Goal: Information Seeking & Learning: Compare options

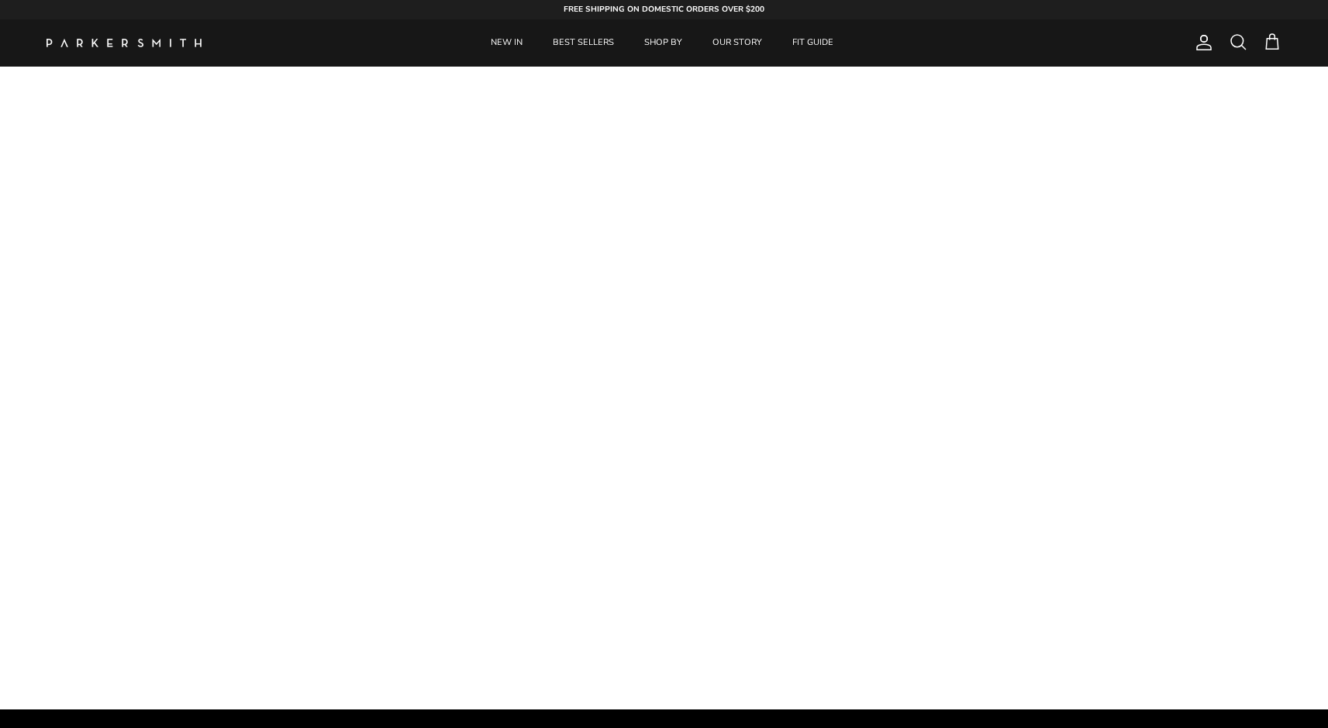
click at [1244, 39] on span at bounding box center [1237, 42] width 19 height 19
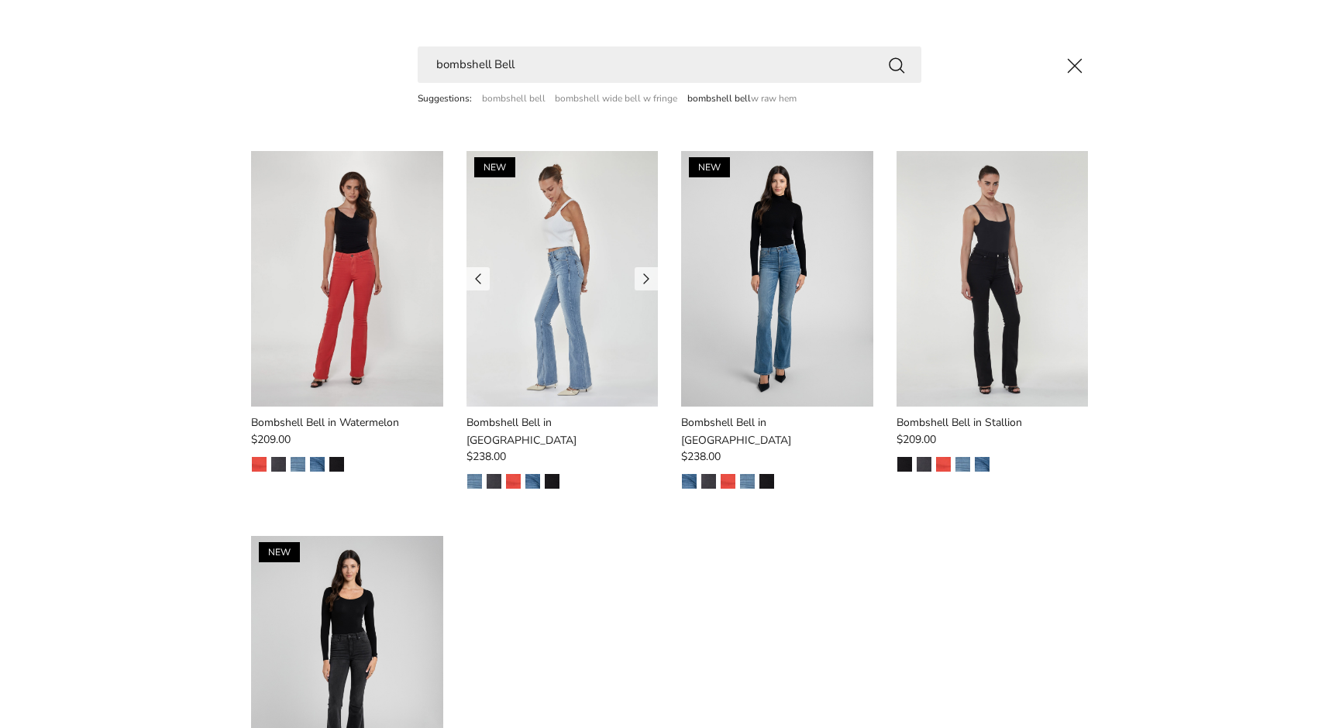
scroll to position [123, 0]
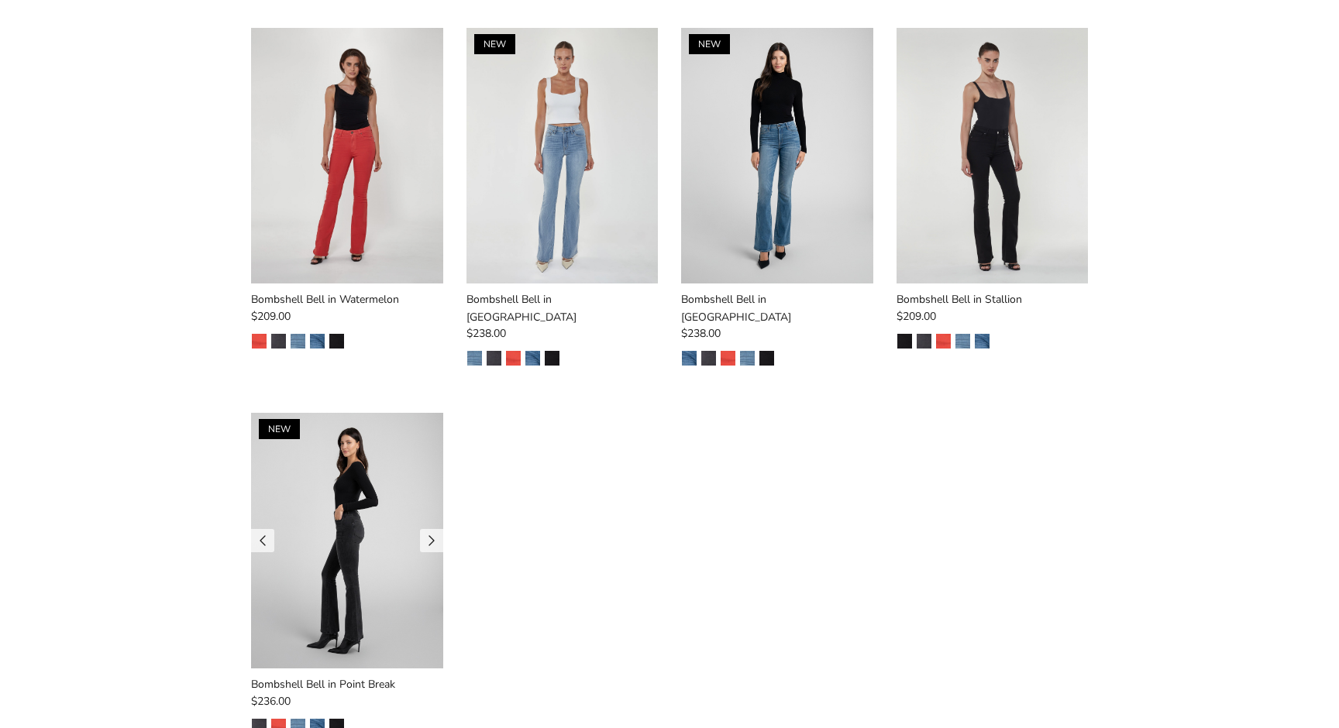
type input "bombshell Bell"
click at [349, 472] on img at bounding box center [347, 541] width 192 height 256
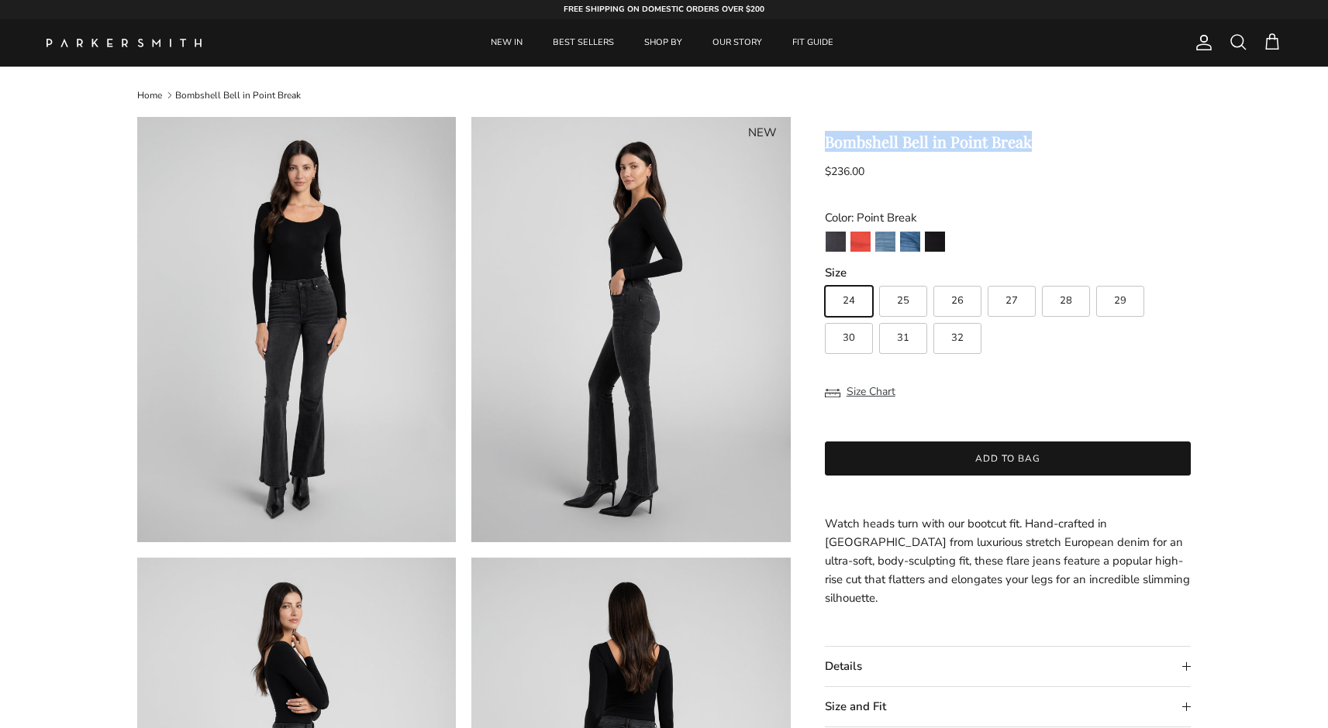
drag, startPoint x: 1052, startPoint y: 143, endPoint x: 815, endPoint y: 143, distance: 236.4
copy h1 "Bombshell Bell in Point Break"
click at [501, 42] on link "NEW IN" at bounding box center [507, 42] width 60 height 47
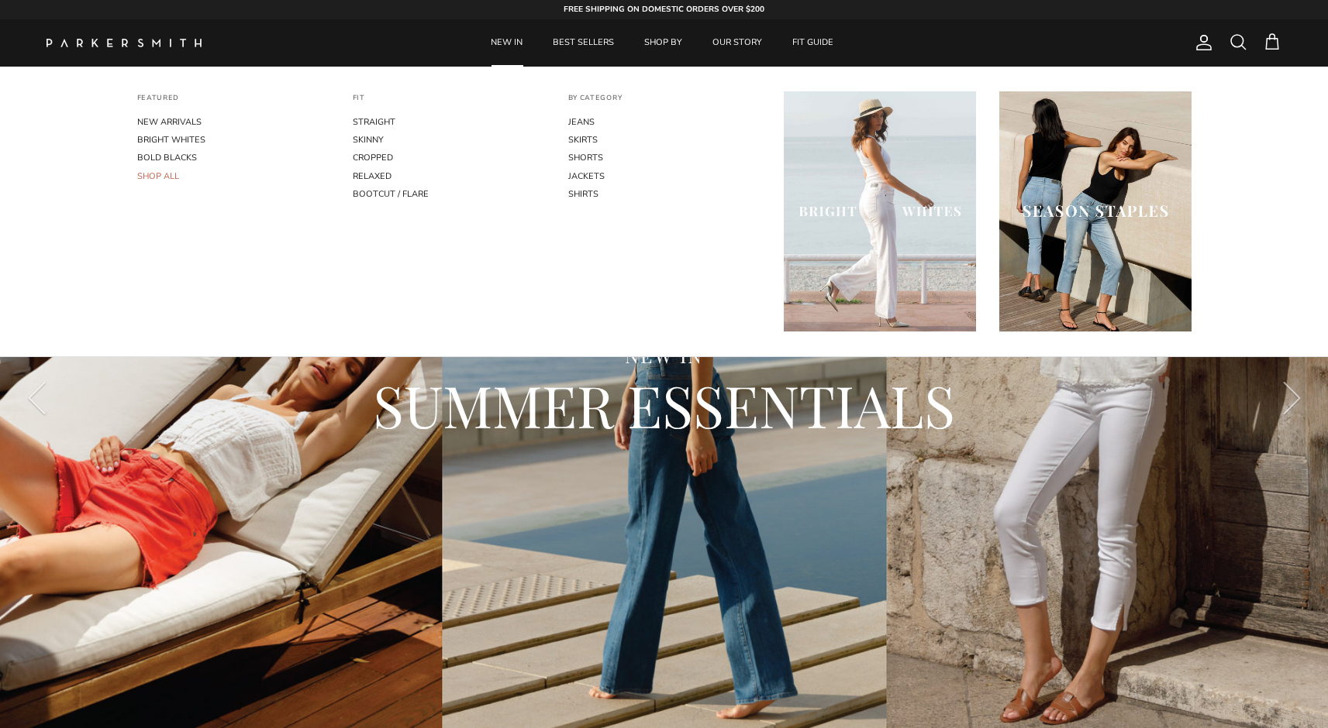
click at [159, 177] on link "SHOP ALL" at bounding box center [233, 176] width 192 height 18
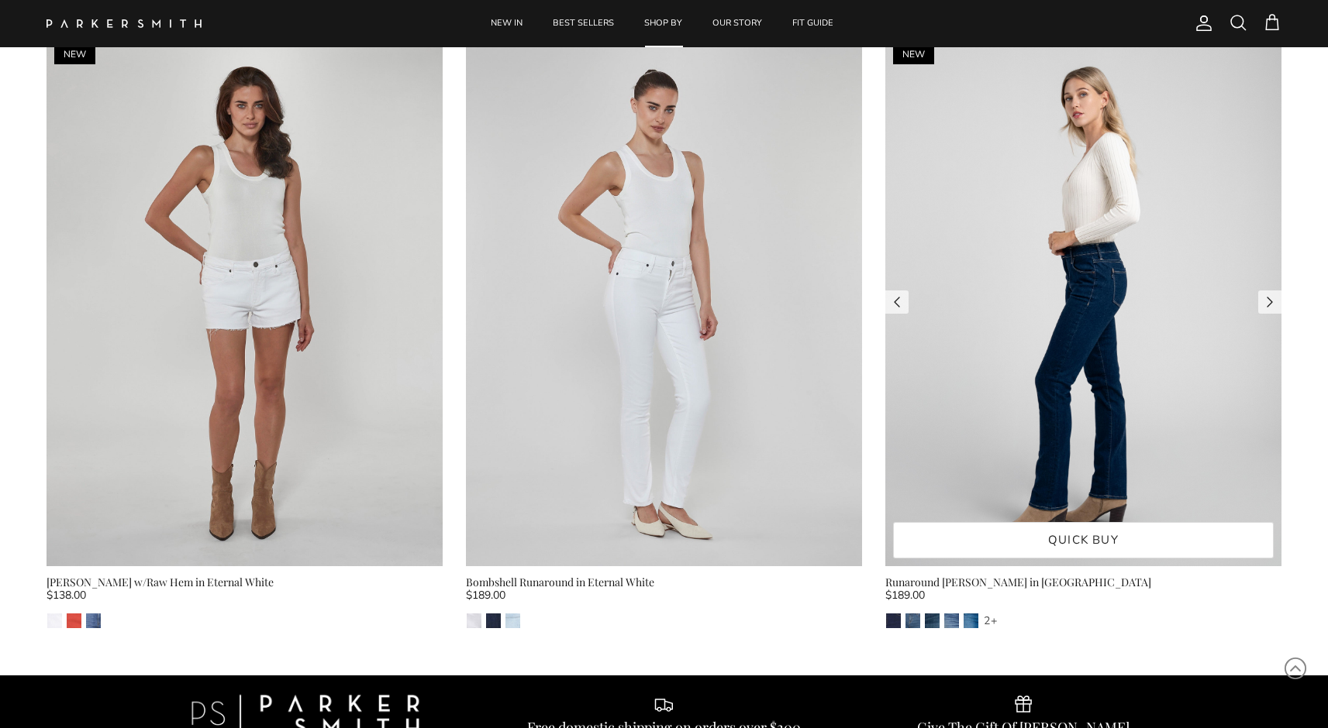
scroll to position [17364, 0]
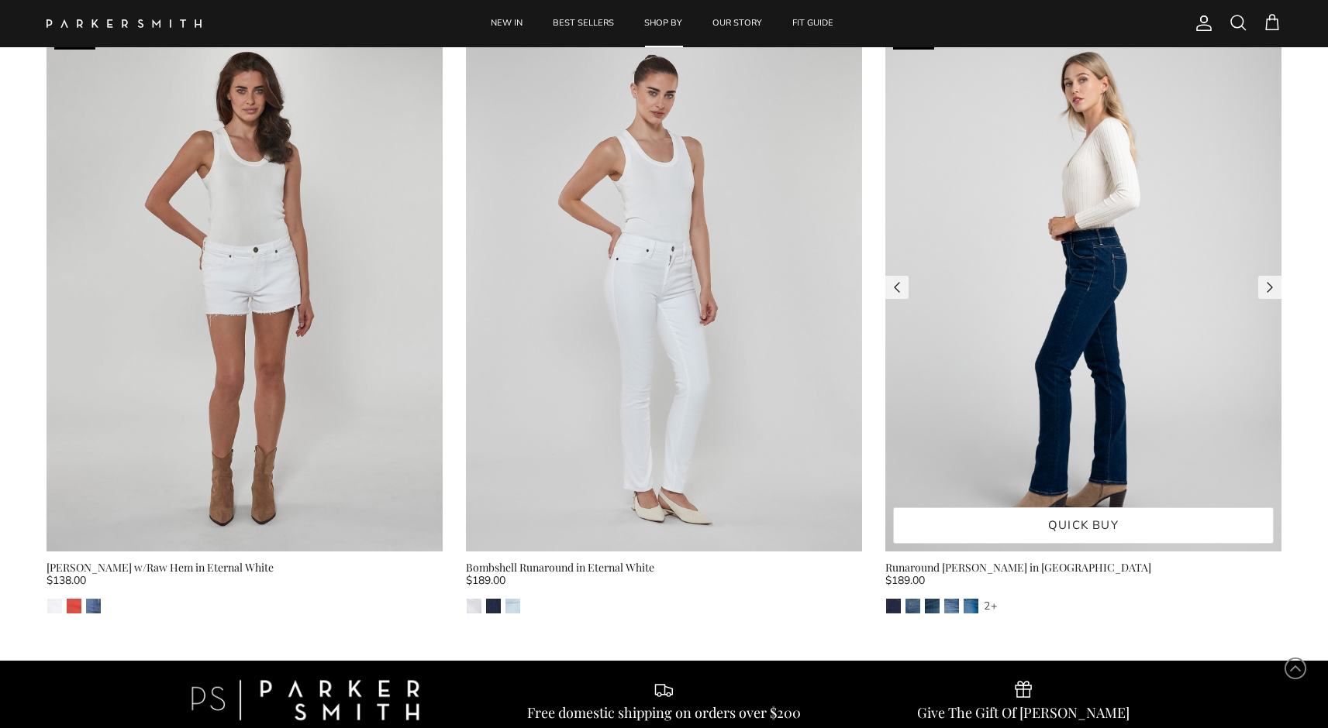
click at [1004, 349] on img at bounding box center [1083, 287] width 396 height 529
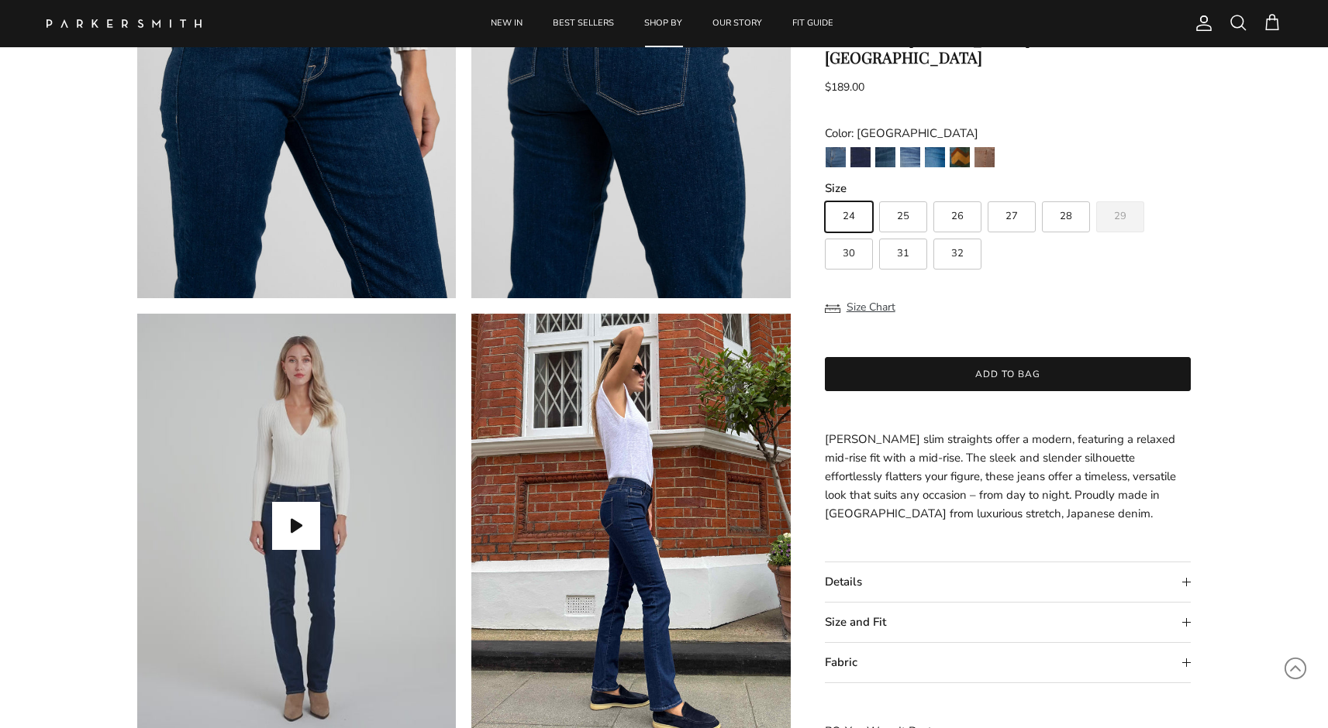
scroll to position [1245, 0]
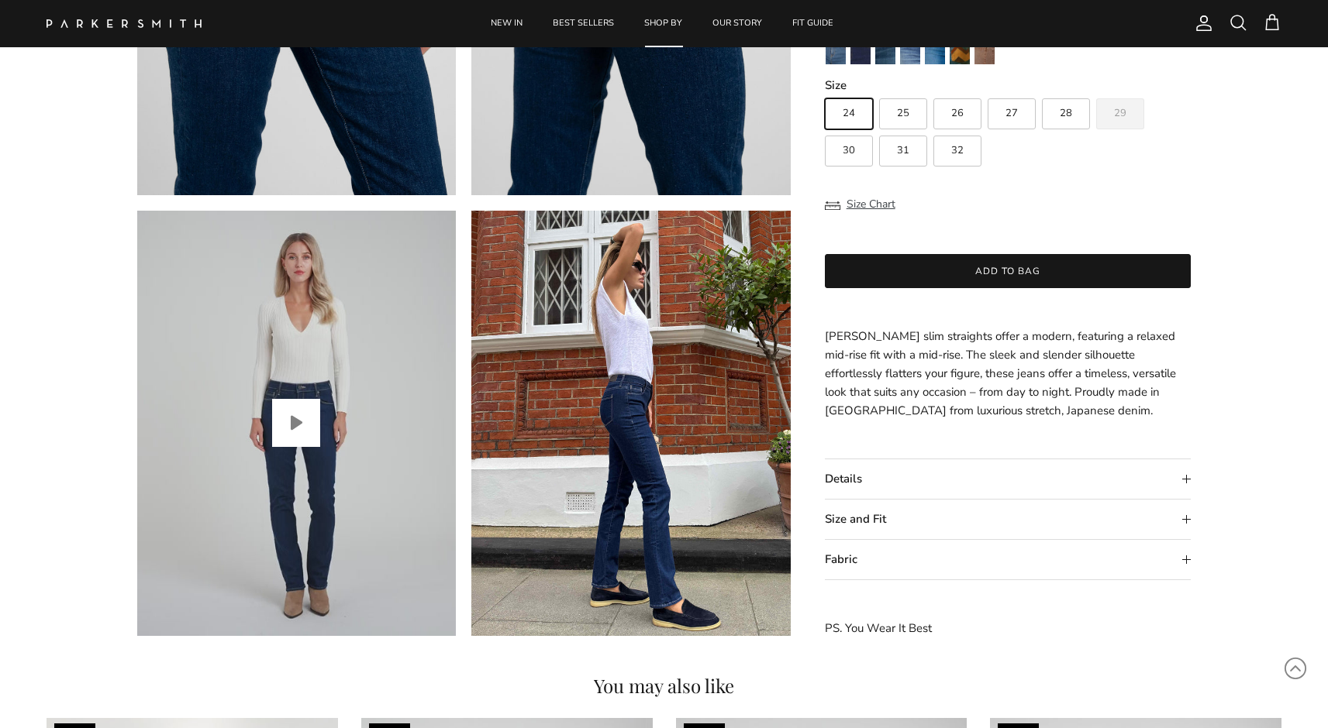
click at [303, 424] on button "Play video" at bounding box center [296, 423] width 48 height 48
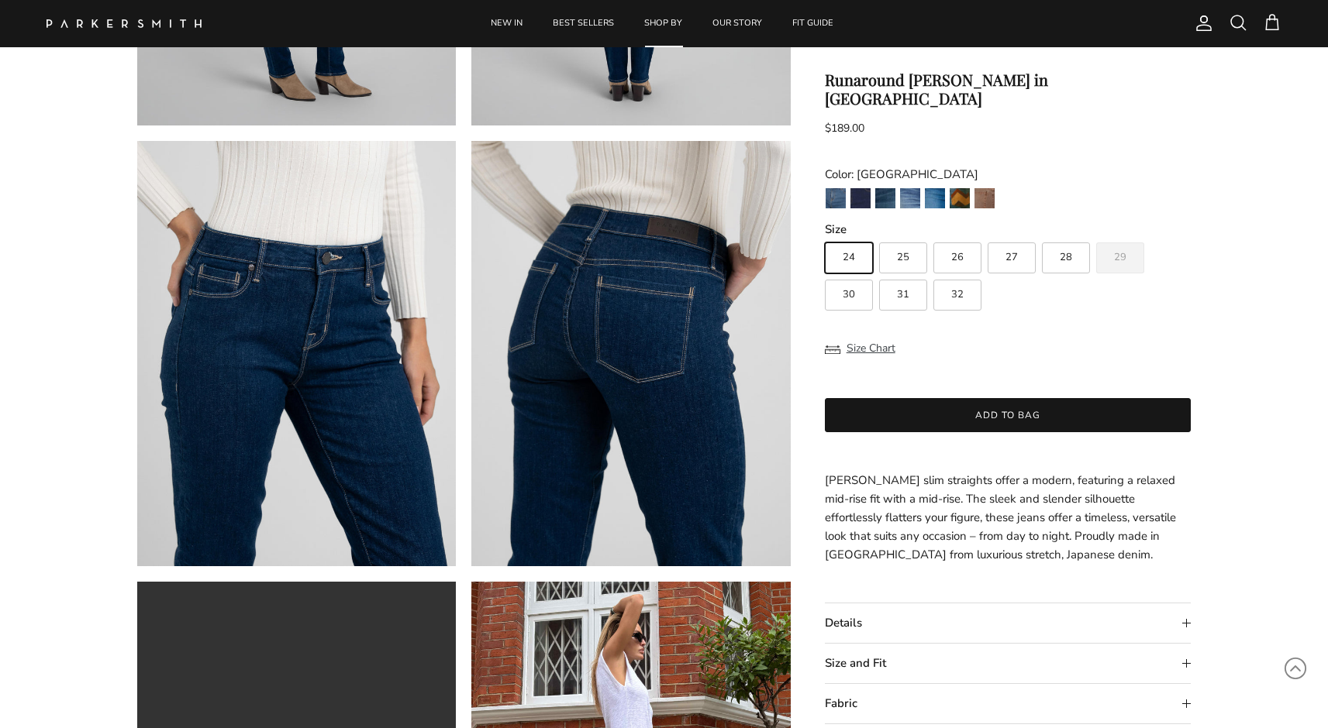
scroll to position [717, 0]
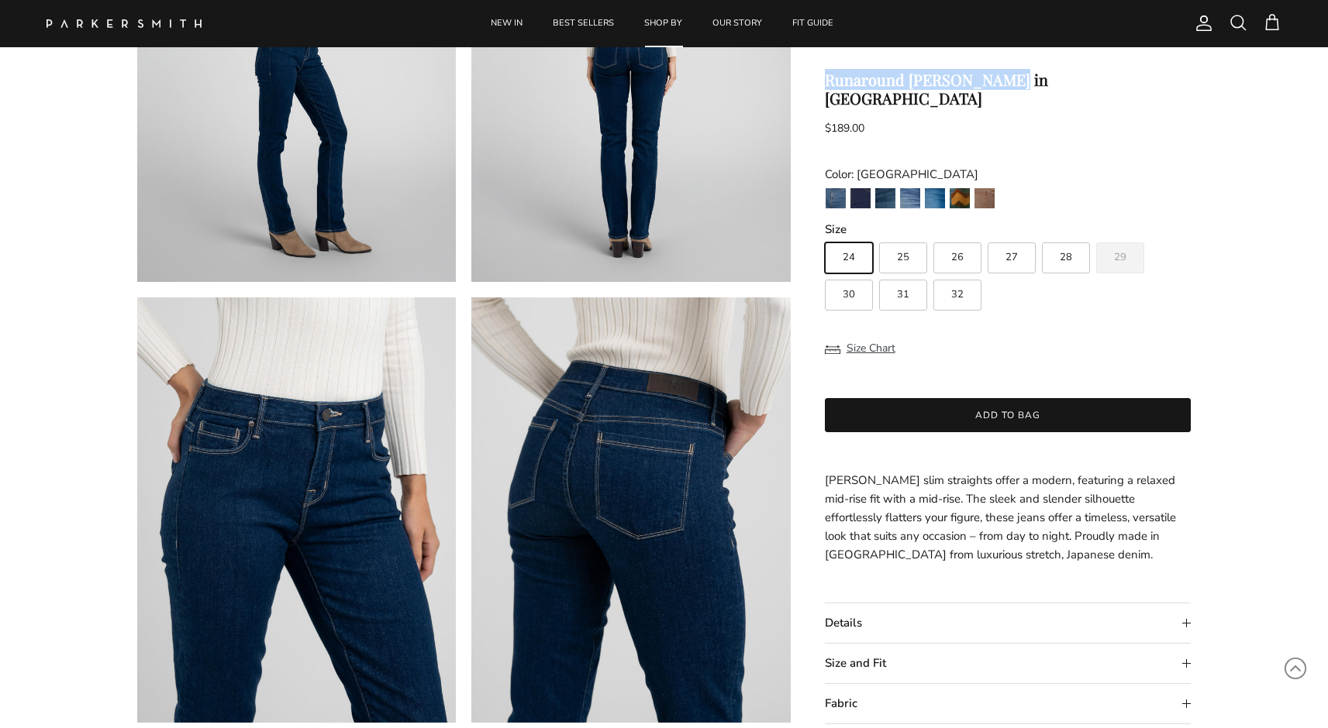
drag, startPoint x: 1018, startPoint y: 79, endPoint x: 824, endPoint y: 80, distance: 193.7
click at [825, 80] on h1 "Runaround Sue in Camden" at bounding box center [1008, 89] width 367 height 37
copy h1 "Runaround [PERSON_NAME] in [GEOGRAPHIC_DATA]"
click at [983, 188] on img "Toffee" at bounding box center [984, 198] width 20 height 20
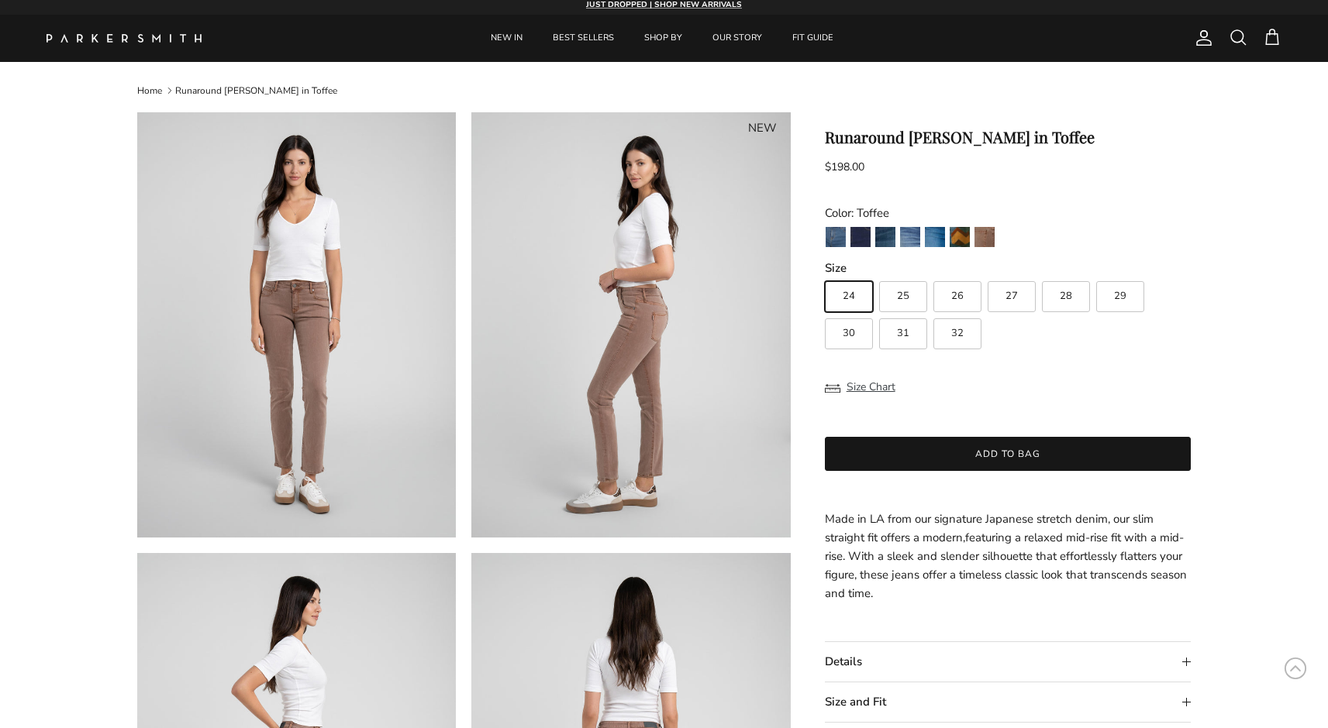
scroll to position [2, 0]
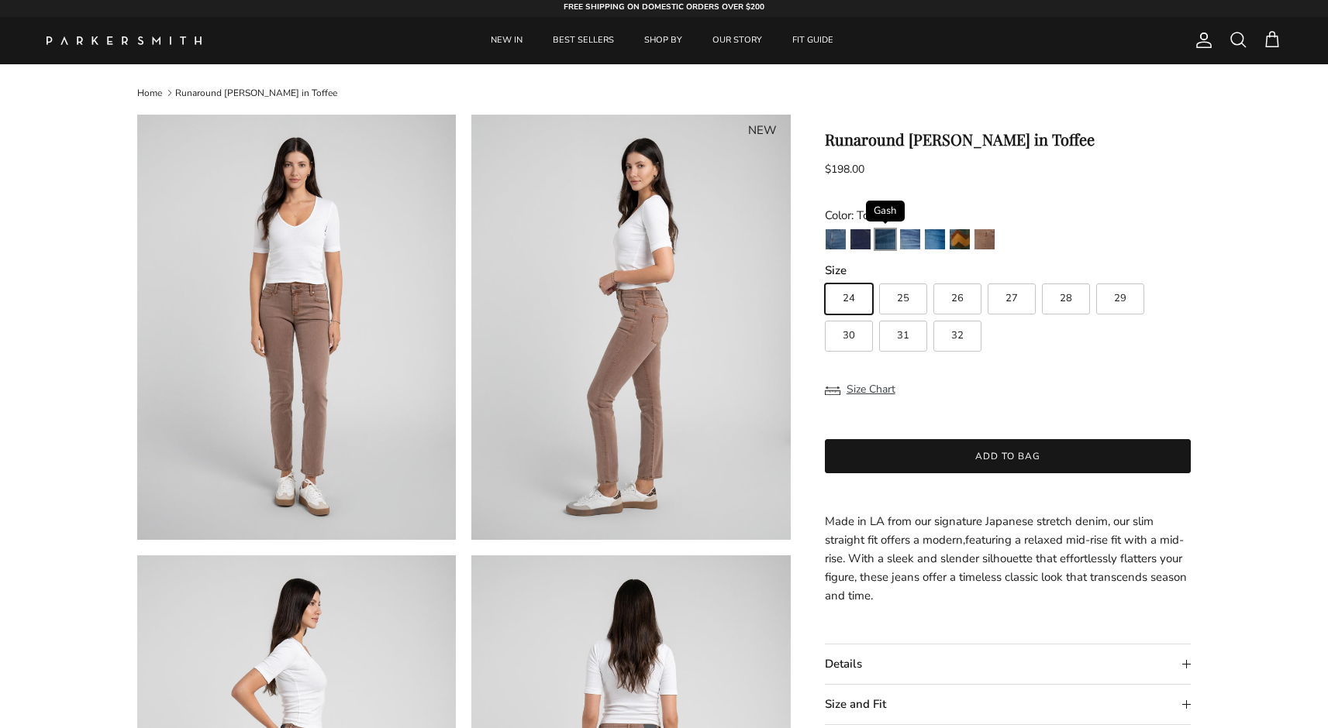
click at [877, 239] on img "Gash" at bounding box center [885, 239] width 20 height 20
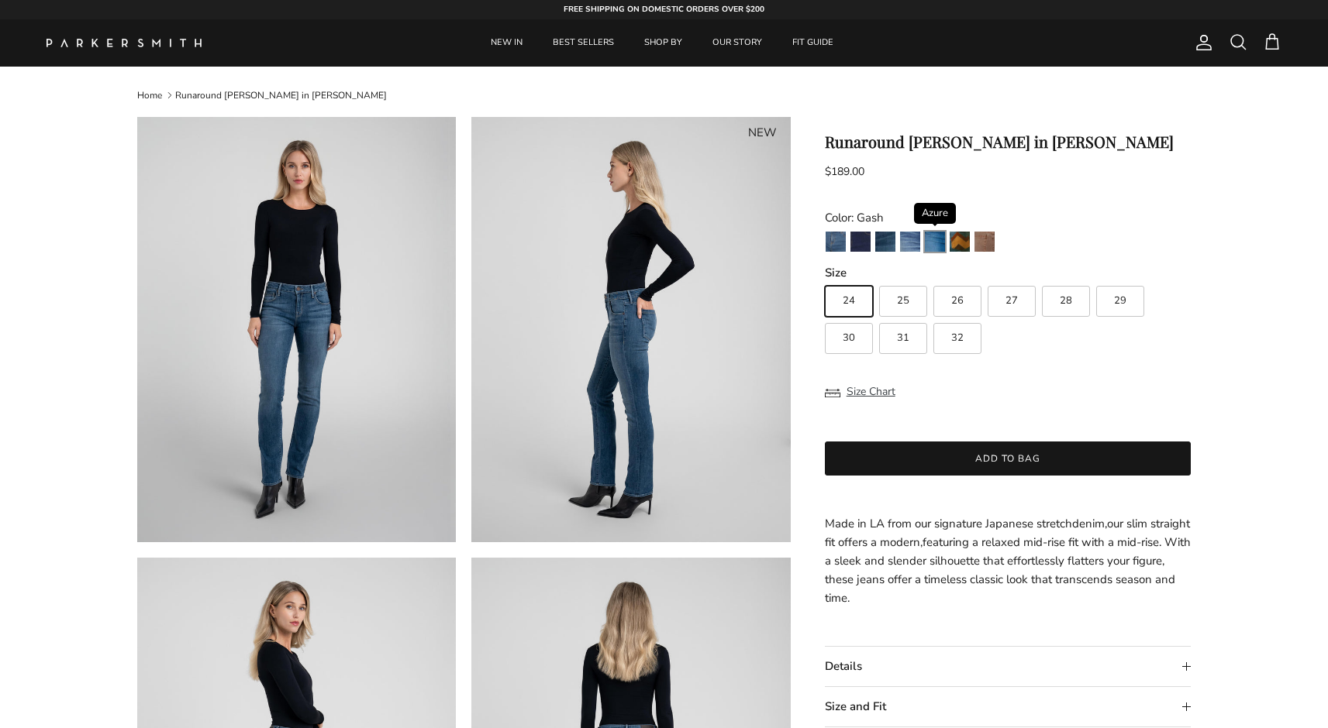
click at [938, 236] on img "Azure" at bounding box center [935, 242] width 20 height 20
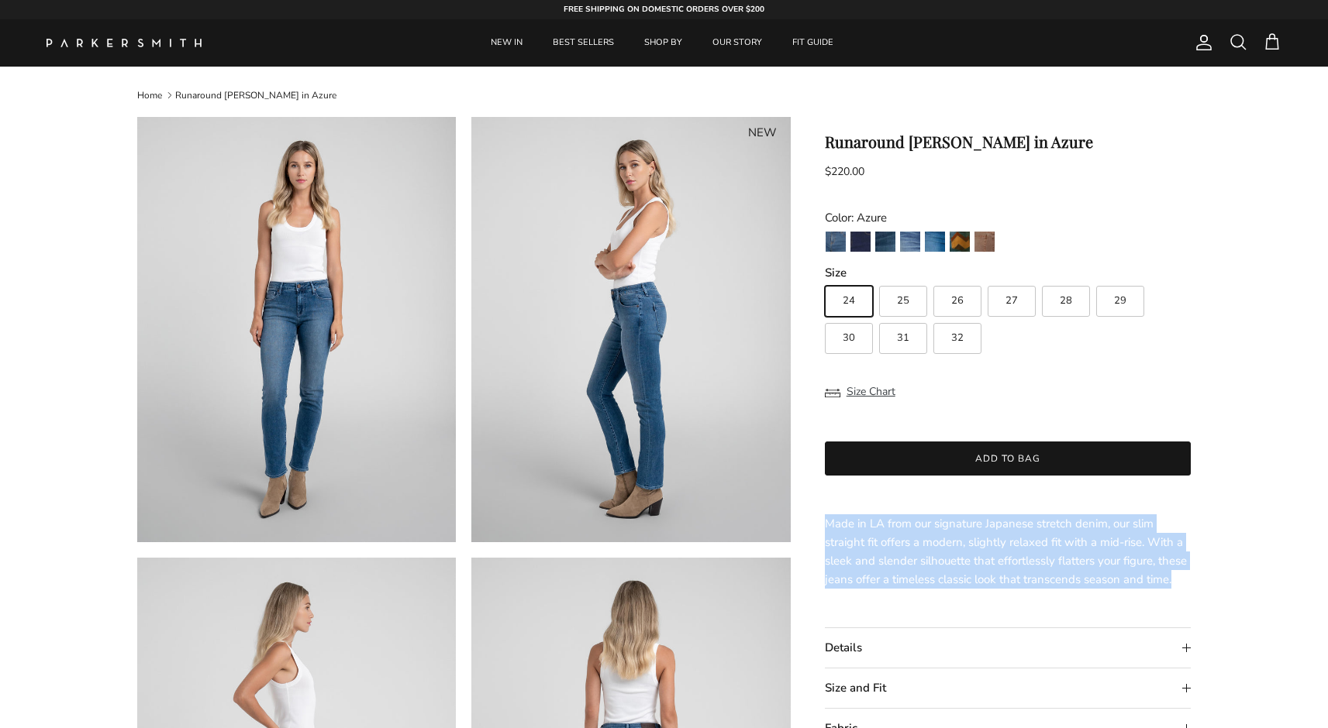
drag, startPoint x: 828, startPoint y: 526, endPoint x: 1182, endPoint y: 583, distance: 358.6
click at [1182, 583] on p "Made in LA from our signature Japanese stretch denim, our slim straight fit off…" at bounding box center [1008, 552] width 367 height 74
copy p "Made in LA from our signature Japanese stretch denim, our slim straight fit off…"
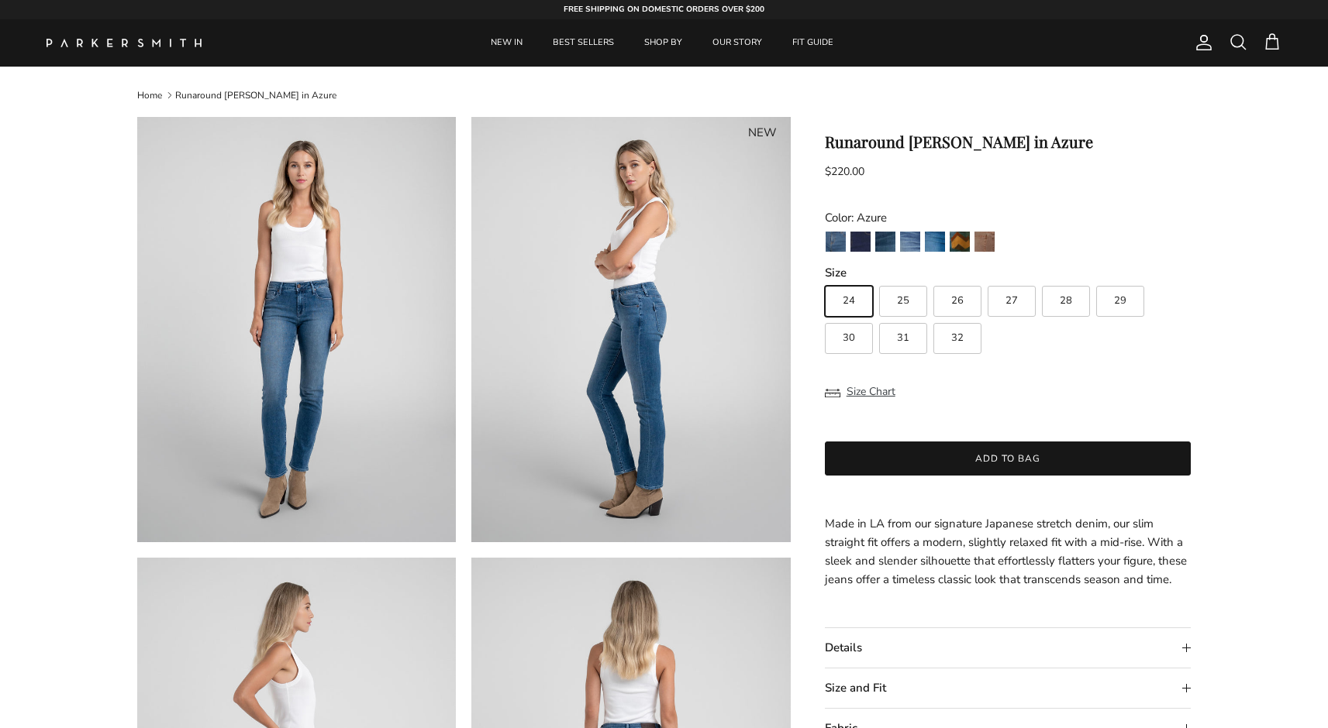
click at [1153, 559] on p "Made in LA from our signature Japanese stretch denim, our slim straight fit off…" at bounding box center [1008, 552] width 367 height 74
click at [866, 239] on img "Camden" at bounding box center [860, 242] width 20 height 20
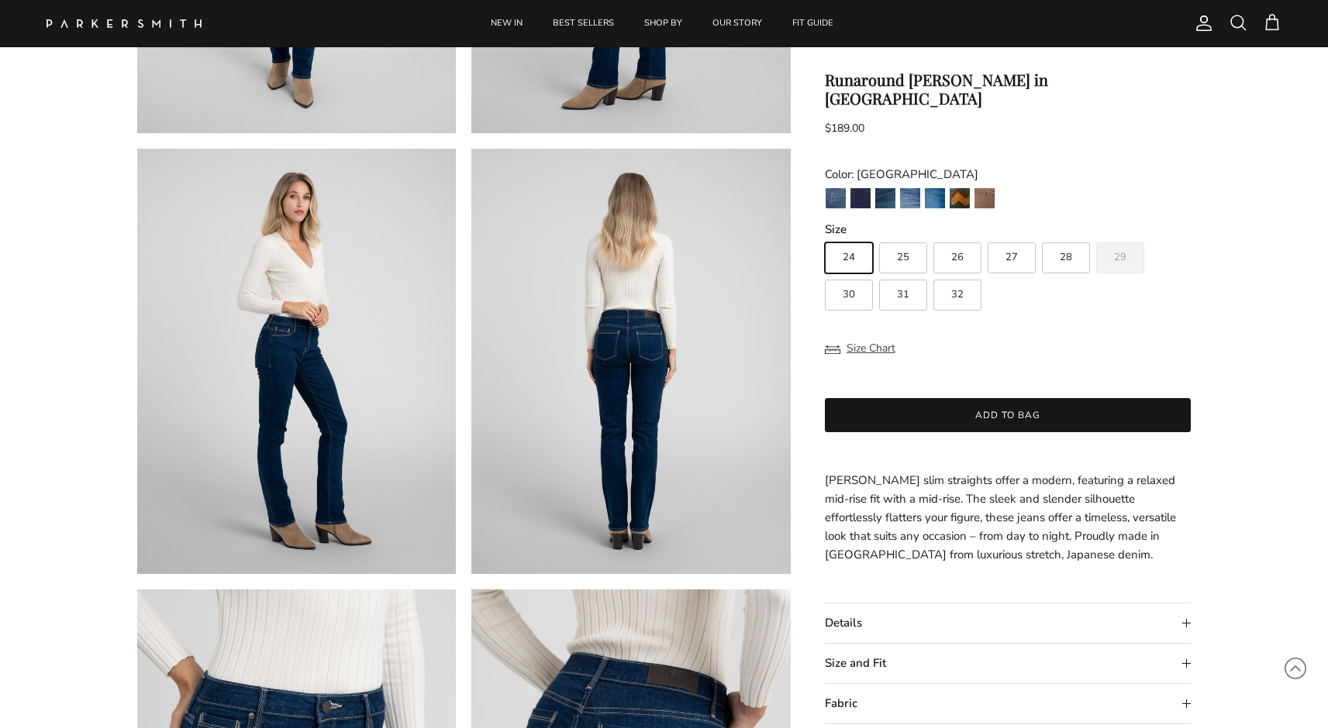
scroll to position [429, 0]
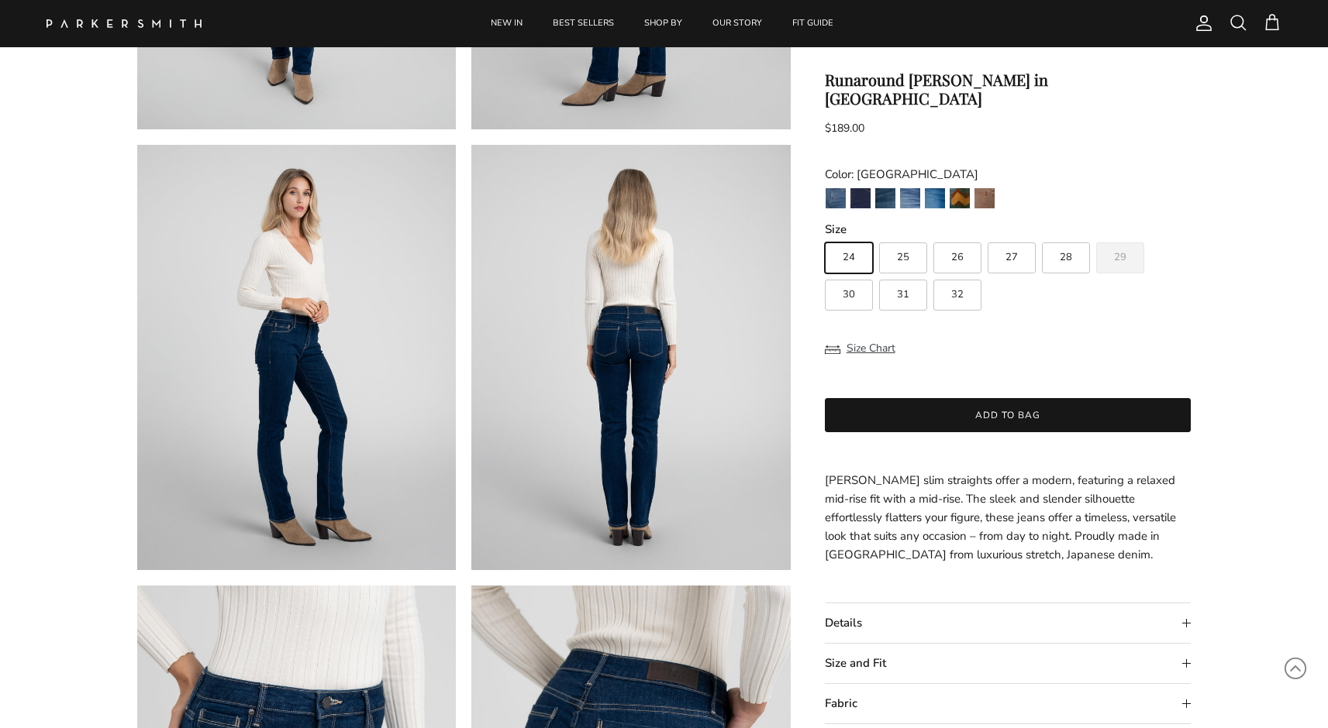
click at [890, 607] on summary "Details" at bounding box center [1008, 624] width 367 height 40
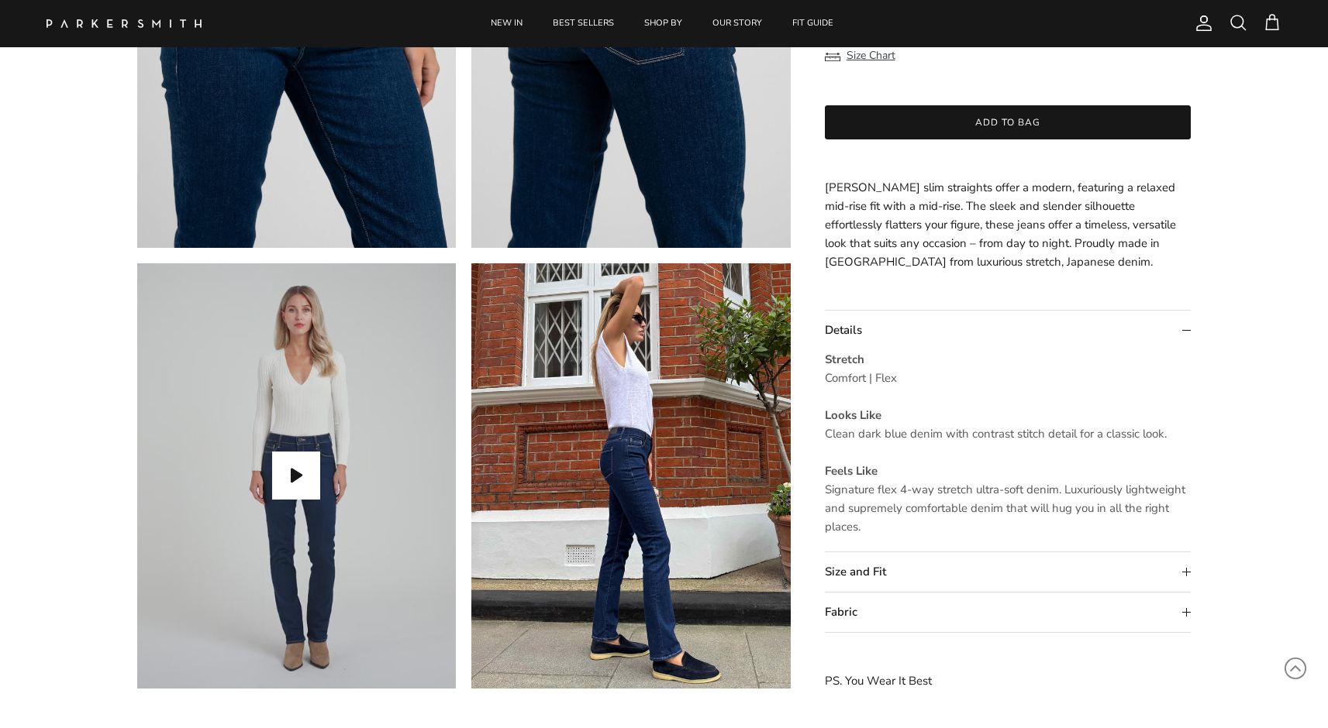
scroll to position [1201, 0]
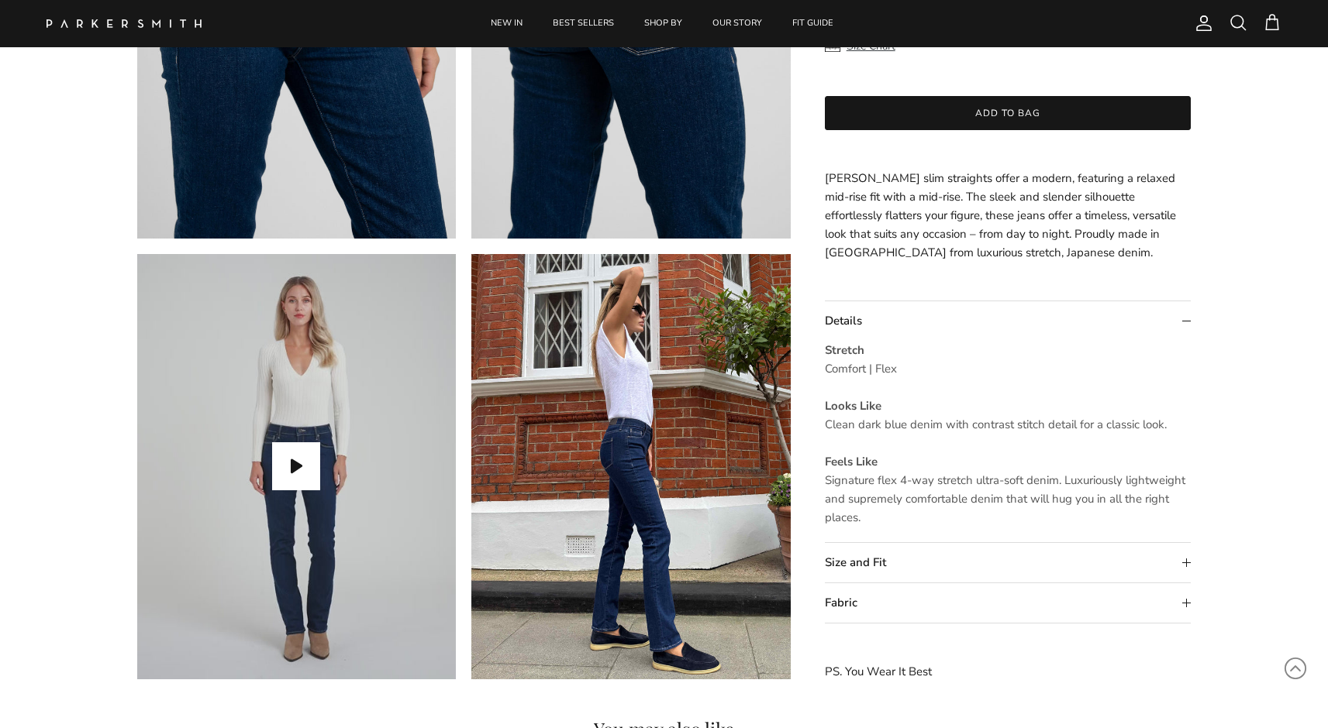
click at [851, 602] on summary "Fabric" at bounding box center [1008, 604] width 367 height 40
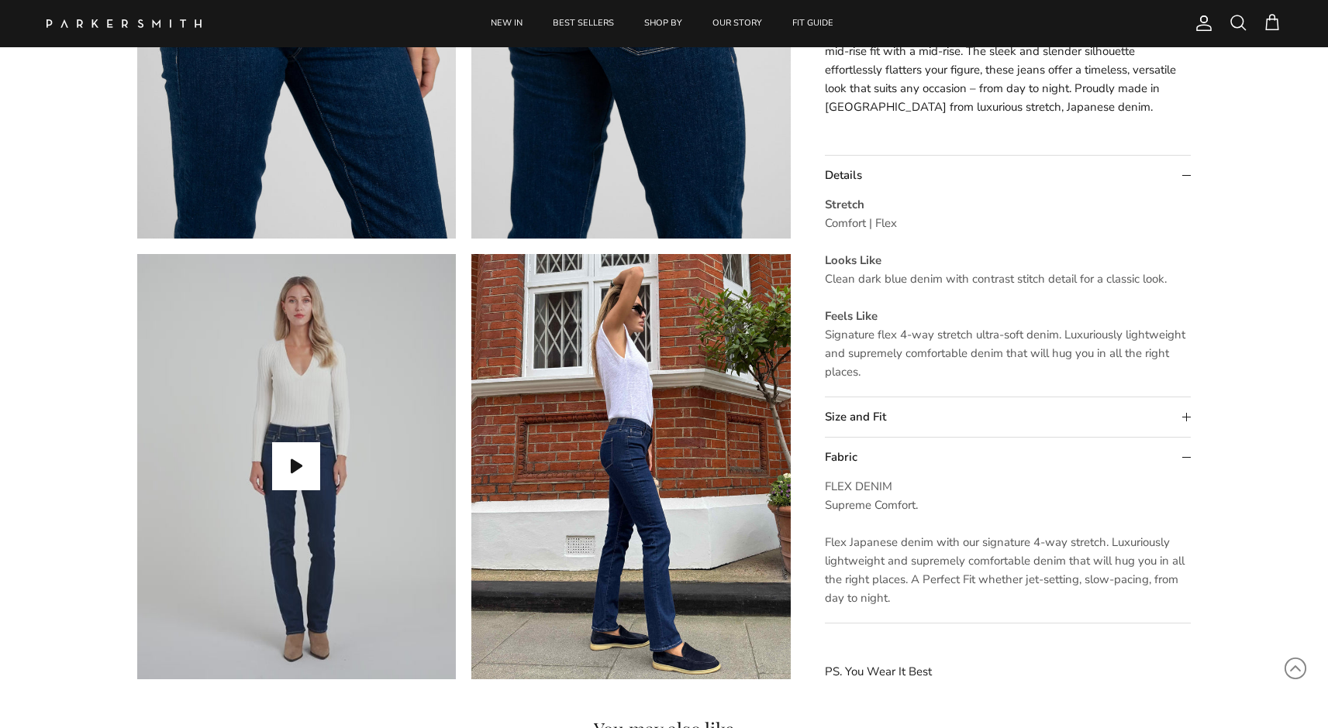
scroll to position [1123, 0]
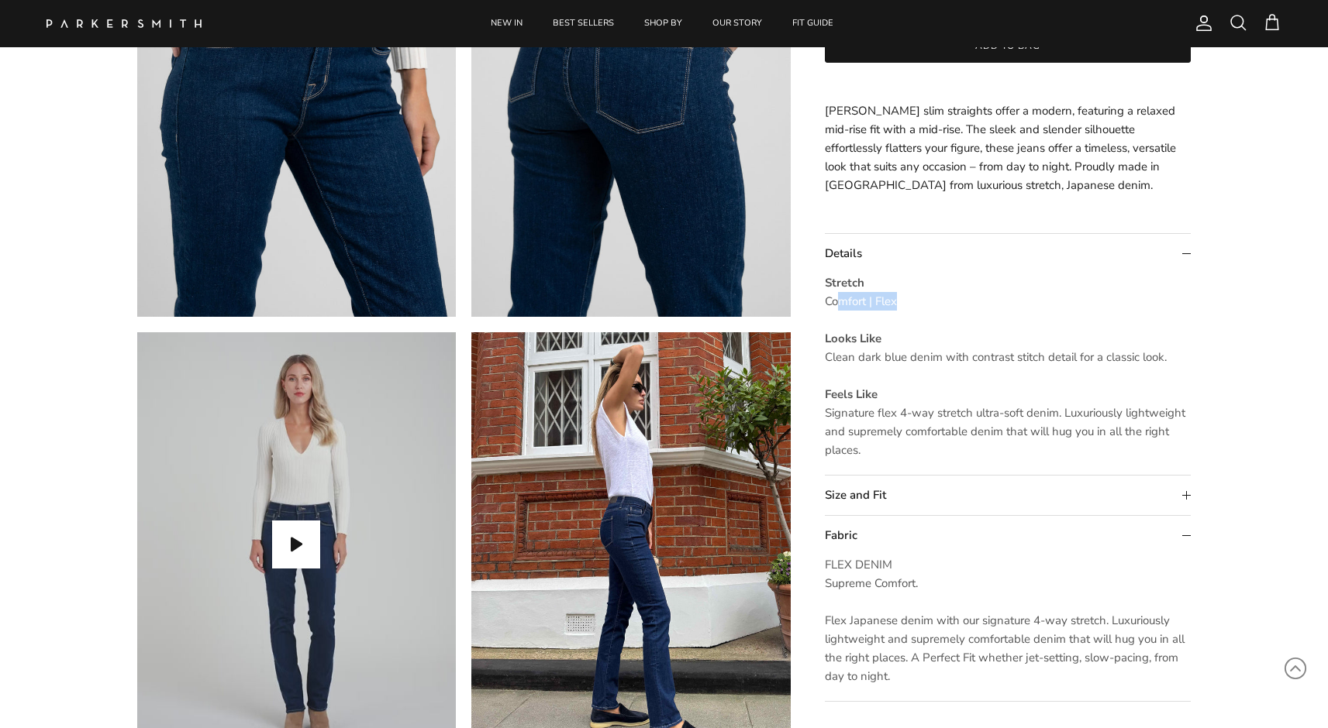
drag, startPoint x: 895, startPoint y: 297, endPoint x: 835, endPoint y: 300, distance: 59.8
click at [835, 299] on span "Comfort | Flex" at bounding box center [861, 301] width 72 height 15
click at [835, 300] on span "Comfort | Flex" at bounding box center [861, 301] width 72 height 15
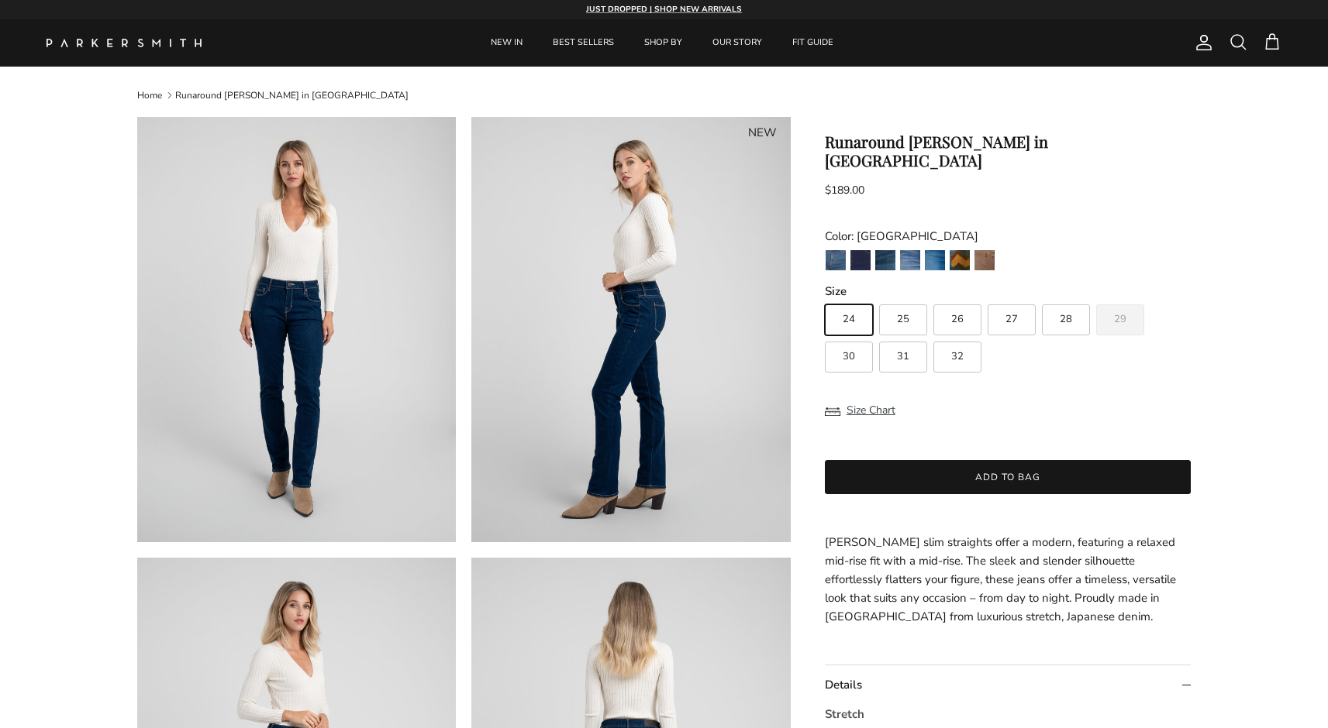
scroll to position [0, 0]
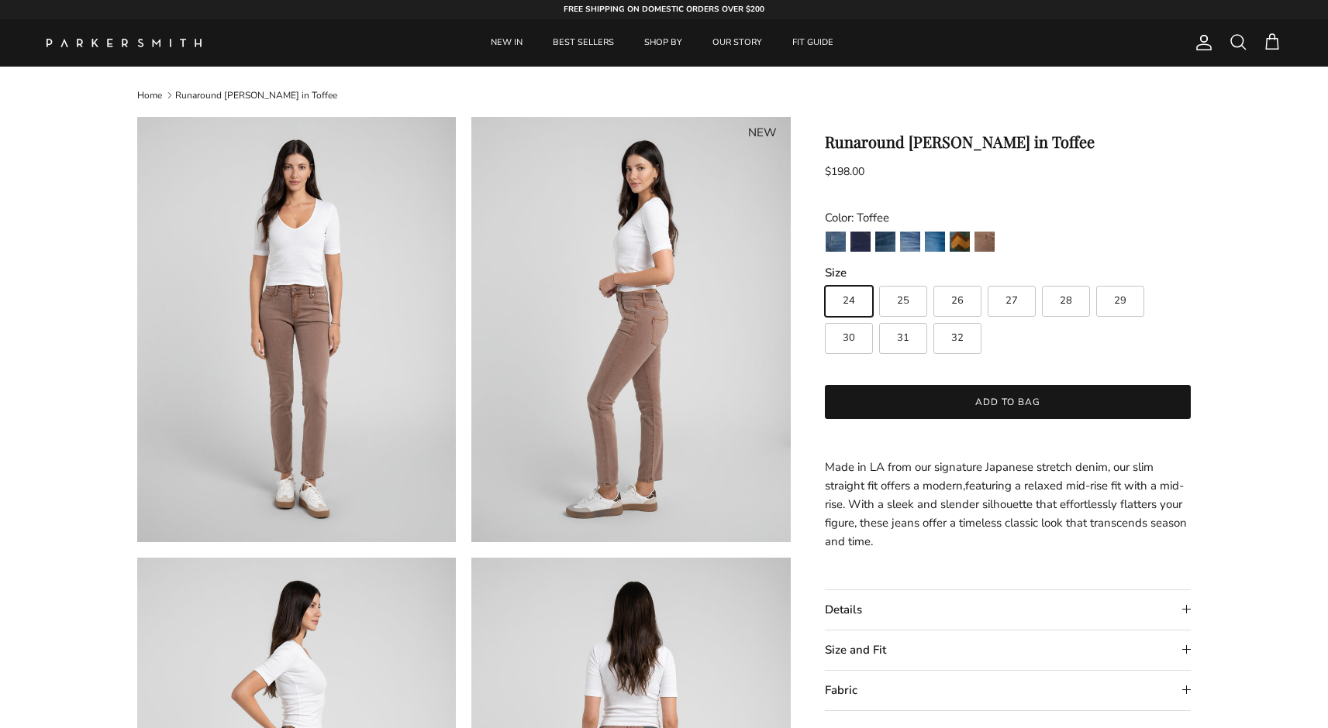
scroll to position [2, 0]
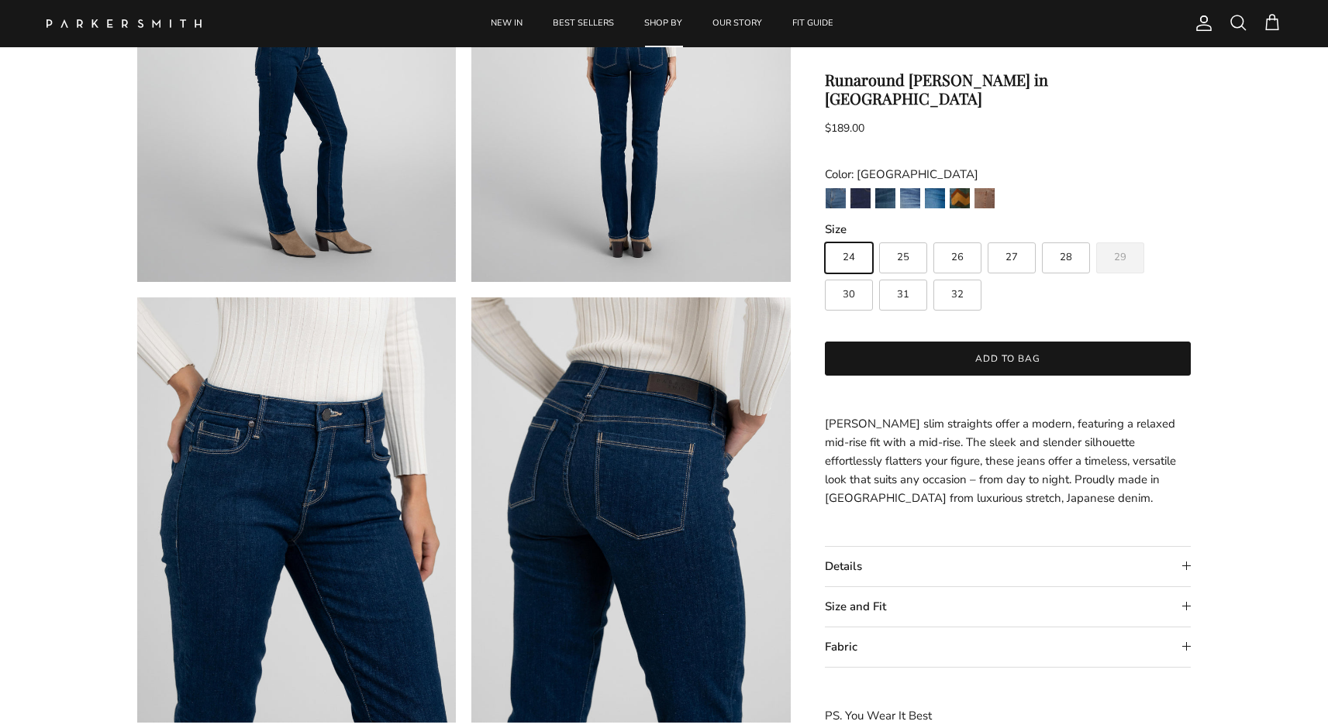
scroll to position [717, 0]
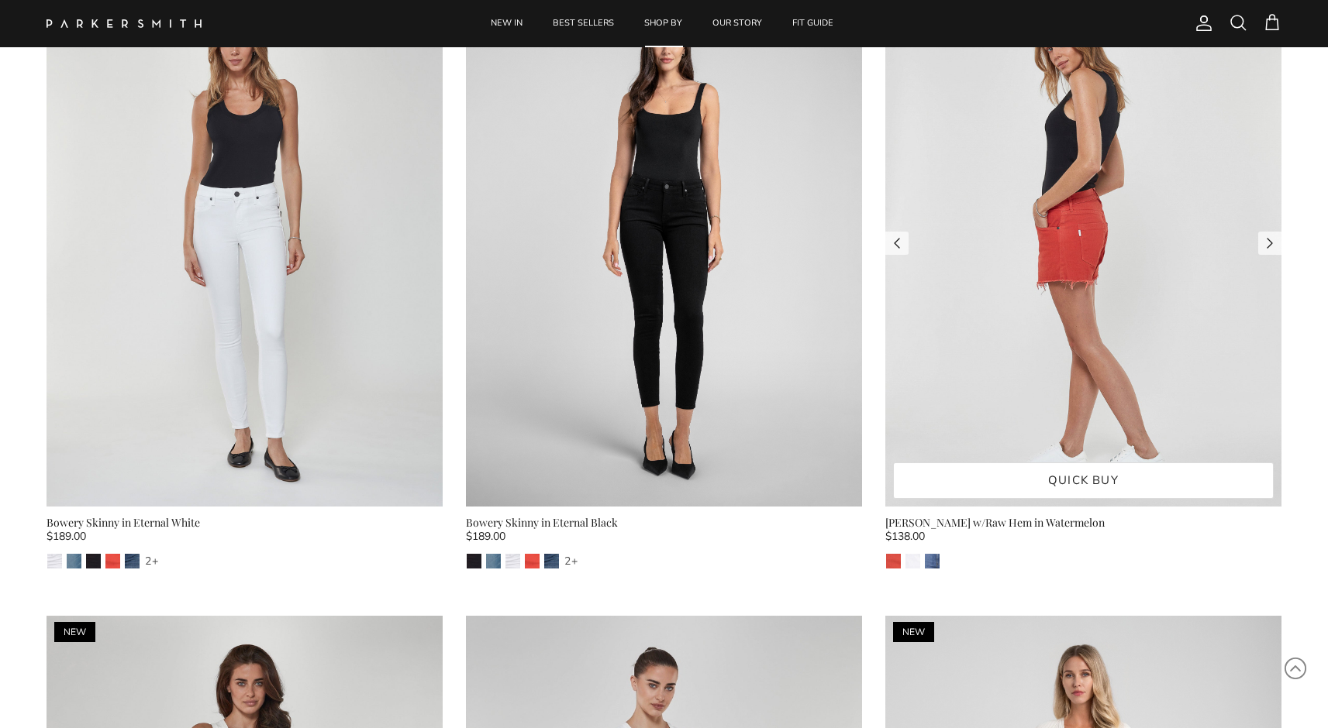
scroll to position [16659, 0]
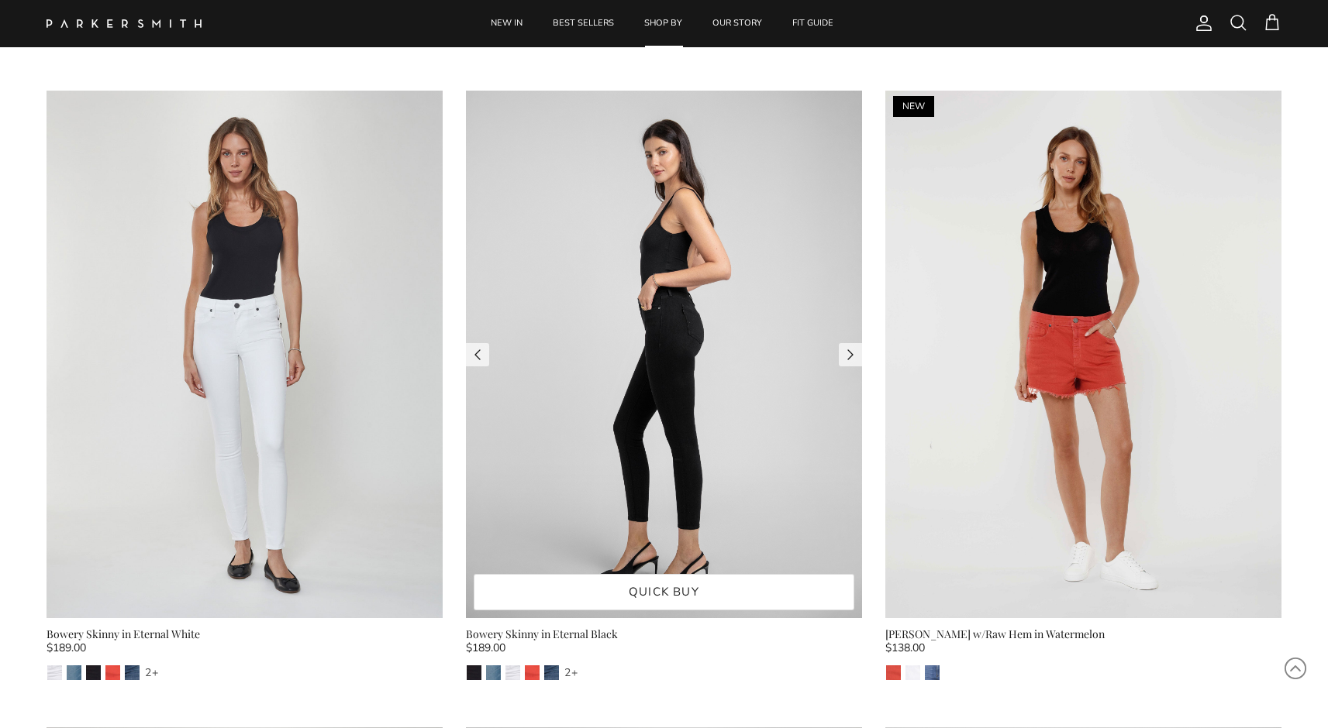
click at [649, 261] on img at bounding box center [664, 355] width 396 height 529
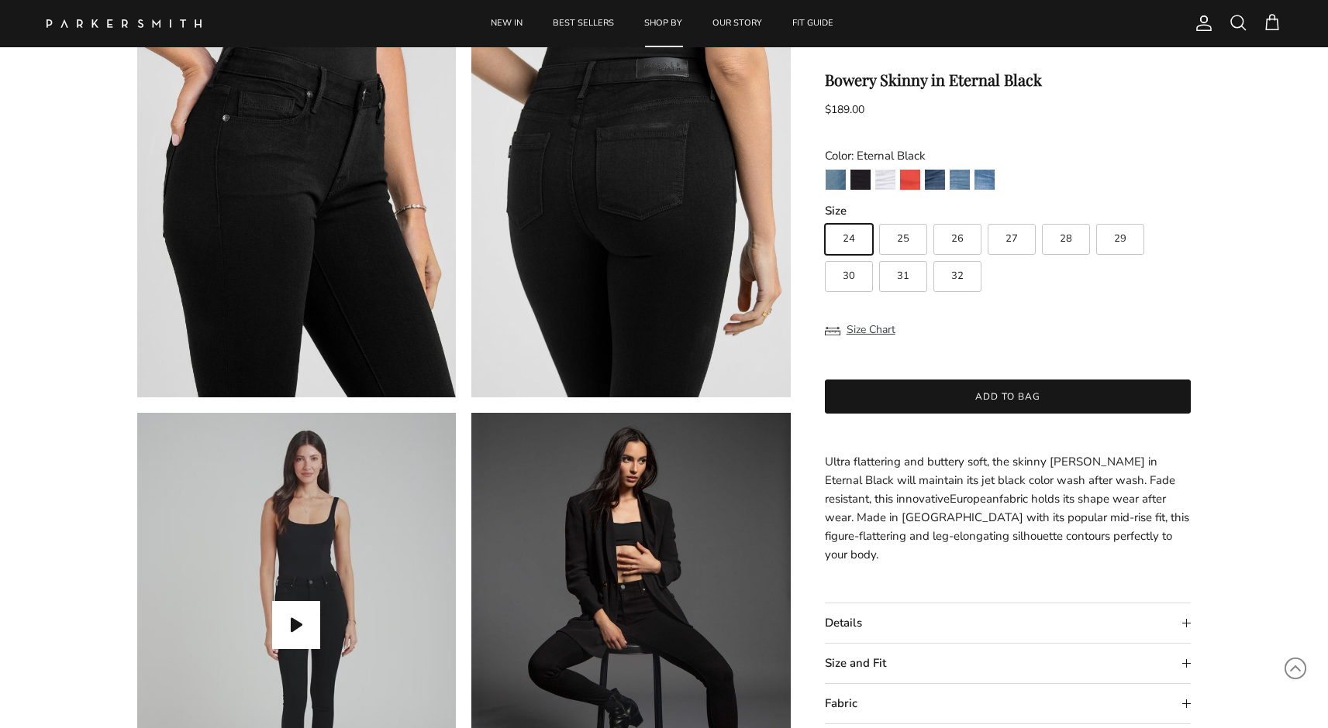
scroll to position [1168, 0]
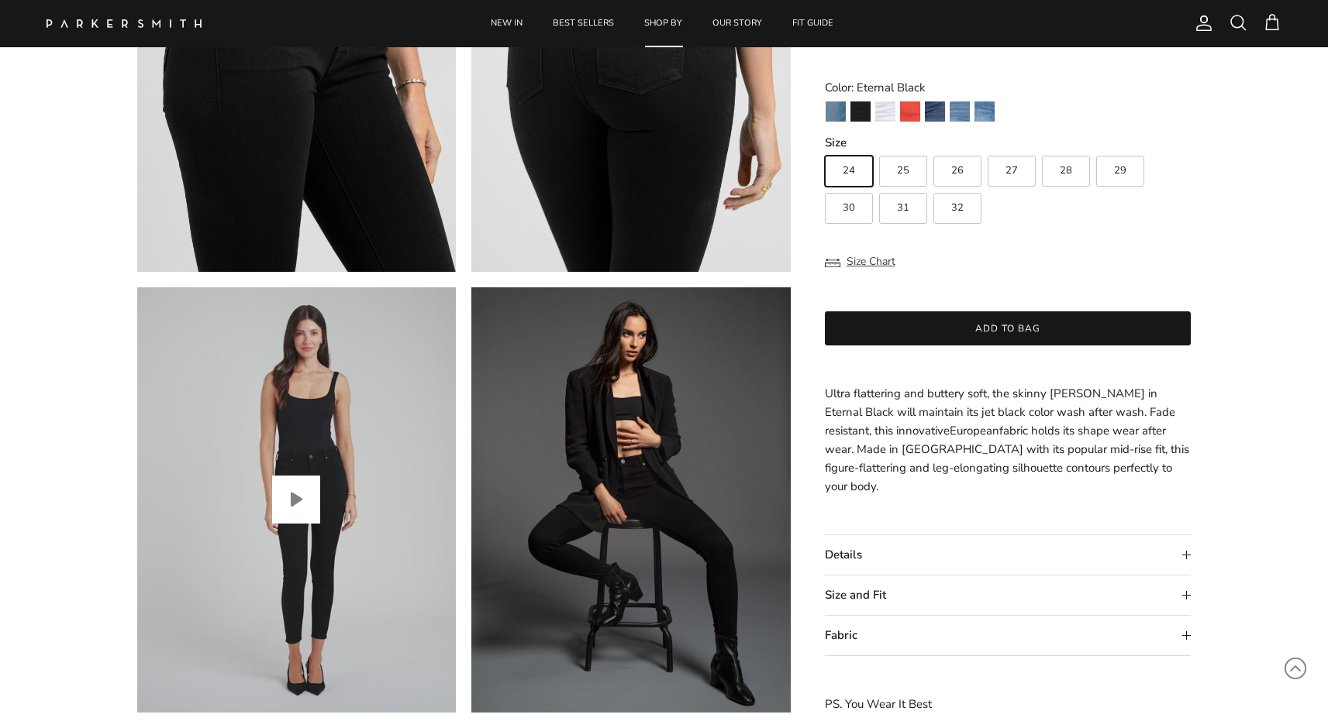
click at [296, 491] on button "Play video" at bounding box center [296, 500] width 48 height 48
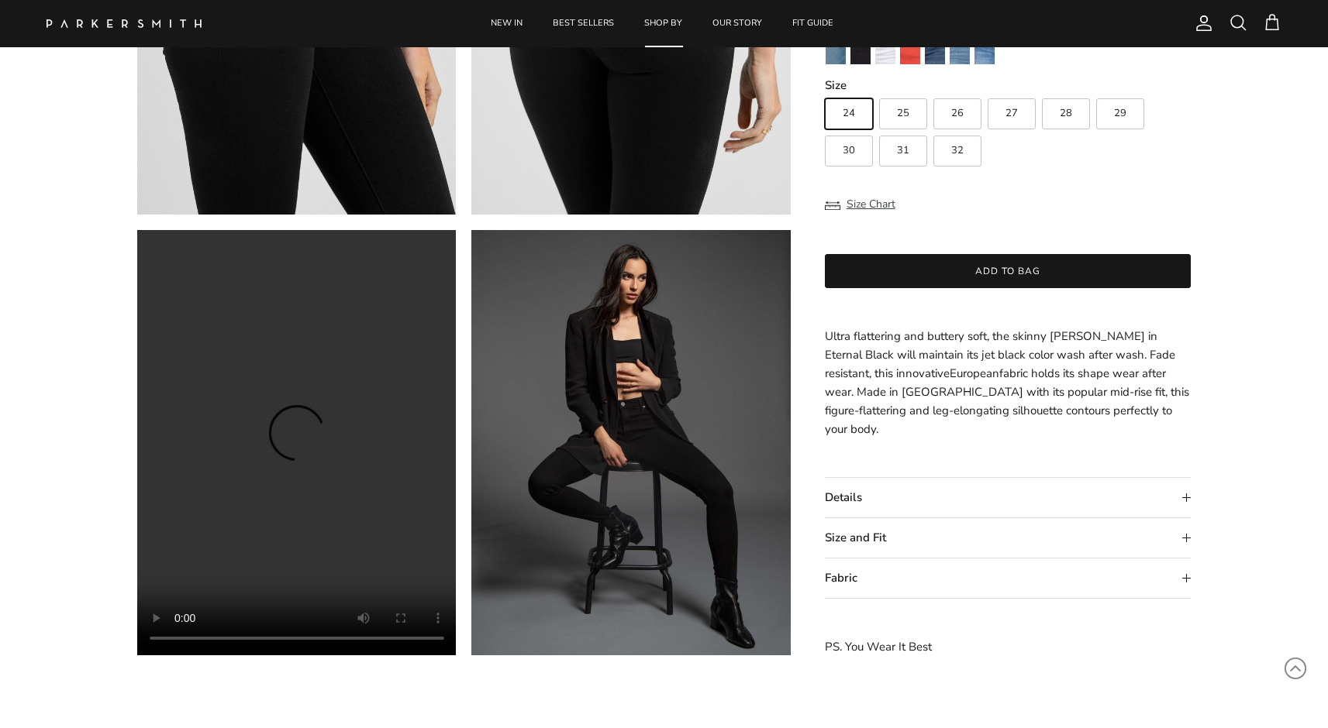
scroll to position [1238, 0]
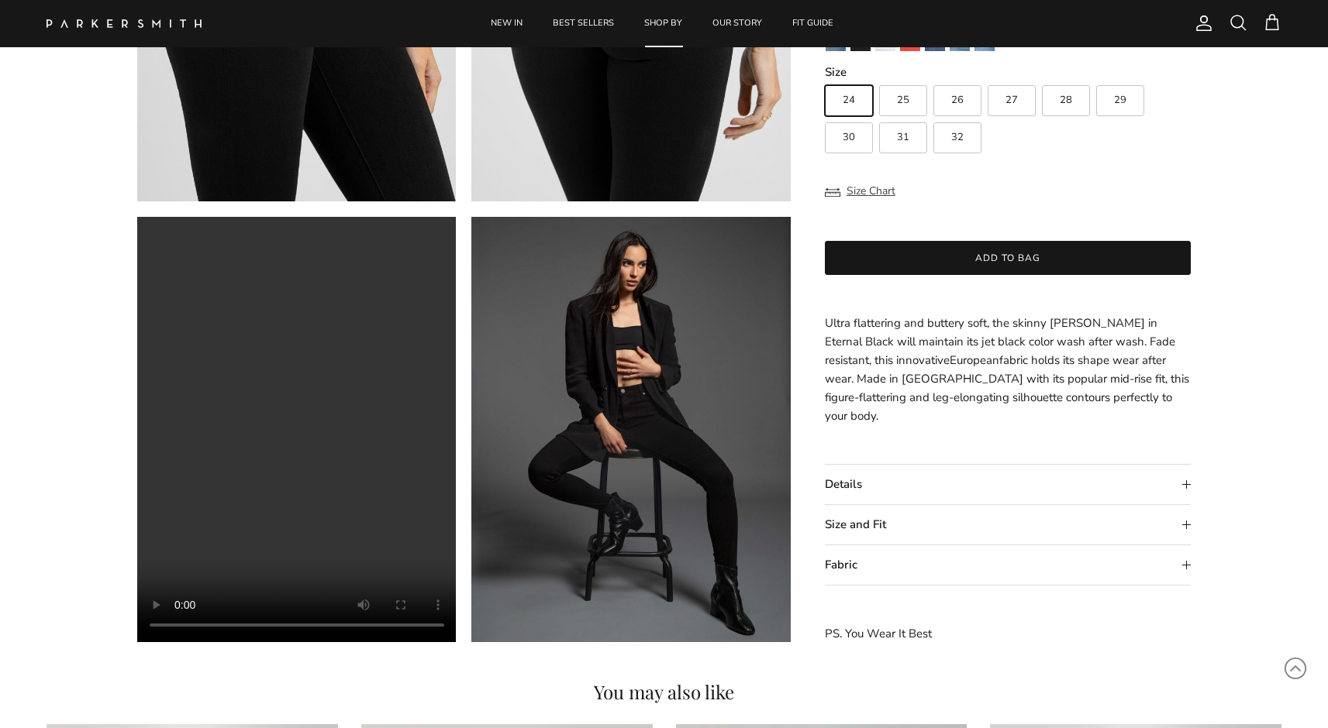
click at [947, 472] on summary "Details" at bounding box center [1008, 486] width 367 height 40
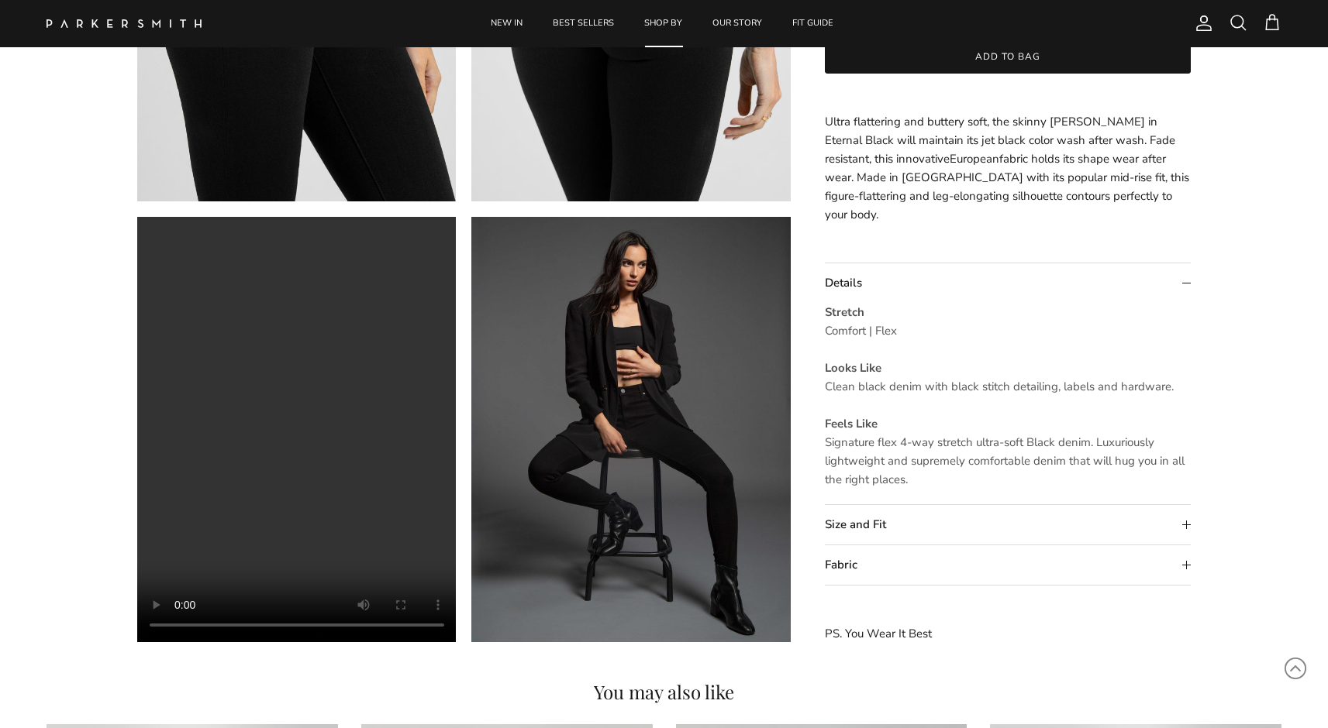
click at [898, 540] on summary "Size and Fit" at bounding box center [1008, 526] width 367 height 40
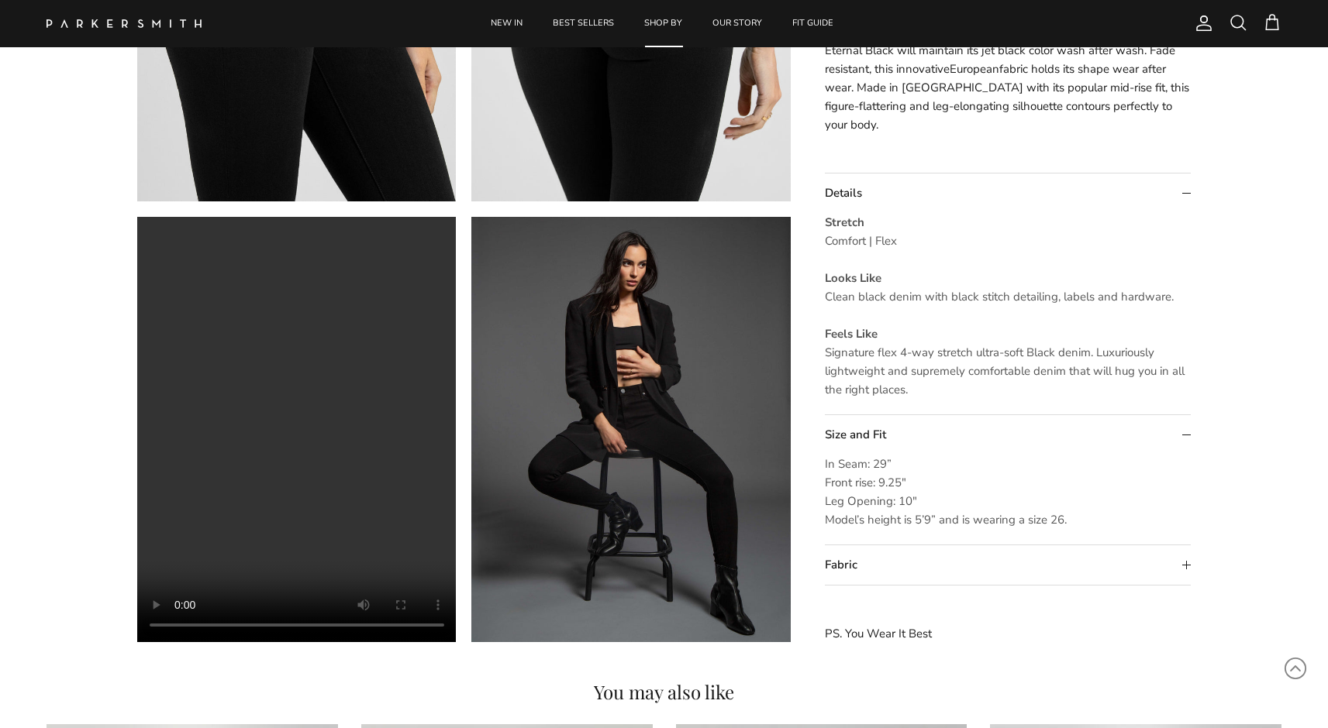
click at [894, 556] on summary "Fabric" at bounding box center [1008, 566] width 367 height 40
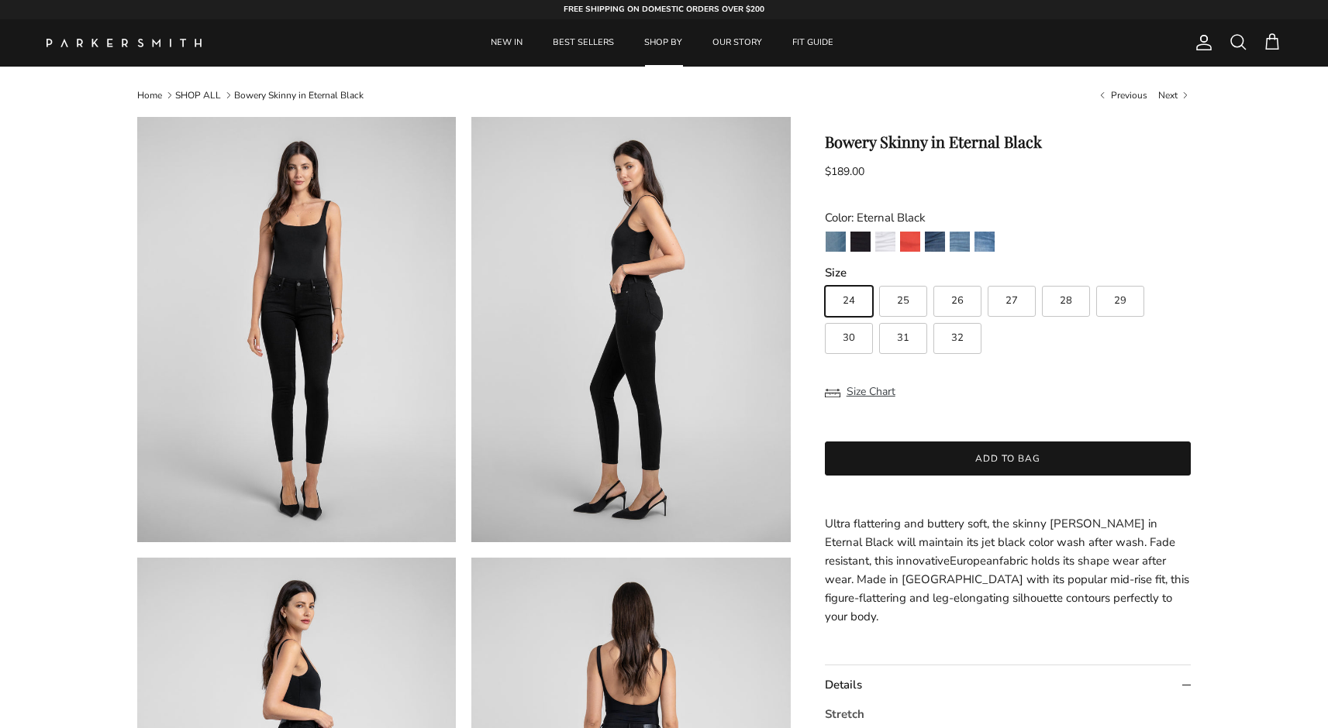
scroll to position [0, 0]
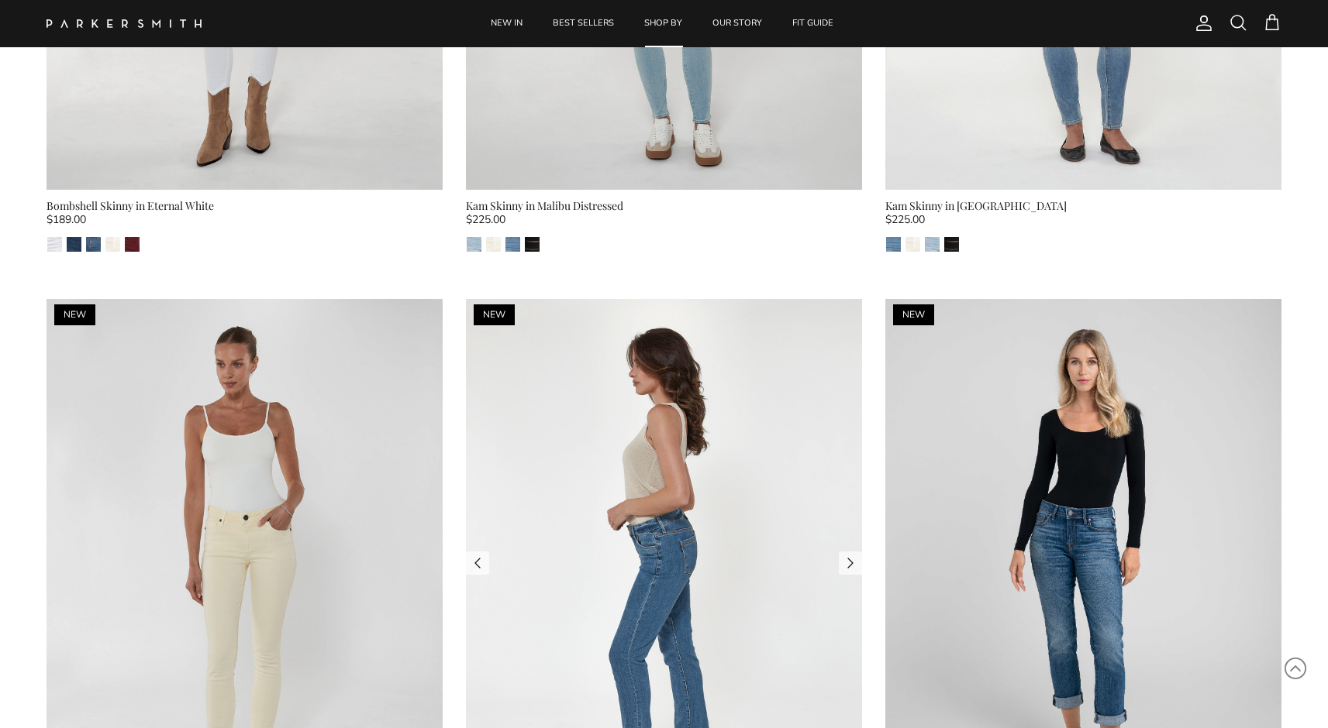
scroll to position [14700, 0]
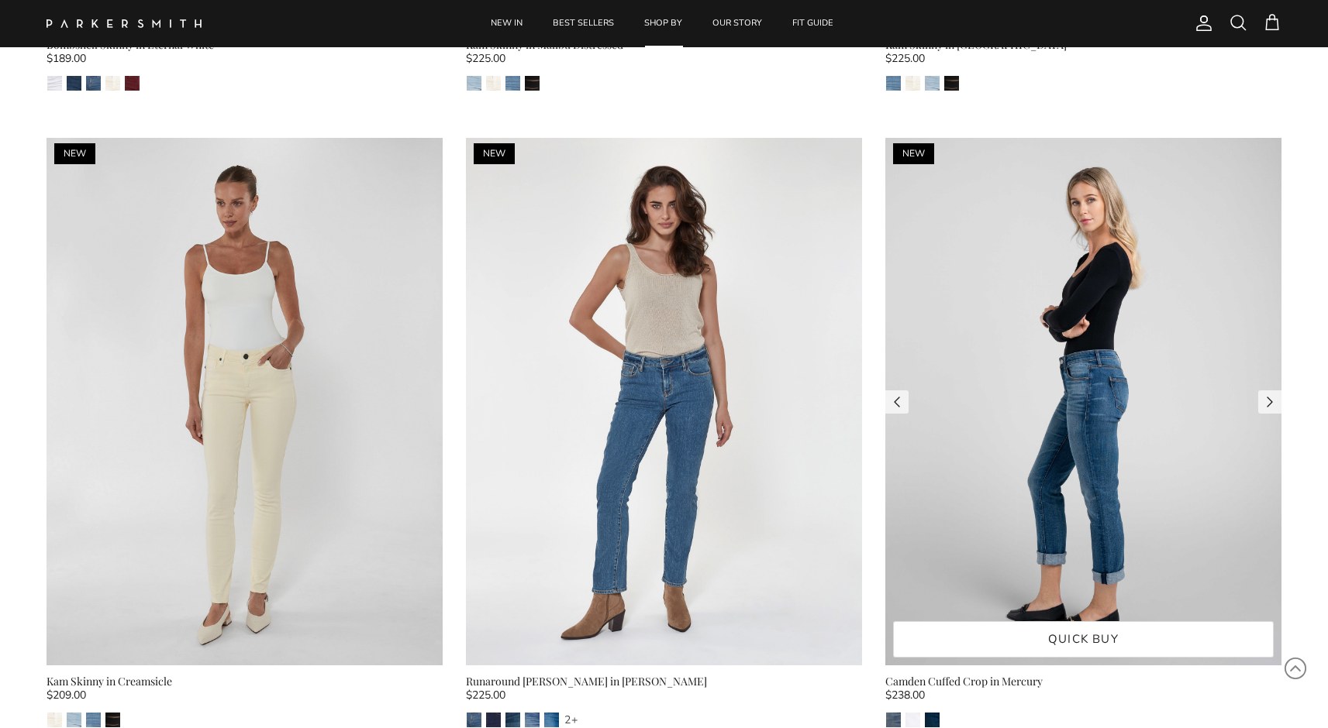
click at [1078, 358] on img at bounding box center [1083, 402] width 396 height 529
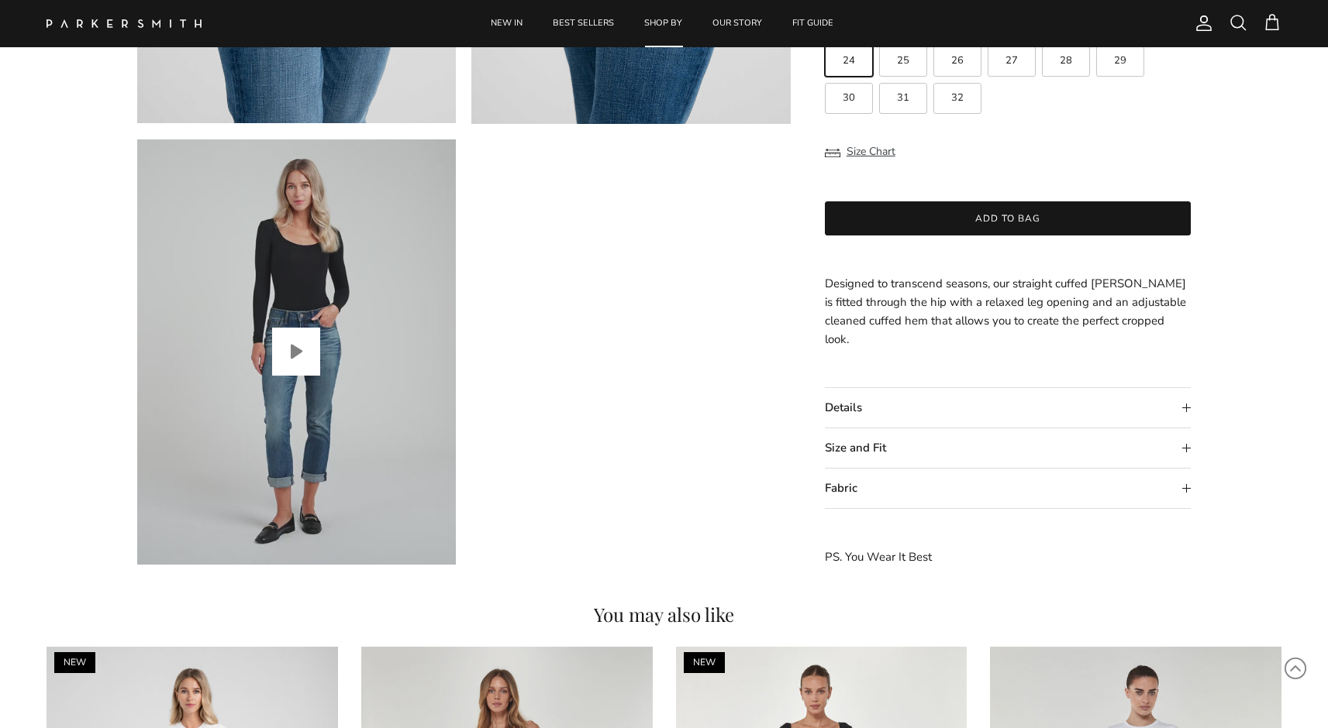
scroll to position [1324, 0]
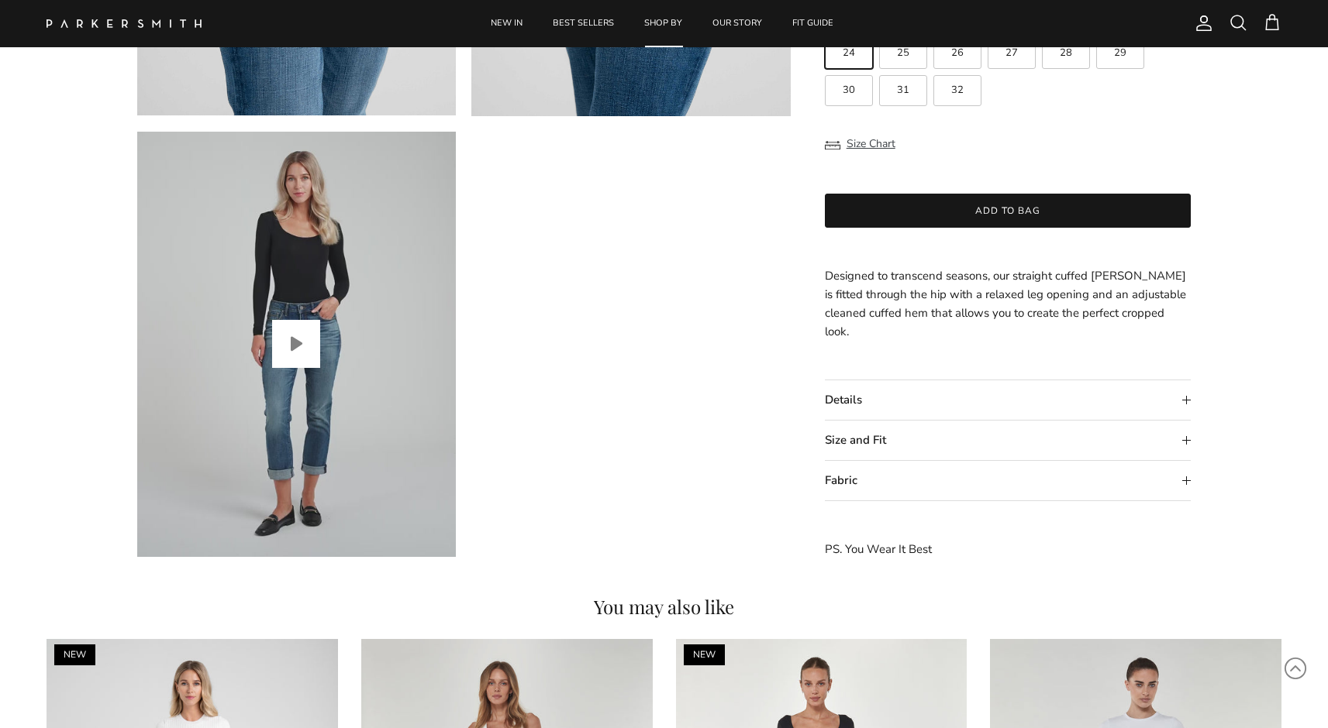
click at [294, 351] on button "Play video" at bounding box center [296, 344] width 48 height 48
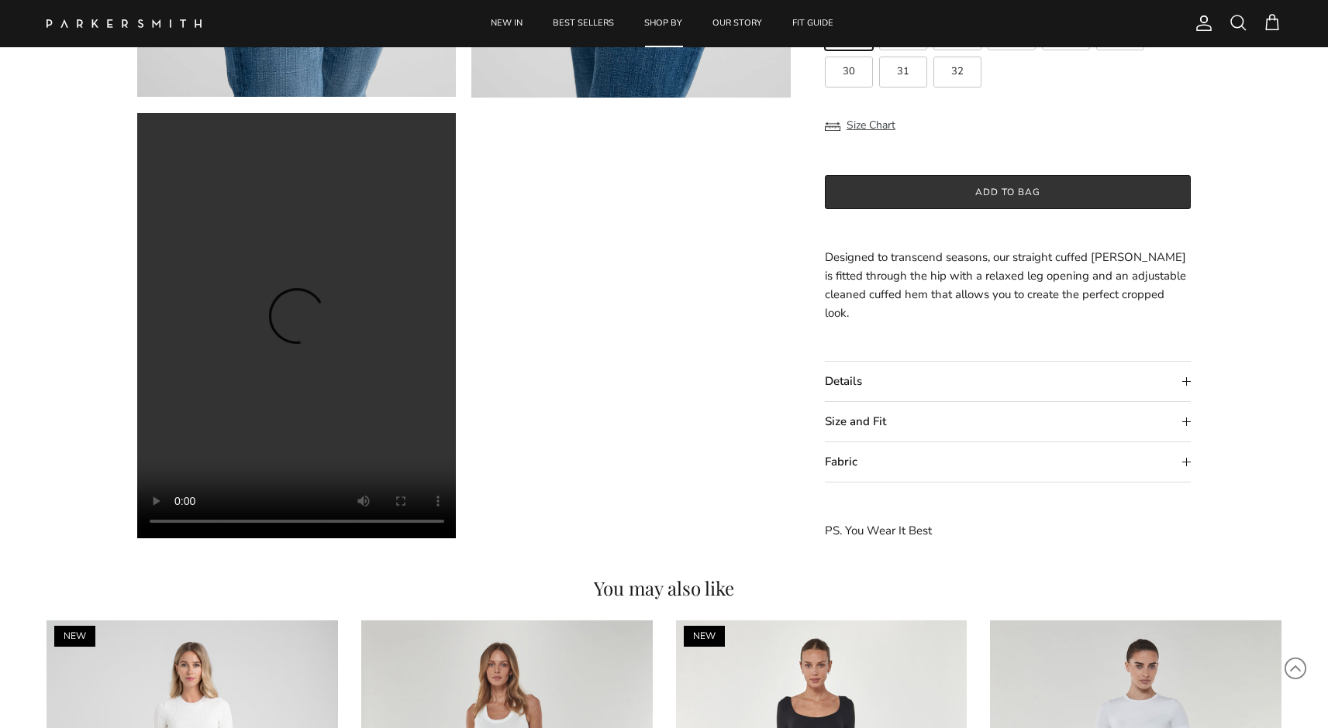
scroll to position [1275, 0]
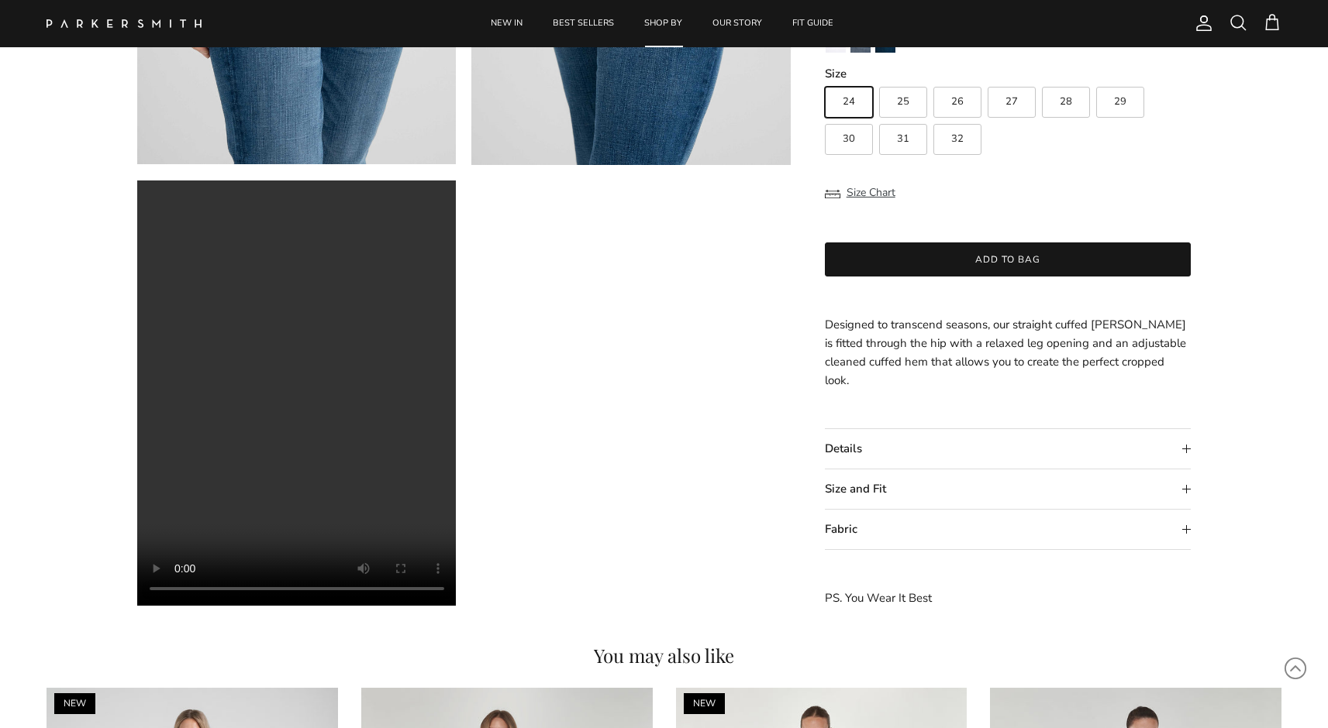
click at [889, 451] on summary "Details" at bounding box center [1008, 449] width 367 height 40
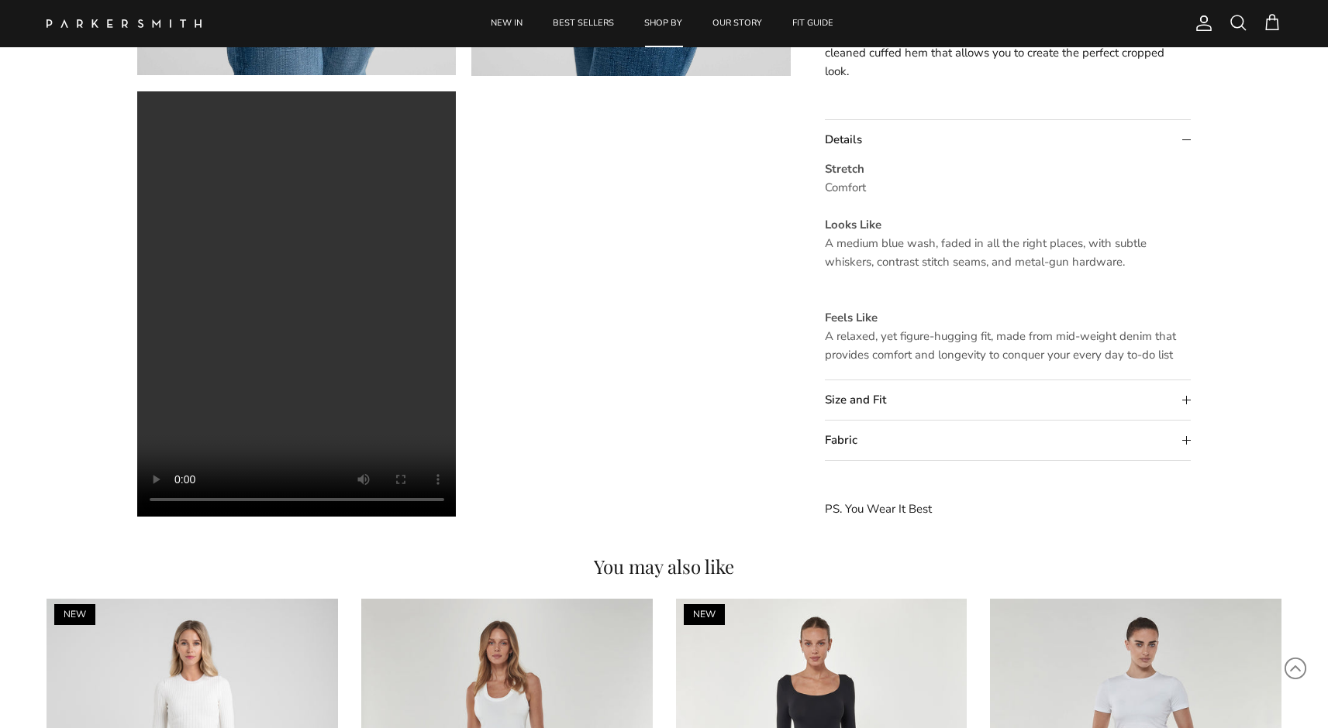
scroll to position [1644, 0]
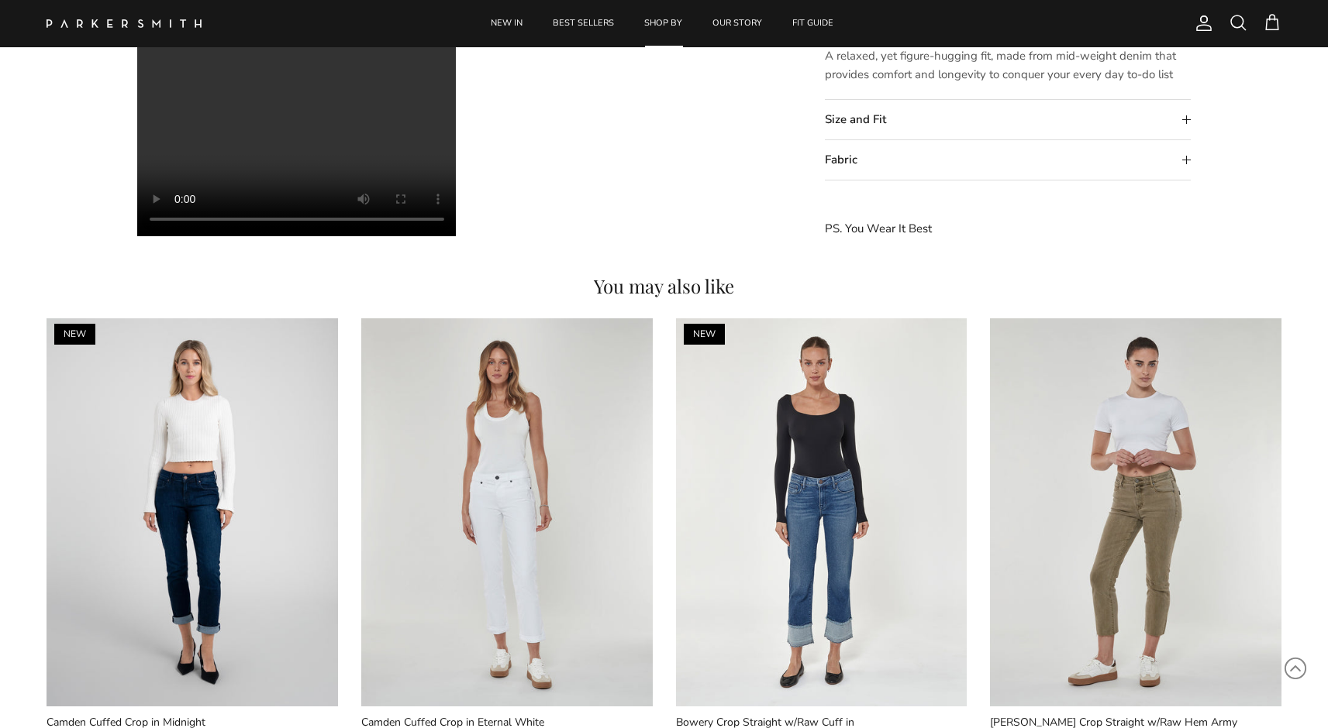
click at [895, 159] on summary "Fabric" at bounding box center [1008, 160] width 367 height 40
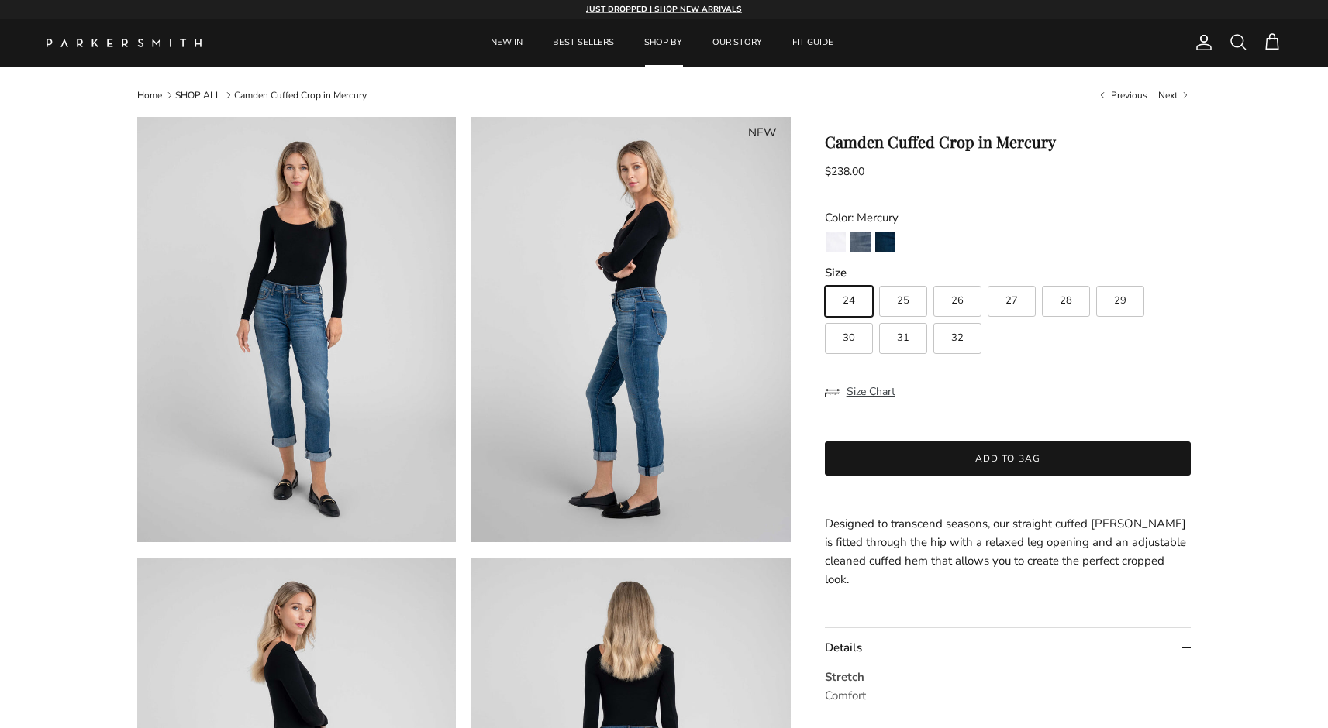
scroll to position [0, 0]
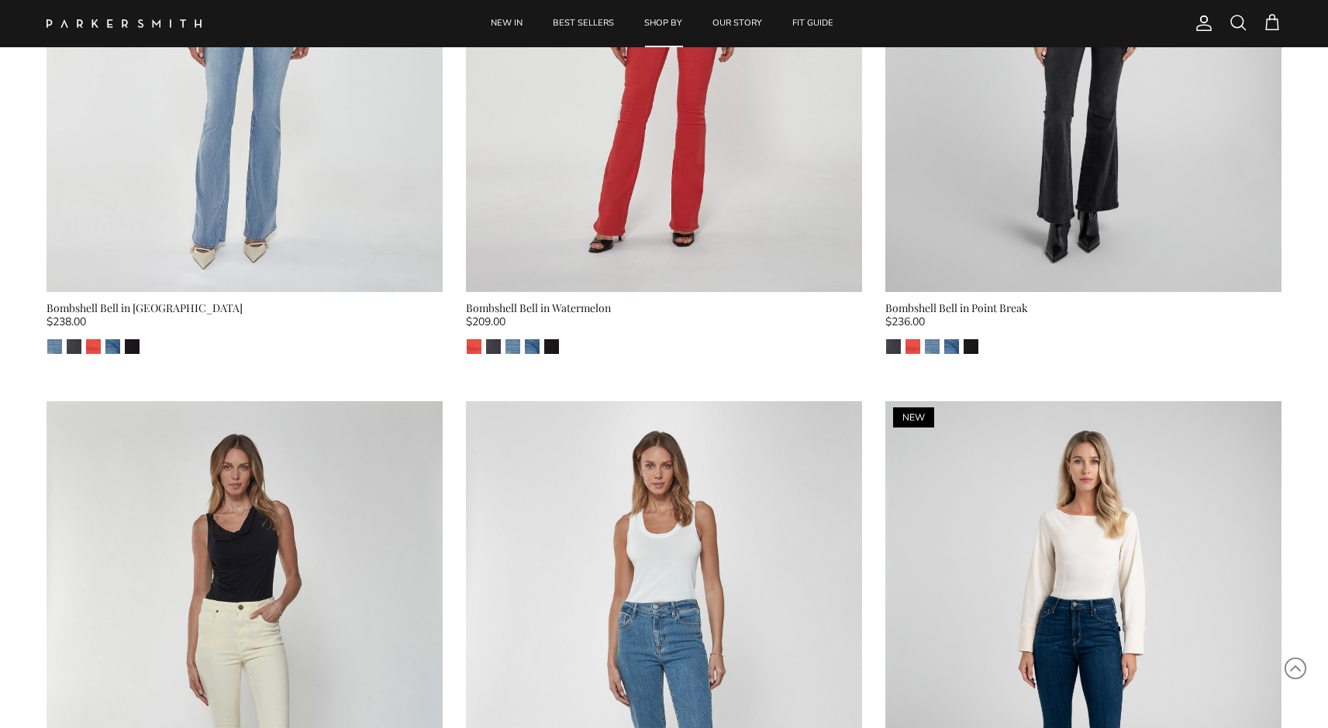
scroll to position [13333, 0]
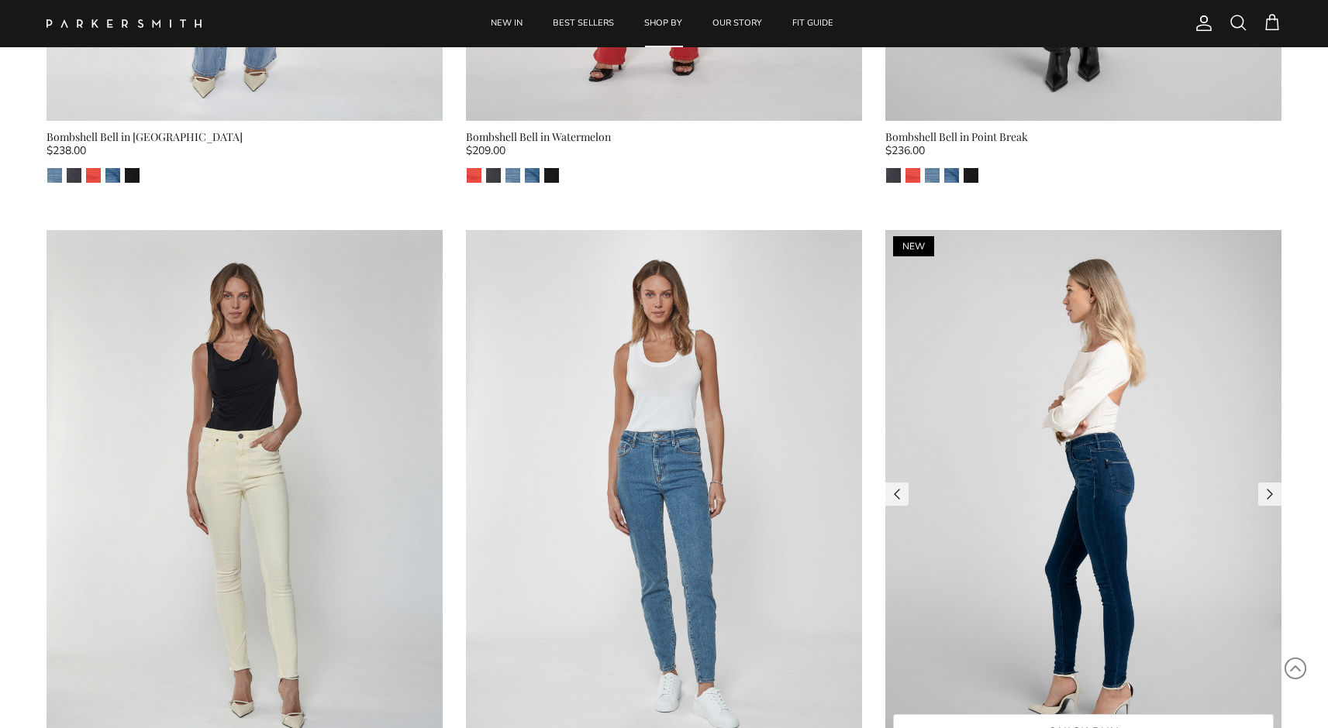
click at [1040, 346] on img at bounding box center [1083, 494] width 396 height 529
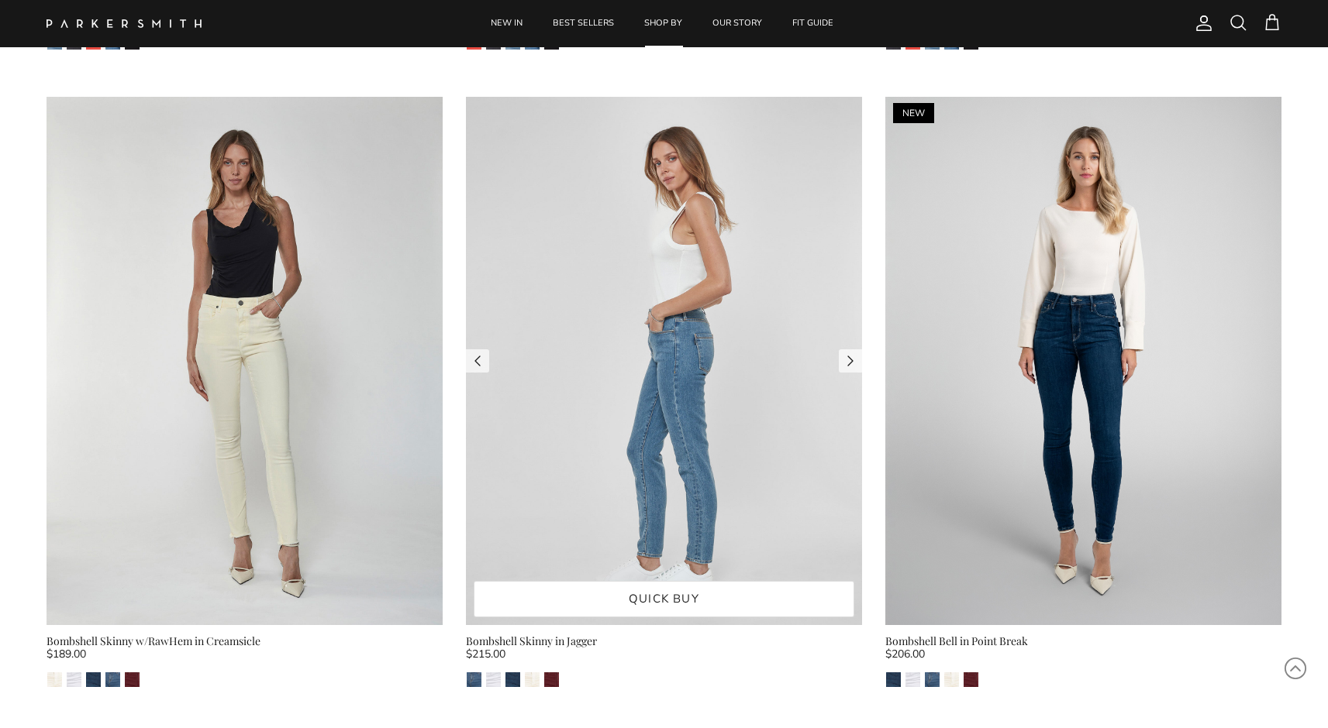
scroll to position [13452, 0]
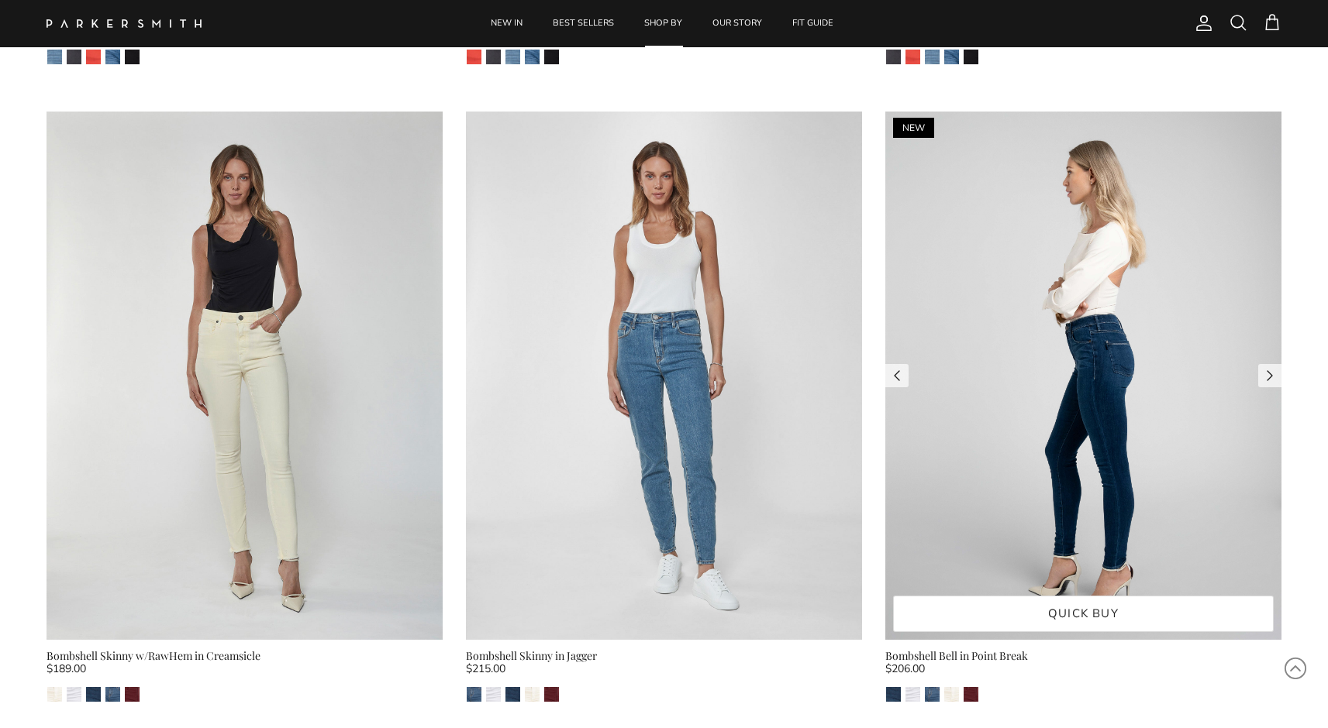
click at [1135, 405] on img at bounding box center [1083, 376] width 396 height 529
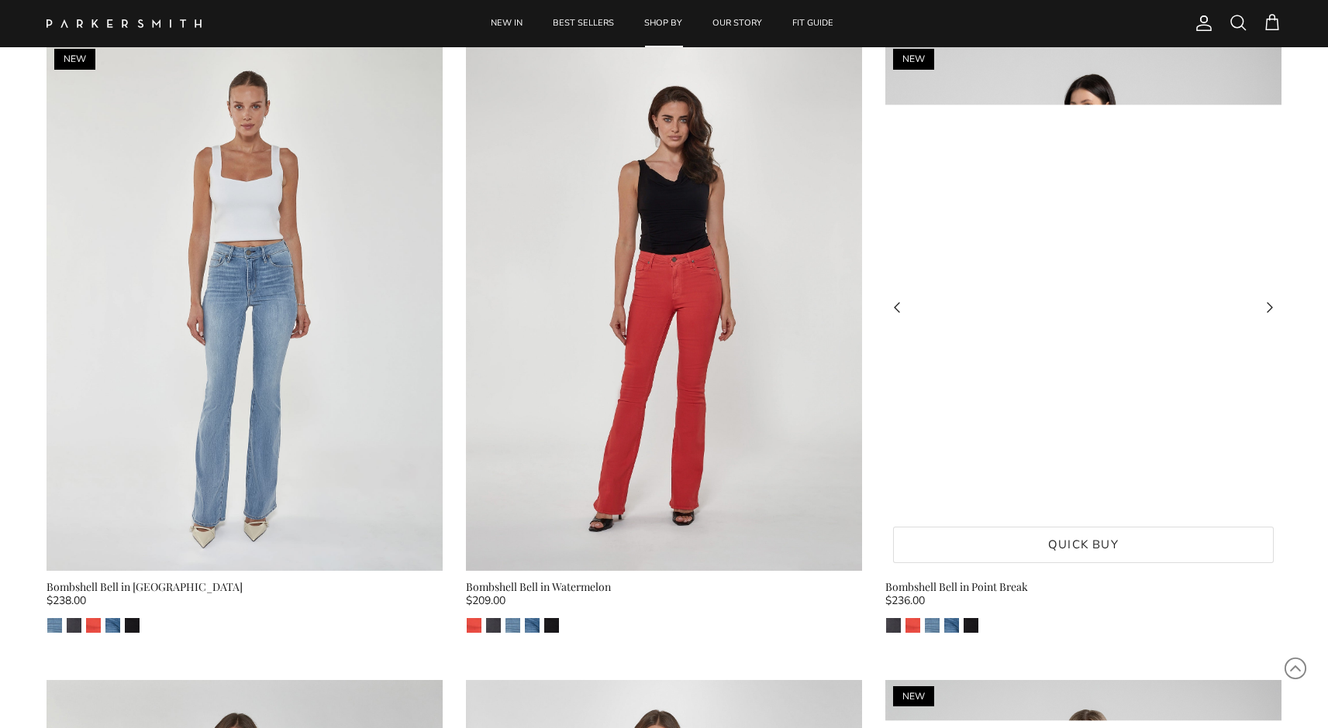
scroll to position [12847, 0]
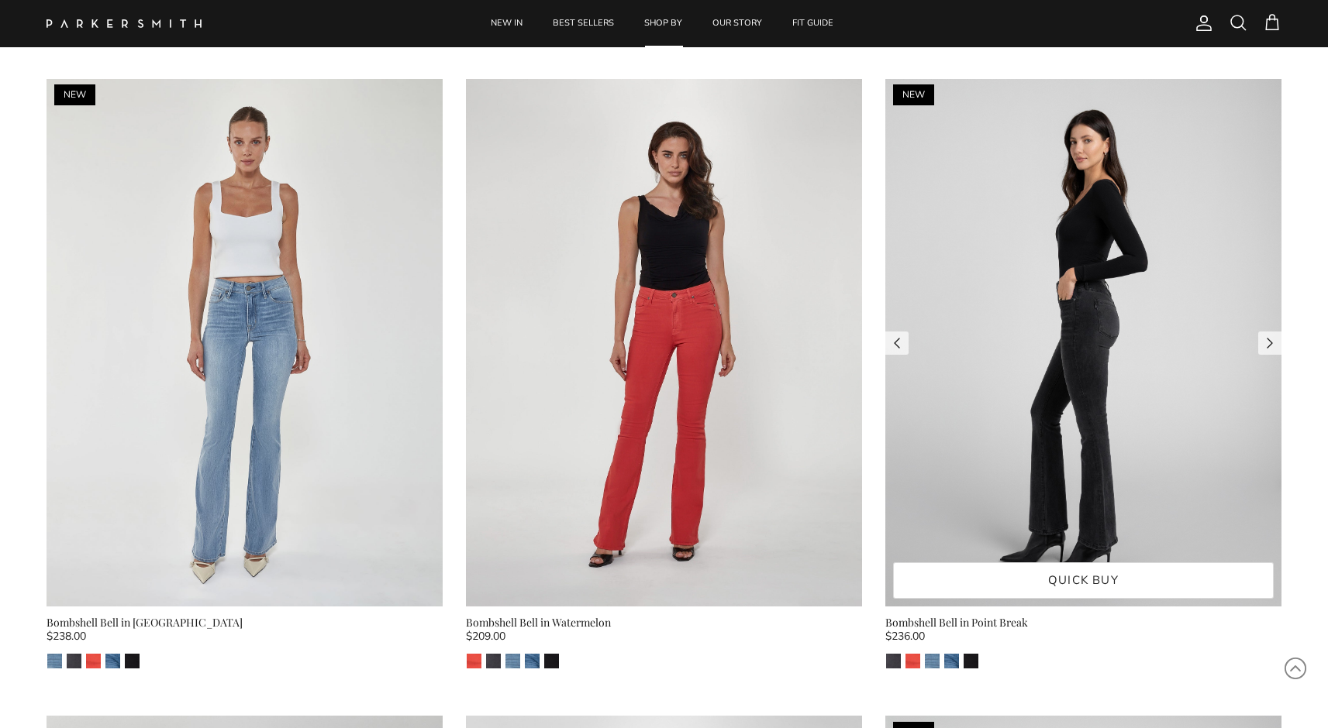
click at [1047, 311] on img at bounding box center [1083, 343] width 396 height 529
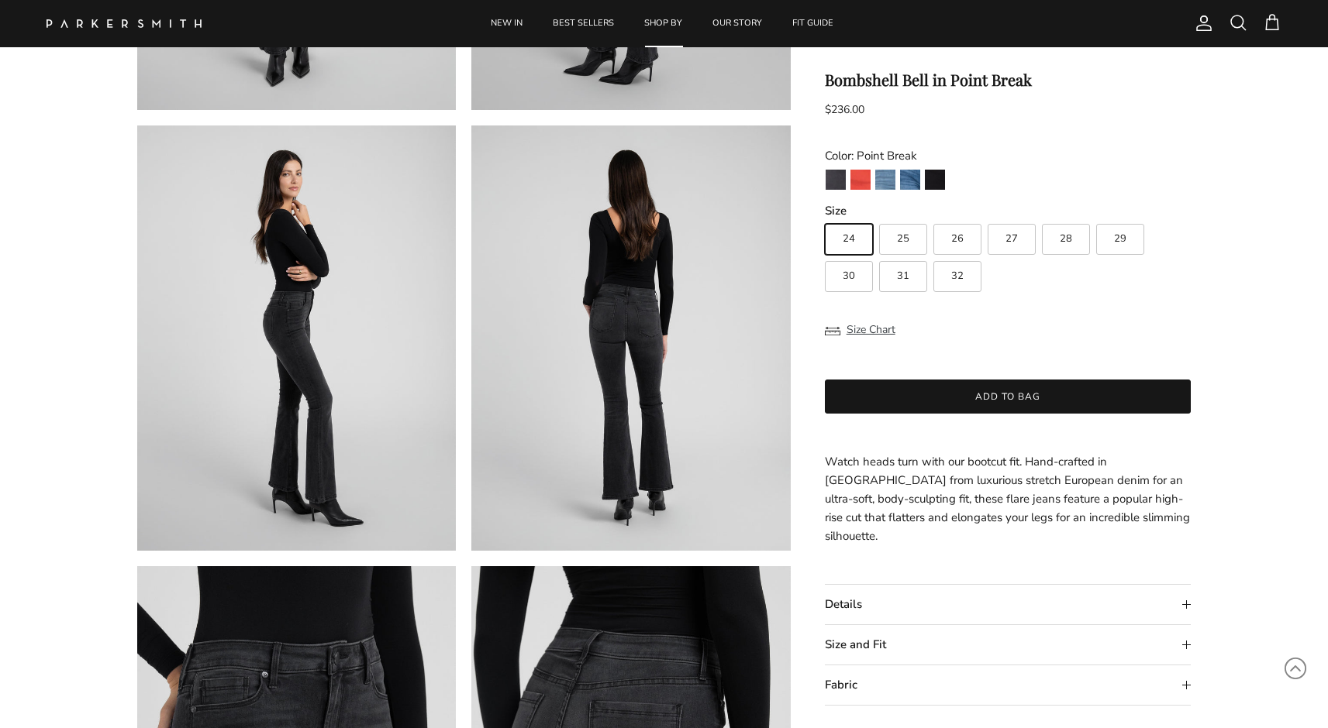
scroll to position [464, 0]
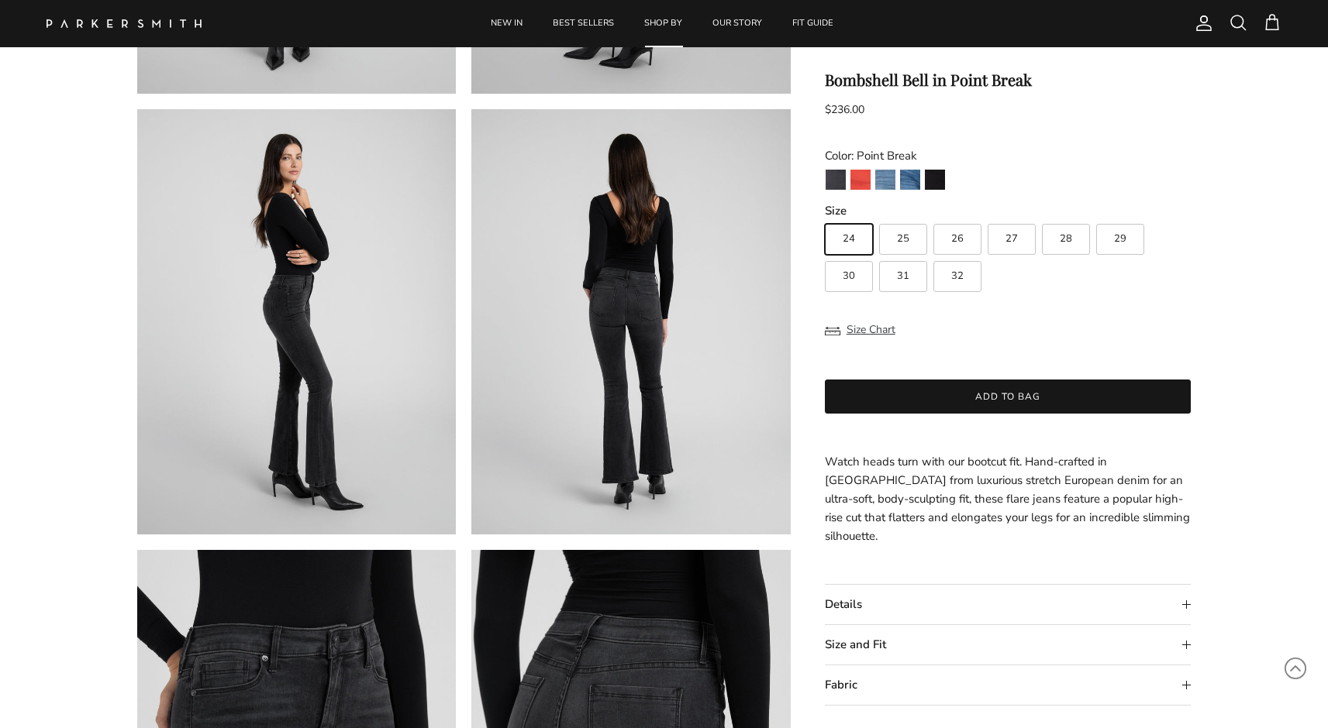
click at [856, 585] on summary "Details" at bounding box center [1008, 605] width 367 height 40
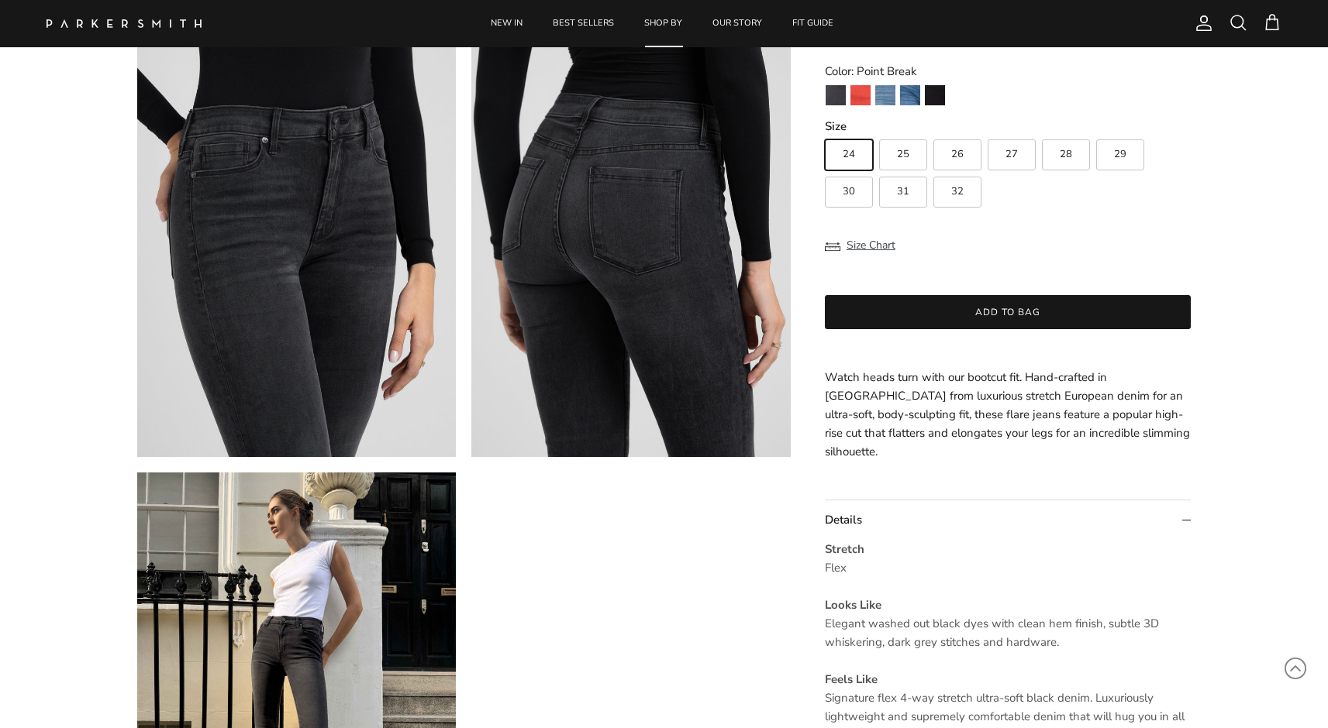
scroll to position [1147, 0]
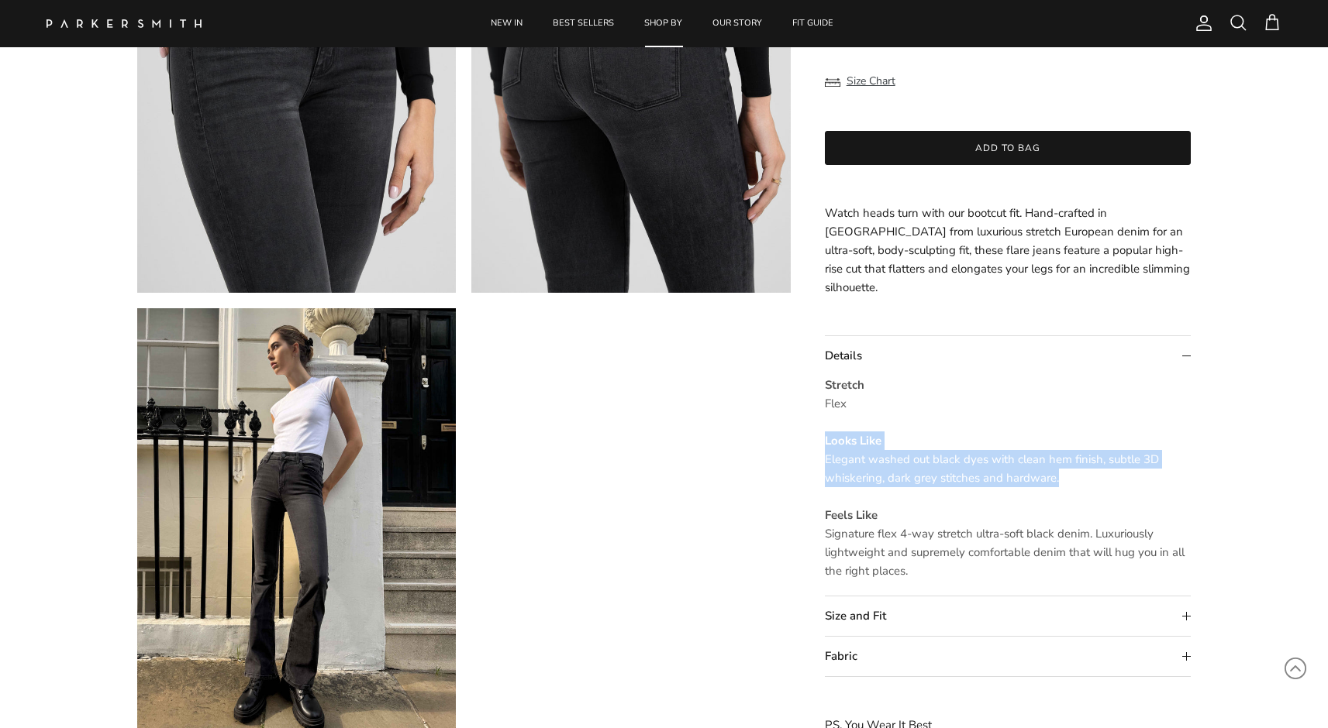
drag, startPoint x: 1056, startPoint y: 480, endPoint x: 824, endPoint y: 442, distance: 235.6
click at [825, 442] on div "Stretch Flex Looks Like Elegant washed out black dyes with clean hem finish, su…" at bounding box center [1008, 487] width 367 height 220
copy p "Looks Like Elegant washed out black dyes with clean hem finish, subtle 3D whisk…"
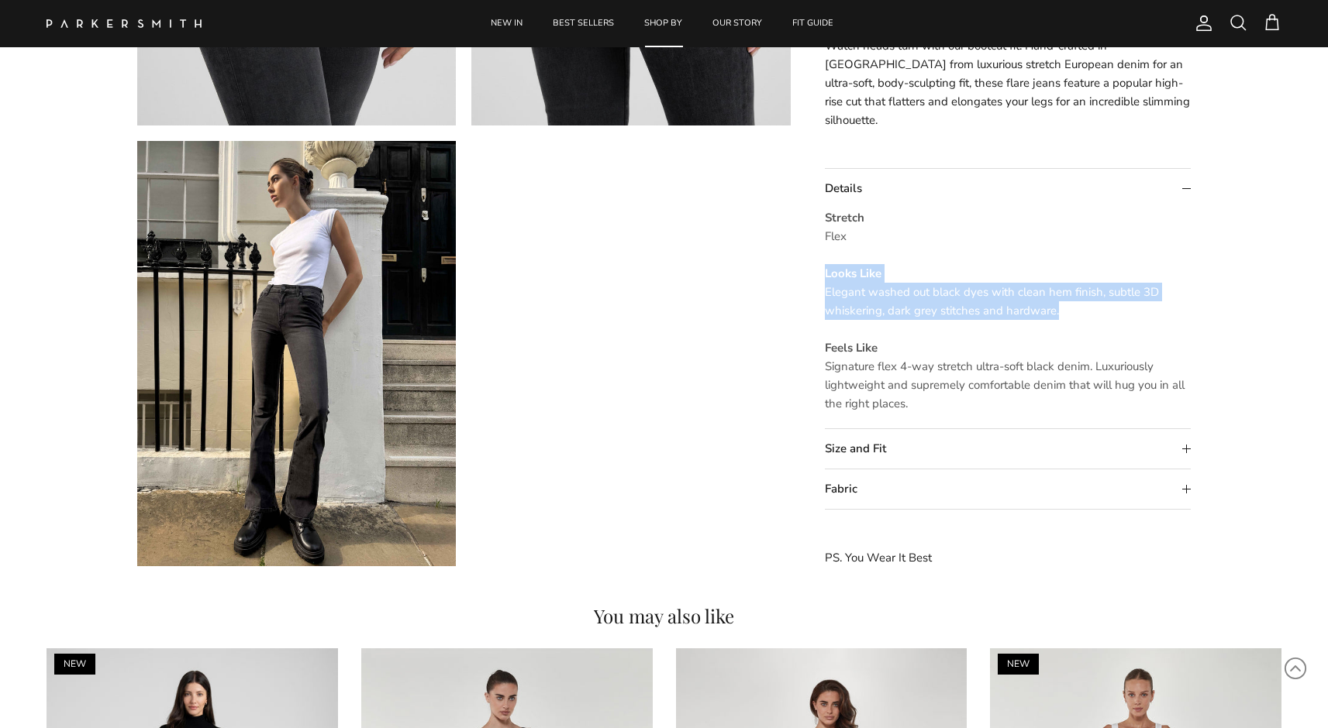
scroll to position [1314, 0]
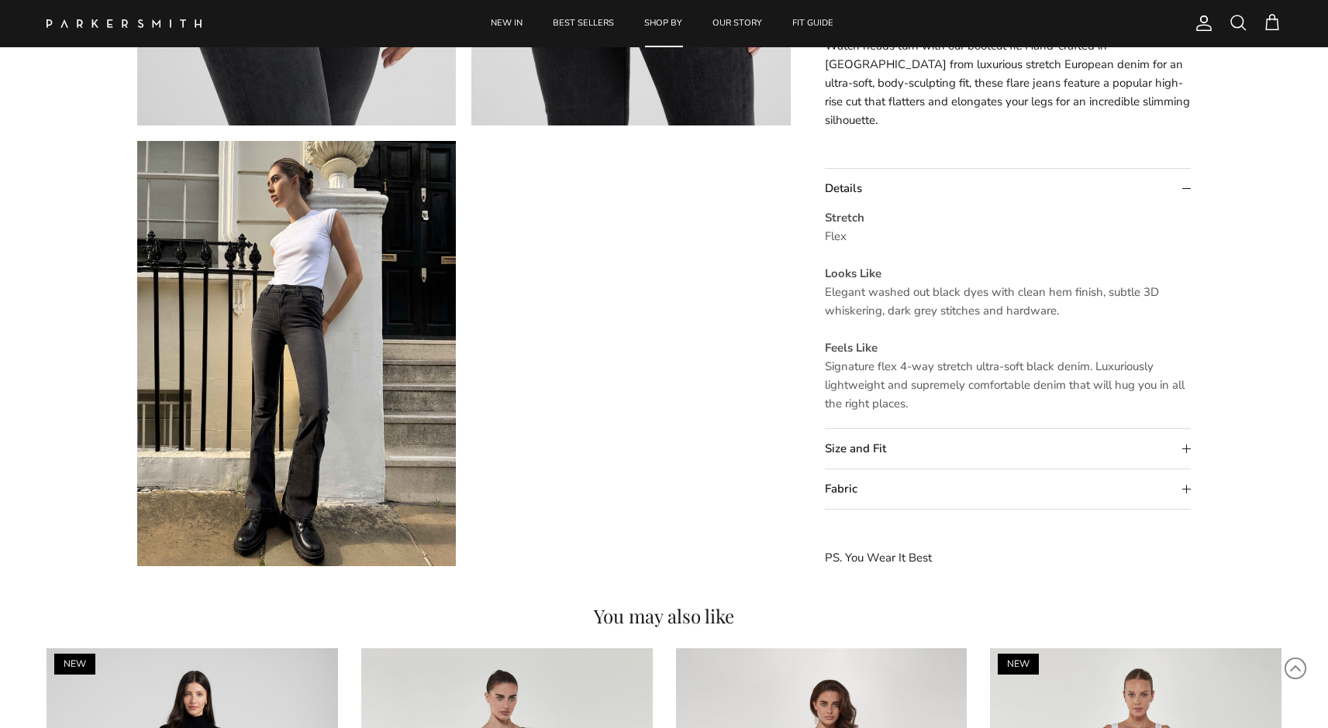
click at [863, 441] on summary "Size and Fit" at bounding box center [1008, 450] width 367 height 40
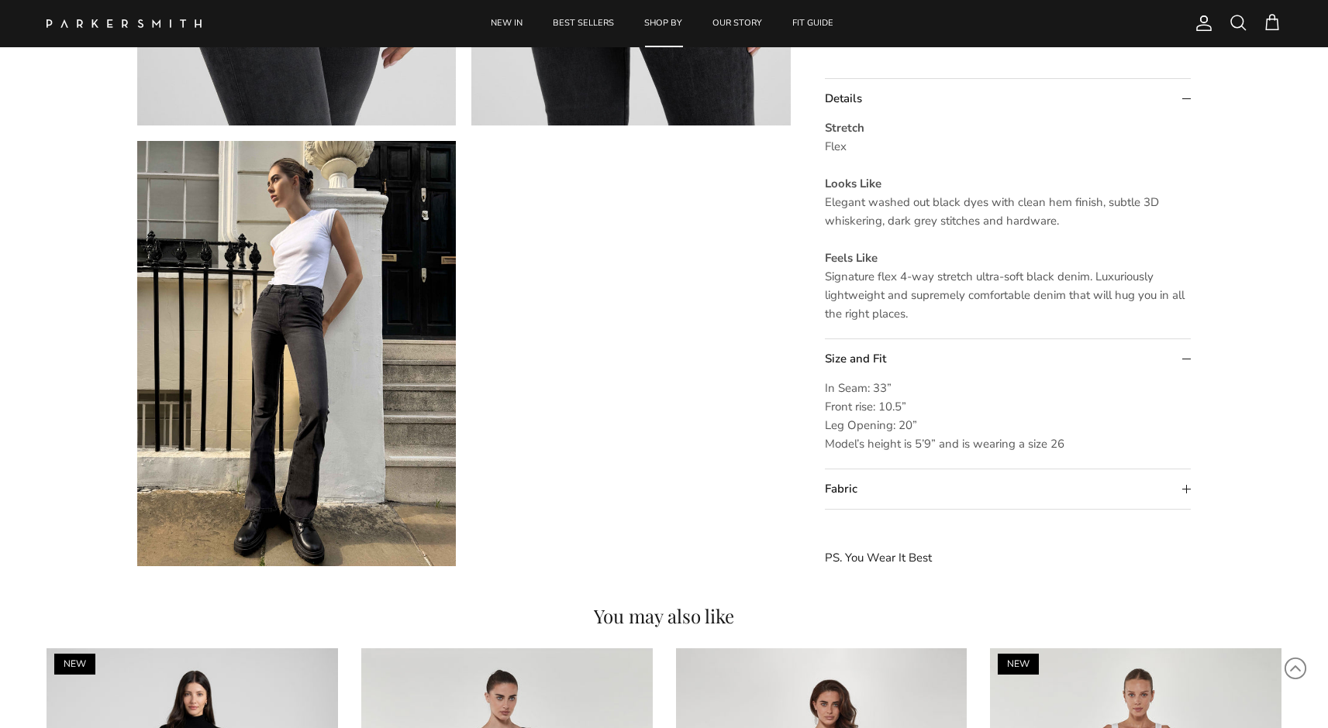
click at [844, 492] on summary "Fabric" at bounding box center [1008, 490] width 367 height 40
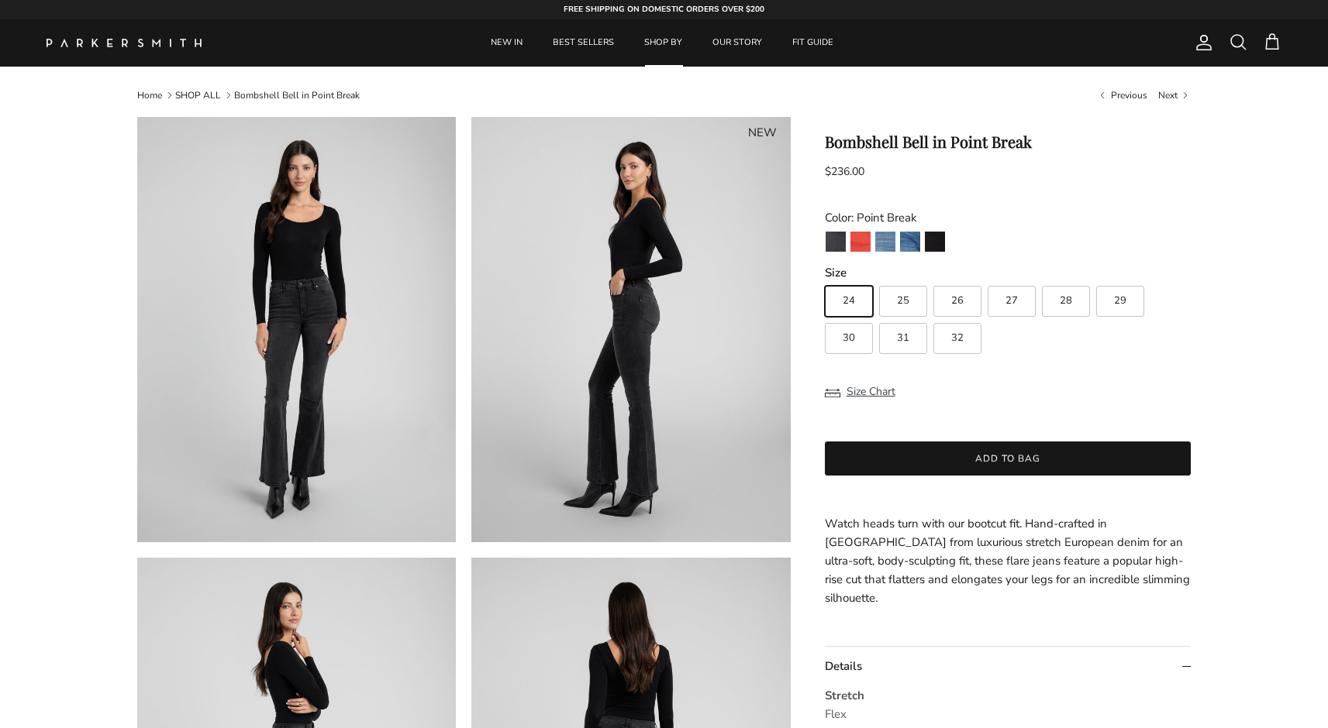
scroll to position [0, 0]
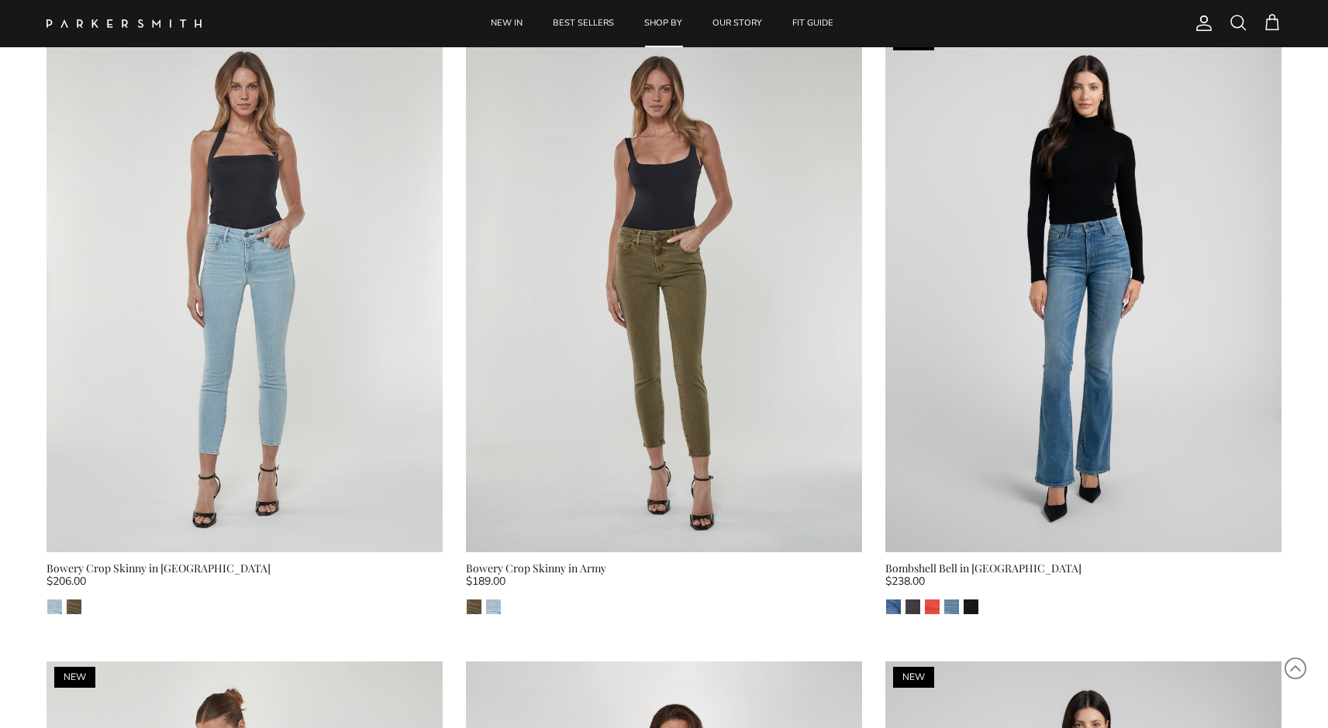
scroll to position [12051, 0]
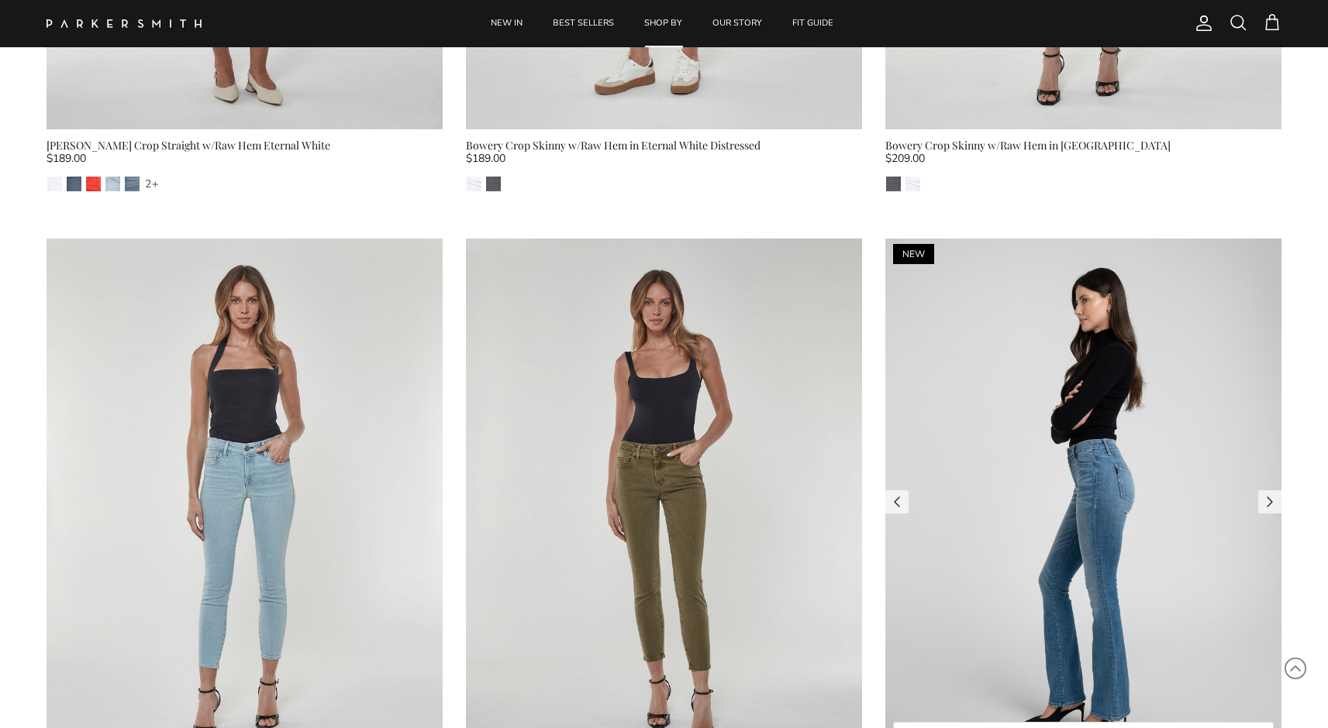
click at [1050, 353] on img at bounding box center [1083, 503] width 396 height 529
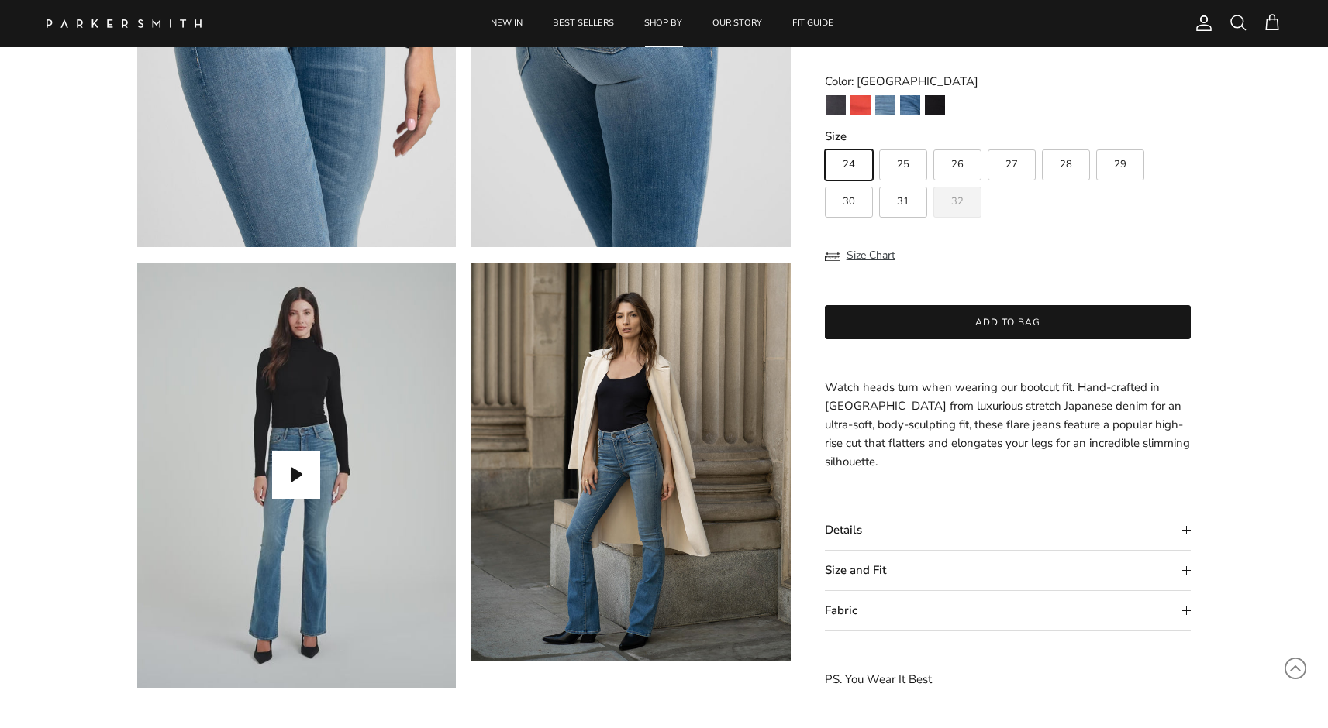
scroll to position [1214, 0]
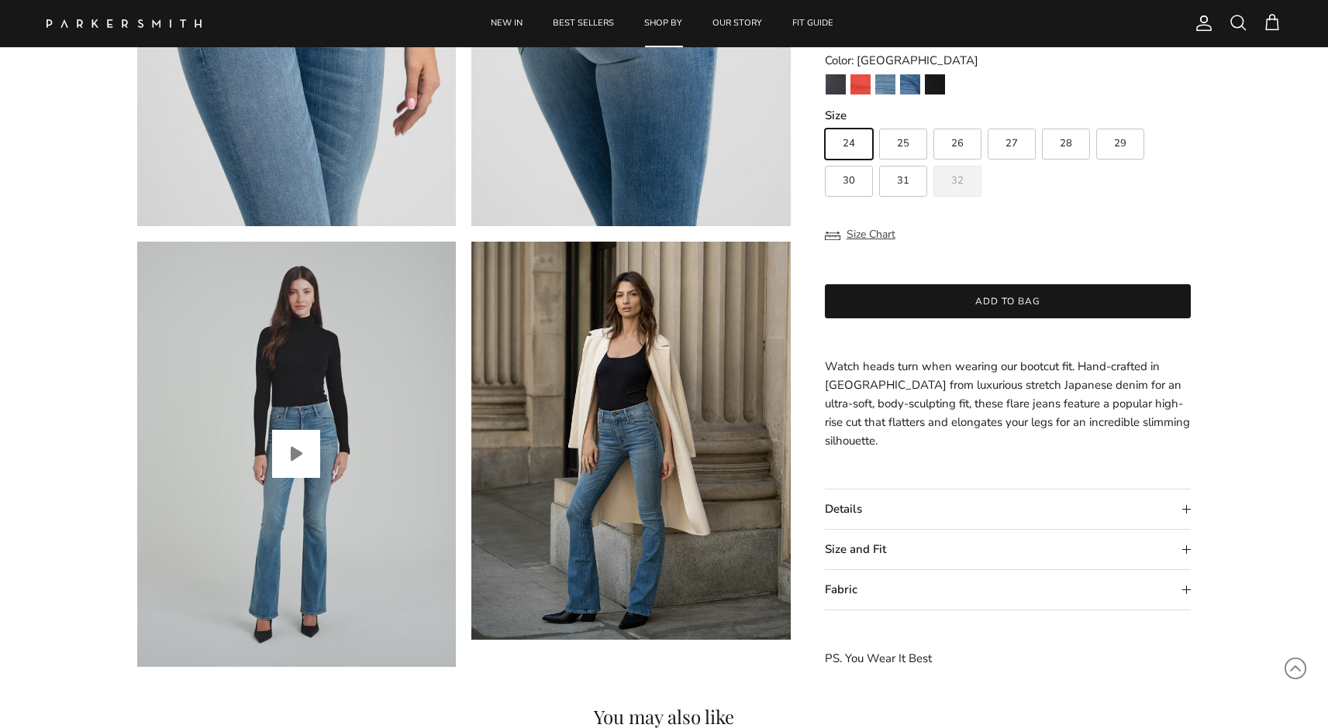
click at [309, 455] on button "Play video" at bounding box center [296, 454] width 48 height 48
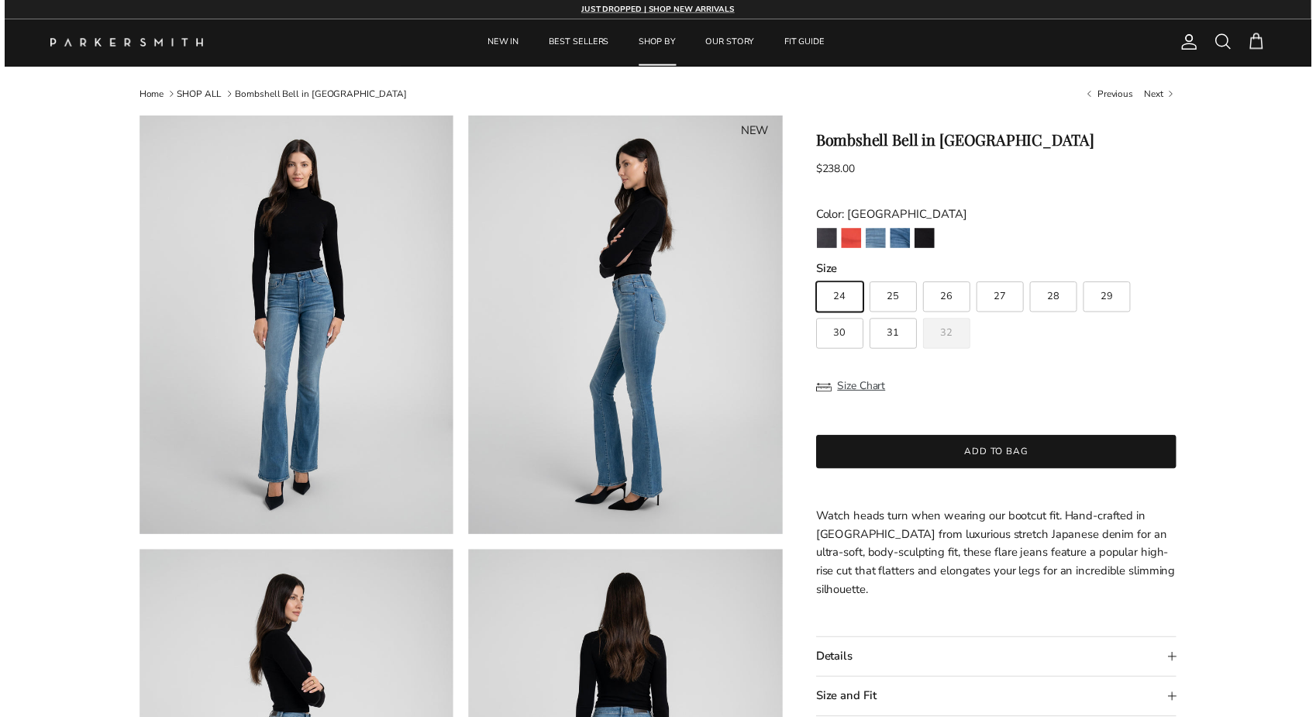
scroll to position [0, 0]
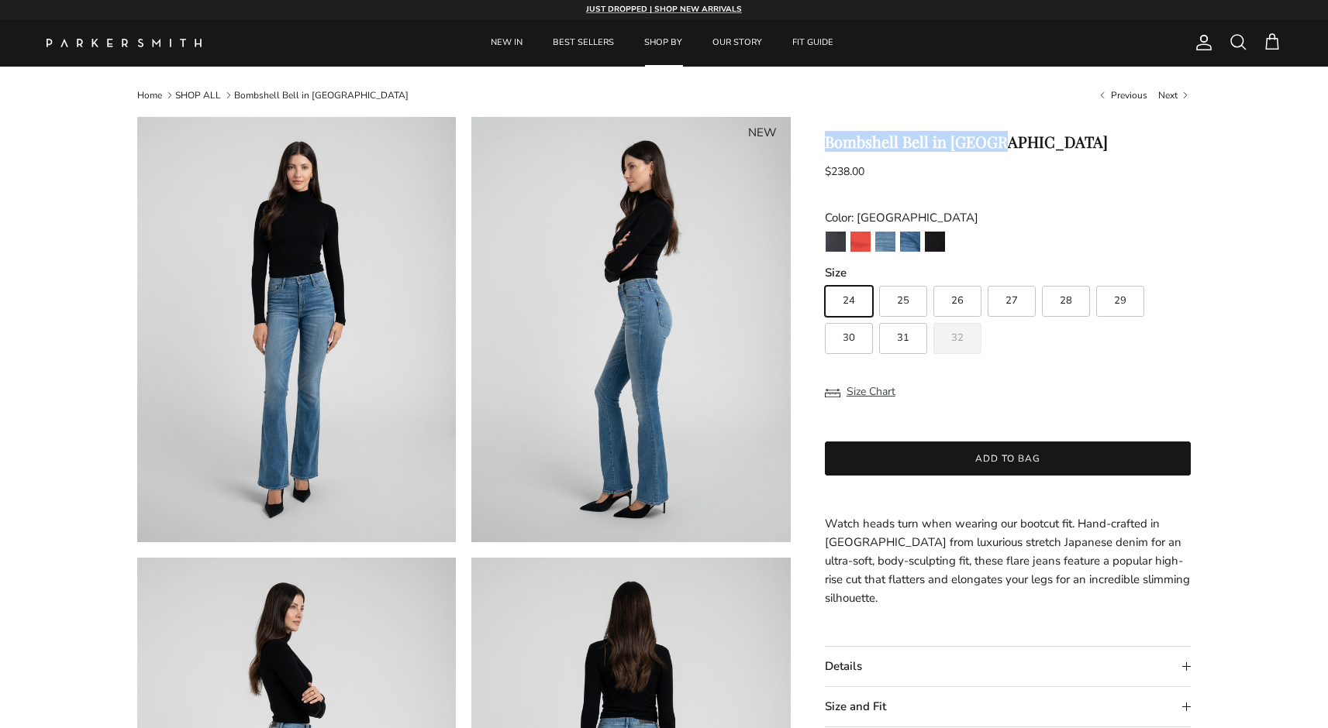
drag, startPoint x: 842, startPoint y: 138, endPoint x: 1018, endPoint y: 138, distance: 176.7
click at [1018, 138] on h1 "Bombshell Bell in [GEOGRAPHIC_DATA]" at bounding box center [1008, 142] width 367 height 19
copy h1 "Bombshell Bell in [GEOGRAPHIC_DATA]"
click at [845, 1] on div "FREE SHIPPING ON DOMESTIC ORDERS OVER $200 JUST DROPPED | SHOP NEW ARRIVALS" at bounding box center [663, 10] width 371 height 26
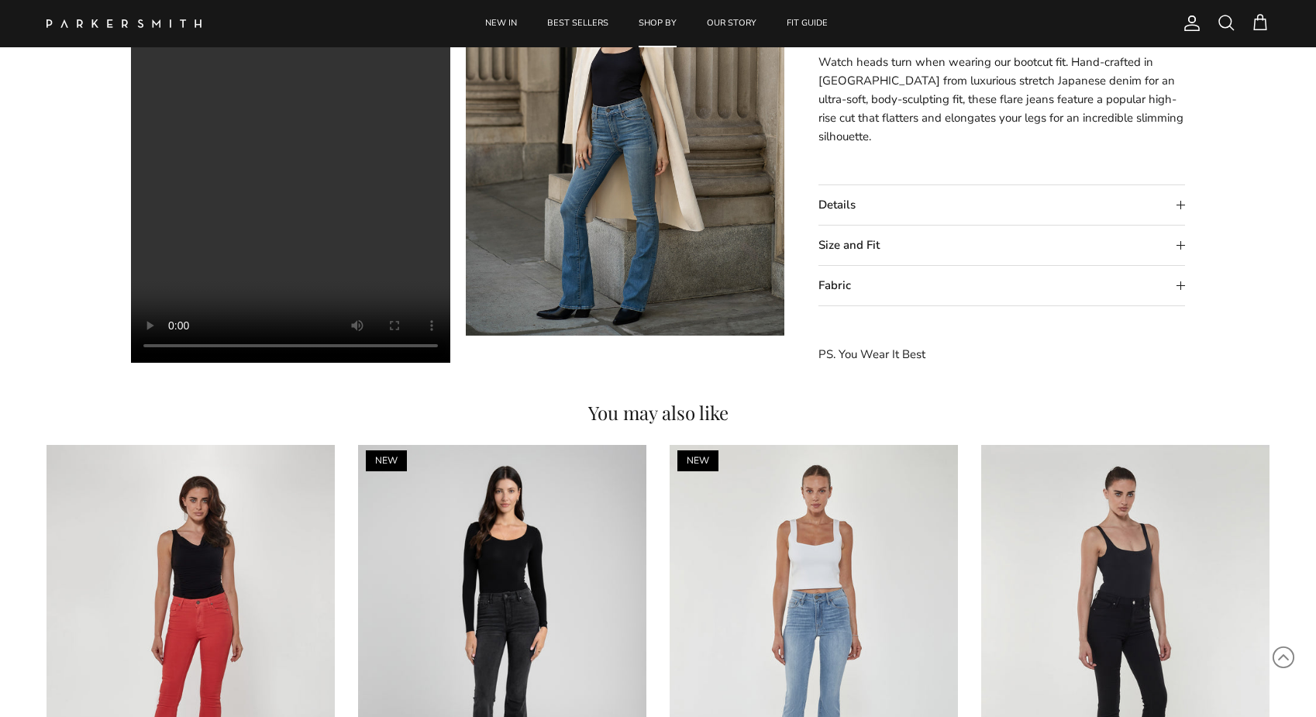
scroll to position [1521, 0]
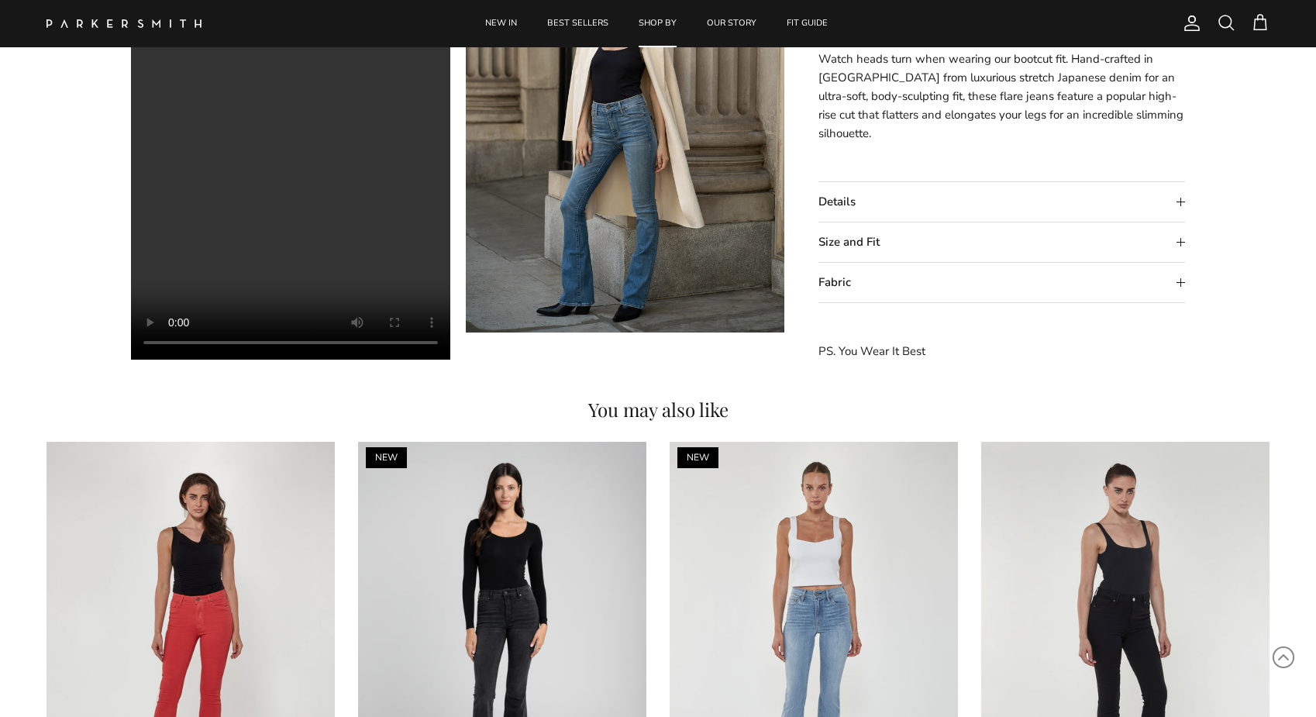
click at [1007, 212] on summary "Details" at bounding box center [1001, 203] width 367 height 40
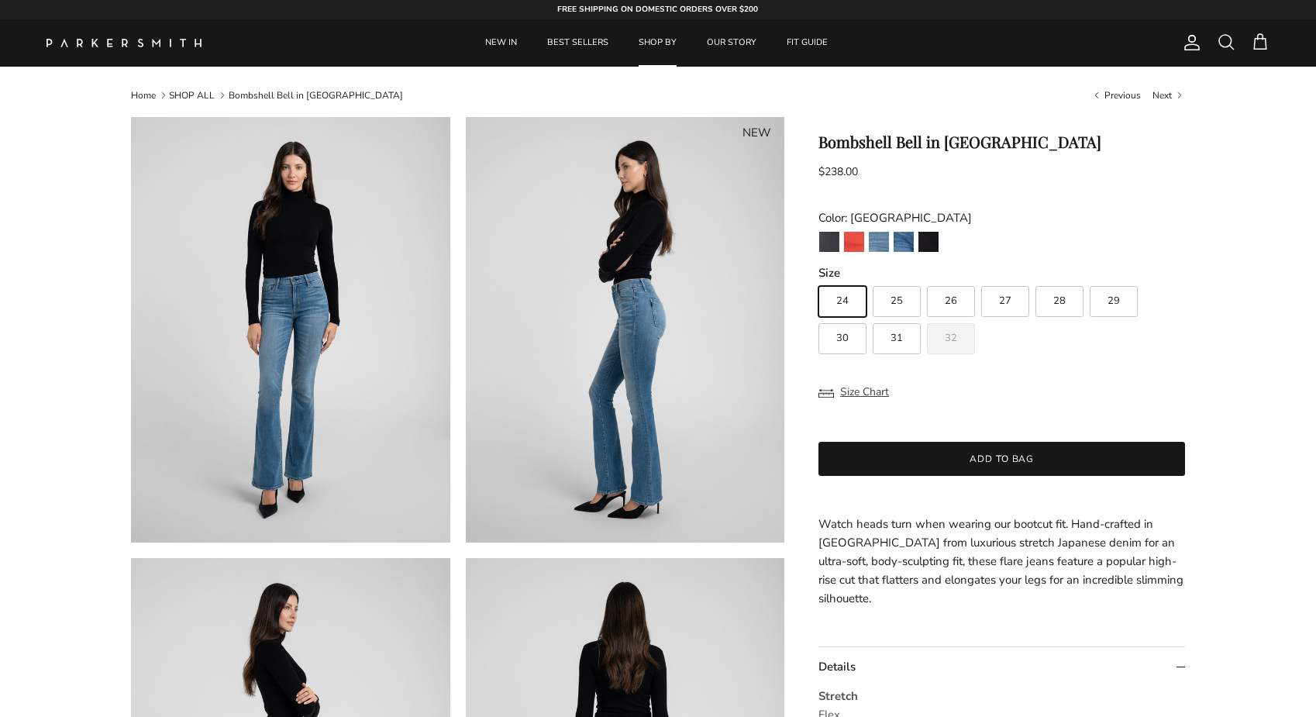
scroll to position [0, 0]
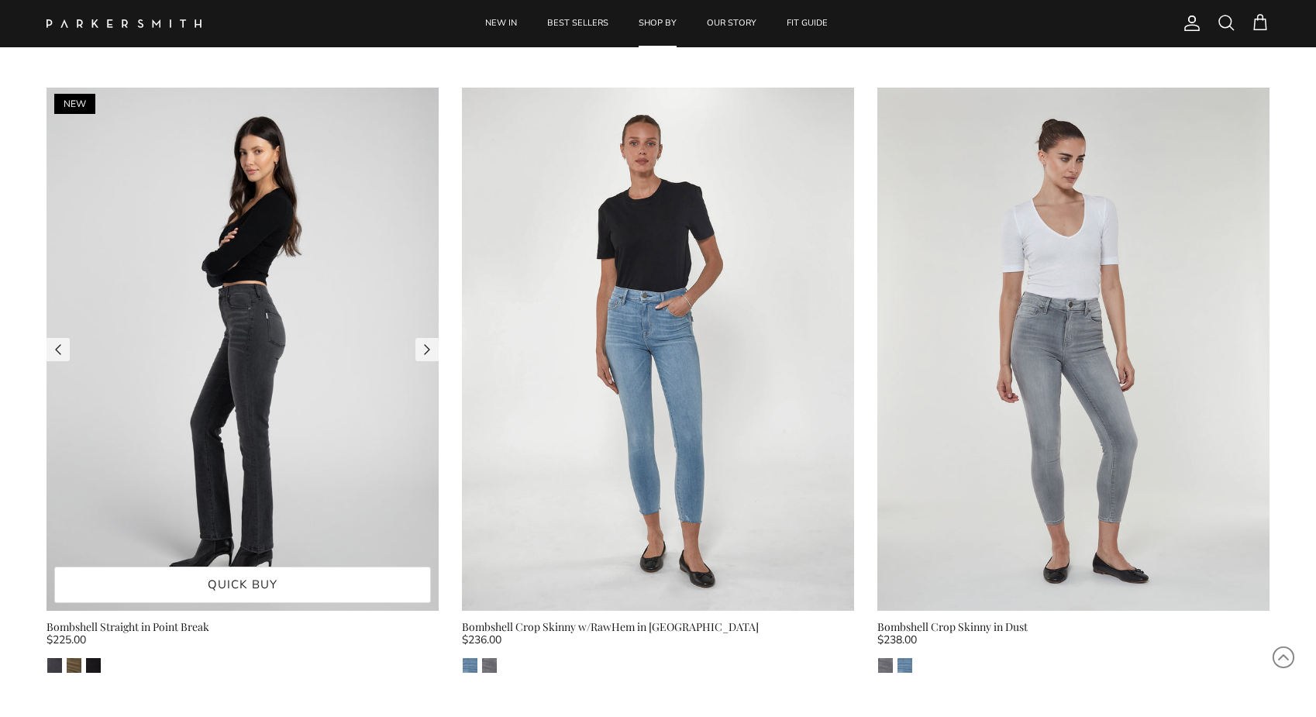
scroll to position [9544, 0]
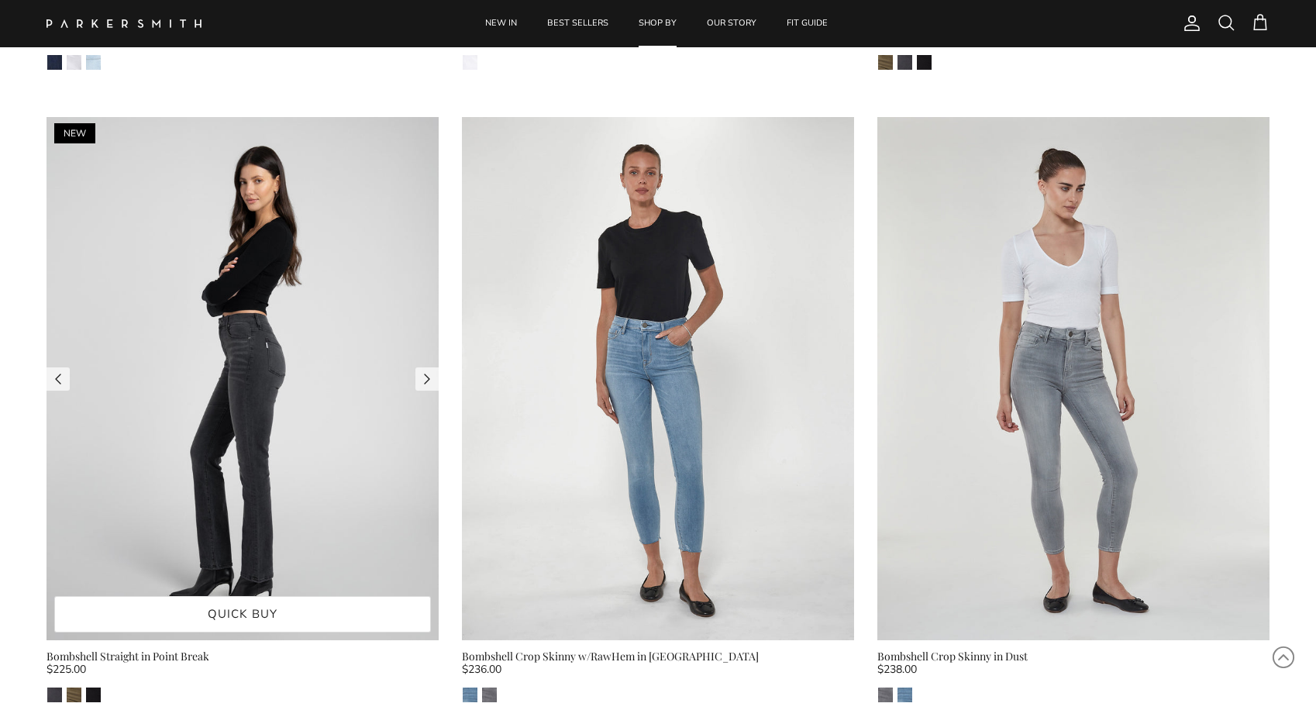
click at [223, 305] on img at bounding box center [242, 378] width 392 height 523
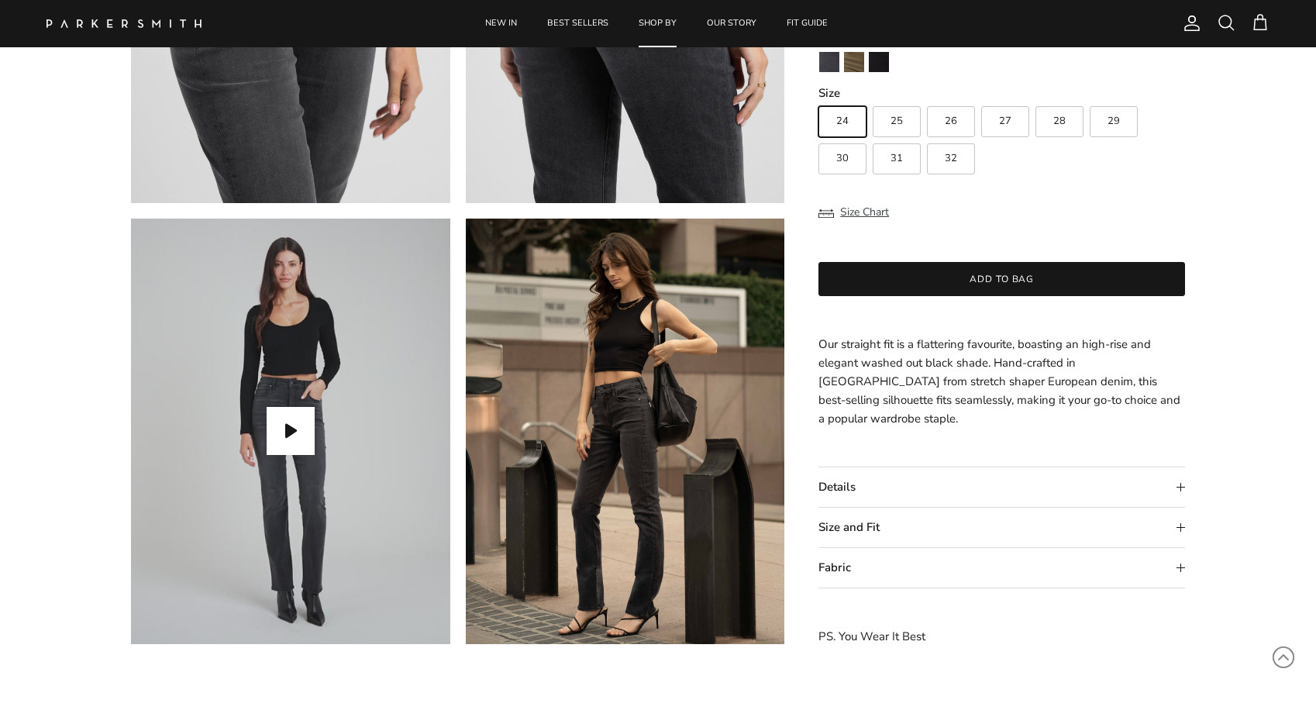
scroll to position [1308, 0]
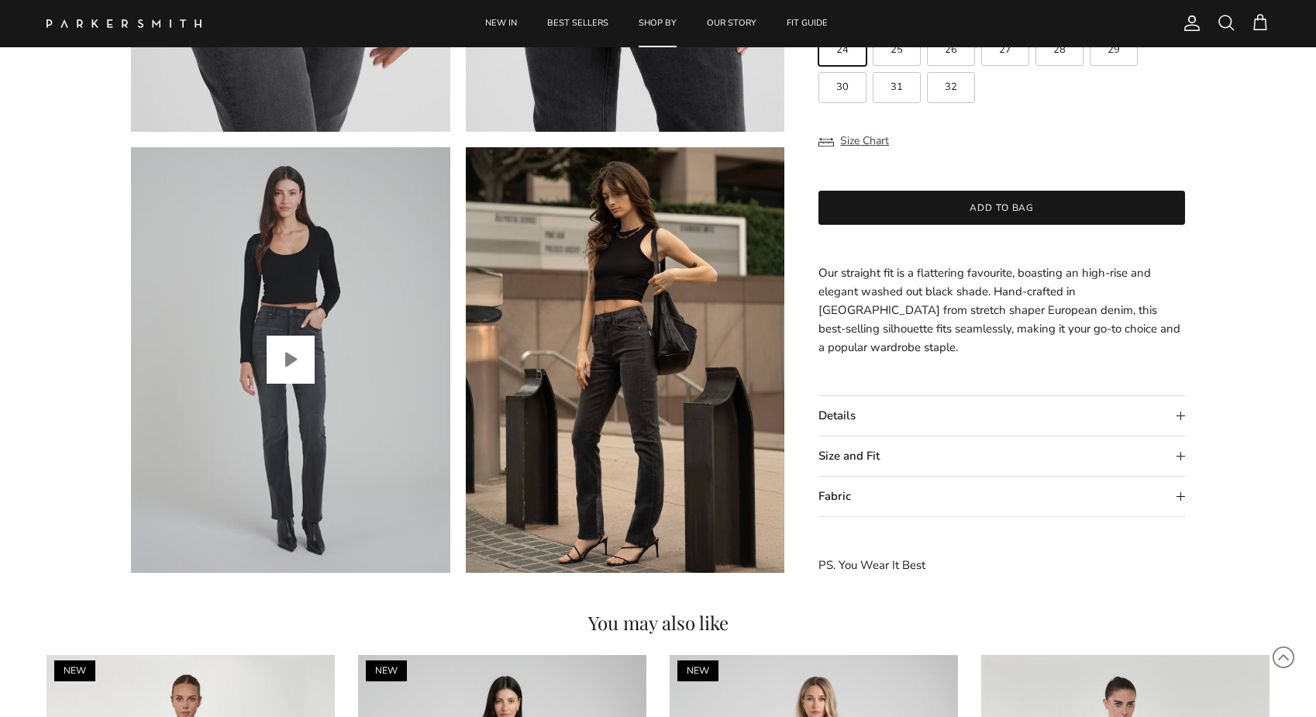
click at [304, 369] on button "Play video" at bounding box center [291, 360] width 48 height 48
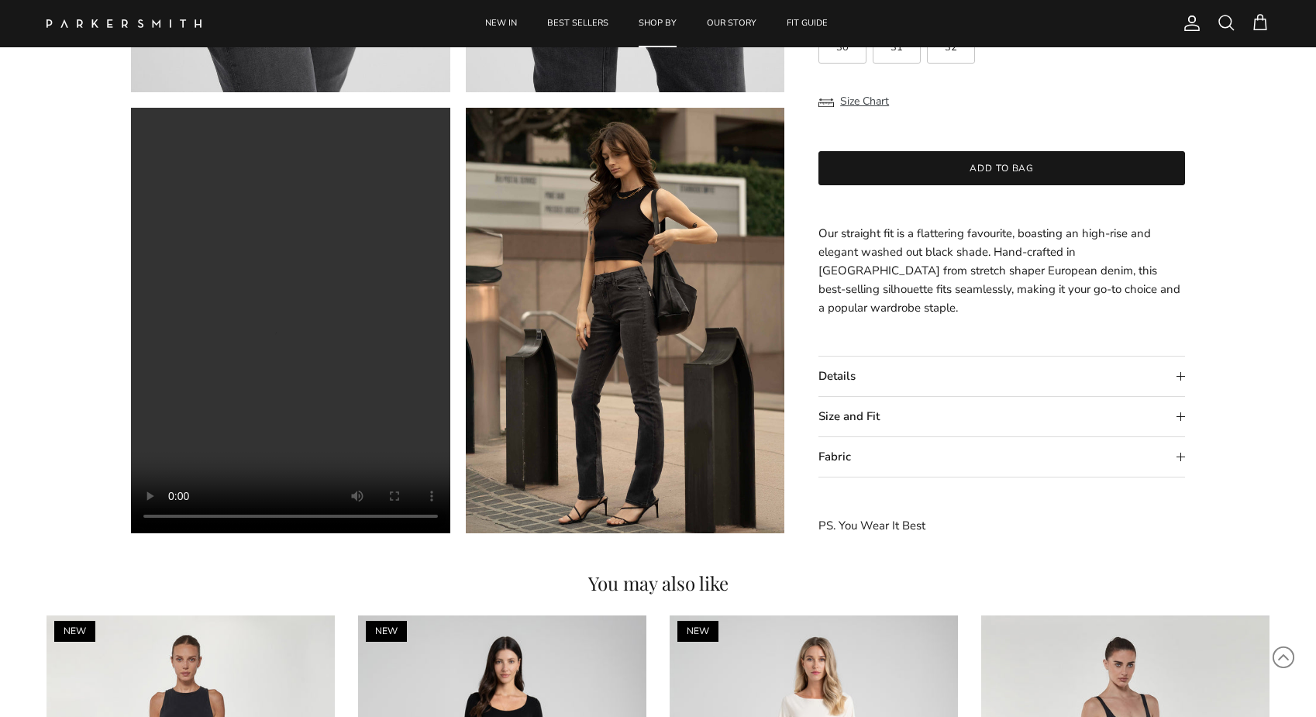
scroll to position [1358, 0]
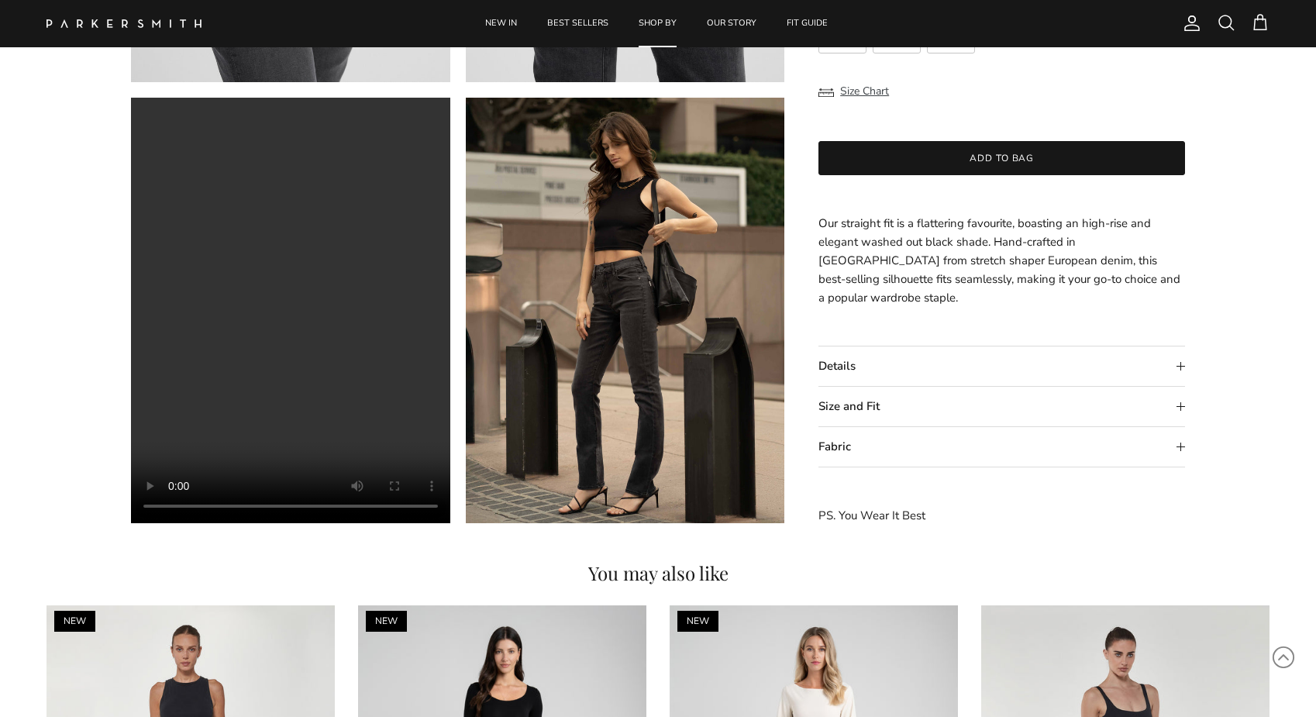
click at [890, 360] on summary "Details" at bounding box center [1001, 366] width 367 height 40
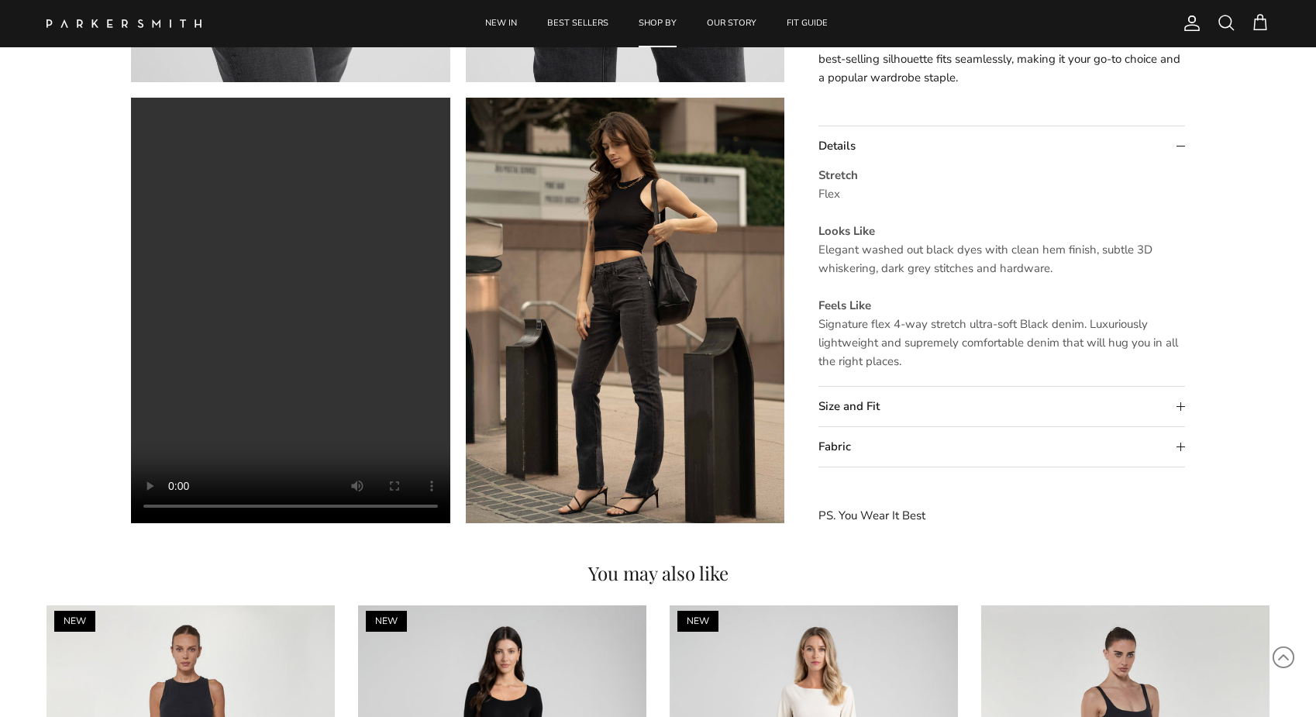
click at [878, 401] on summary "Size and Fit" at bounding box center [1001, 407] width 367 height 40
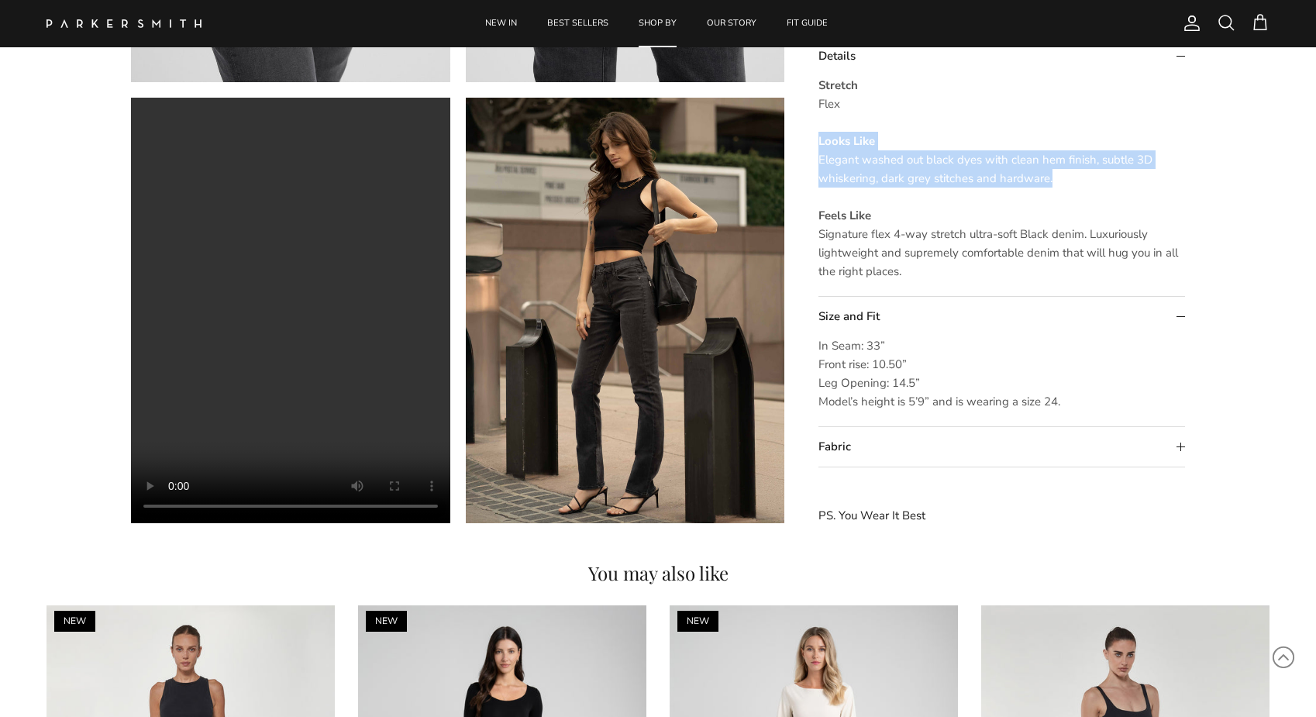
drag, startPoint x: 1055, startPoint y: 181, endPoint x: 805, endPoint y: 147, distance: 251.8
copy p "Looks Like Elegant washed out black dyes with clean hem finish, subtle 3D whisk…"
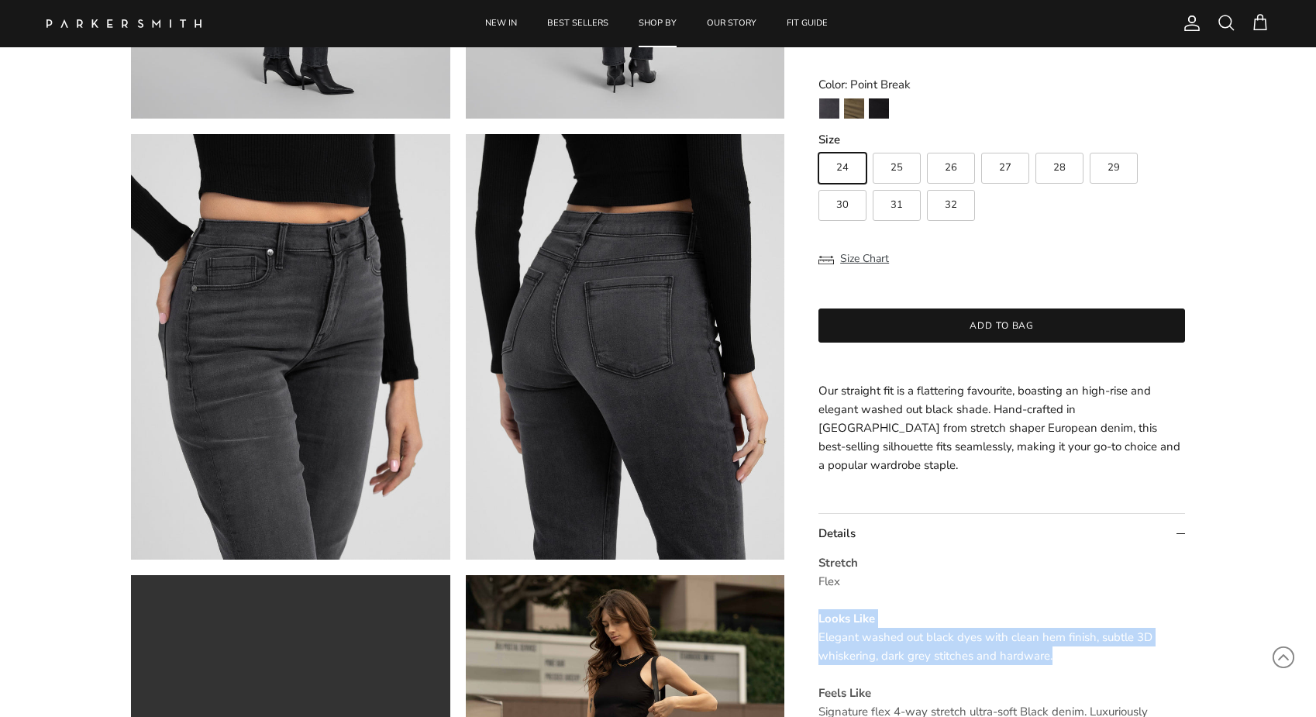
scroll to position [897, 0]
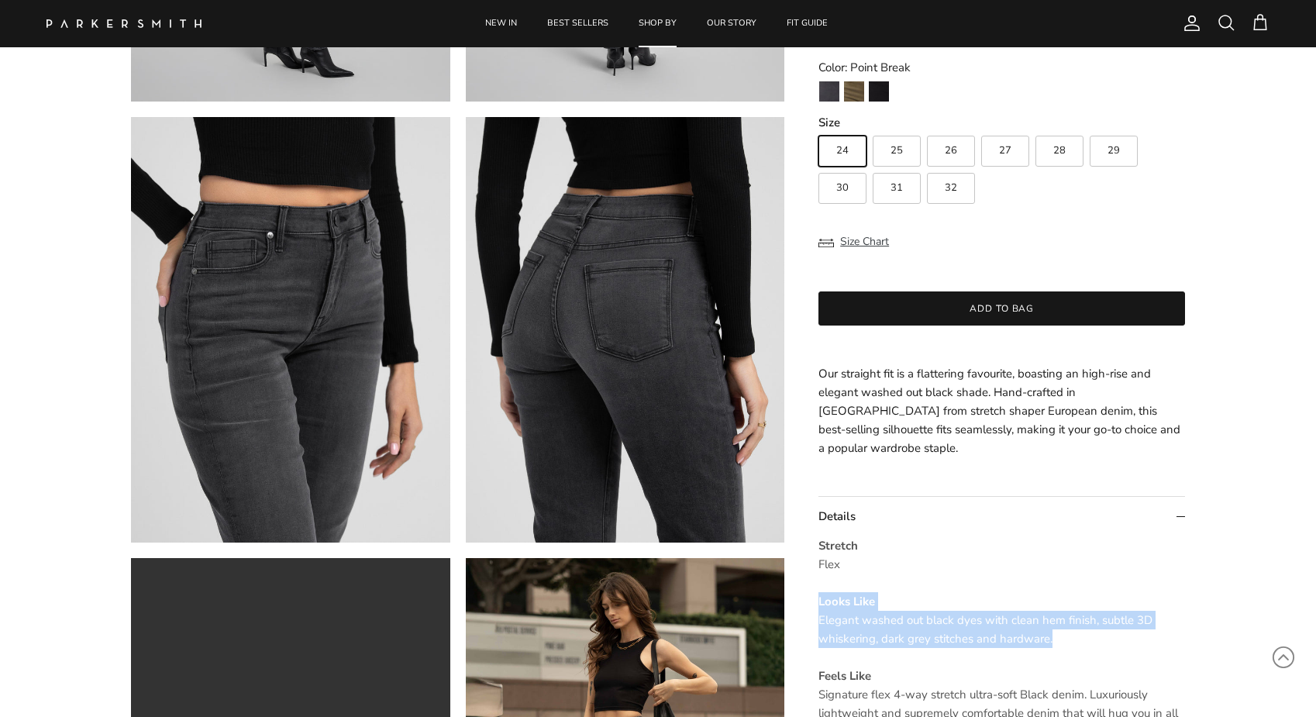
click at [878, 397] on span "Our straight fit is a flattering favourite, boasting an high-rise and elegant w…" at bounding box center [999, 411] width 362 height 90
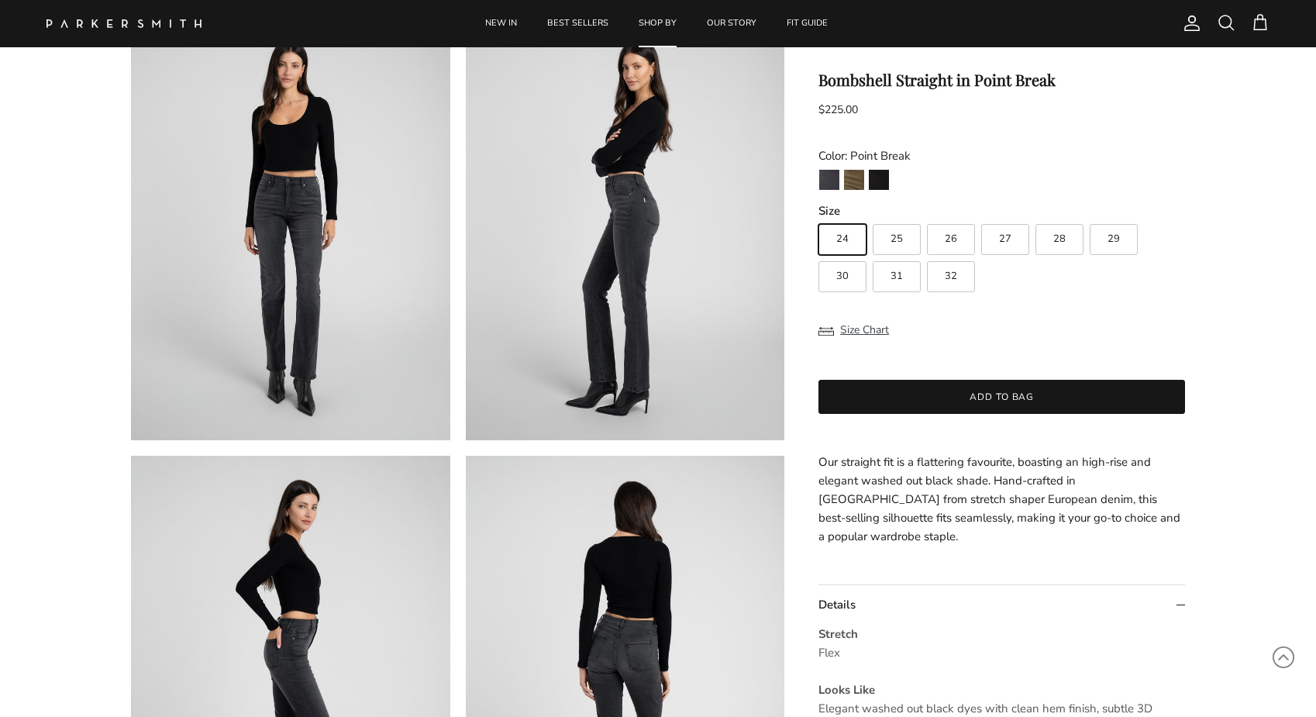
scroll to position [36, 0]
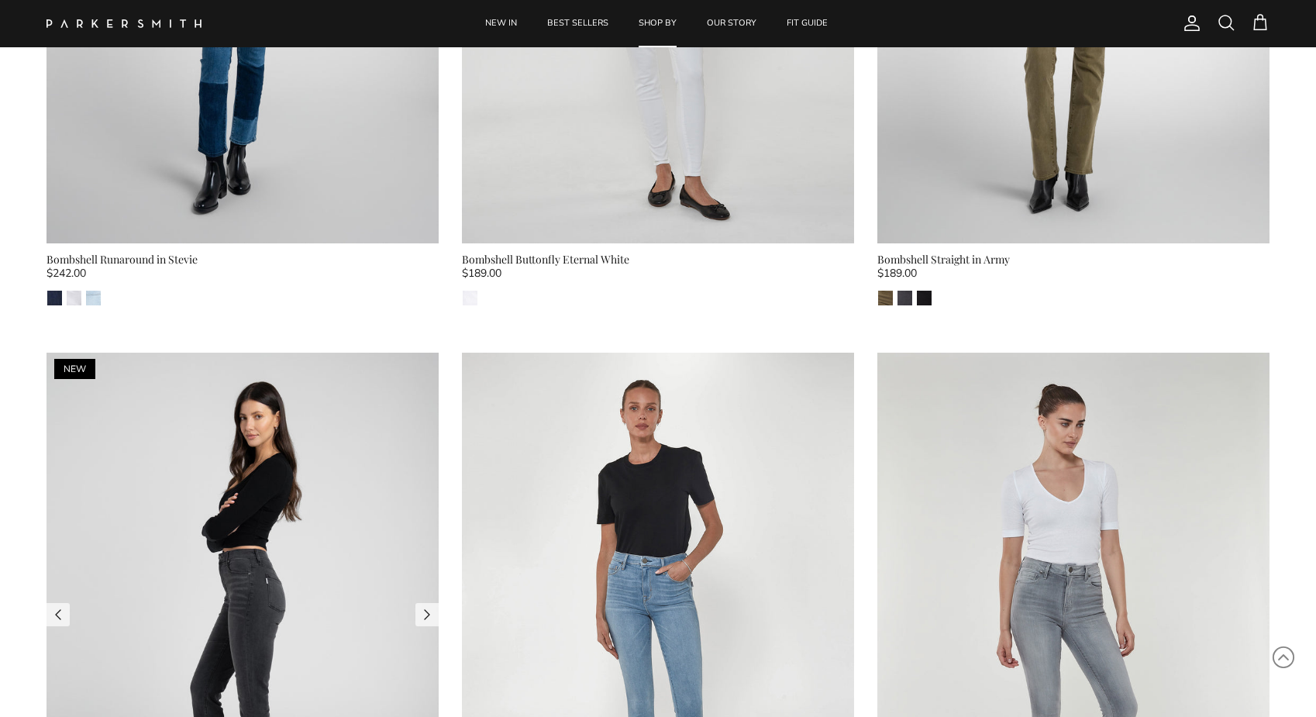
scroll to position [8986, 0]
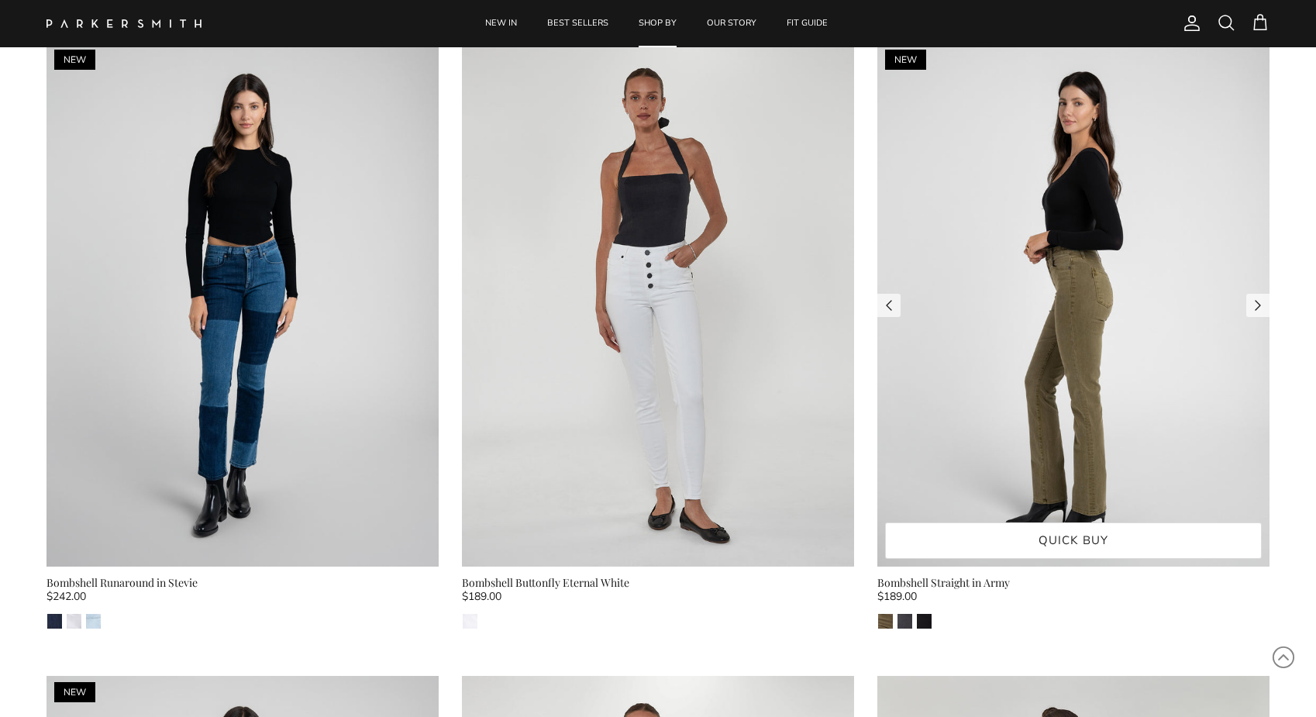
click at [1060, 252] on img at bounding box center [1073, 304] width 392 height 523
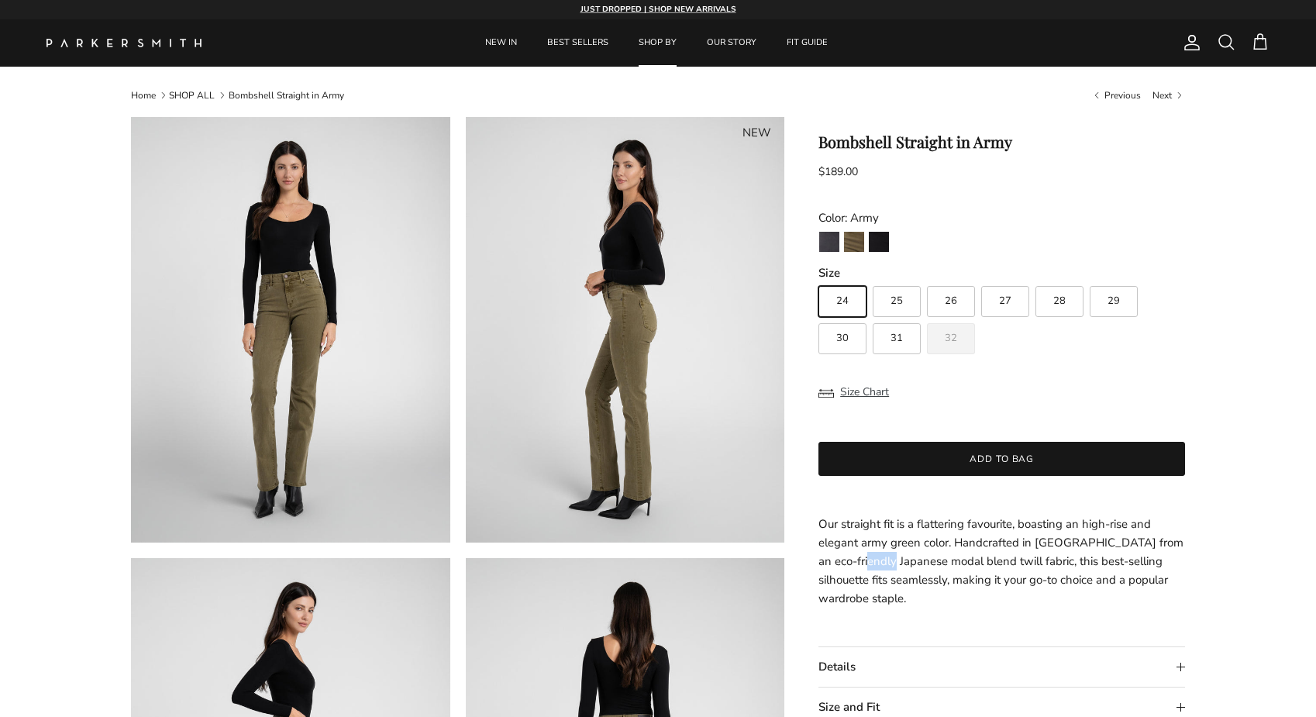
drag, startPoint x: 860, startPoint y: 550, endPoint x: 891, endPoint y: 550, distance: 31.0
click at [891, 550] on p "Our straight fit is a flattering favourite, boasting an high-rise and elegant a…" at bounding box center [1001, 561] width 367 height 93
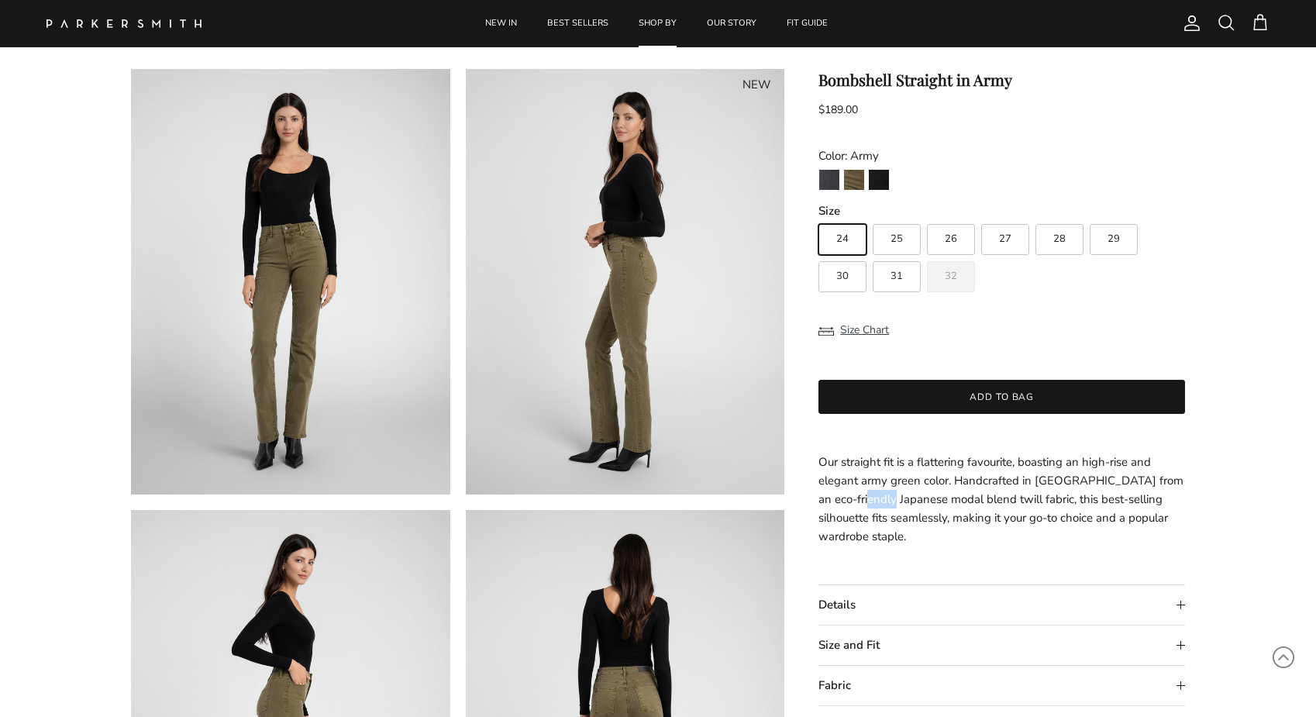
scroll to position [67, 0]
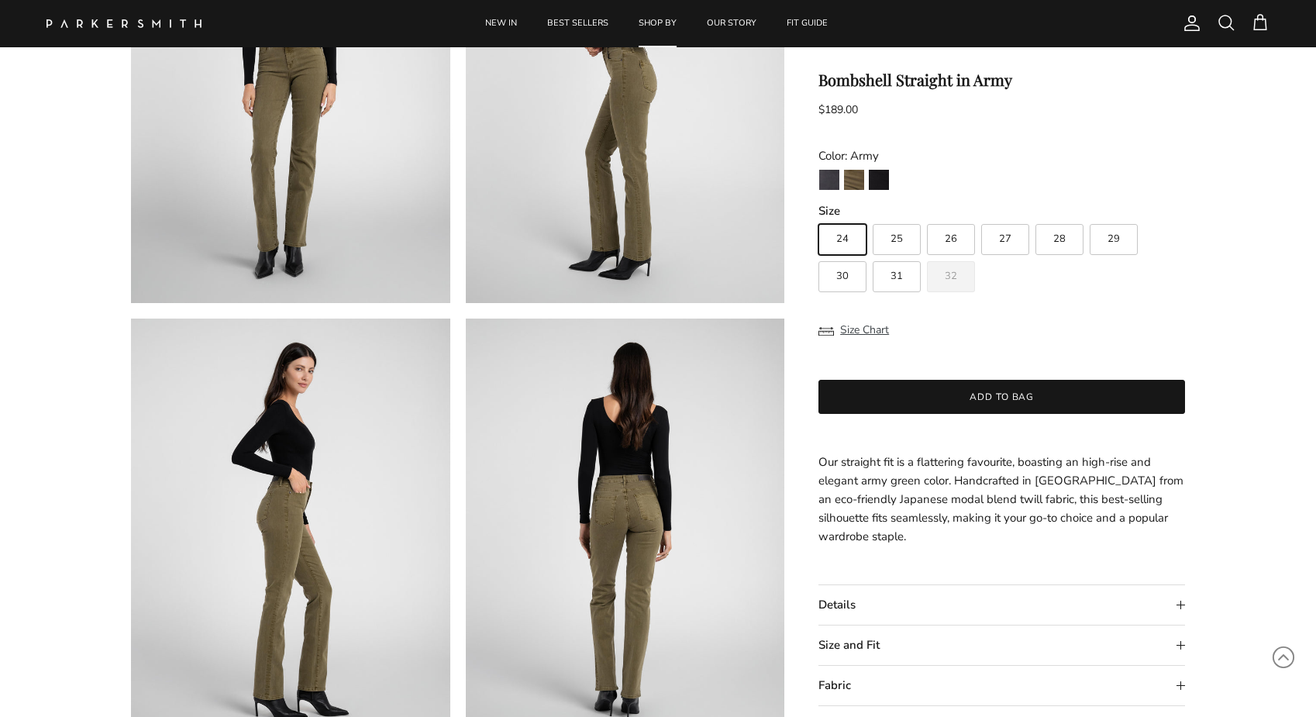
click at [905, 587] on summary "Details" at bounding box center [1001, 605] width 367 height 40
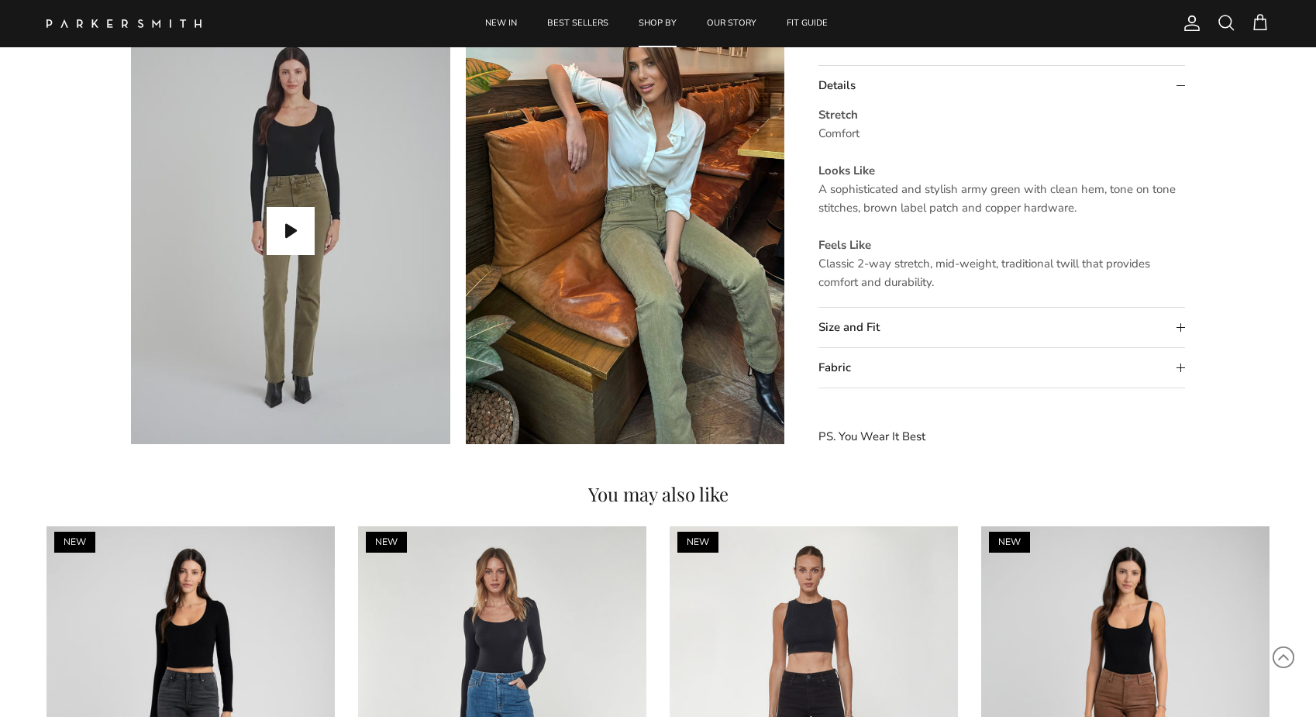
scroll to position [1394, 0]
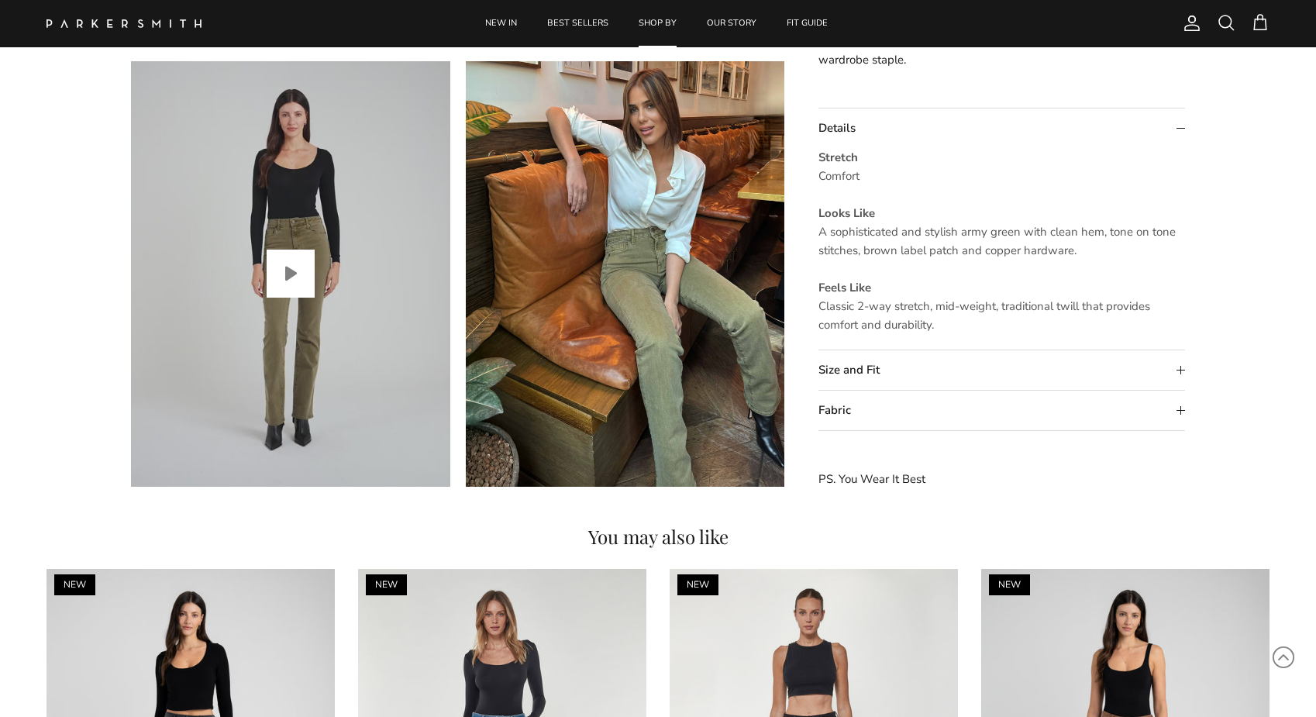
click at [286, 265] on button "Play video" at bounding box center [291, 274] width 48 height 48
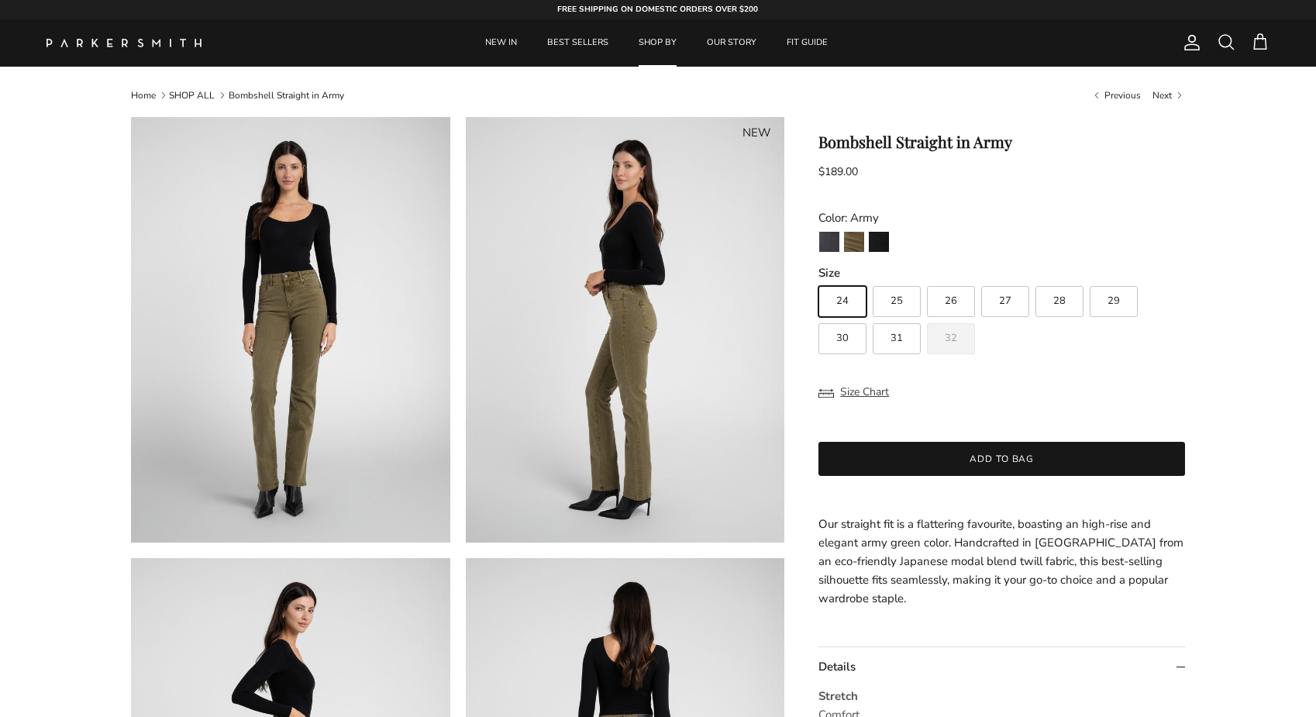
scroll to position [0, 0]
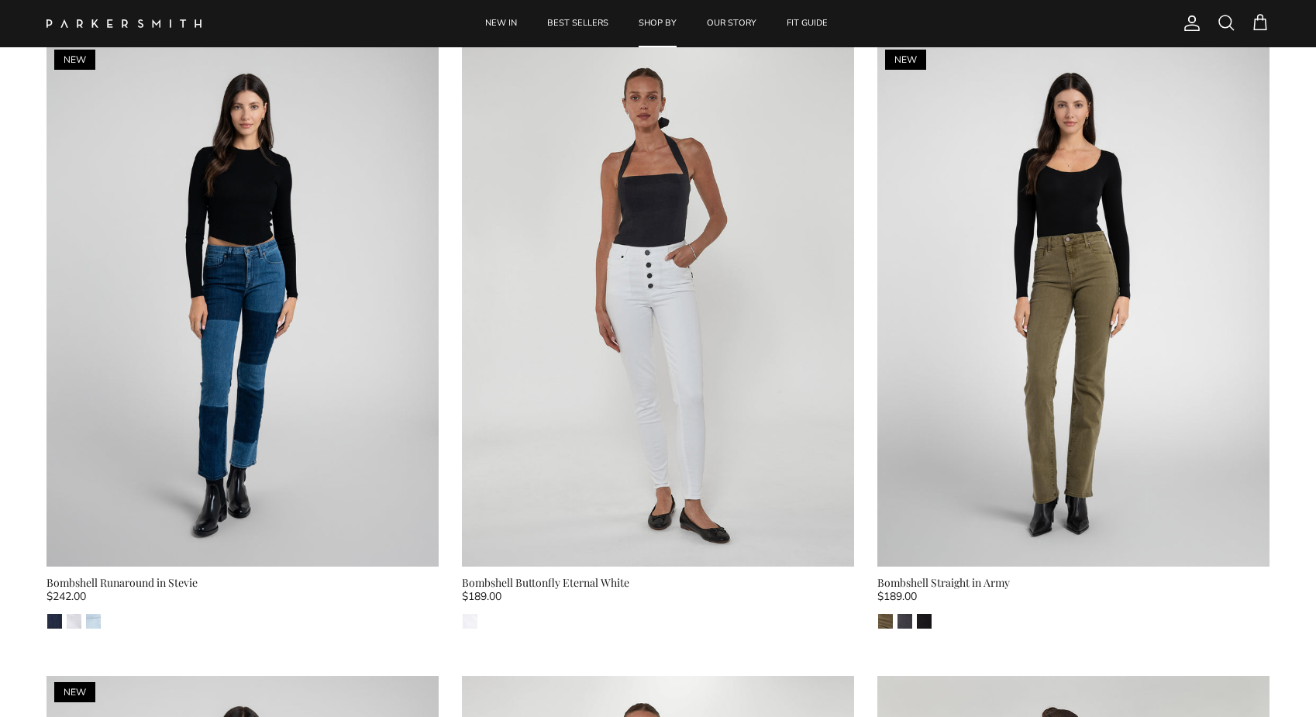
scroll to position [8986, 0]
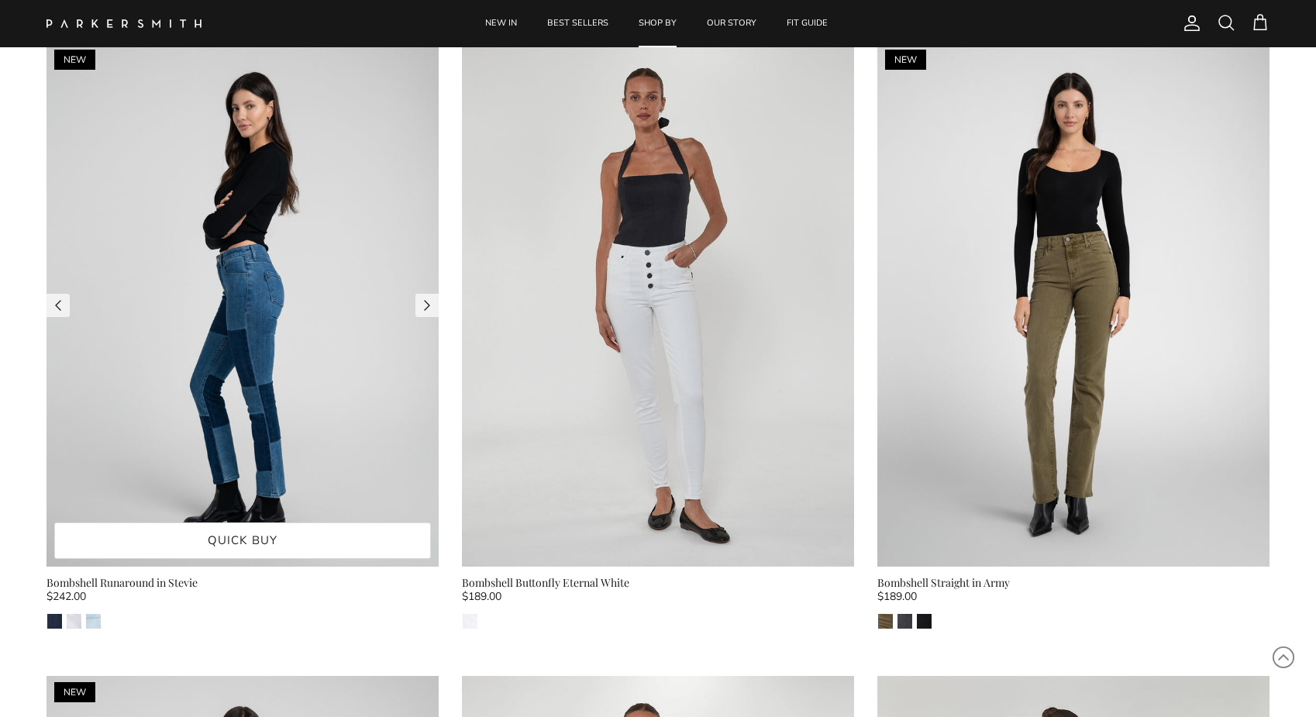
click at [300, 211] on img at bounding box center [242, 304] width 392 height 523
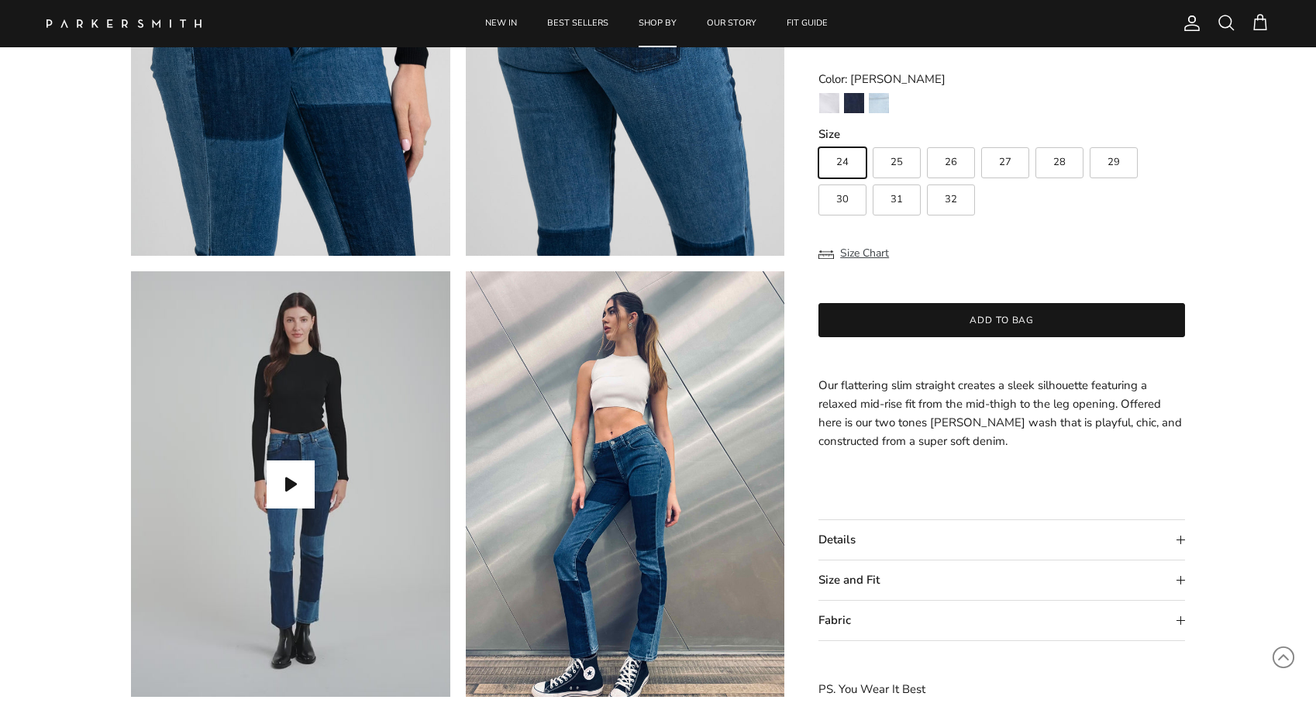
scroll to position [1234, 0]
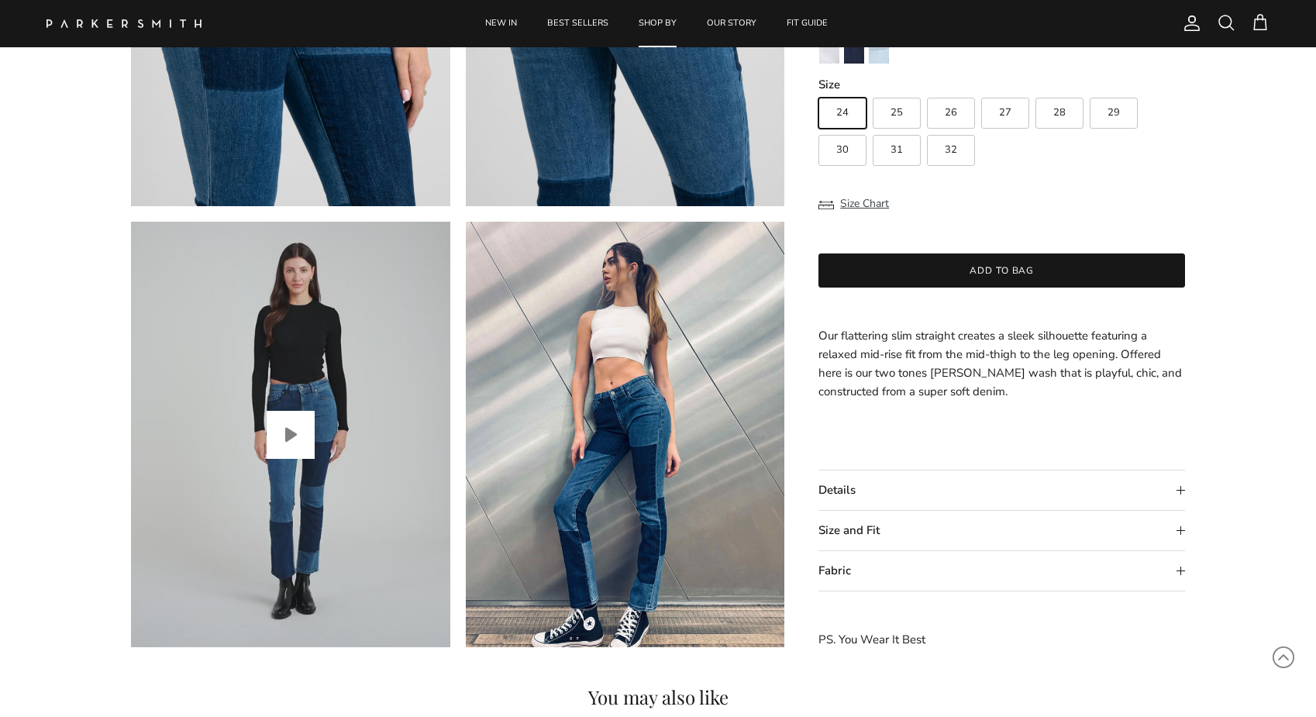
click at [297, 435] on button "Play video" at bounding box center [291, 435] width 48 height 48
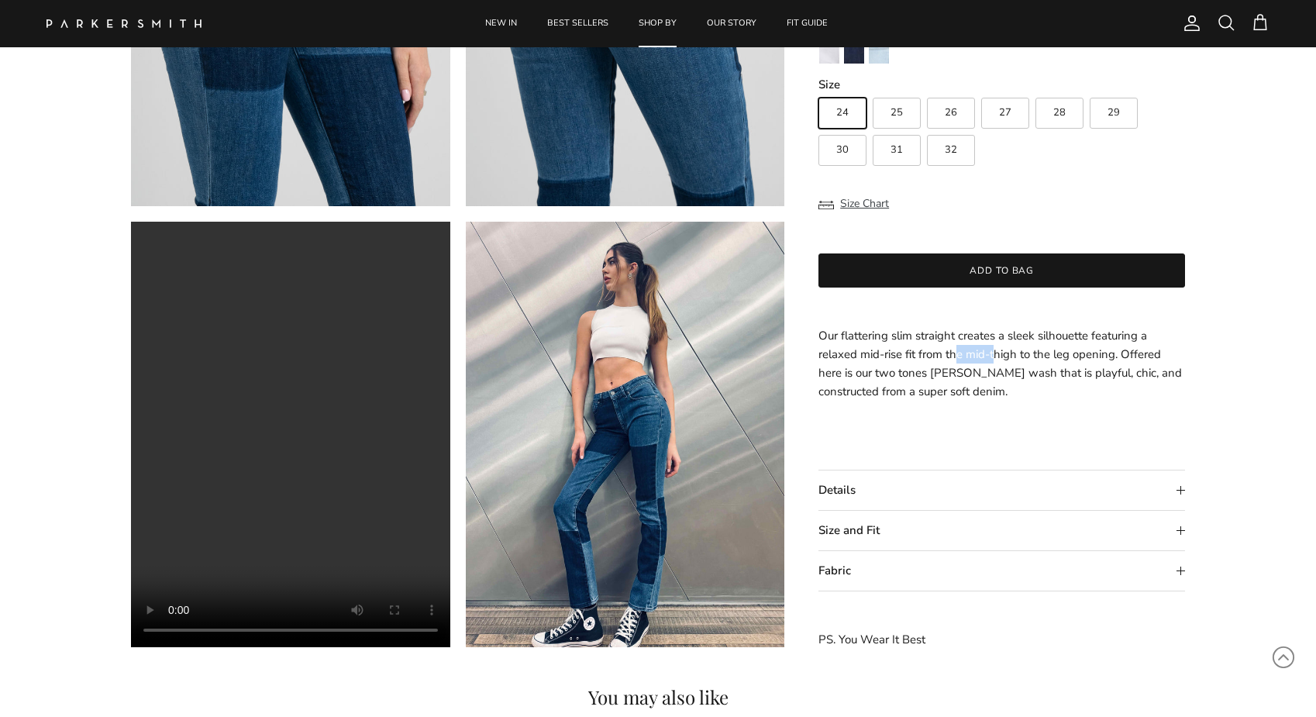
drag, startPoint x: 961, startPoint y: 353, endPoint x: 994, endPoint y: 353, distance: 33.3
click at [994, 353] on span "Our flattering slim straight creates a sleek silhouette featuring a relaxed mid…" at bounding box center [999, 363] width 363 height 71
drag, startPoint x: 859, startPoint y: 366, endPoint x: 909, endPoint y: 371, distance: 50.7
click at [909, 371] on span "Our flattering slim straight creates a sleek silhouette featuring a relaxed mid…" at bounding box center [999, 363] width 363 height 71
drag, startPoint x: 863, startPoint y: 394, endPoint x: 877, endPoint y: 394, distance: 13.9
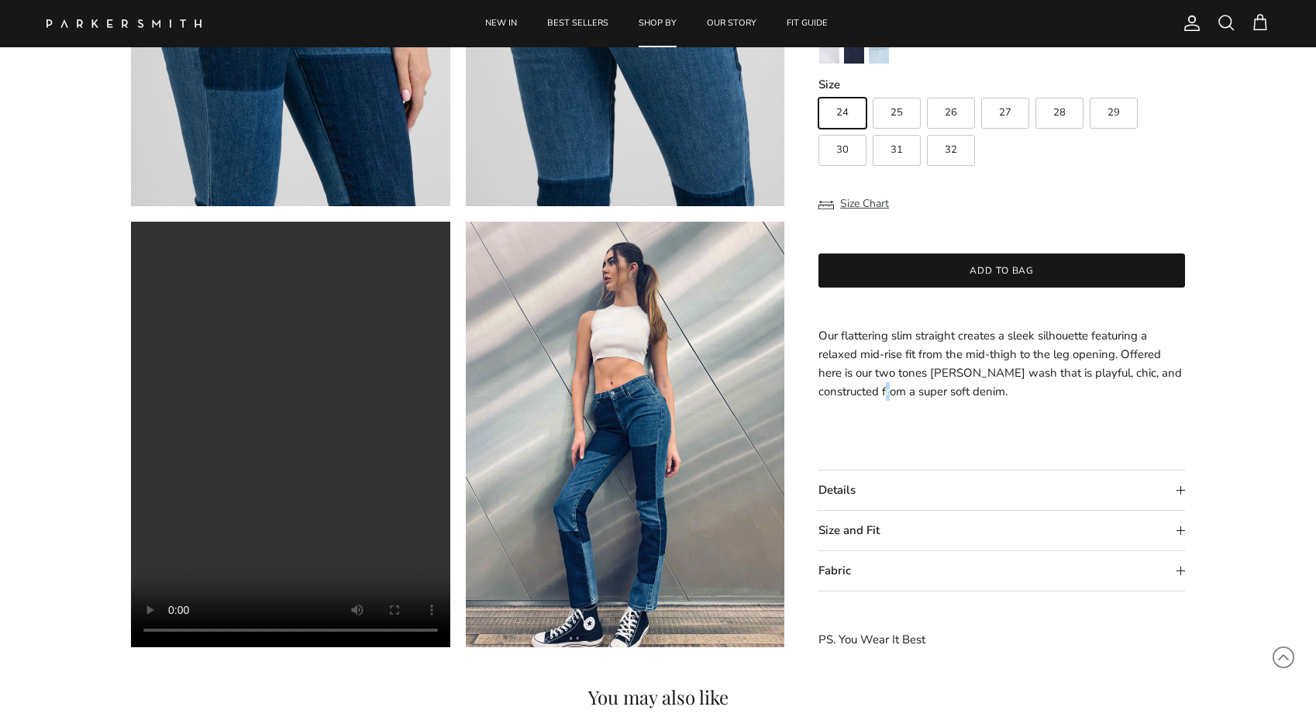
click at [870, 394] on span "Our flattering slim straight creates a sleek silhouette featuring a relaxed mid…" at bounding box center [999, 363] width 363 height 71
click at [918, 394] on span "Our flattering slim straight creates a sleek silhouette featuring a relaxed mid…" at bounding box center [999, 363] width 363 height 71
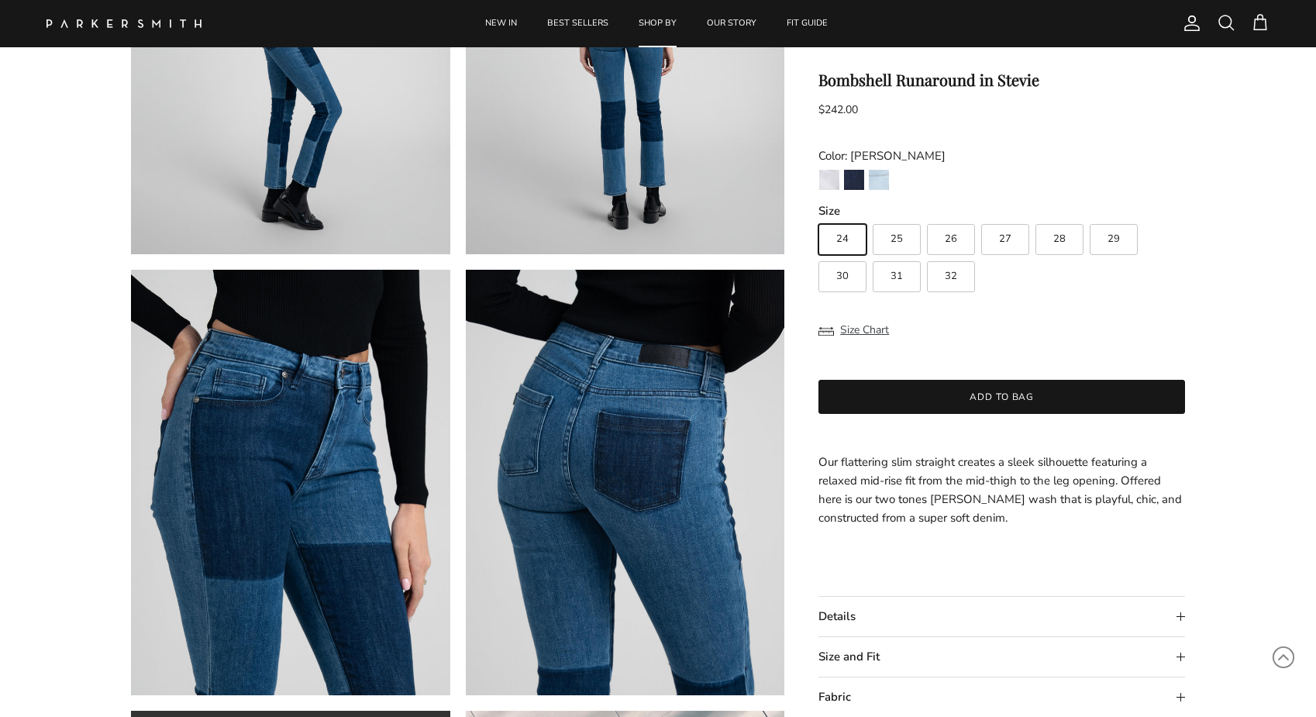
scroll to position [327, 0]
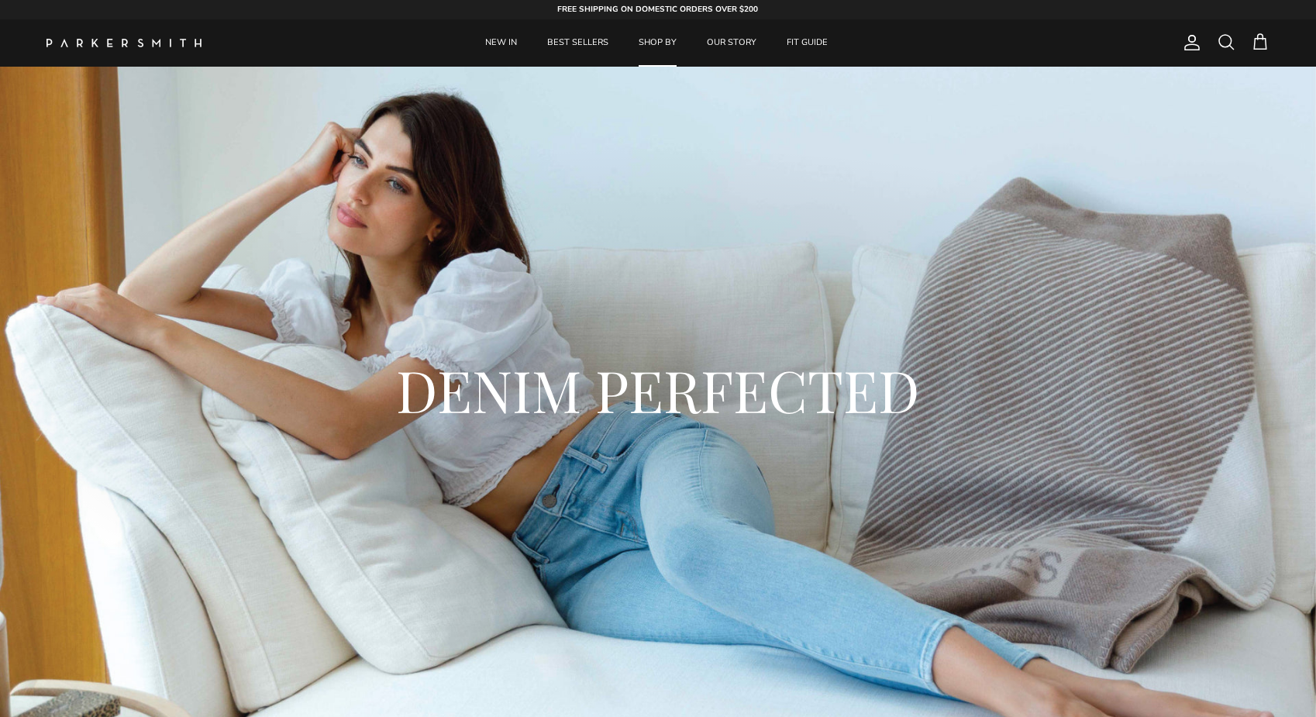
scroll to position [8986, 0]
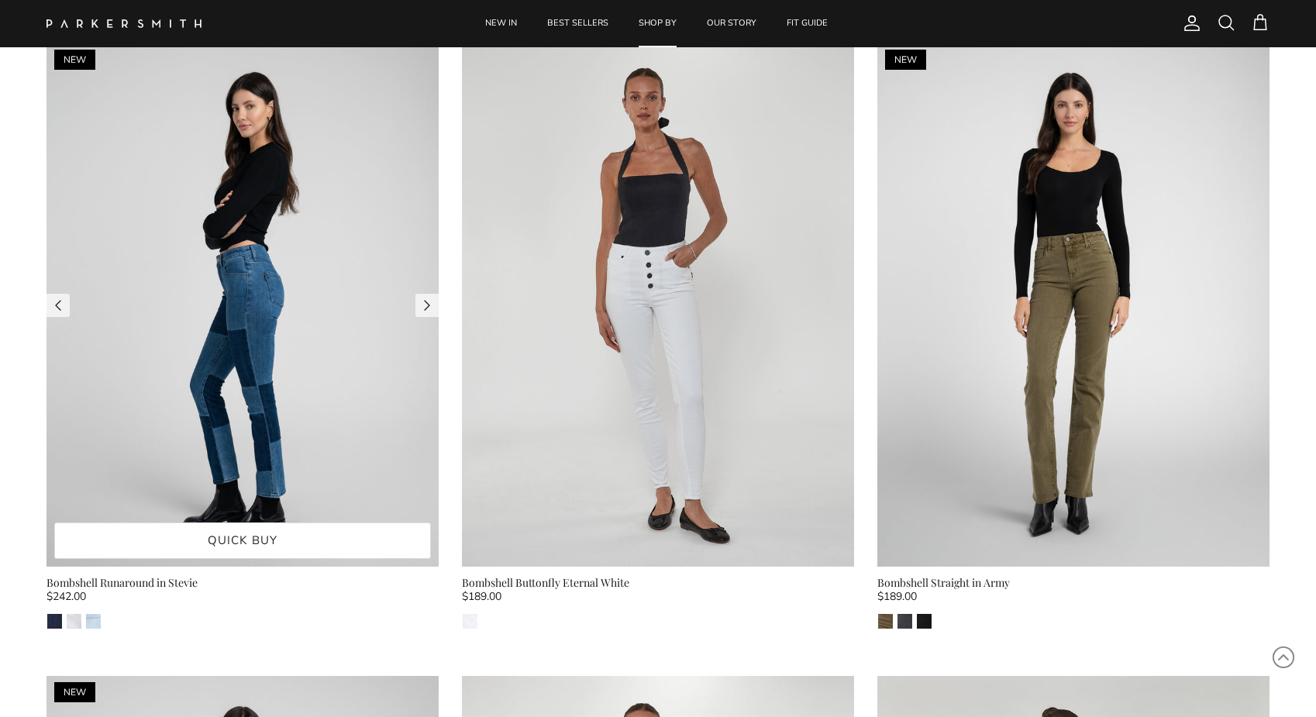
click at [292, 312] on img at bounding box center [242, 304] width 392 height 523
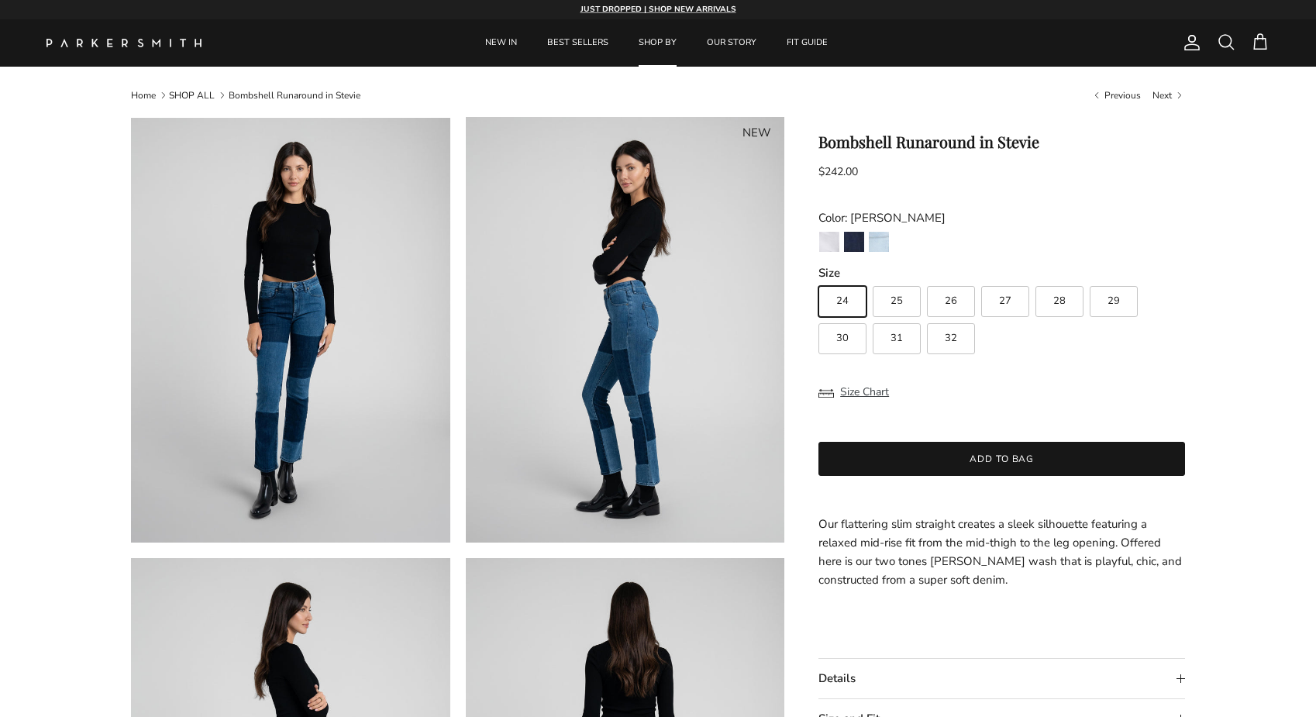
click at [711, 1] on div "FREE SHIPPING ON DOMESTIC ORDERS OVER $200 JUST DROPPED | SHOP NEW ARRIVALS" at bounding box center [658, 10] width 369 height 26
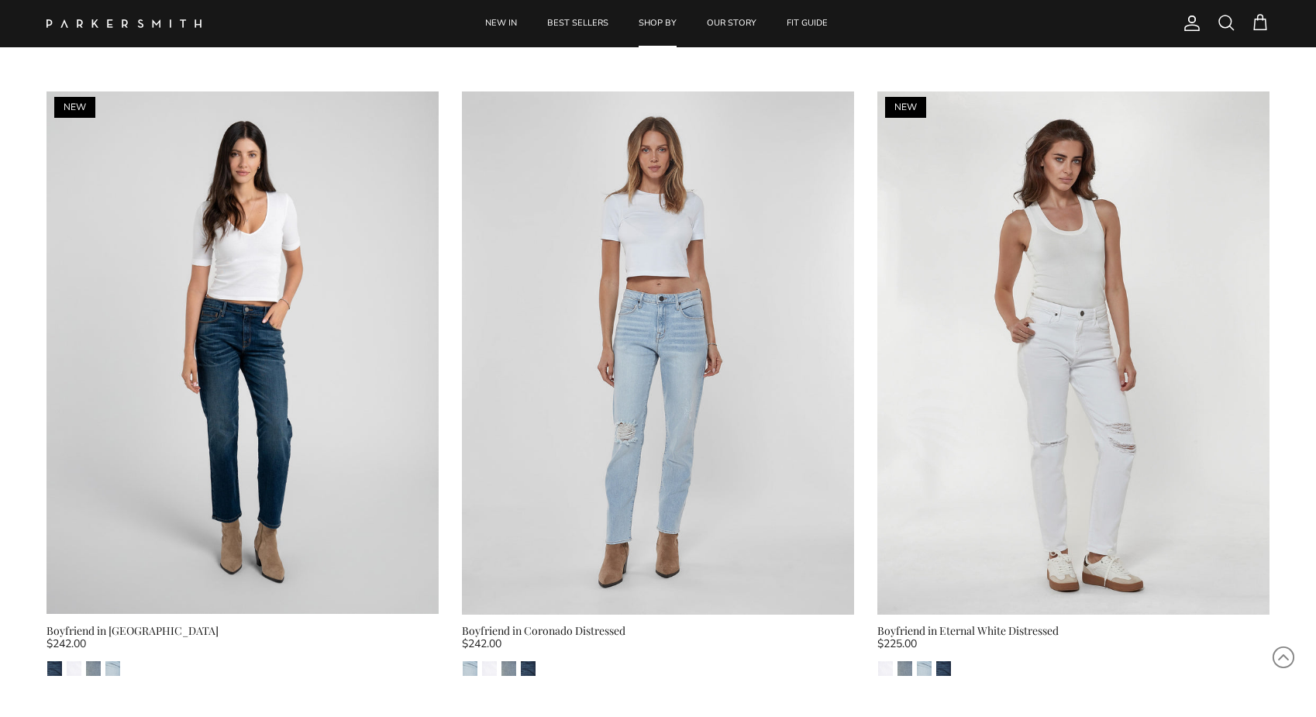
scroll to position [8312, 0]
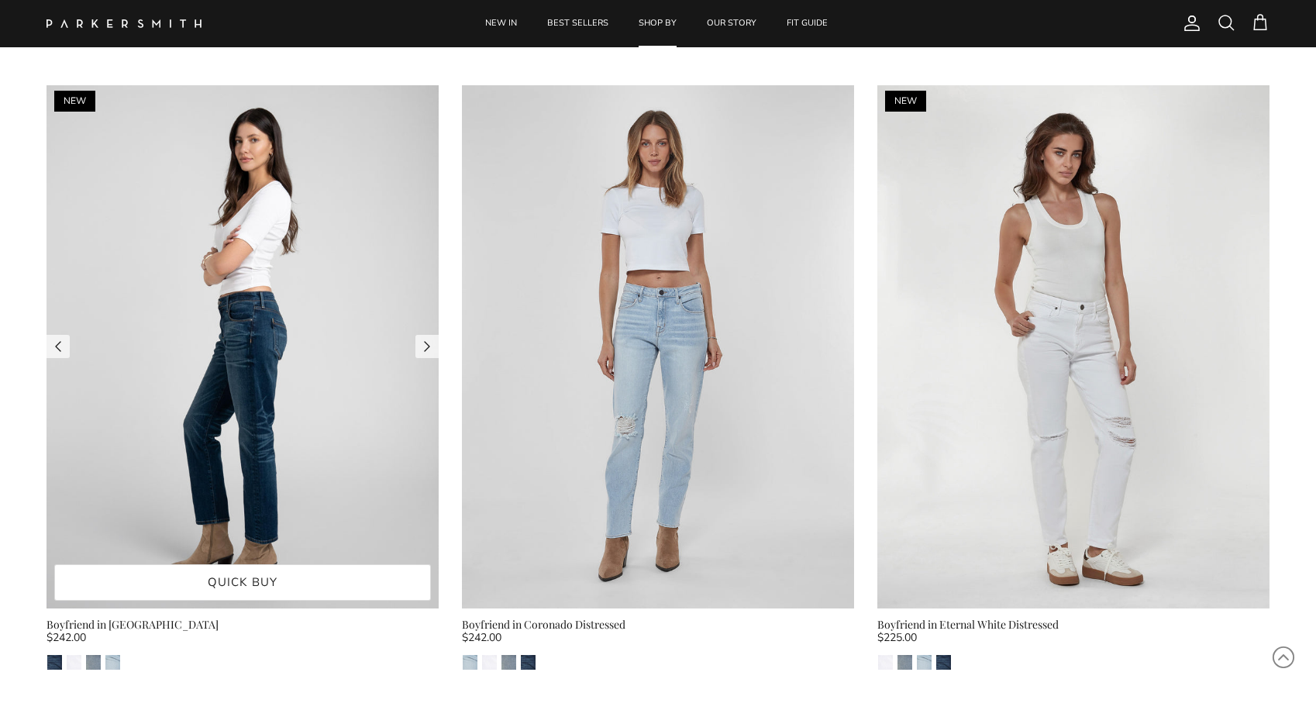
click at [261, 175] on img at bounding box center [242, 346] width 392 height 523
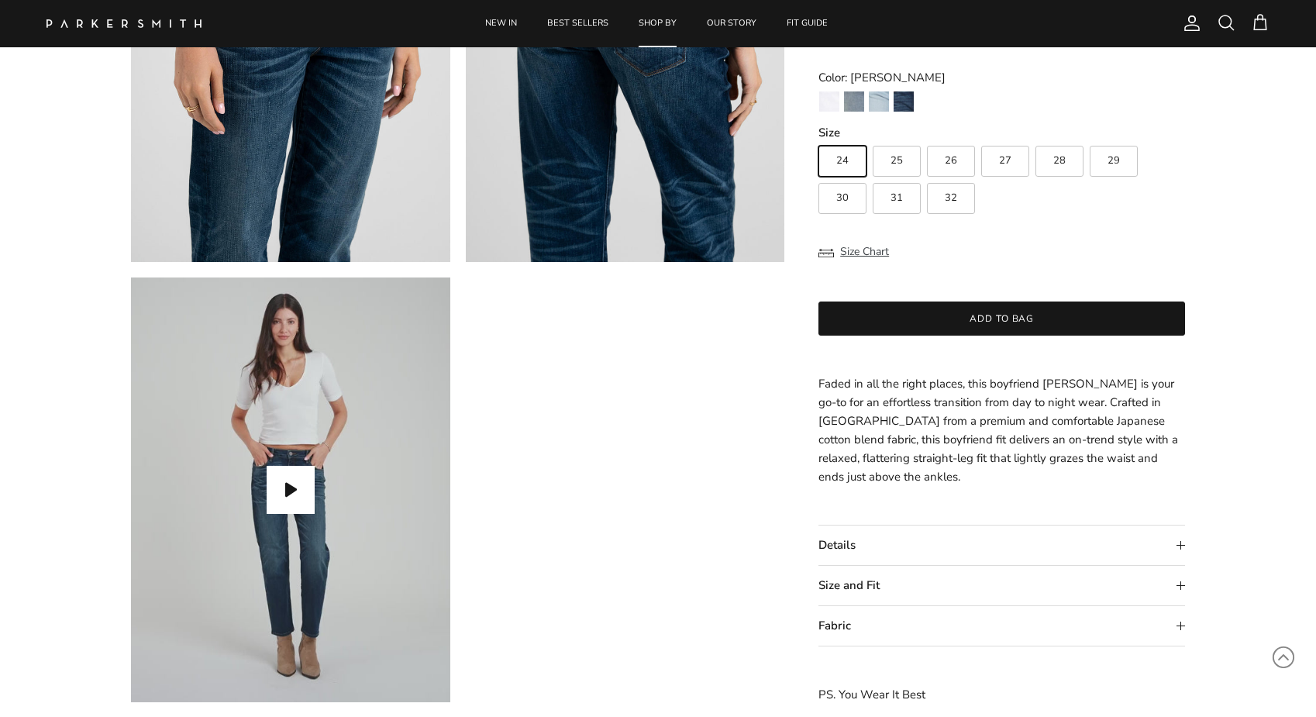
scroll to position [1197, 0]
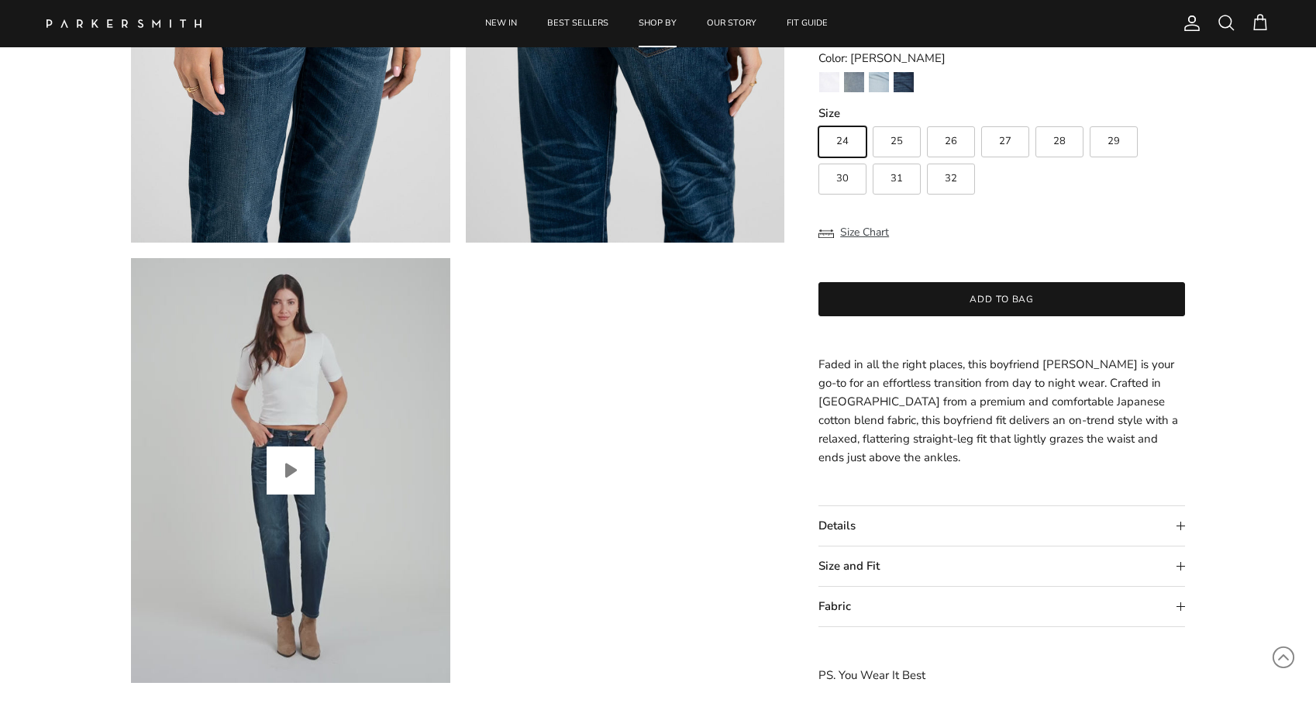
click at [312, 470] on button "Play video" at bounding box center [291, 470] width 48 height 48
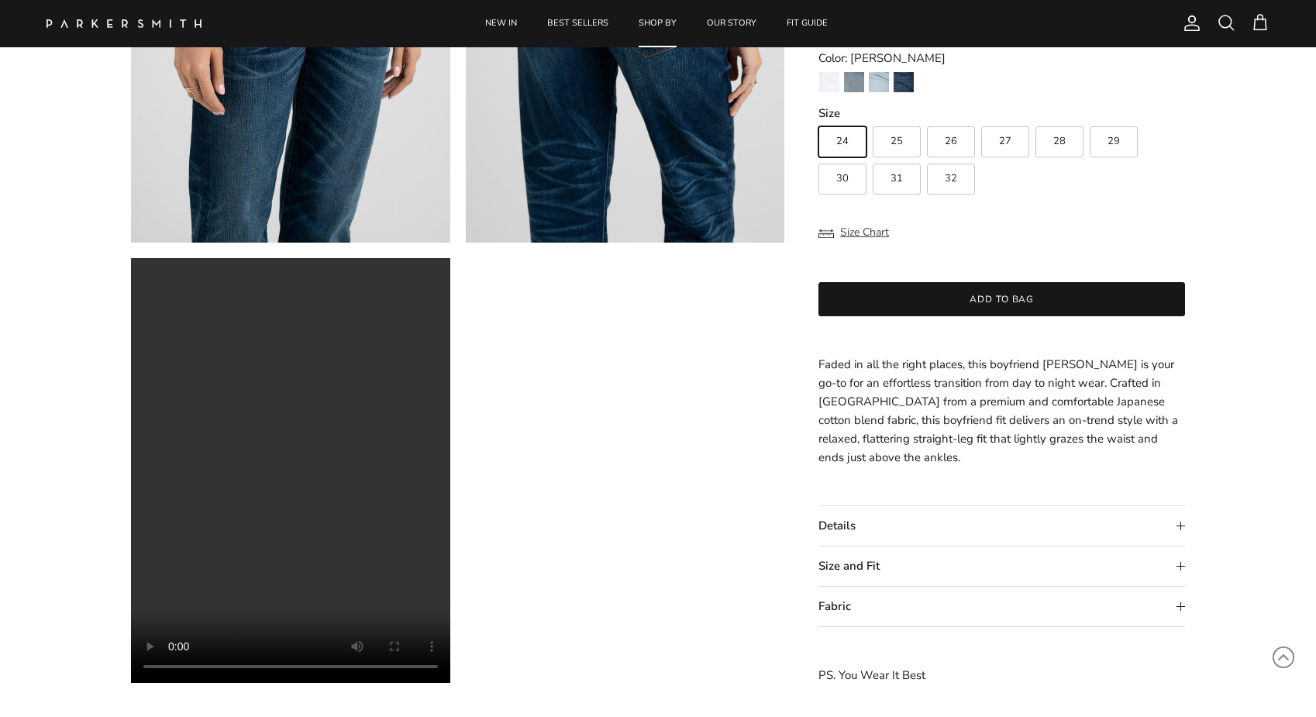
click at [218, 669] on video "Boyfriend in Redford" at bounding box center [290, 470] width 319 height 425
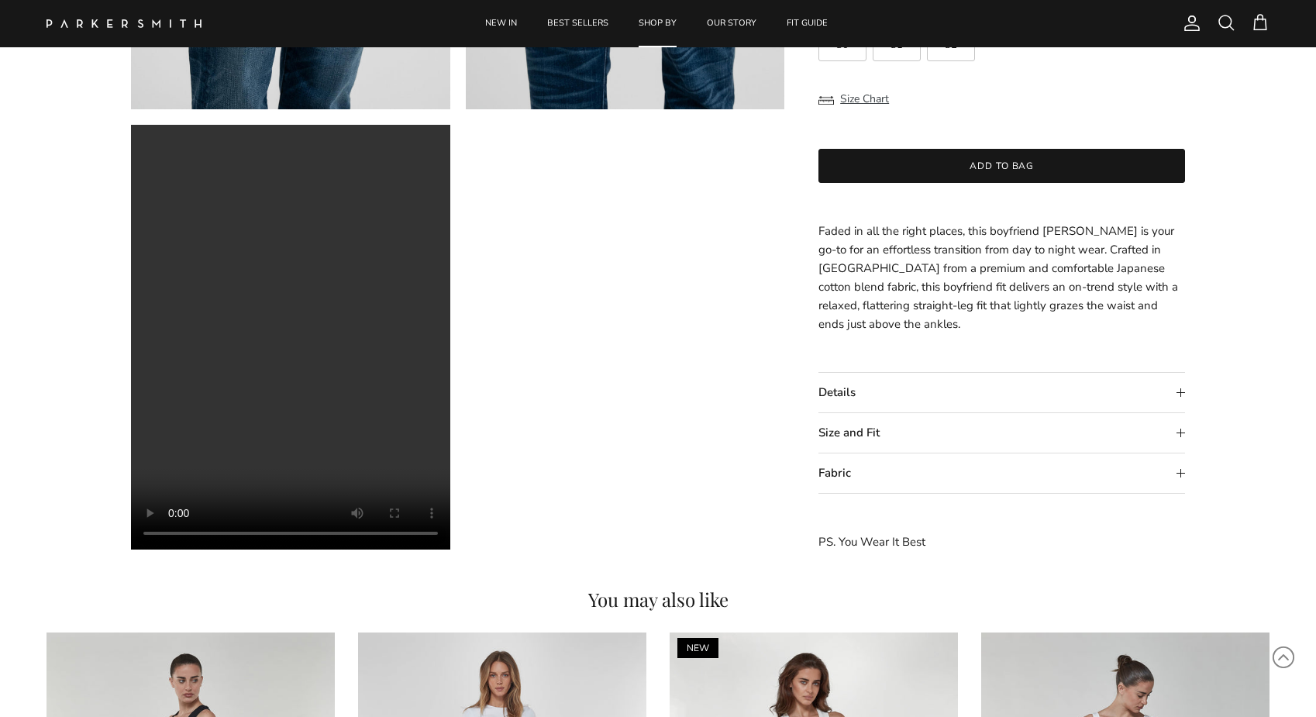
scroll to position [1309, 0]
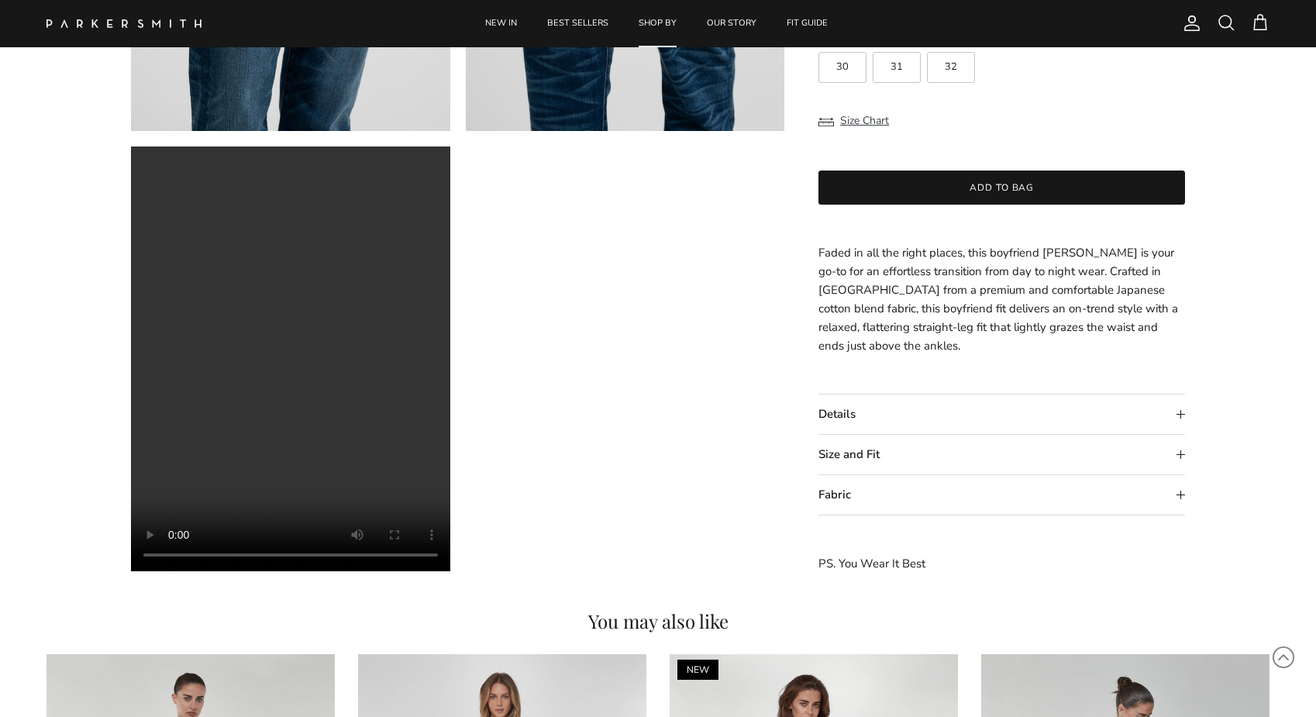
click at [852, 410] on summary "Details" at bounding box center [1001, 414] width 367 height 40
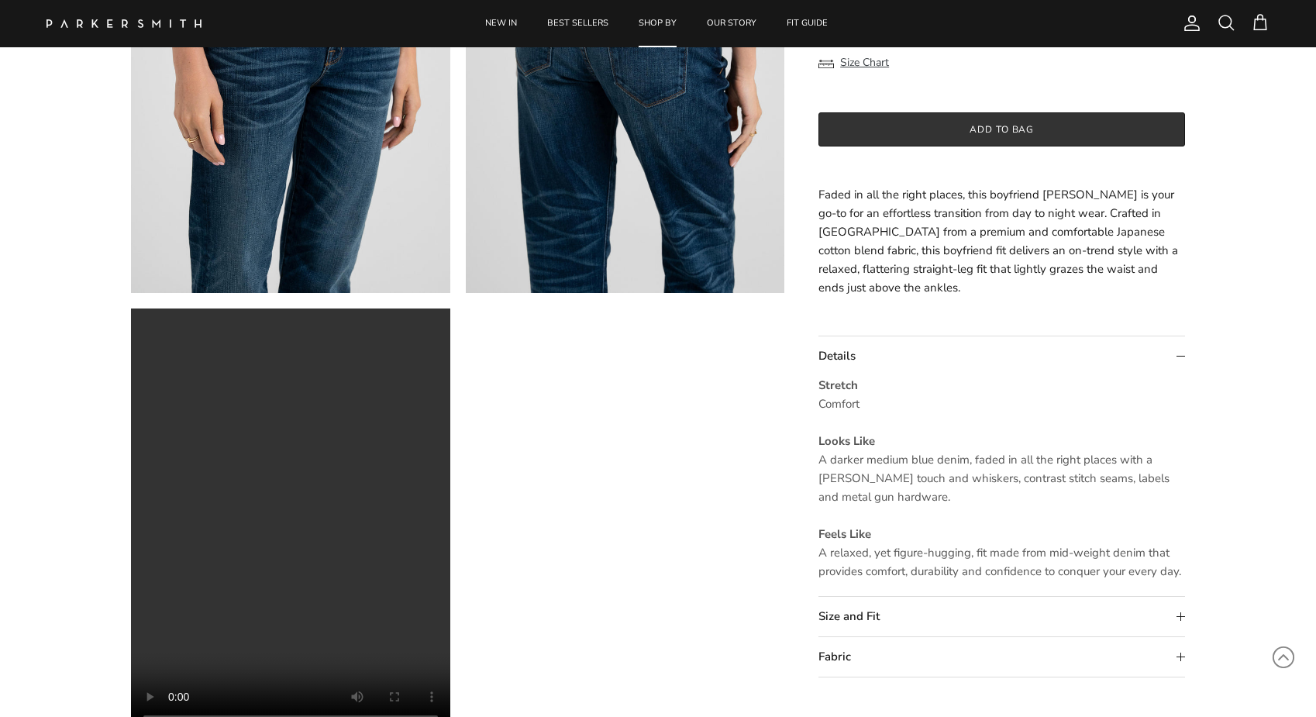
scroll to position [1241, 0]
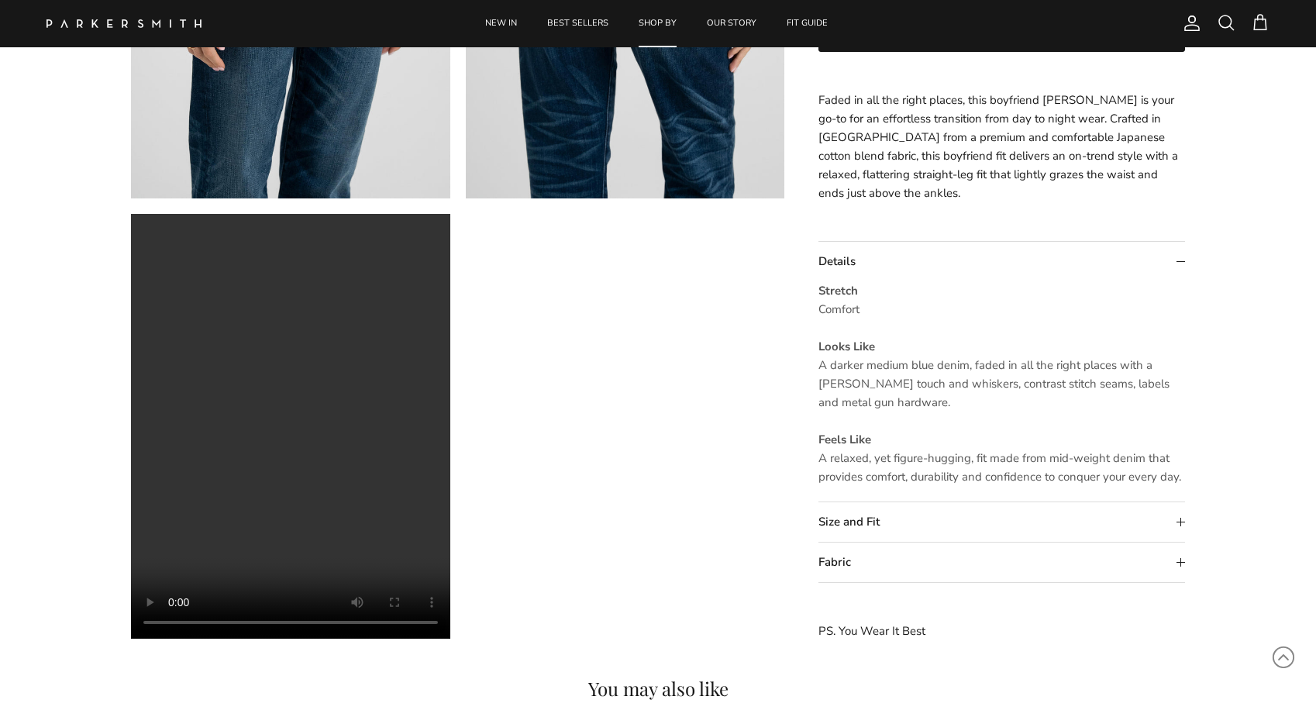
click at [167, 625] on video "Boyfriend in Redford" at bounding box center [290, 426] width 319 height 425
click at [171, 625] on video "Boyfriend in Redford" at bounding box center [290, 426] width 319 height 425
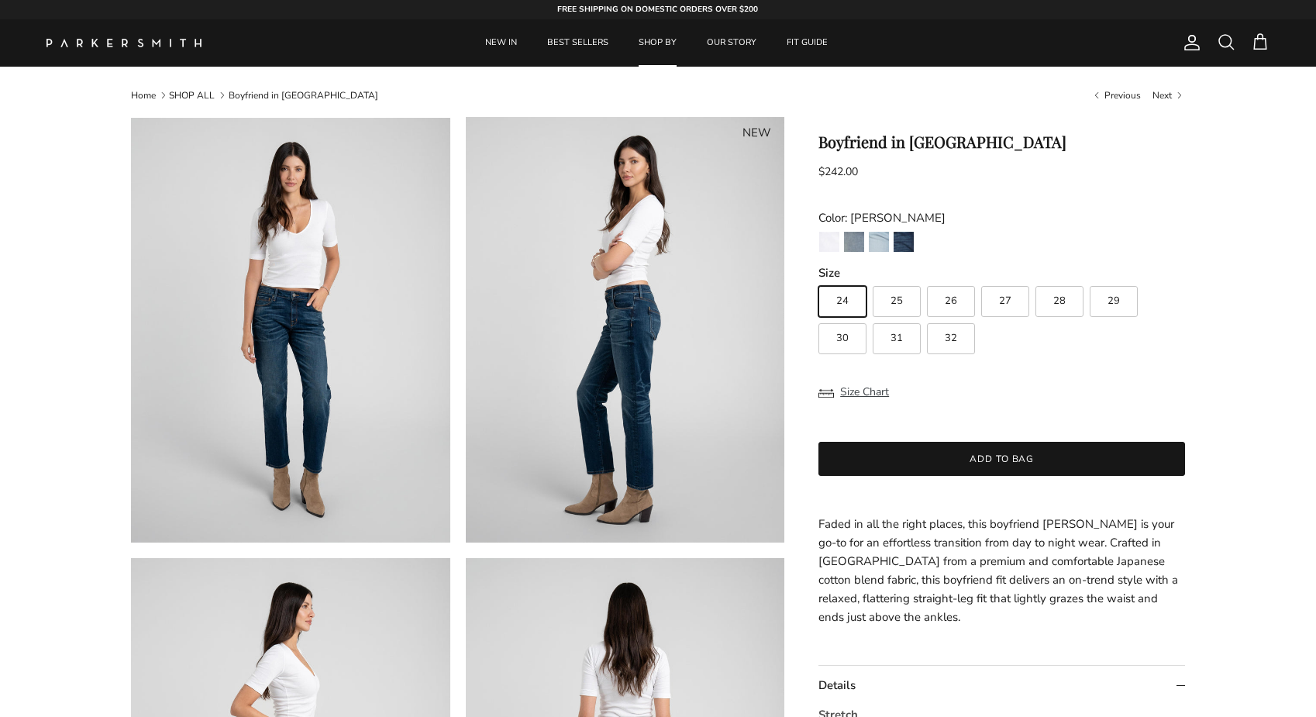
scroll to position [0, 0]
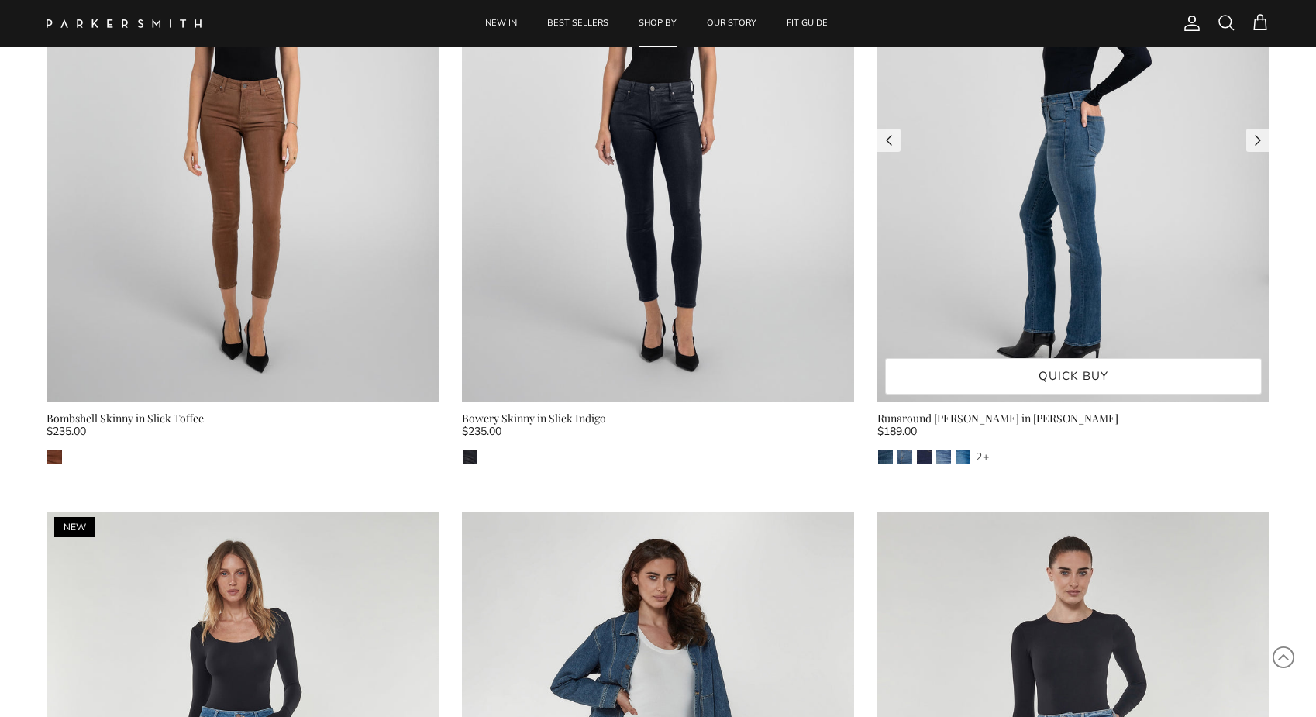
scroll to position [5793, 0]
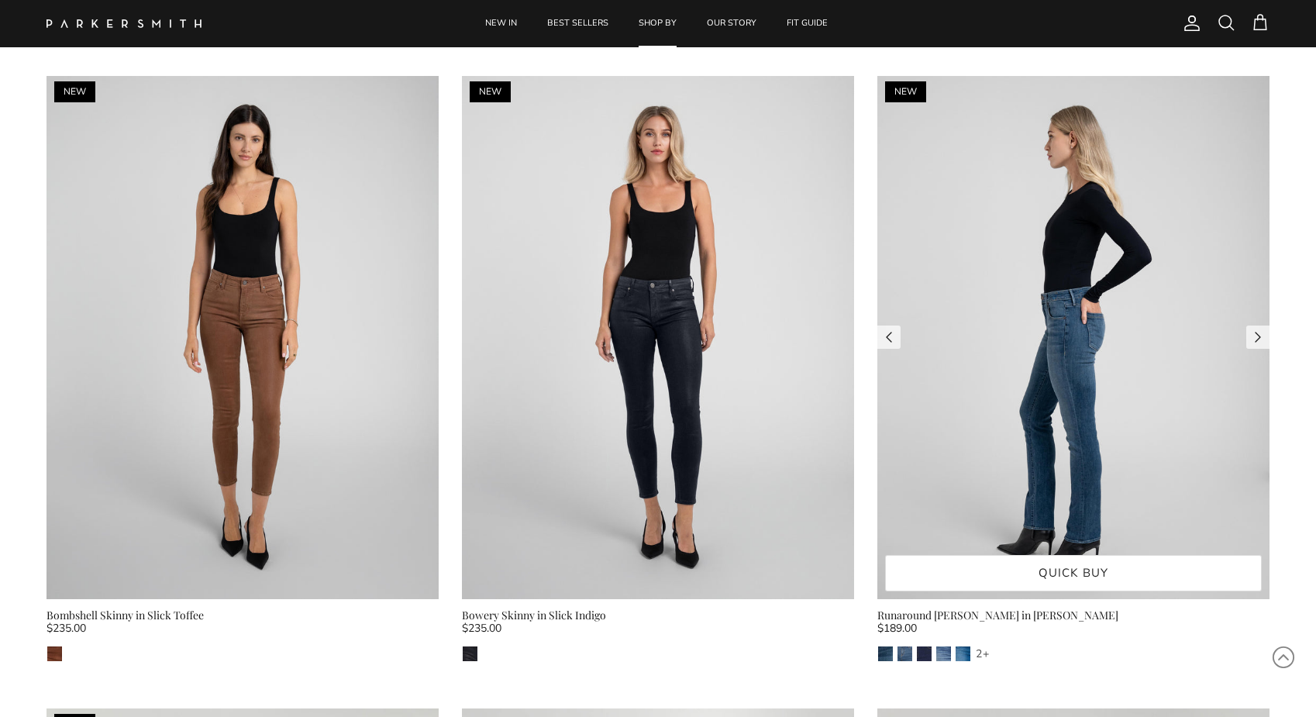
click at [1031, 201] on img at bounding box center [1073, 337] width 392 height 523
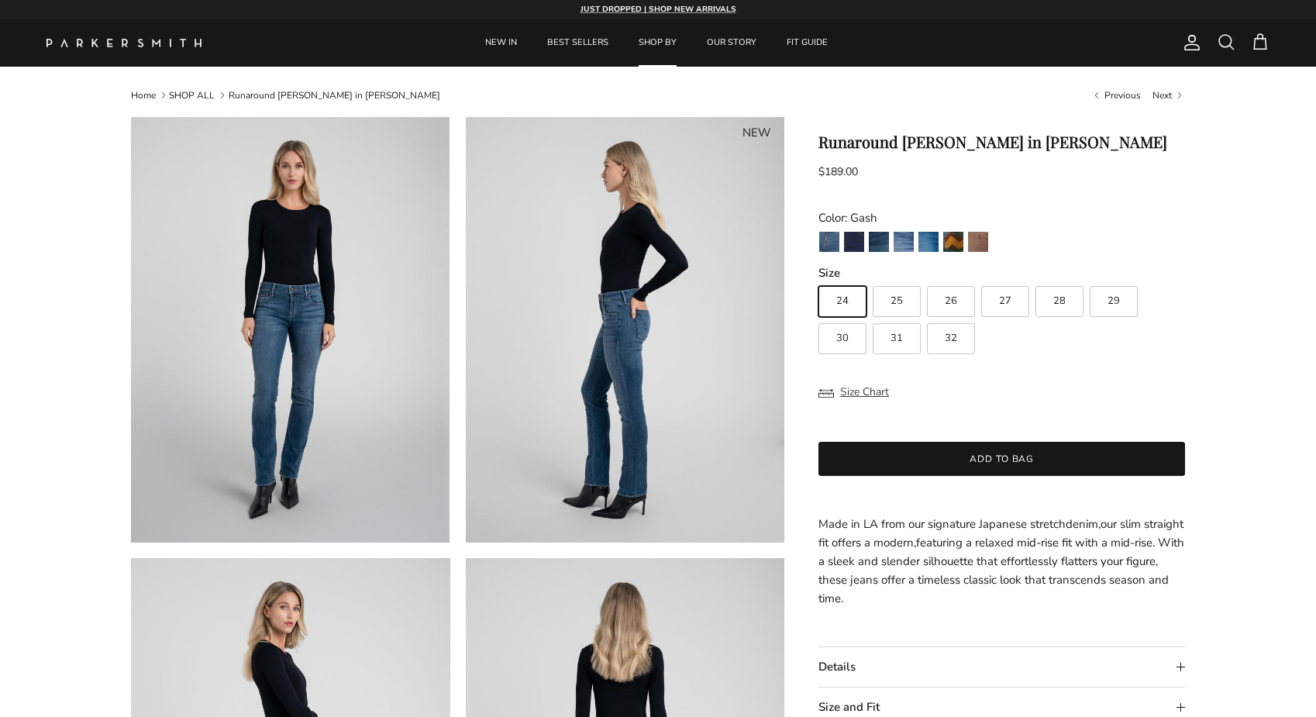
scroll to position [143, 0]
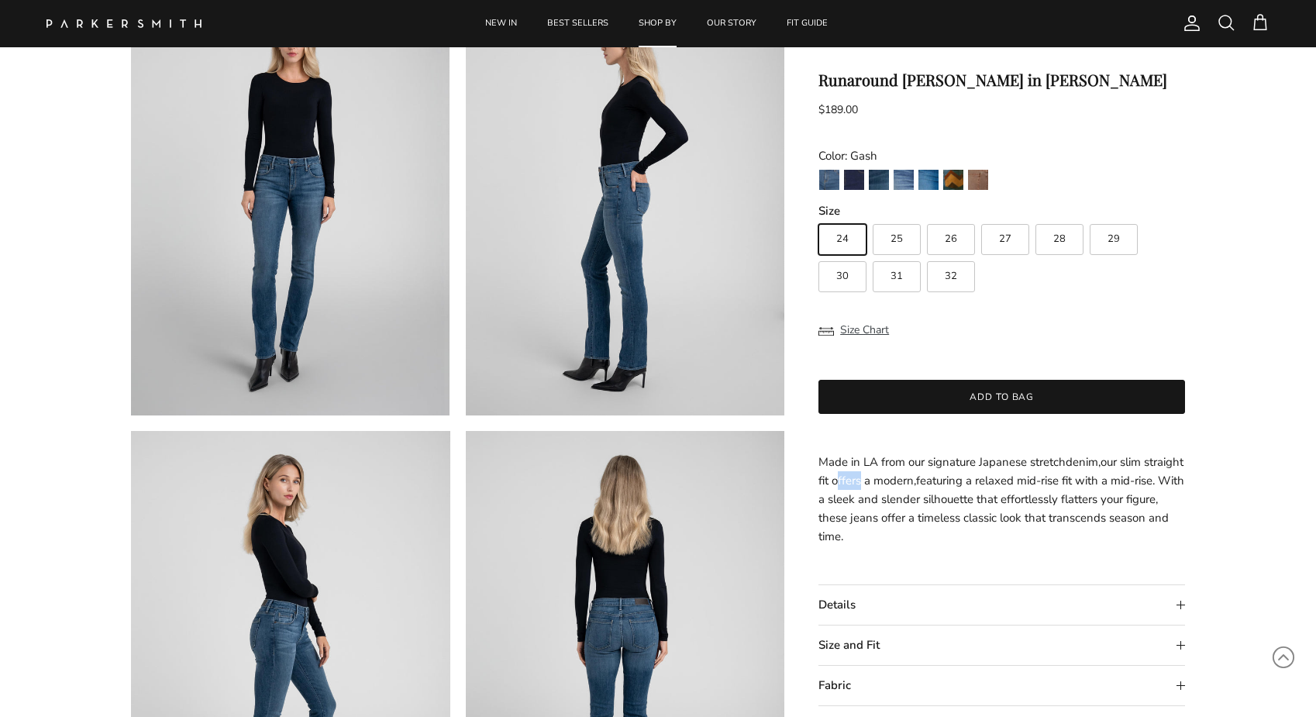
drag, startPoint x: 881, startPoint y: 484, endPoint x: 904, endPoint y: 484, distance: 22.5
click at [904, 484] on span "our slim straight fit offers a modern, featuring a relaxed mid-rise fit with a …" at bounding box center [1001, 499] width 366 height 90
drag, startPoint x: 839, startPoint y: 480, endPoint x: 877, endPoint y: 480, distance: 38.7
click at [877, 480] on span "our slim straight fit offers a modern, featuring a relaxed mid-rise fit with a …" at bounding box center [1001, 499] width 366 height 90
drag, startPoint x: 881, startPoint y: 537, endPoint x: 818, endPoint y: 459, distance: 100.3
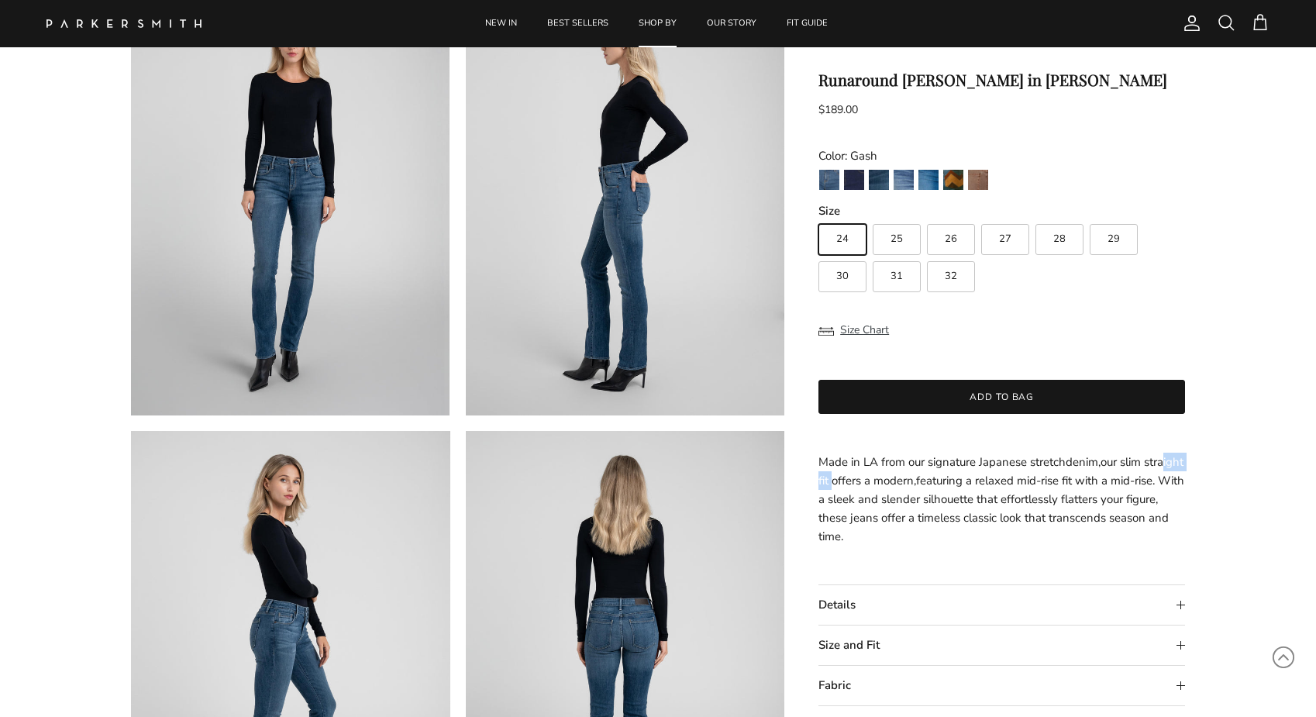
click at [818, 459] on p "Made in LA from our signature Japanese stretch denim, our slim straight fit off…" at bounding box center [1001, 499] width 367 height 93
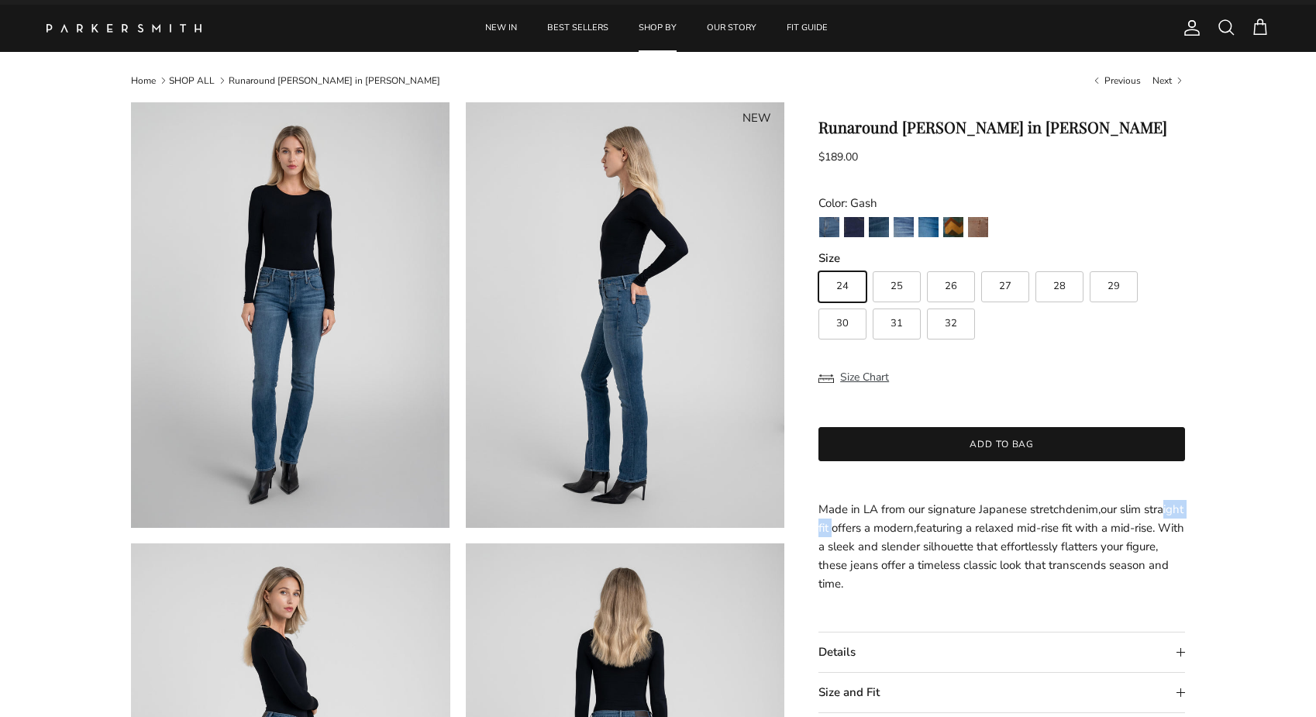
scroll to position [20, 0]
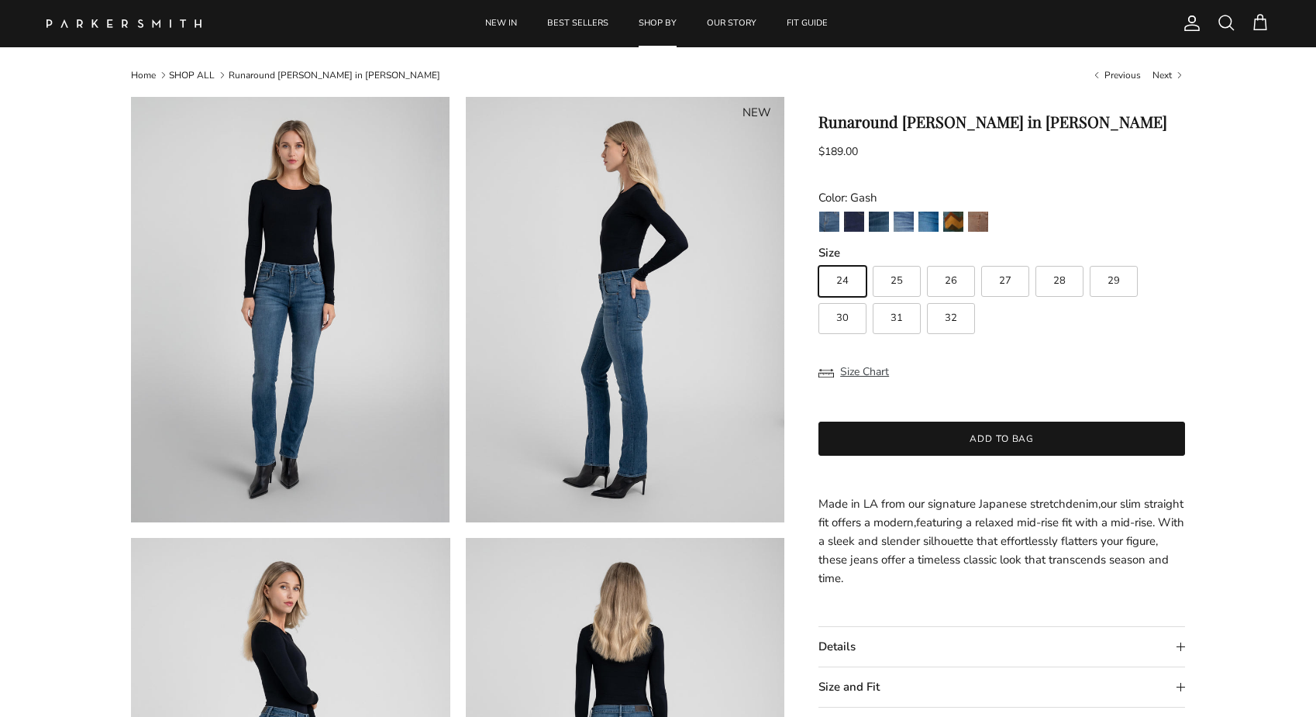
click at [948, 121] on h1 "Runaround [PERSON_NAME] in [PERSON_NAME]" at bounding box center [1001, 121] width 367 height 19
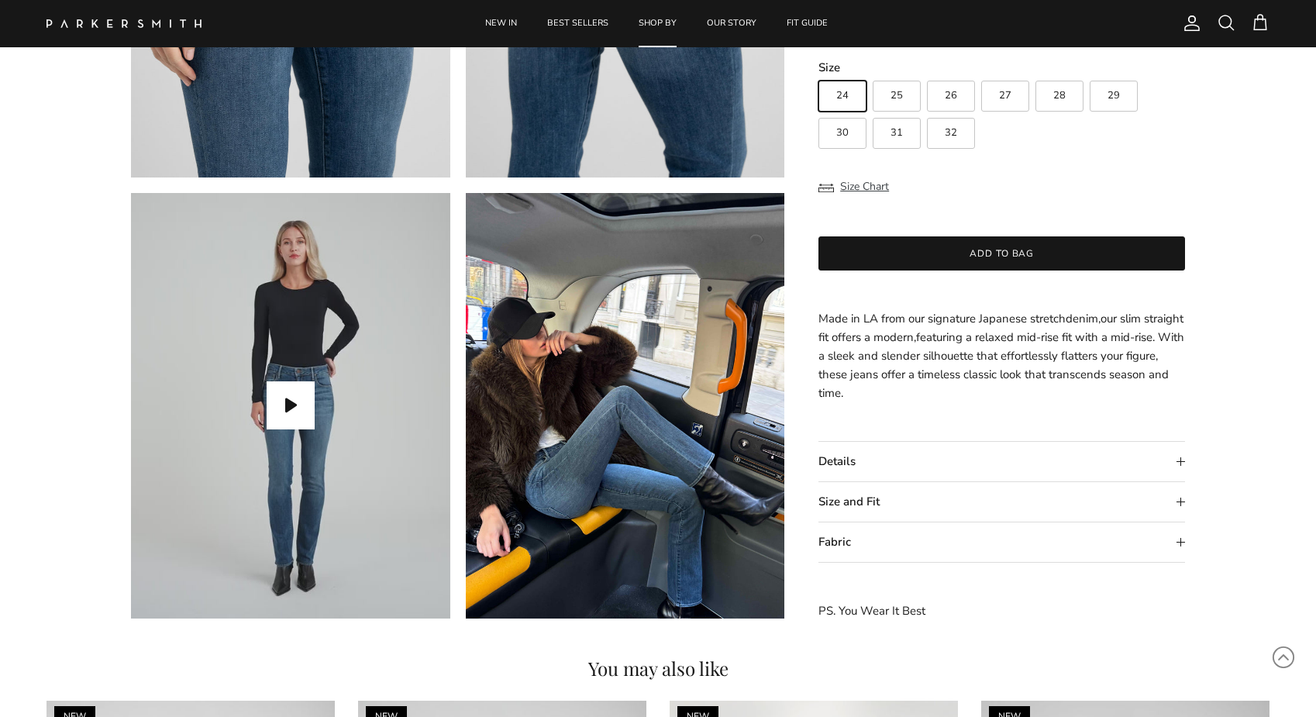
scroll to position [1266, 0]
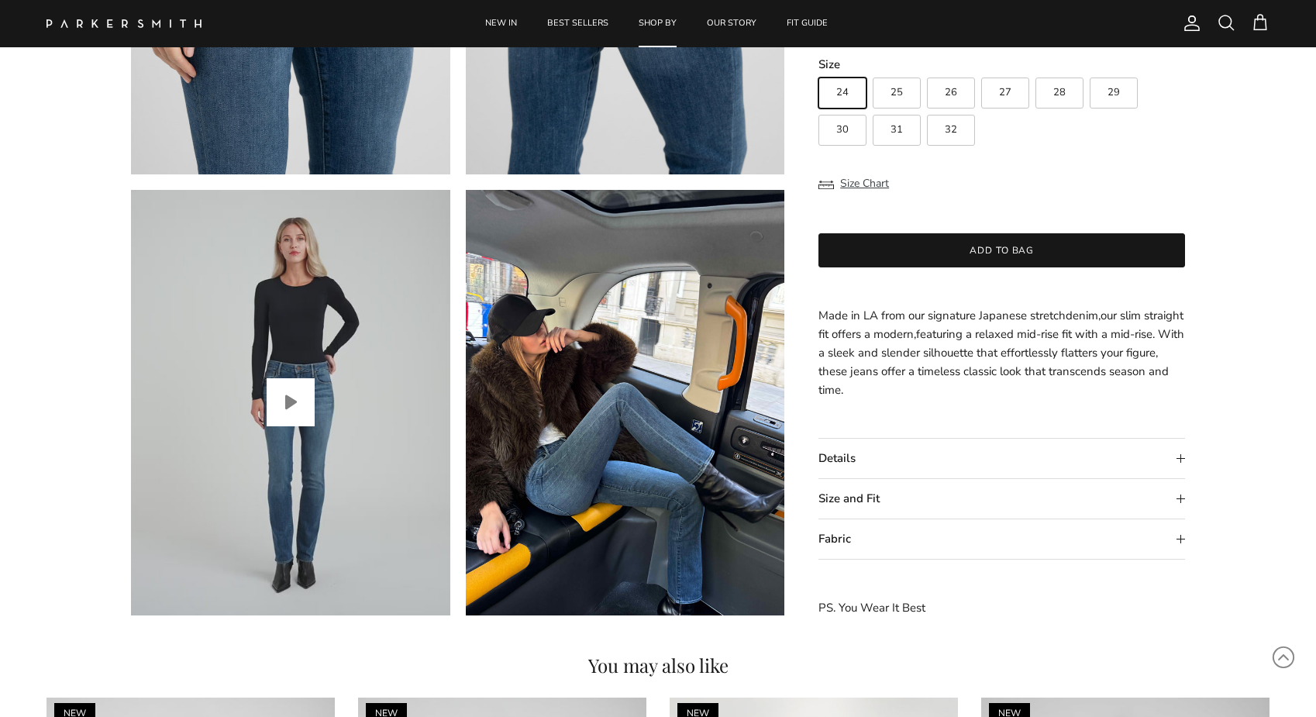
click at [291, 402] on button "Play video" at bounding box center [291, 402] width 48 height 48
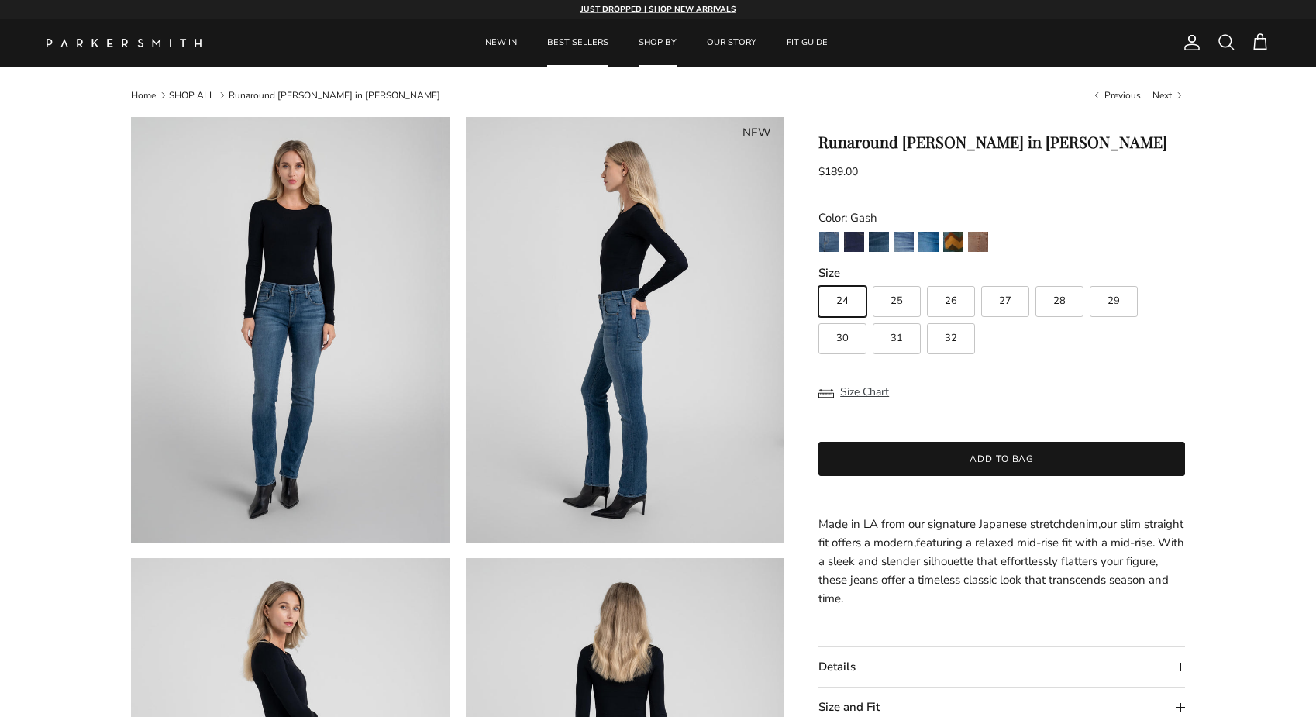
scroll to position [0, 0]
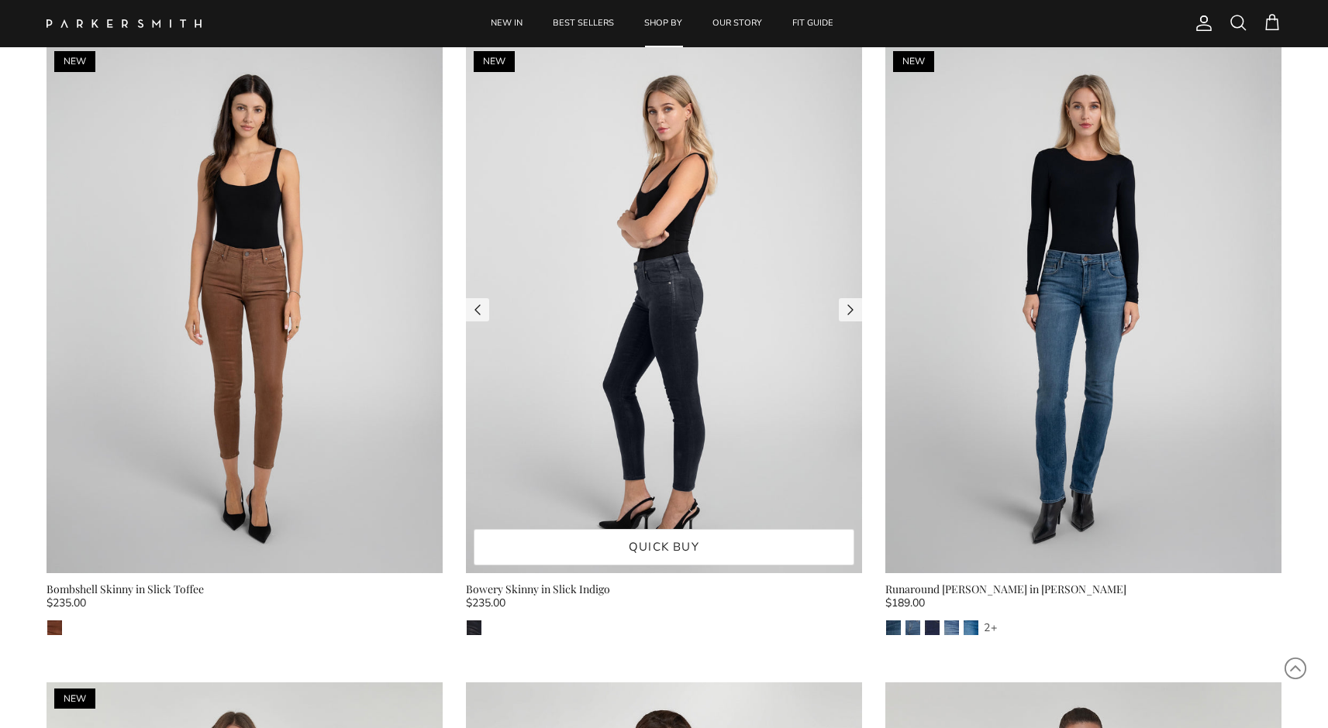
scroll to position [5875, 0]
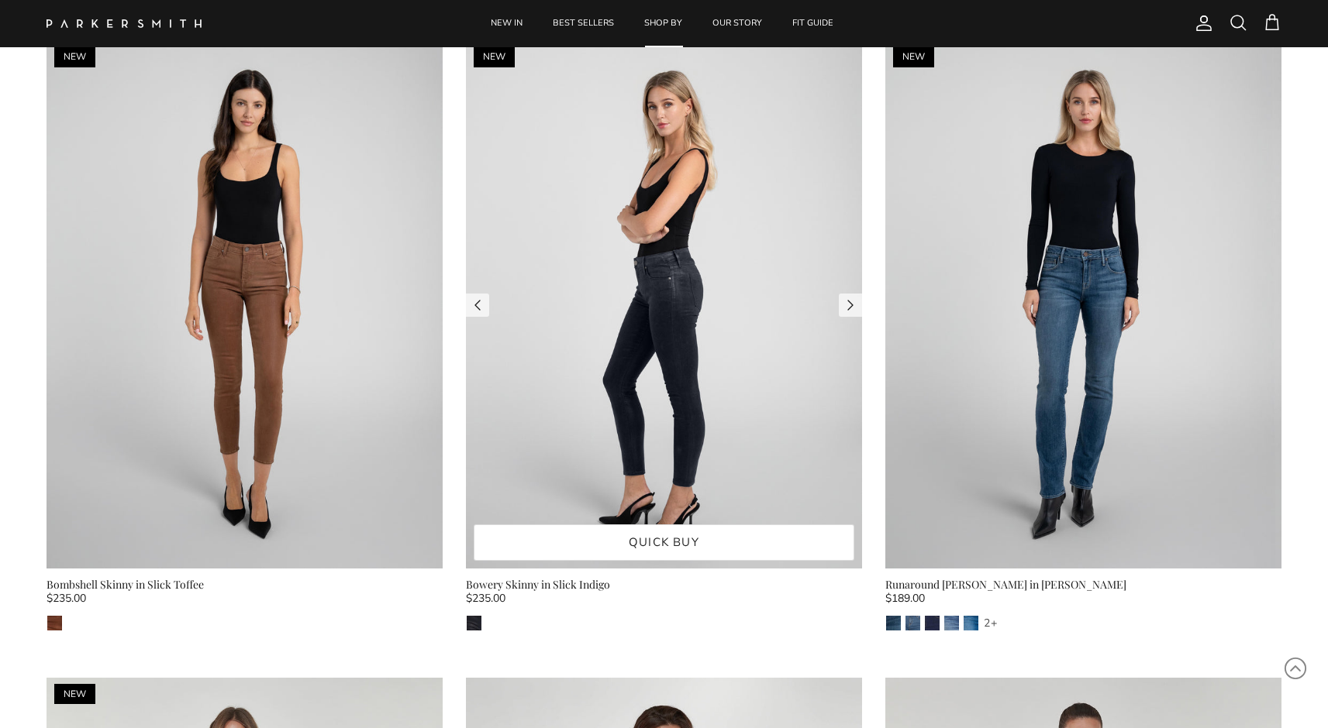
click at [623, 423] on img at bounding box center [664, 305] width 396 height 529
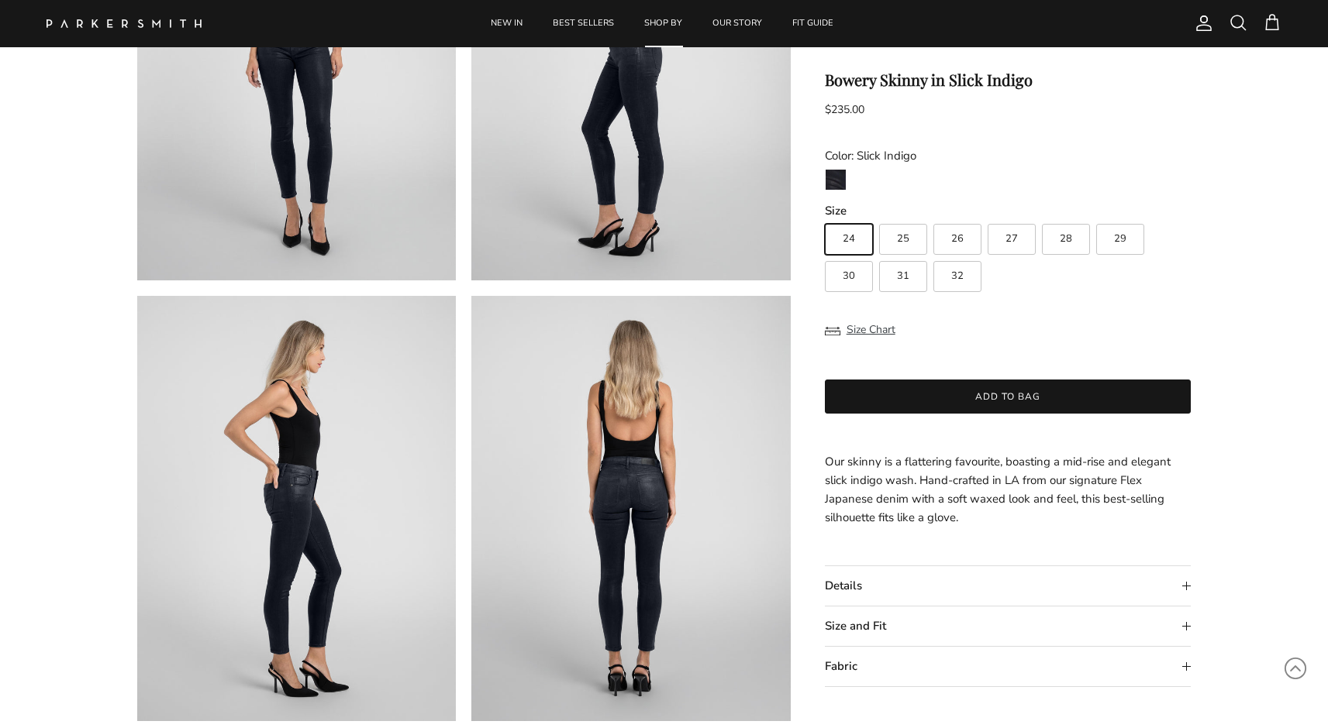
scroll to position [278, 0]
drag, startPoint x: 908, startPoint y: 502, endPoint x: 956, endPoint y: 502, distance: 47.3
click at [956, 502] on p "Our skinny is a flattering favourite, boasting a mid-rise and elegant slick ind…" at bounding box center [1008, 490] width 367 height 74
click at [890, 520] on p "Our skinny is a flattering favourite, boasting a mid-rise and elegant slick ind…" at bounding box center [1008, 490] width 367 height 74
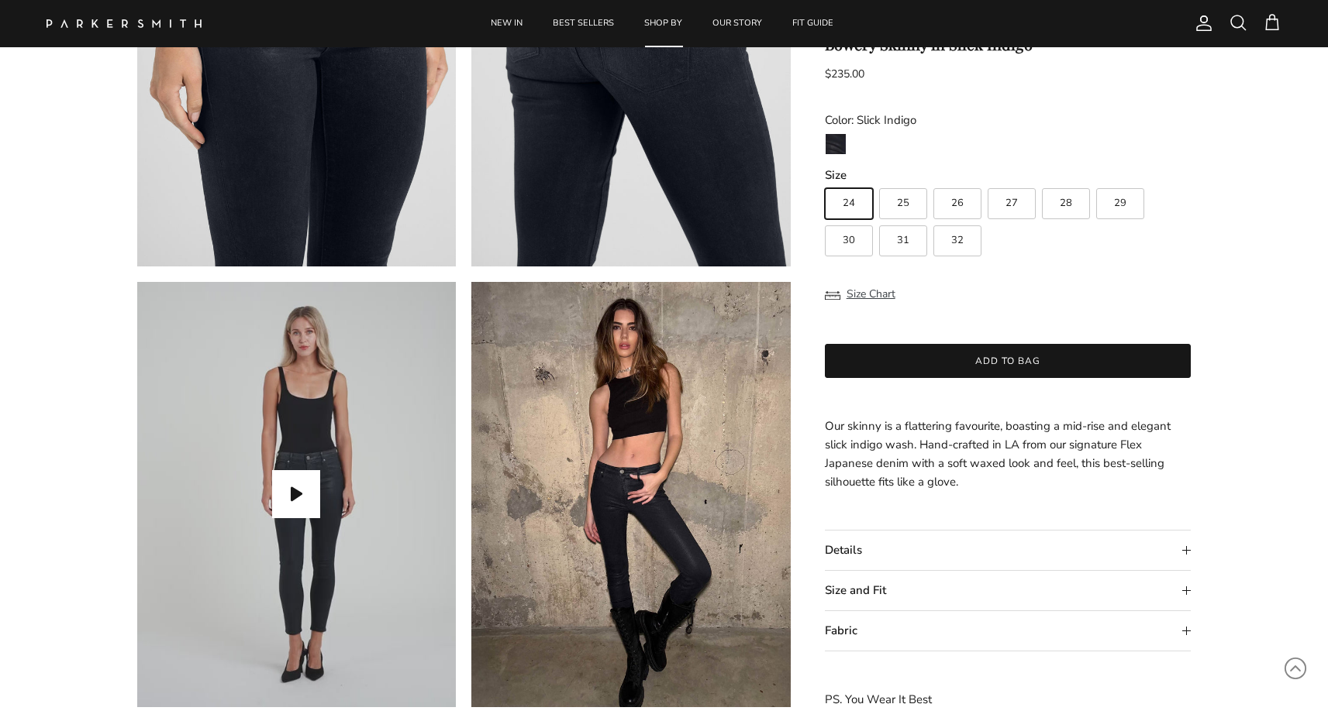
scroll to position [1172, 0]
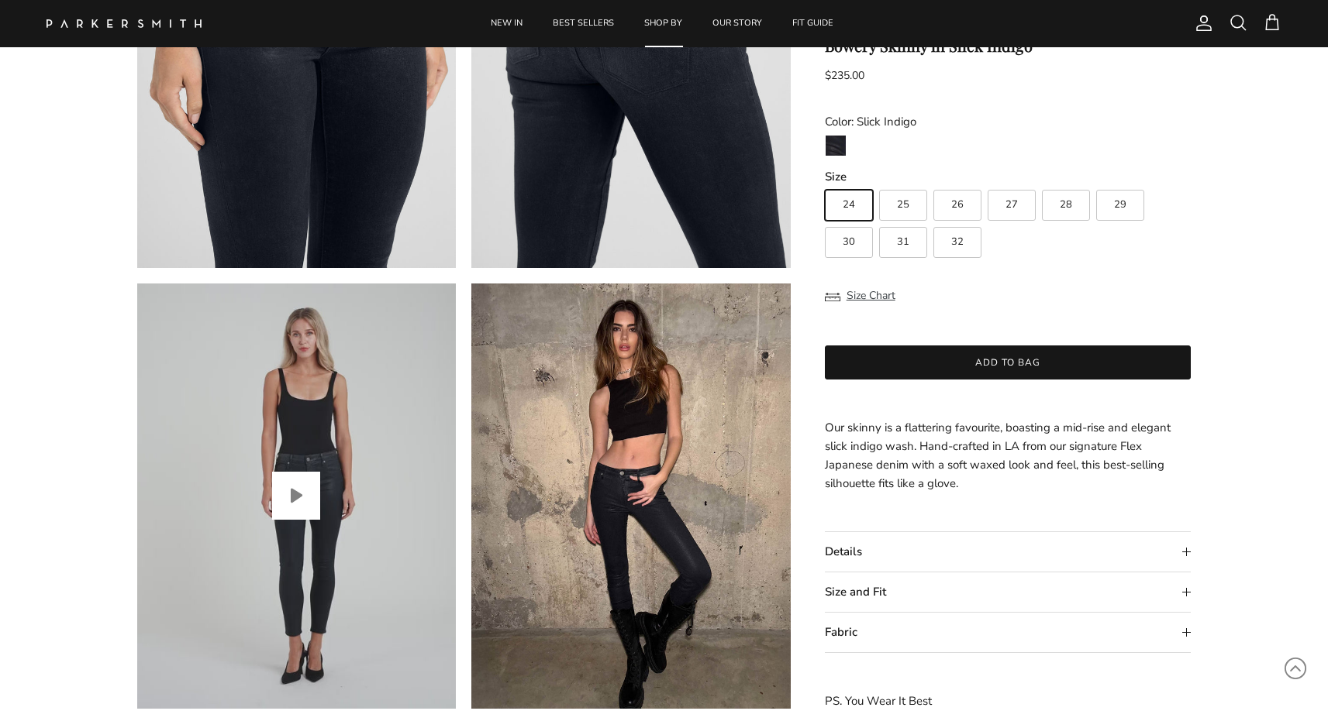
click at [292, 491] on button "Play video" at bounding box center [296, 496] width 48 height 48
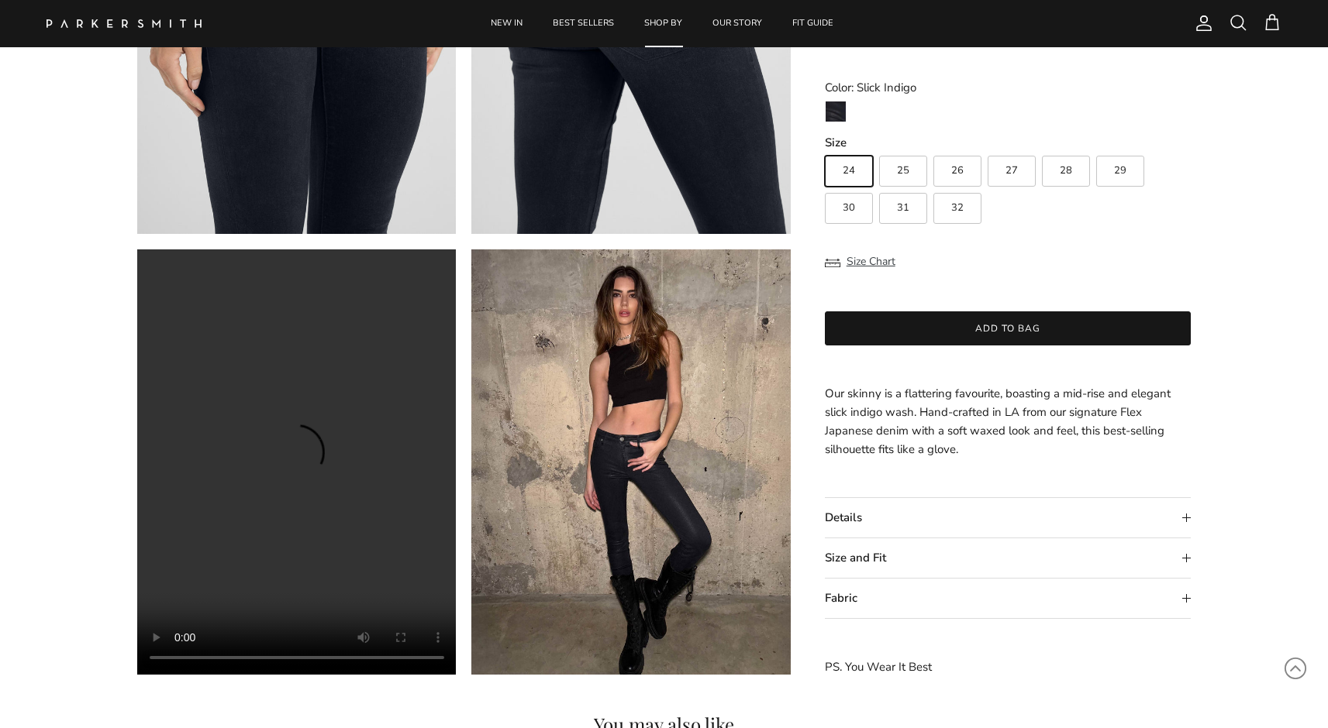
scroll to position [1207, 0]
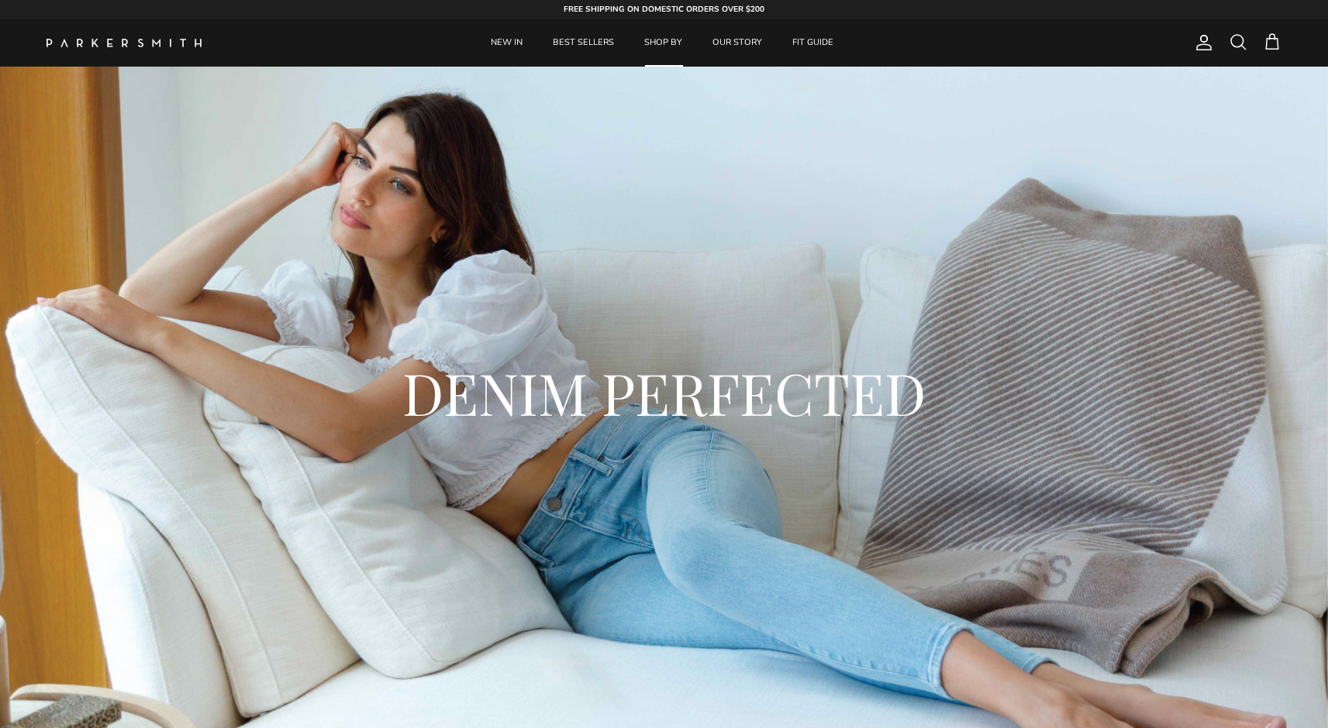
scroll to position [5875, 0]
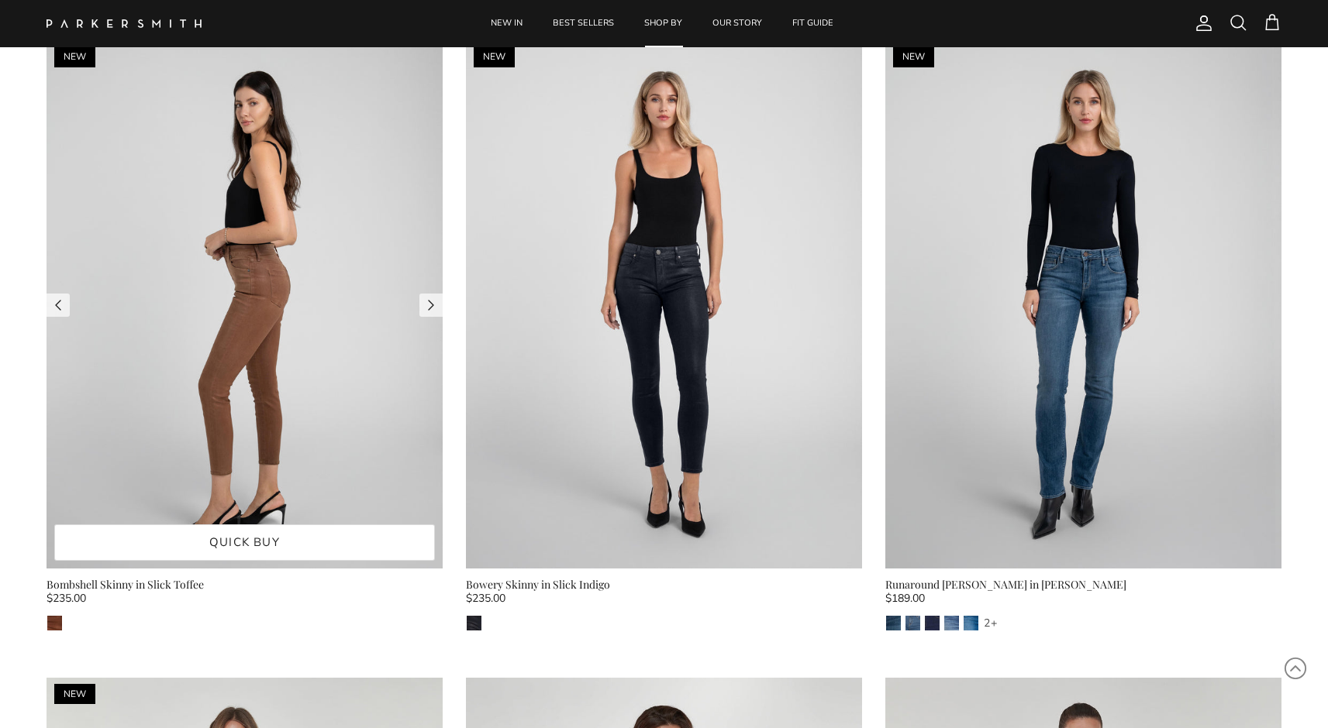
click at [272, 275] on img at bounding box center [244, 305] width 396 height 529
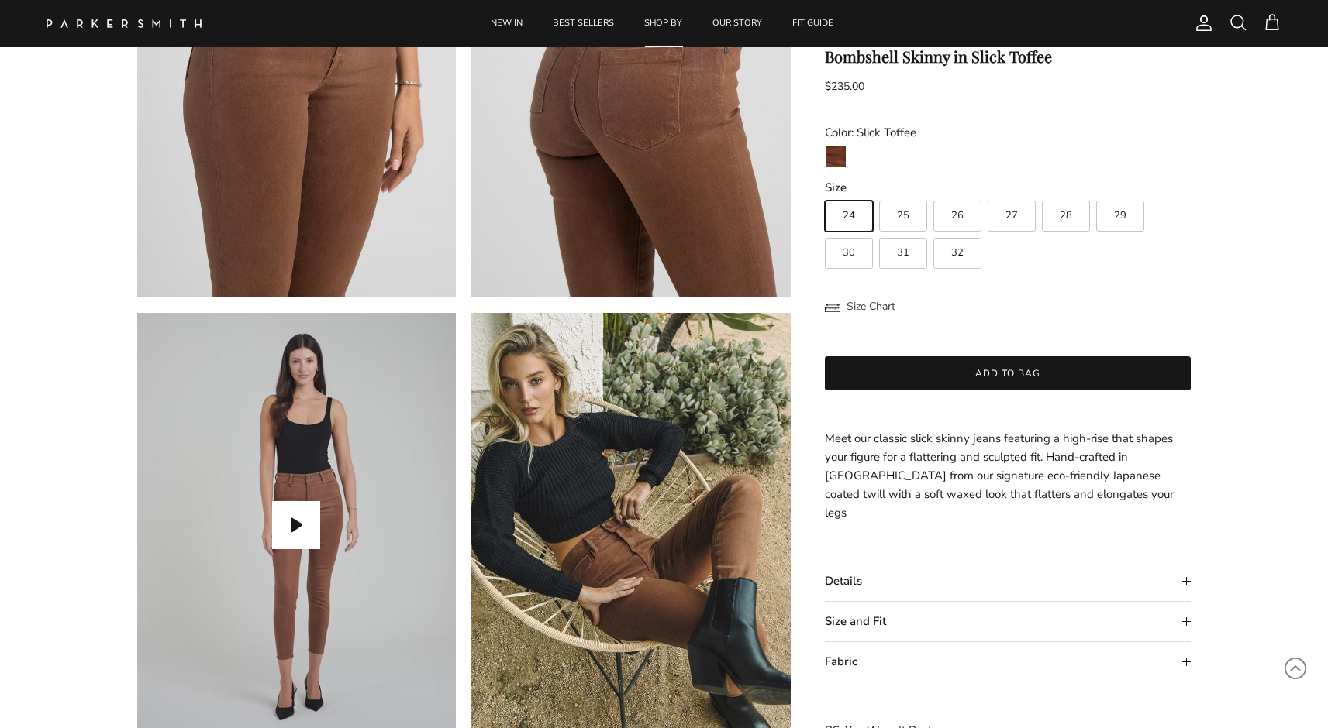
scroll to position [1174, 0]
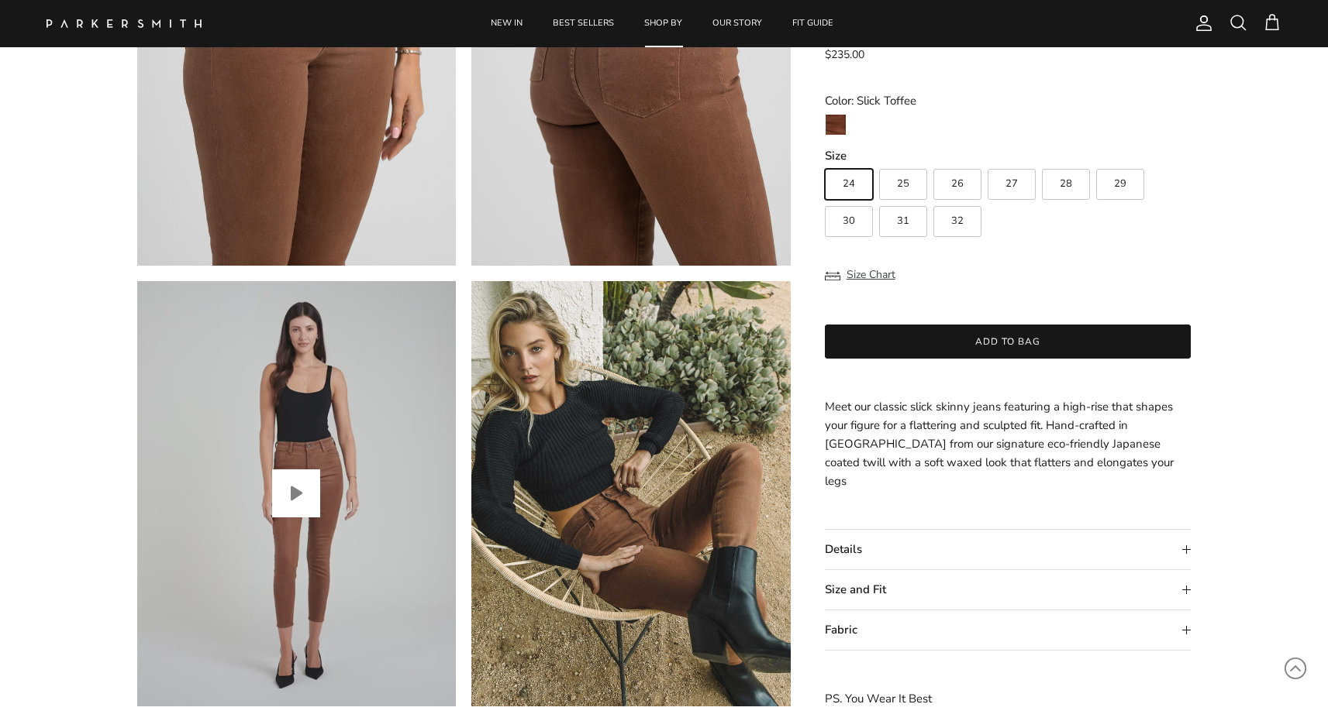
click at [306, 483] on button "Play video" at bounding box center [296, 494] width 48 height 48
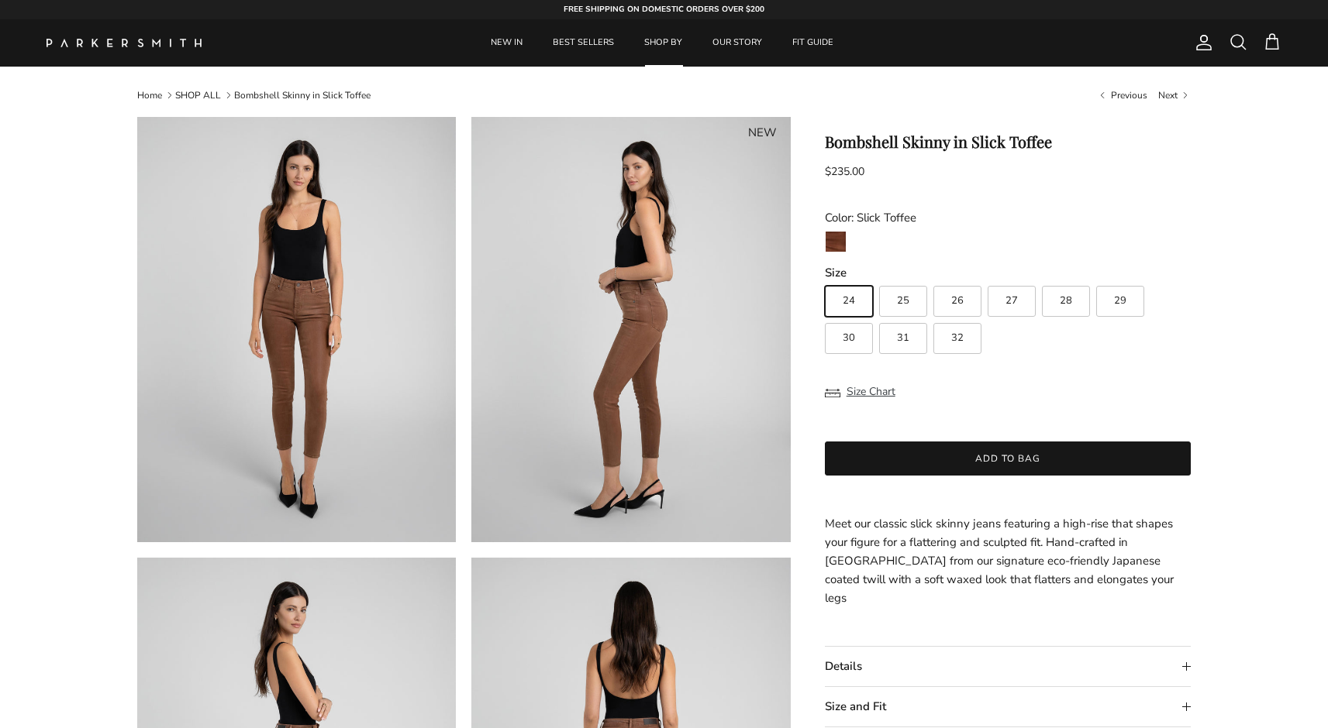
scroll to position [0, 0]
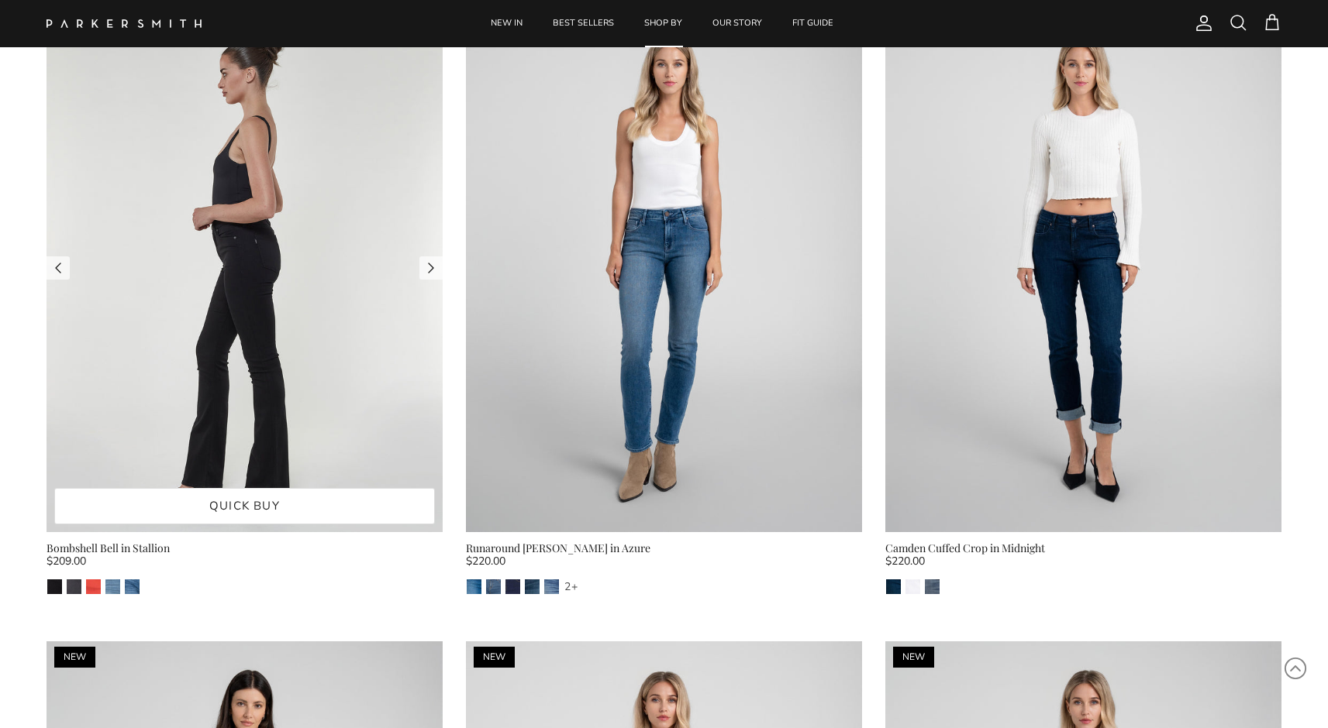
scroll to position [5234, 0]
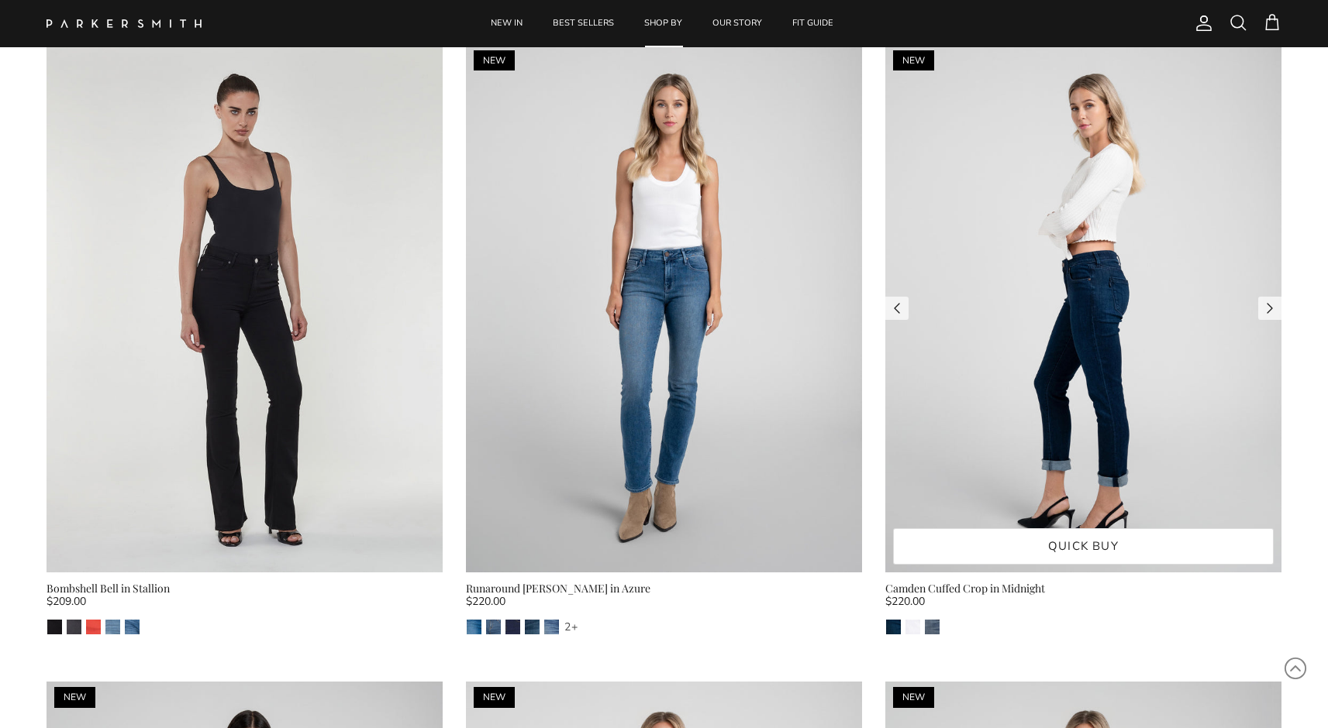
click at [1001, 237] on img at bounding box center [1083, 308] width 396 height 529
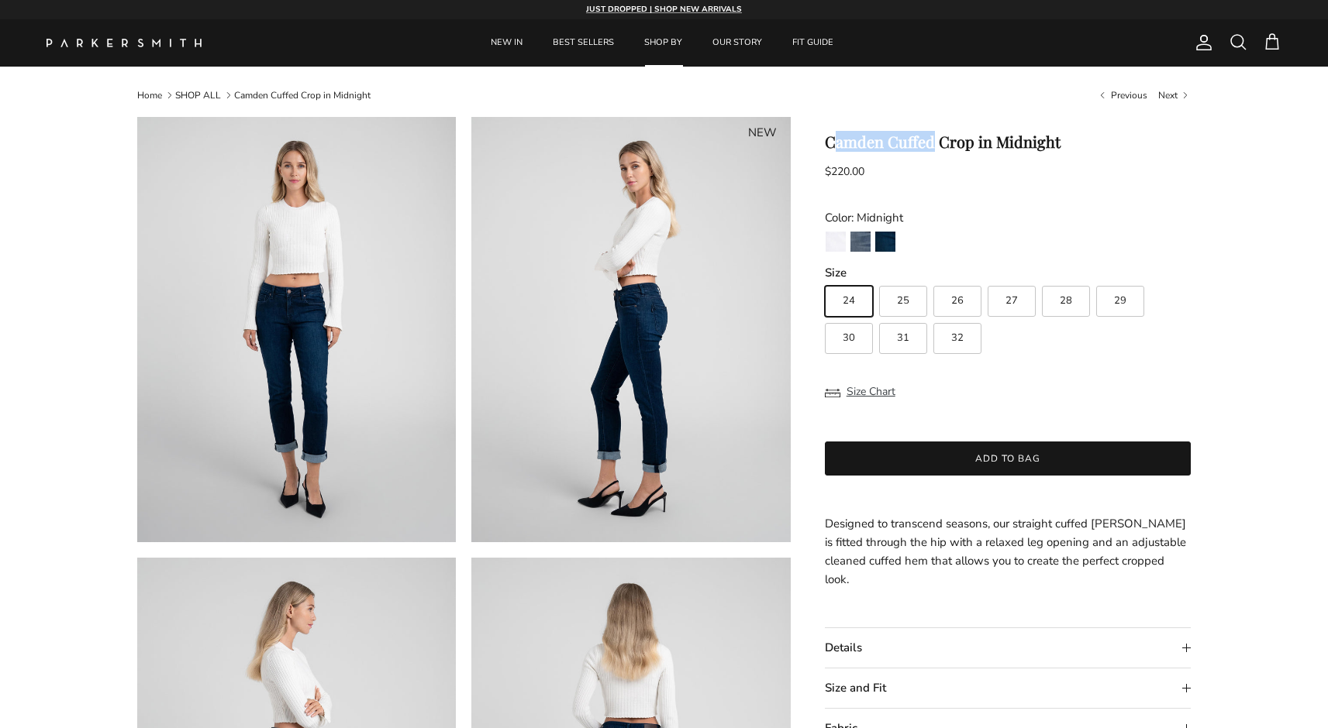
drag, startPoint x: 936, startPoint y: 144, endPoint x: 835, endPoint y: 151, distance: 101.8
click at [835, 151] on h1 "Camden Cuffed Crop in Midnight" at bounding box center [1008, 142] width 367 height 19
click at [989, 141] on h1 "Camden Cuffed Crop in Midnight" at bounding box center [1008, 142] width 367 height 19
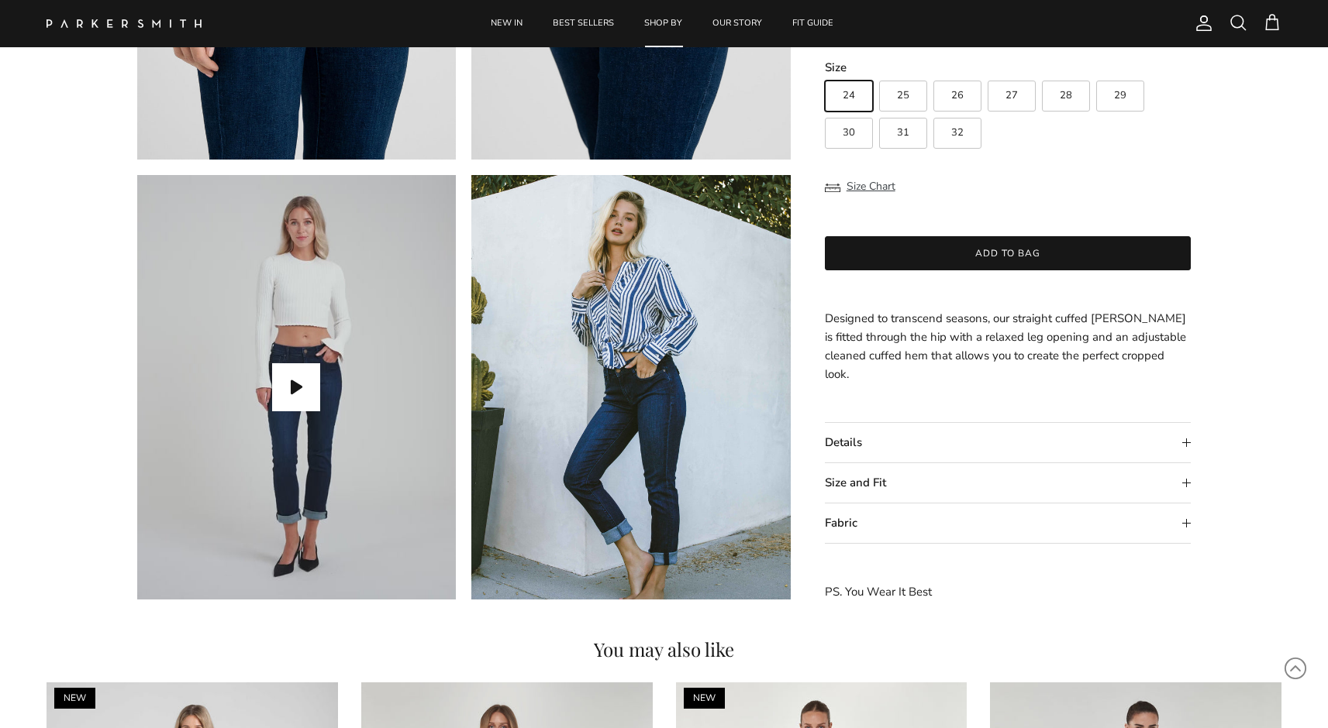
scroll to position [1292, 0]
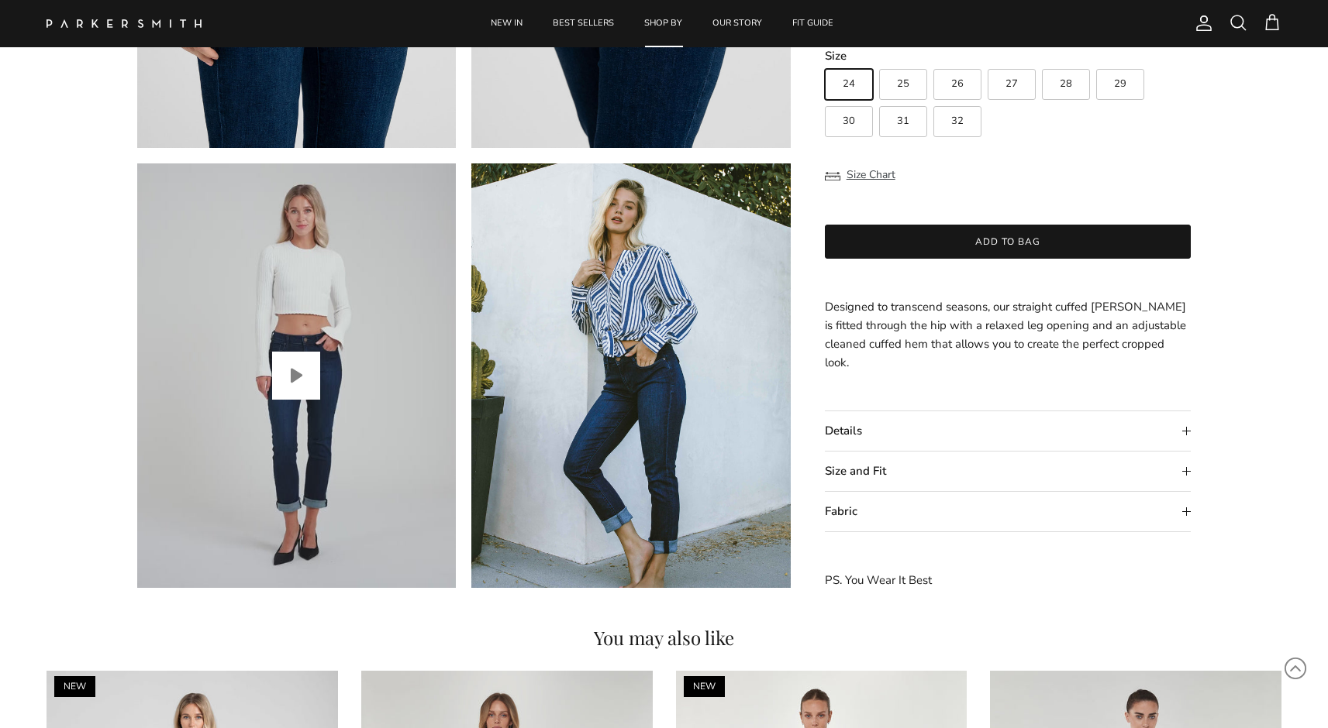
click at [308, 369] on button "Play video" at bounding box center [296, 376] width 48 height 48
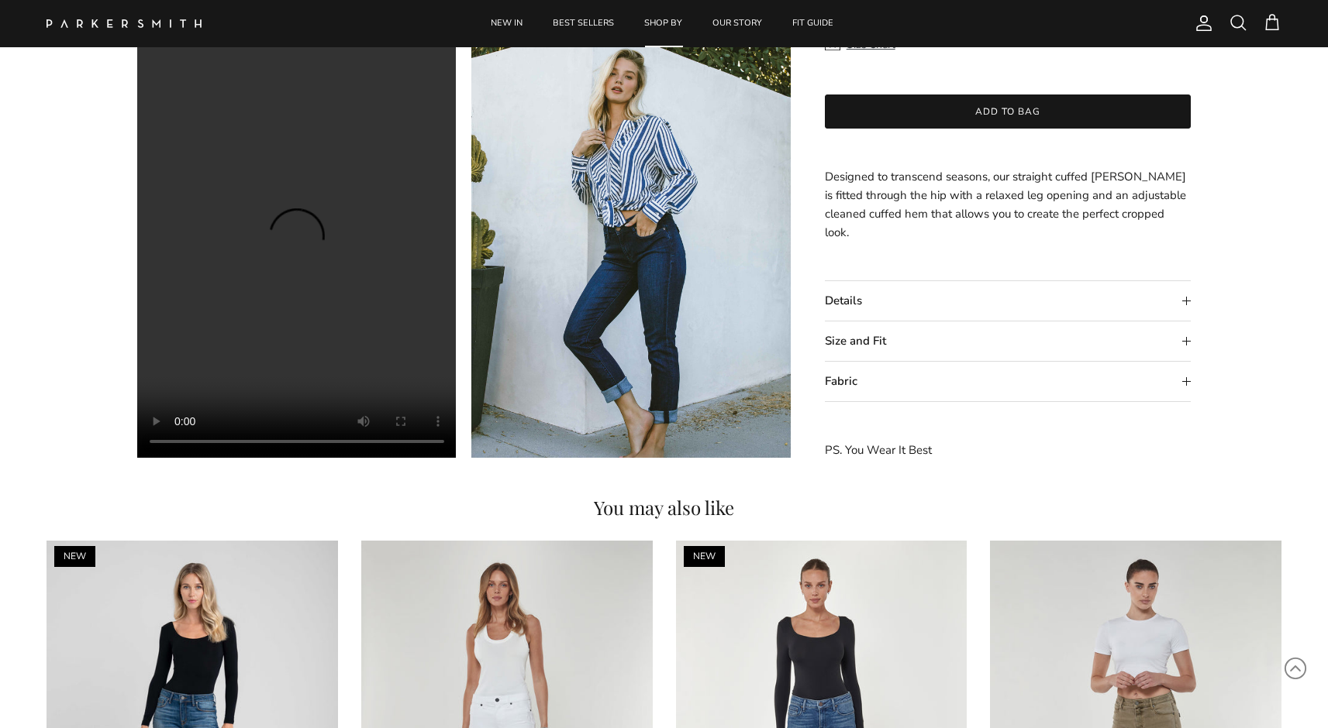
scroll to position [1474, 0]
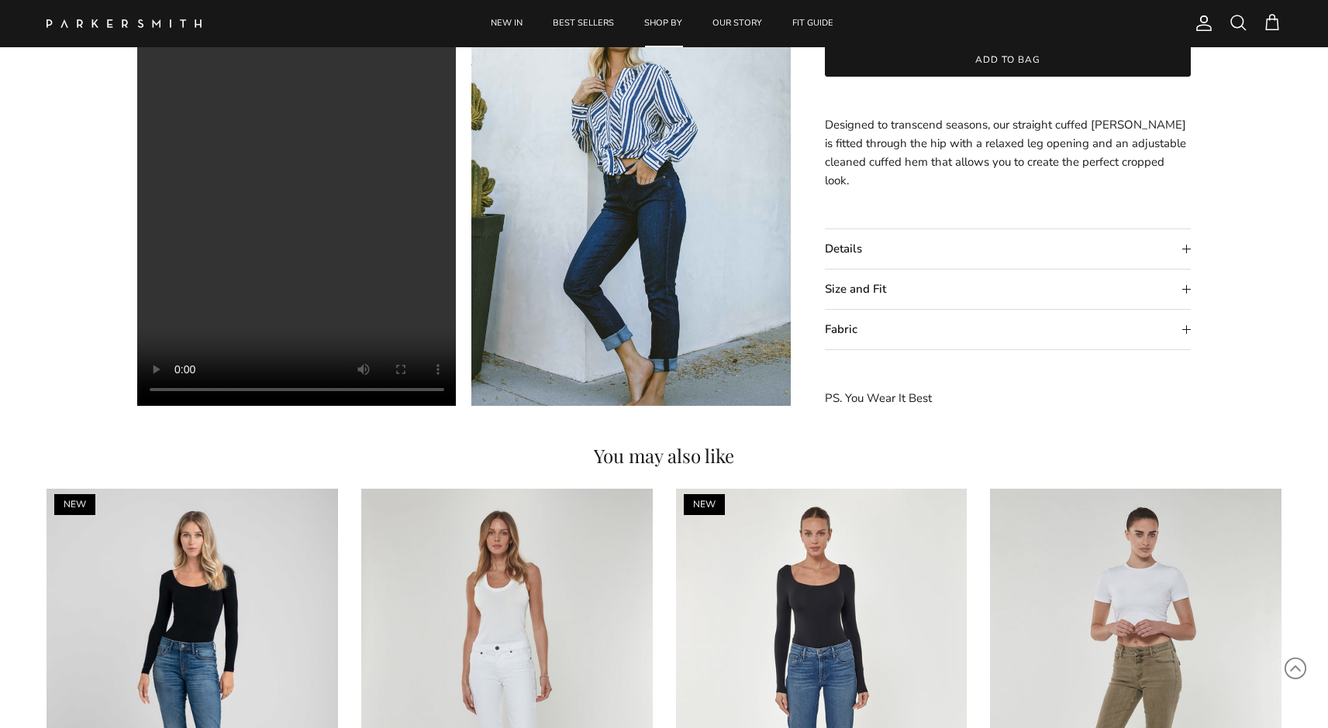
click at [974, 249] on summary "Details" at bounding box center [1008, 249] width 367 height 40
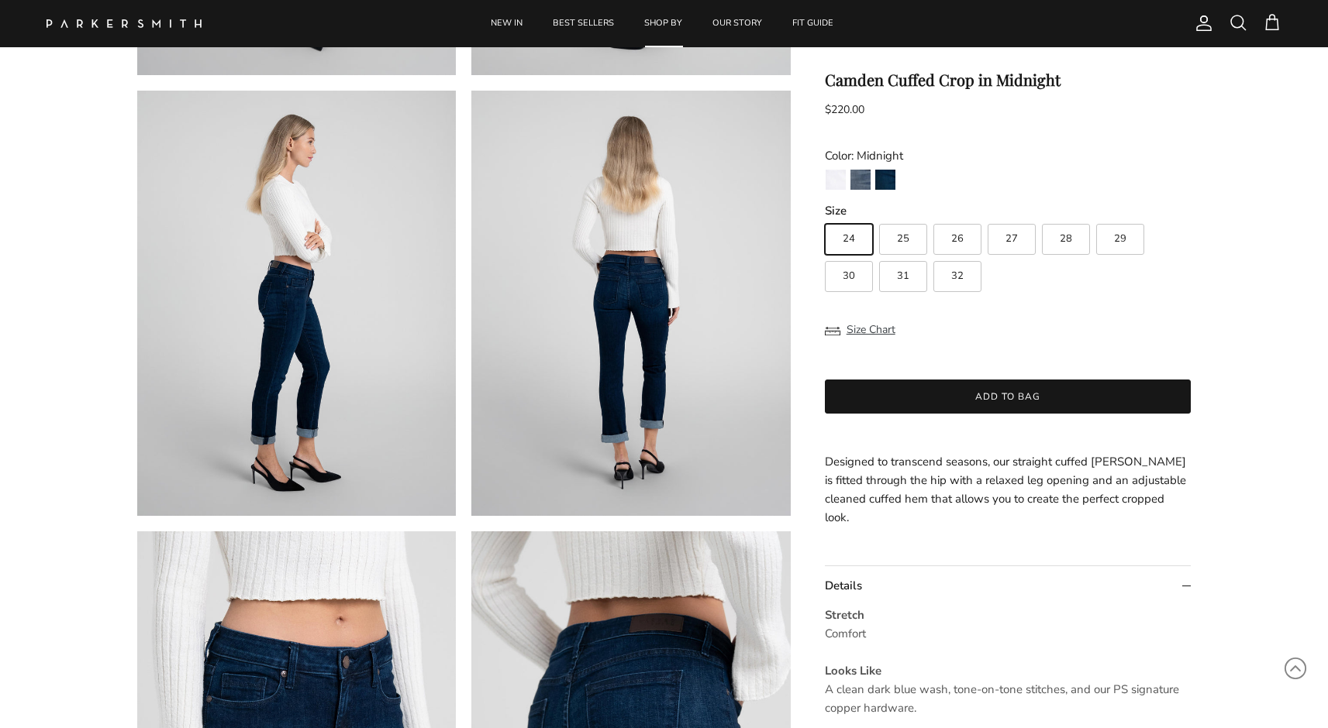
scroll to position [155, 0]
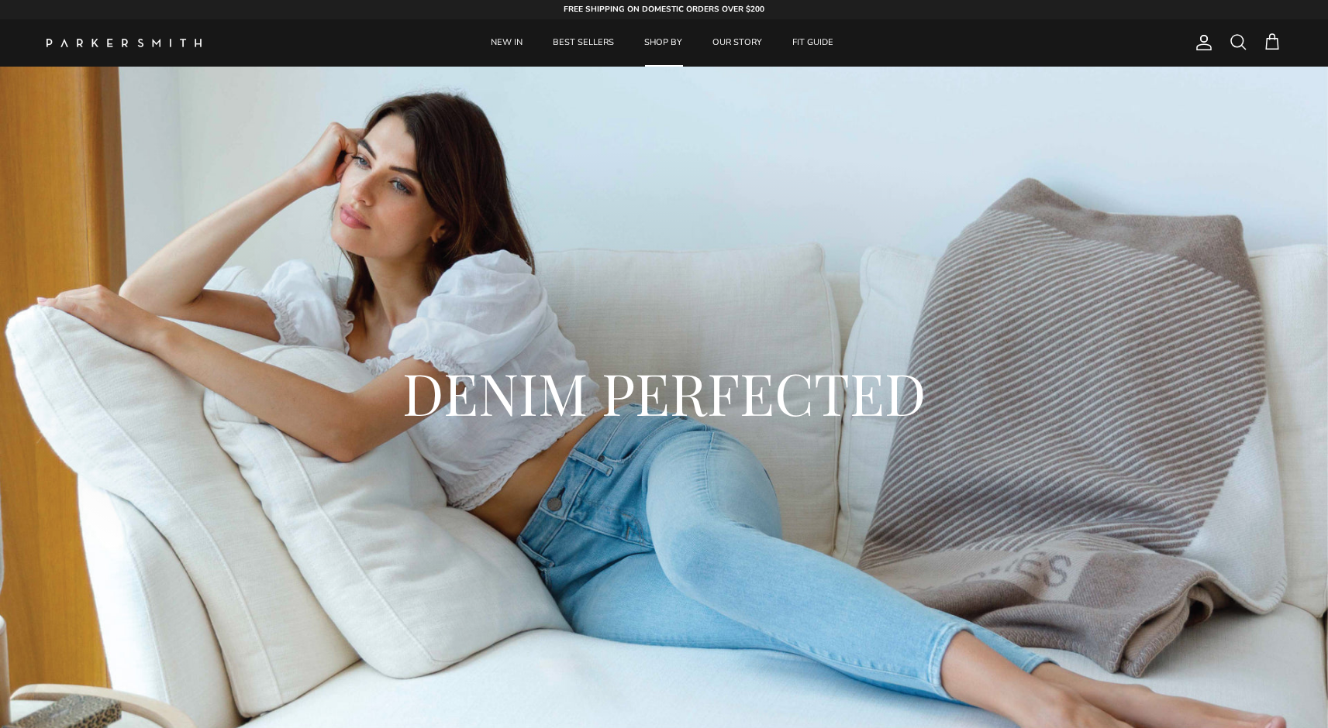
scroll to position [5234, 0]
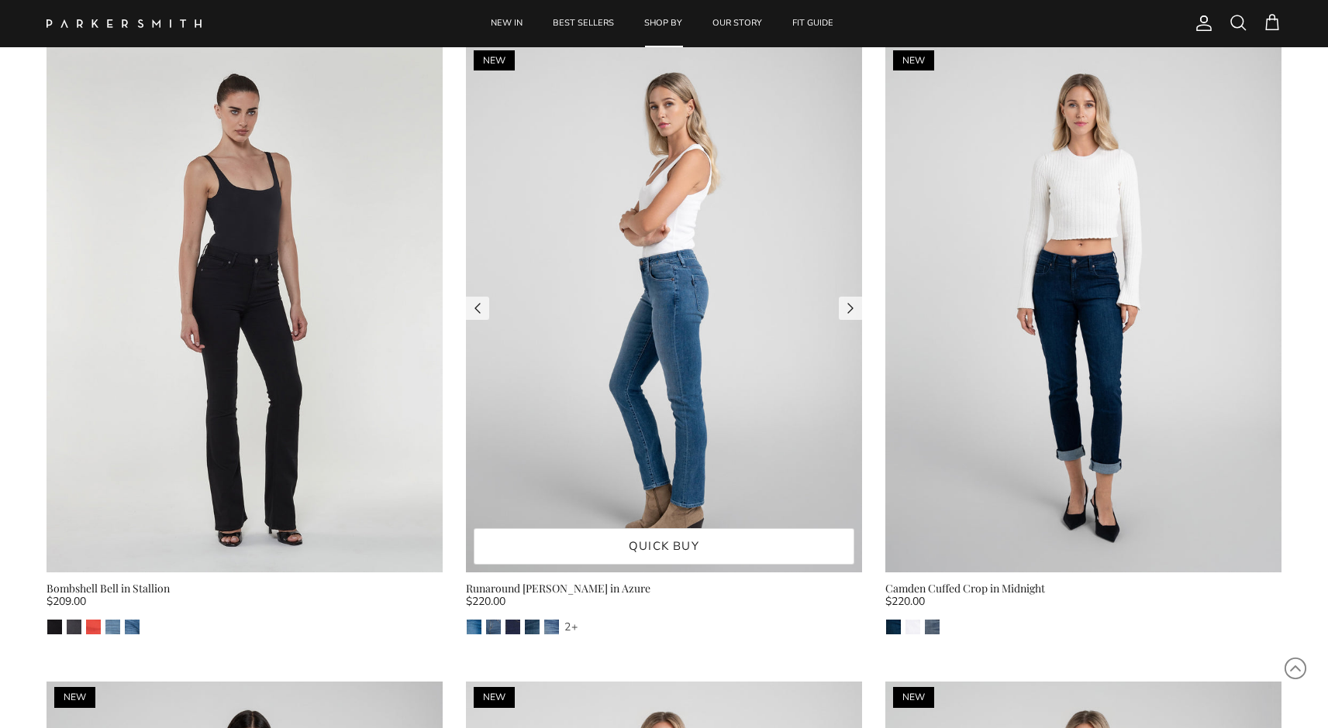
click at [770, 198] on img at bounding box center [664, 308] width 396 height 529
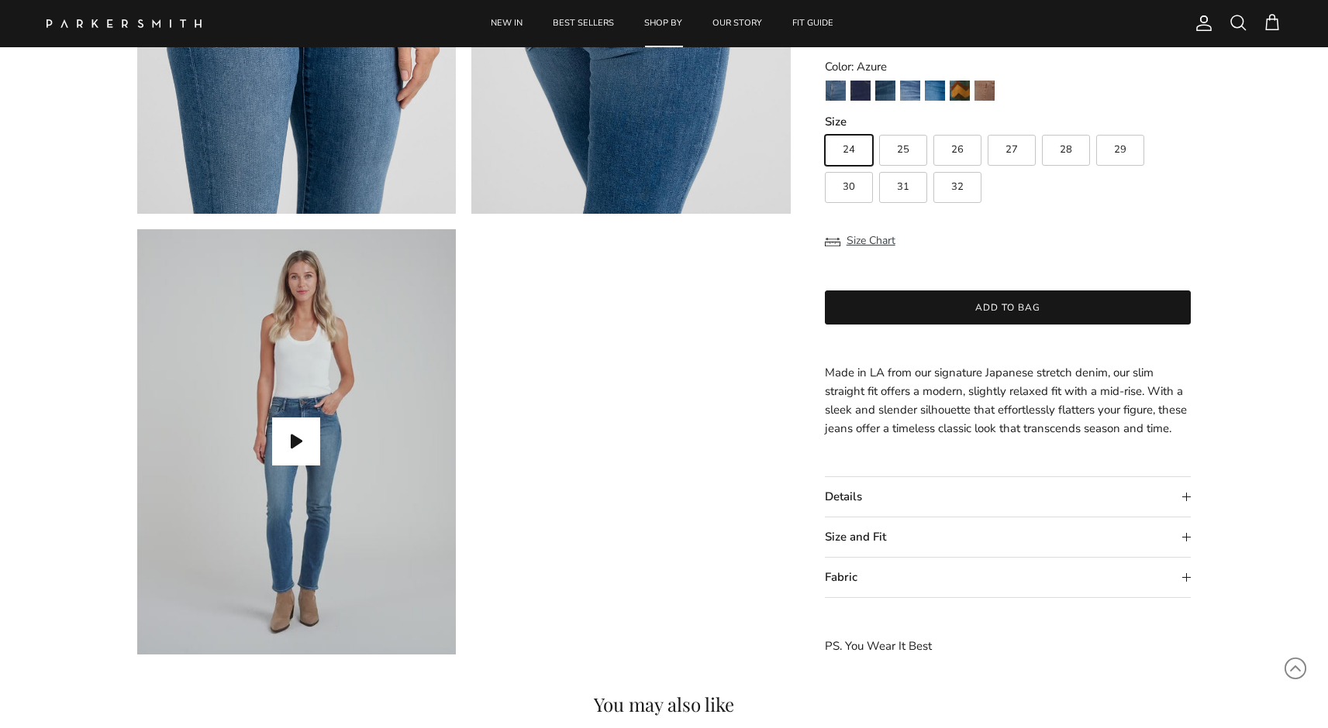
scroll to position [1229, 0]
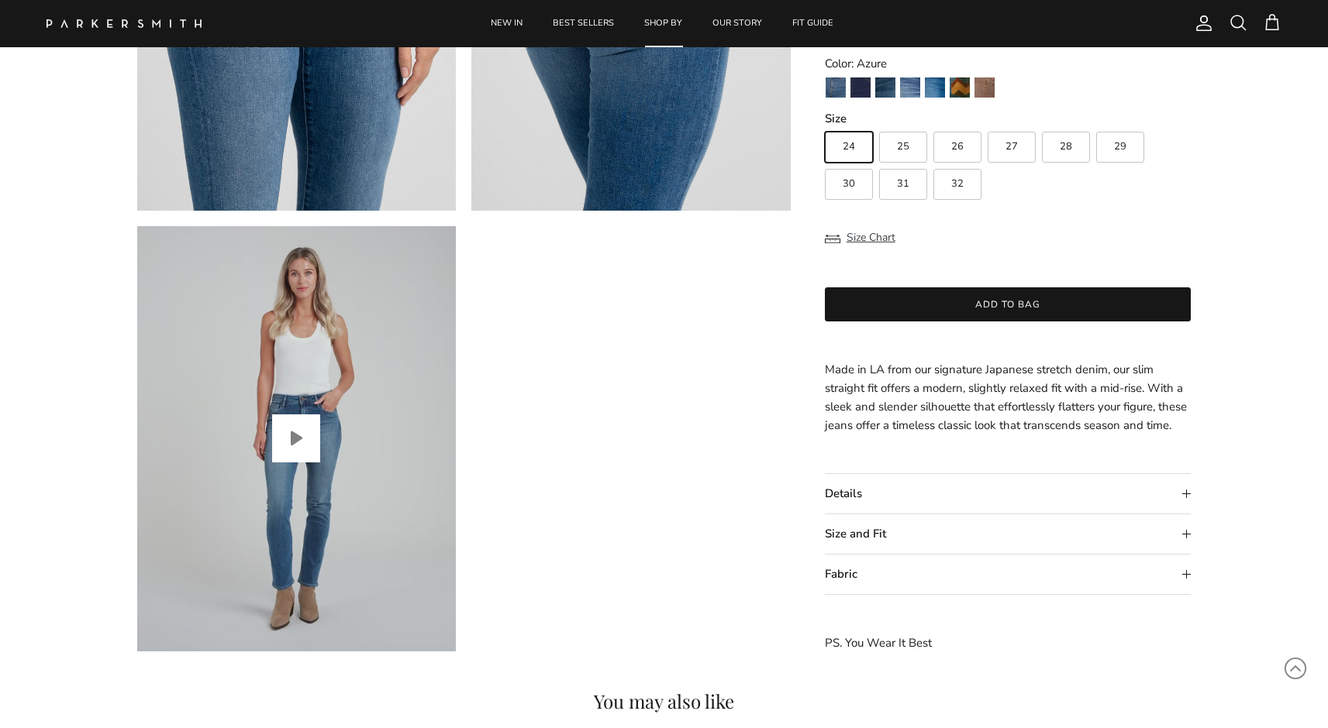
click at [306, 436] on button "Play video" at bounding box center [296, 439] width 48 height 48
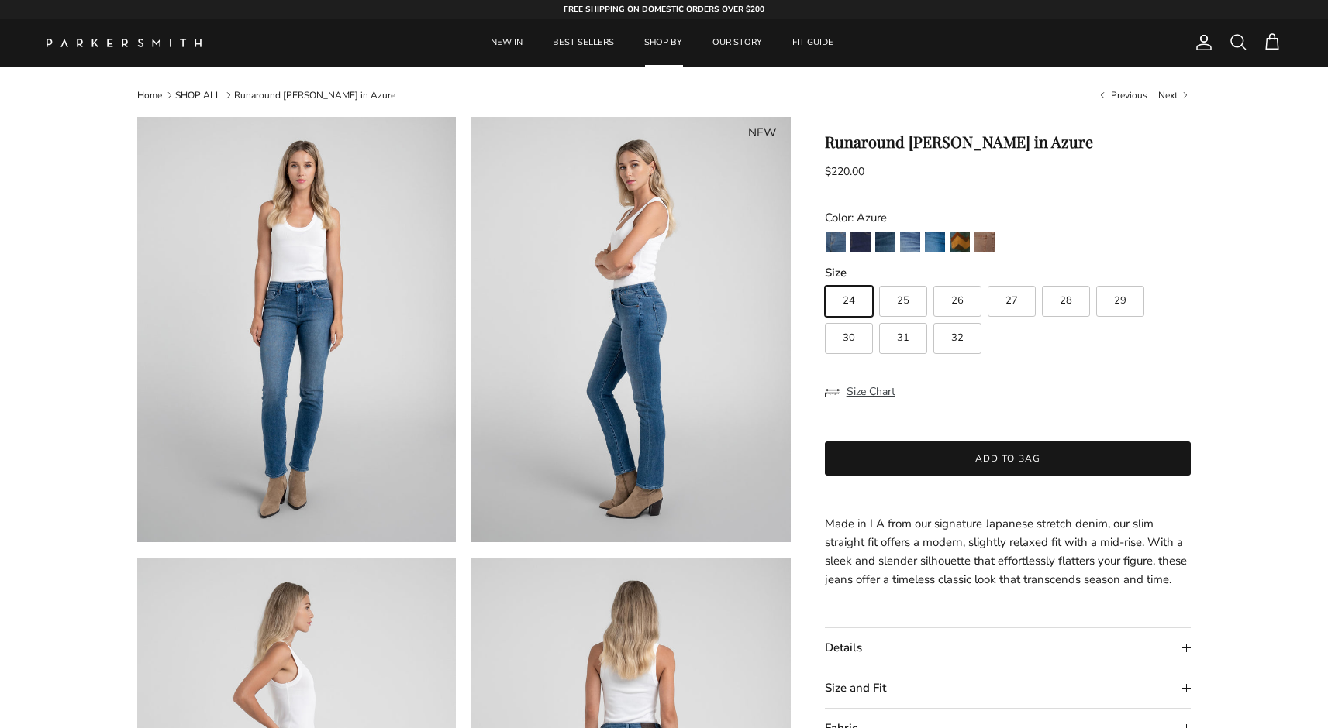
scroll to position [0, 0]
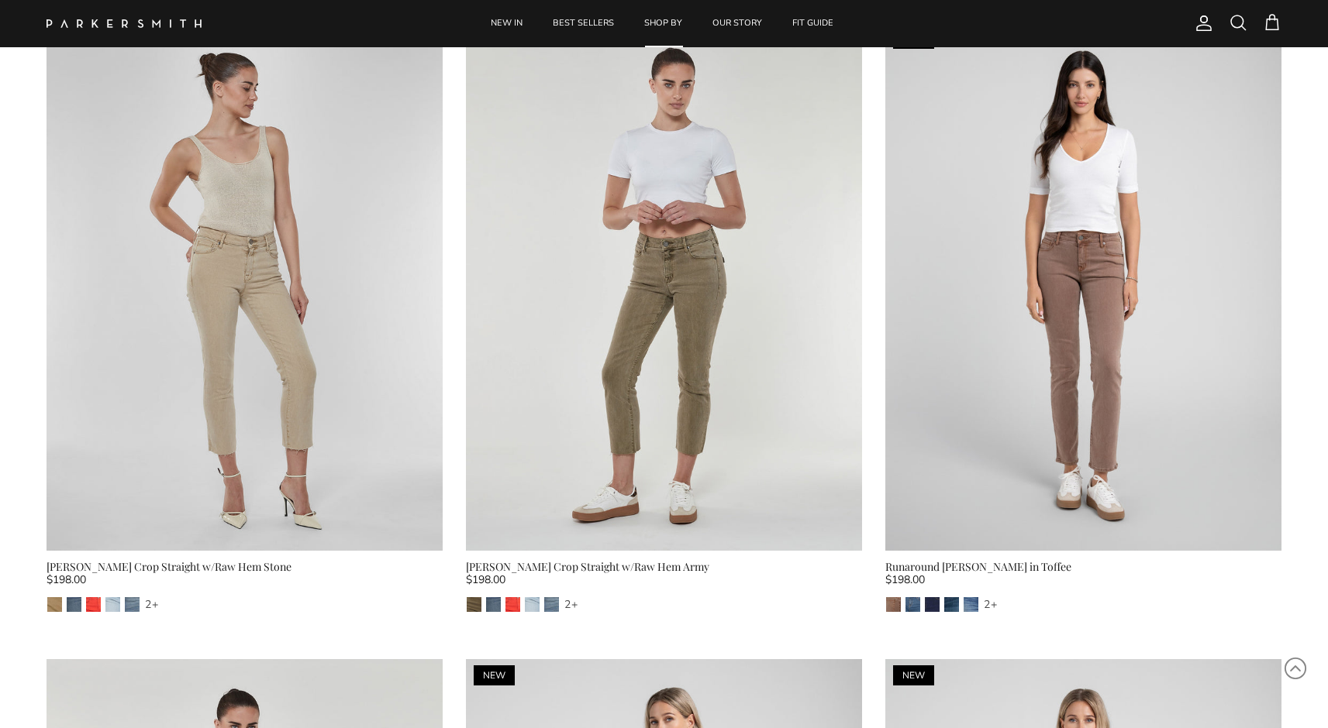
scroll to position [4603, 0]
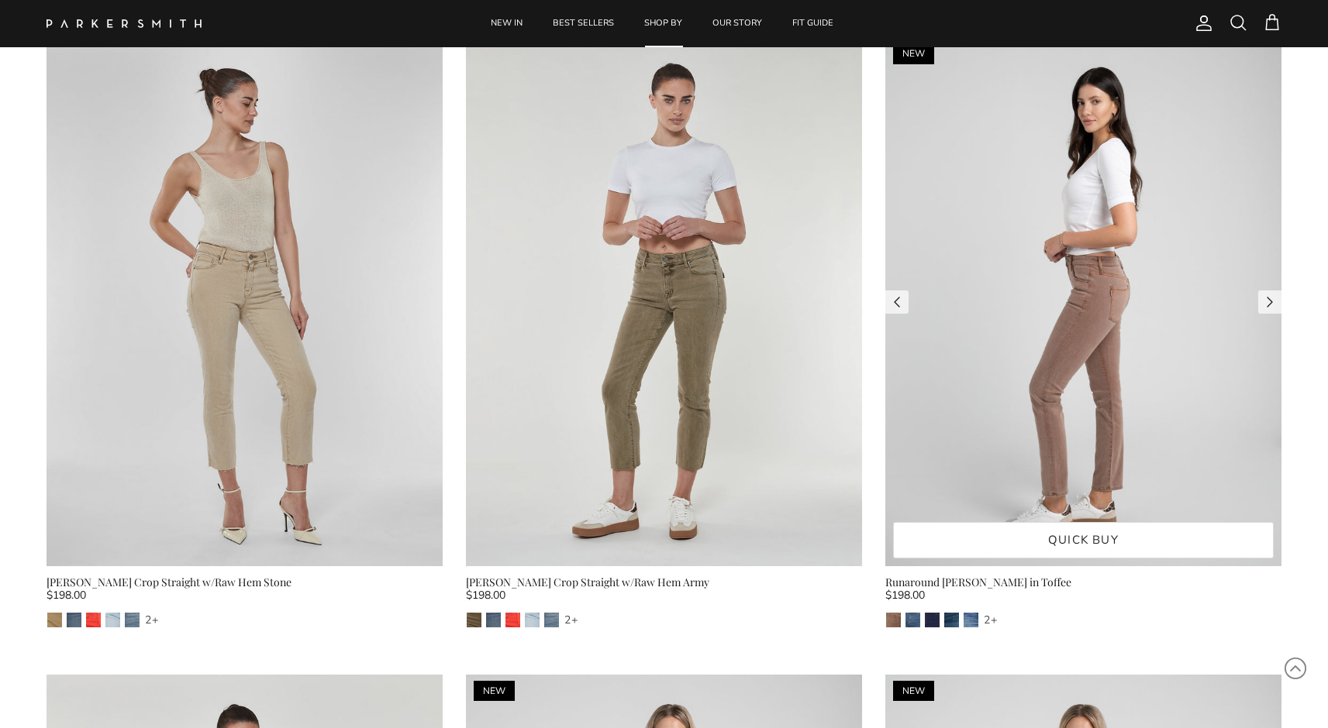
click at [1030, 200] on img at bounding box center [1083, 302] width 396 height 529
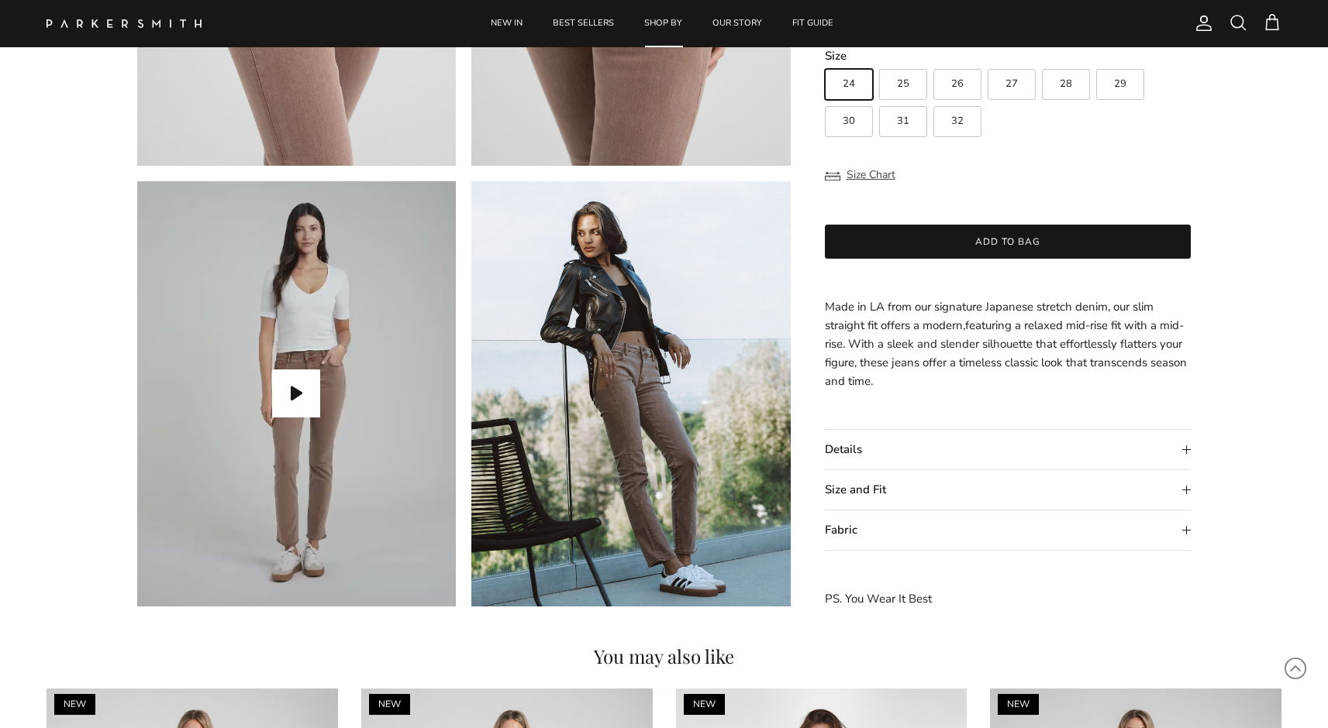
scroll to position [1272, 0]
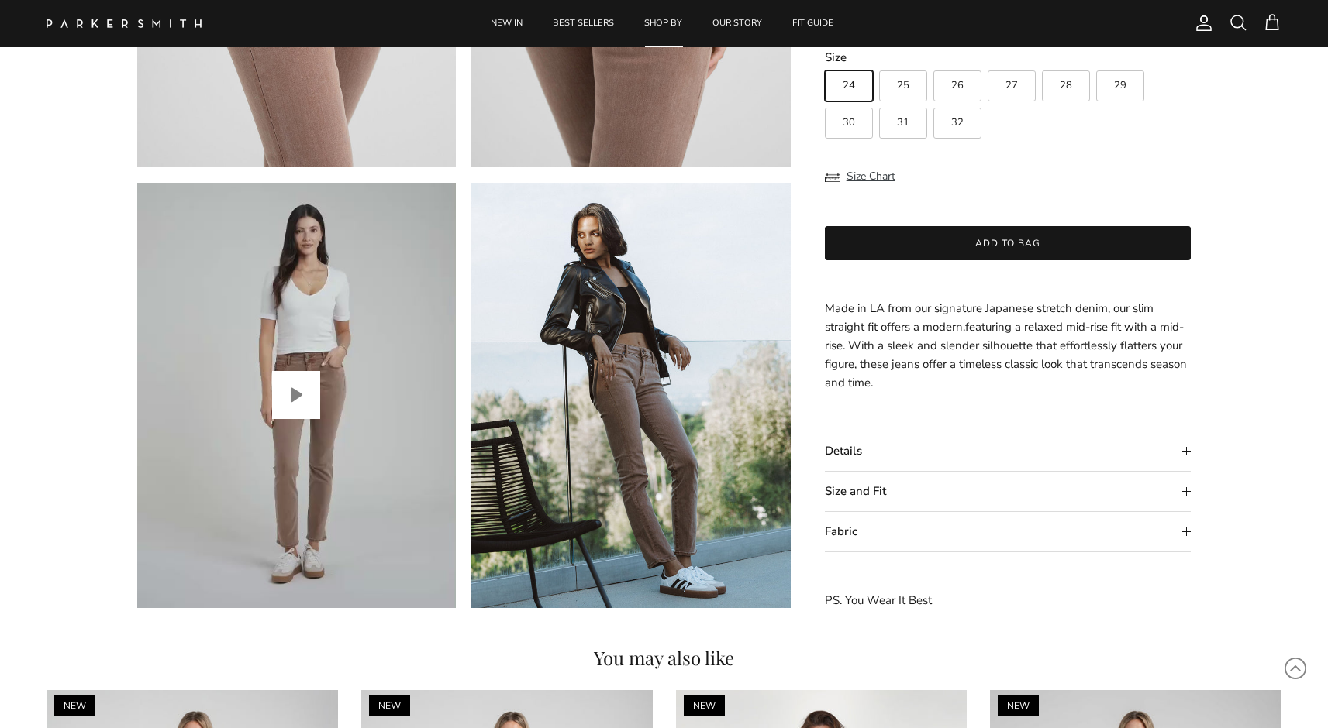
click at [294, 409] on button "Play video" at bounding box center [296, 395] width 48 height 48
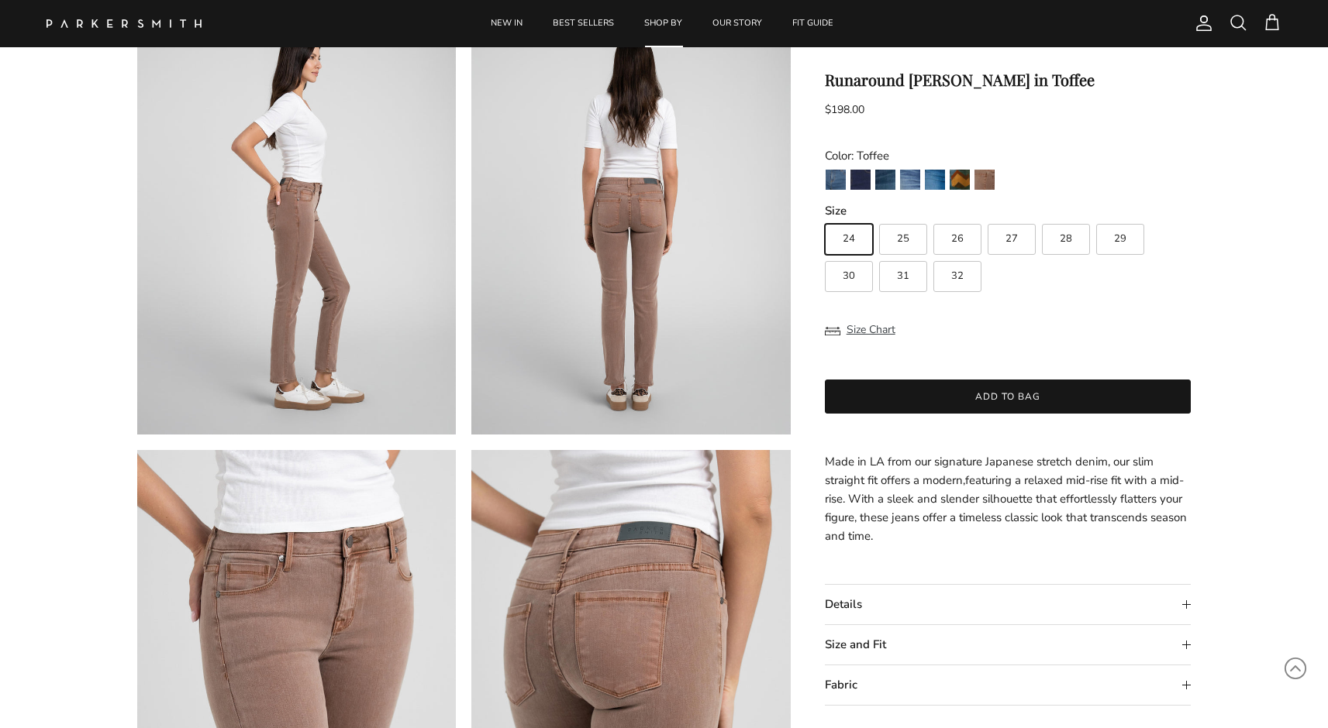
scroll to position [566, 0]
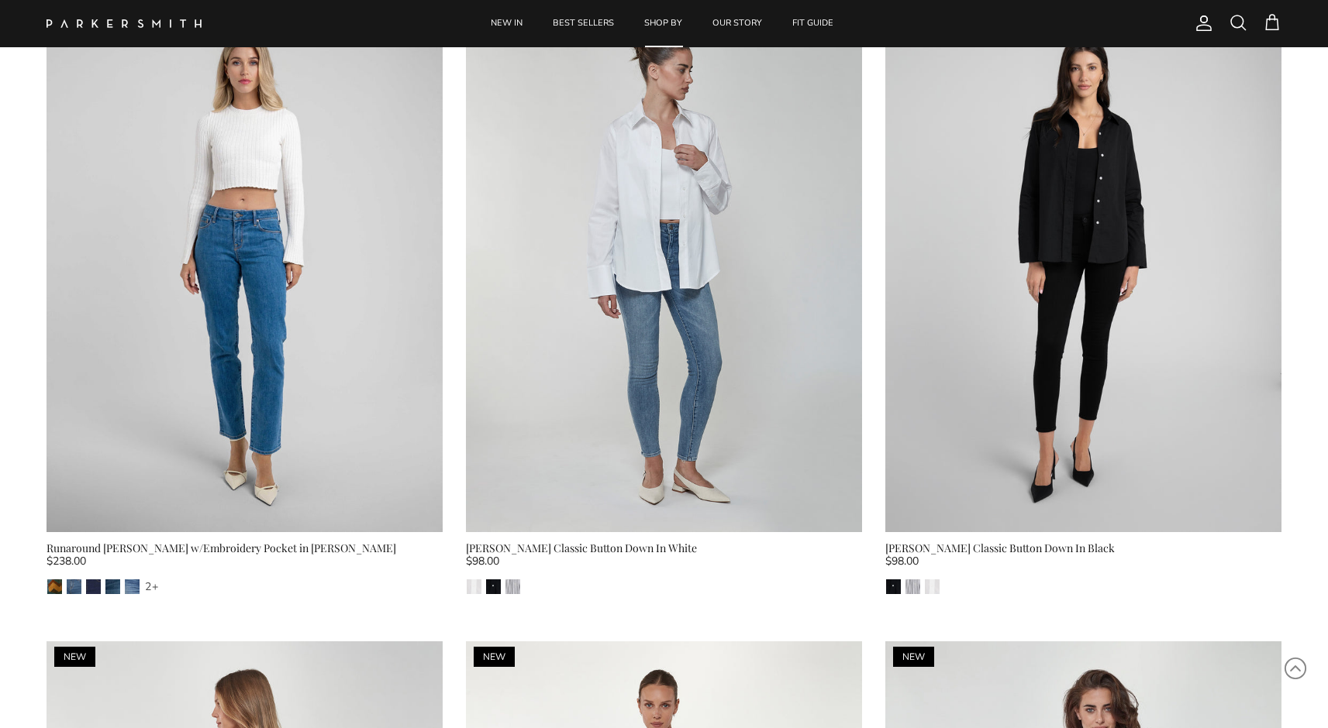
scroll to position [3319, 0]
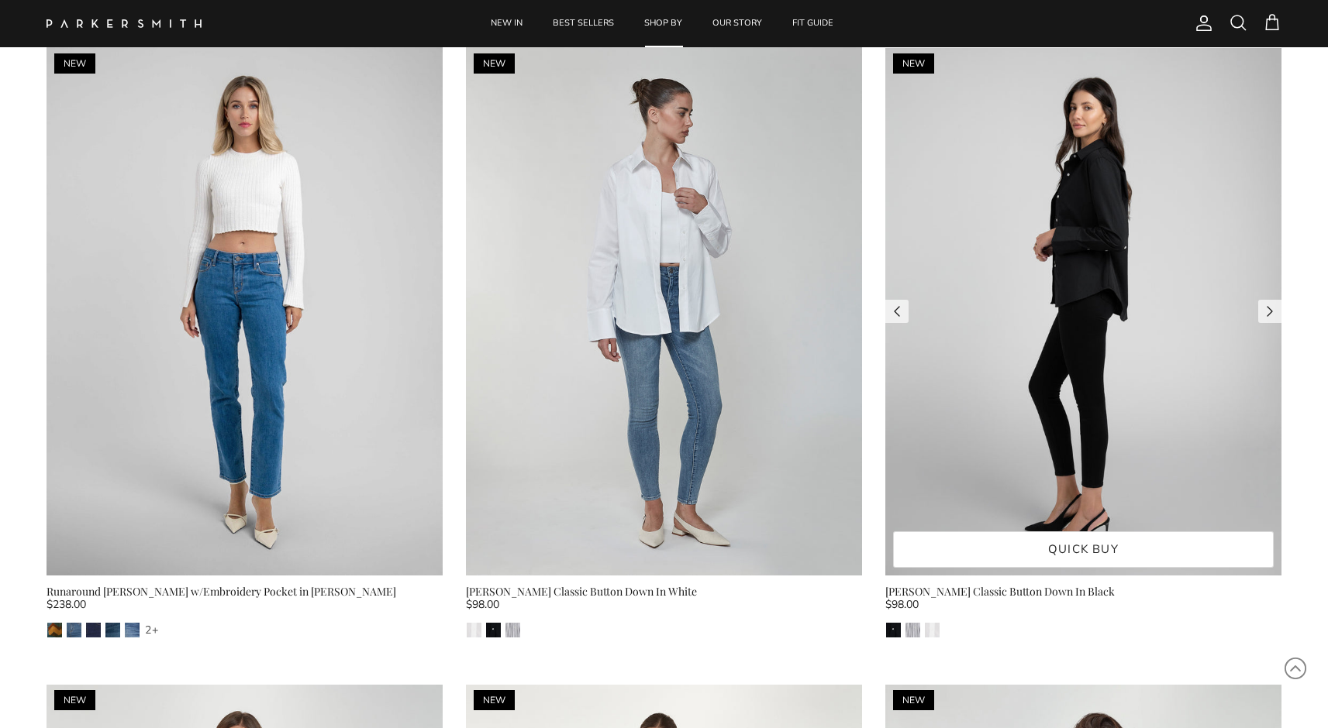
click at [961, 226] on img at bounding box center [1083, 311] width 396 height 529
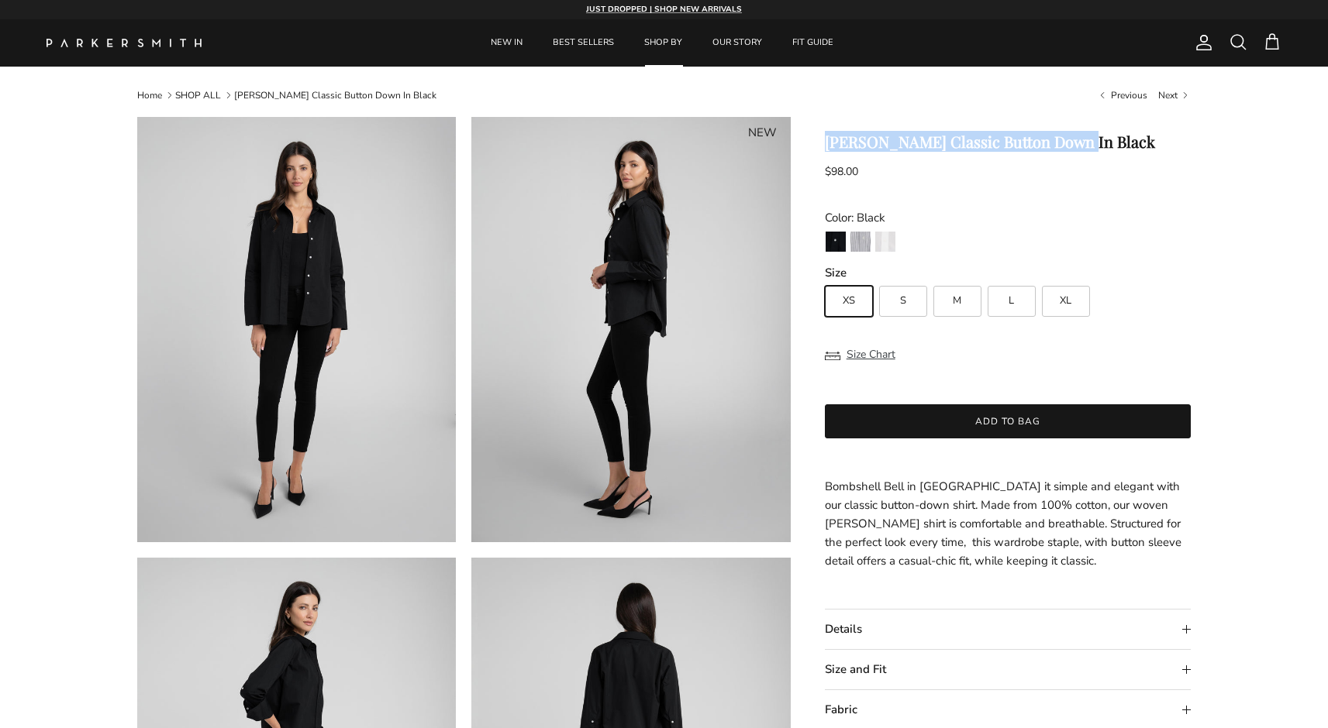
drag, startPoint x: 1076, startPoint y: 146, endPoint x: 824, endPoint y: 138, distance: 252.0
copy h1 "[PERSON_NAME] Classic Button Down In Black"
drag, startPoint x: 958, startPoint y: 488, endPoint x: 820, endPoint y: 490, distance: 138.0
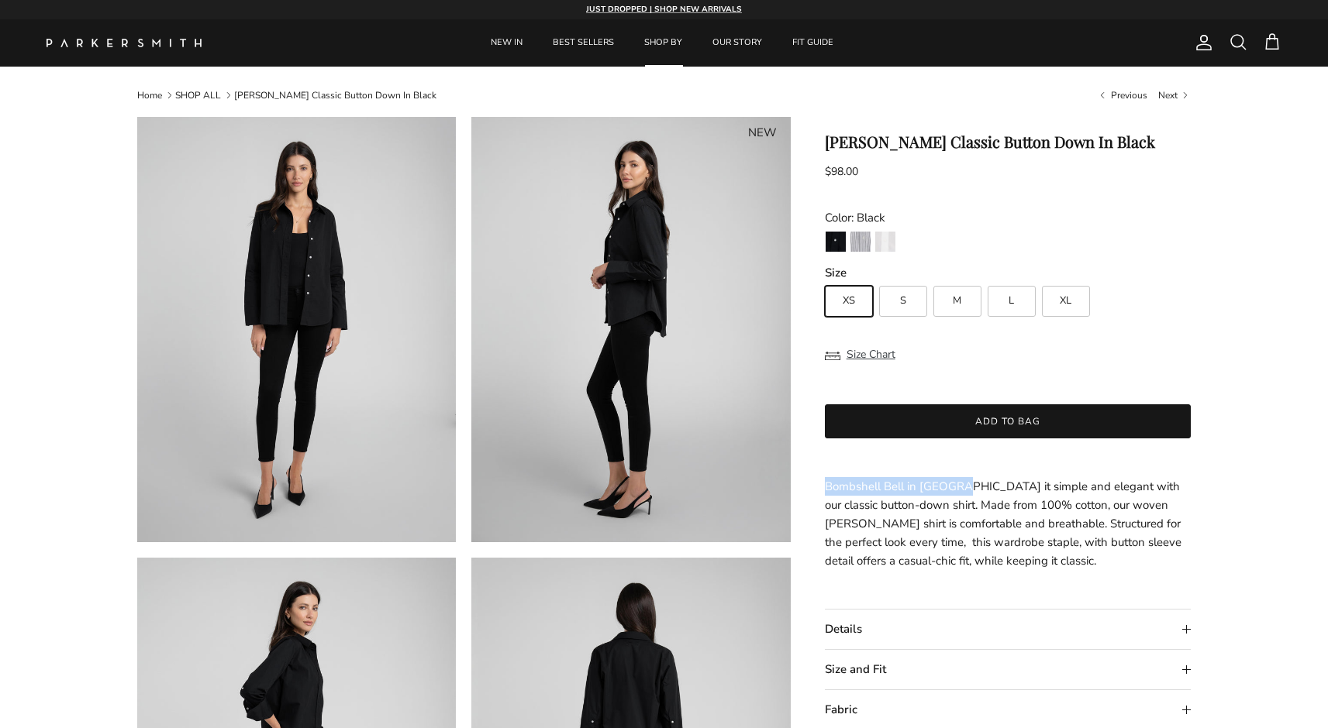
copy span "Bombshell Bell in [GEOGRAPHIC_DATA]"
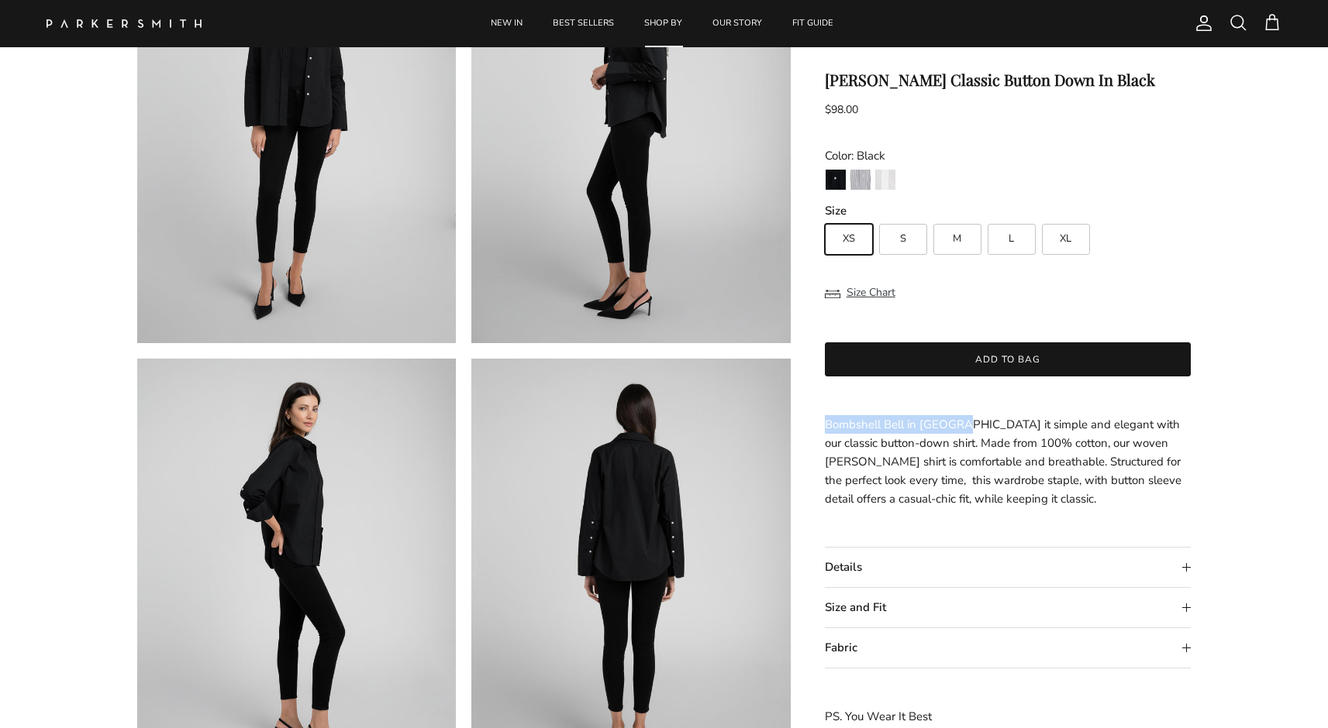
scroll to position [269, 0]
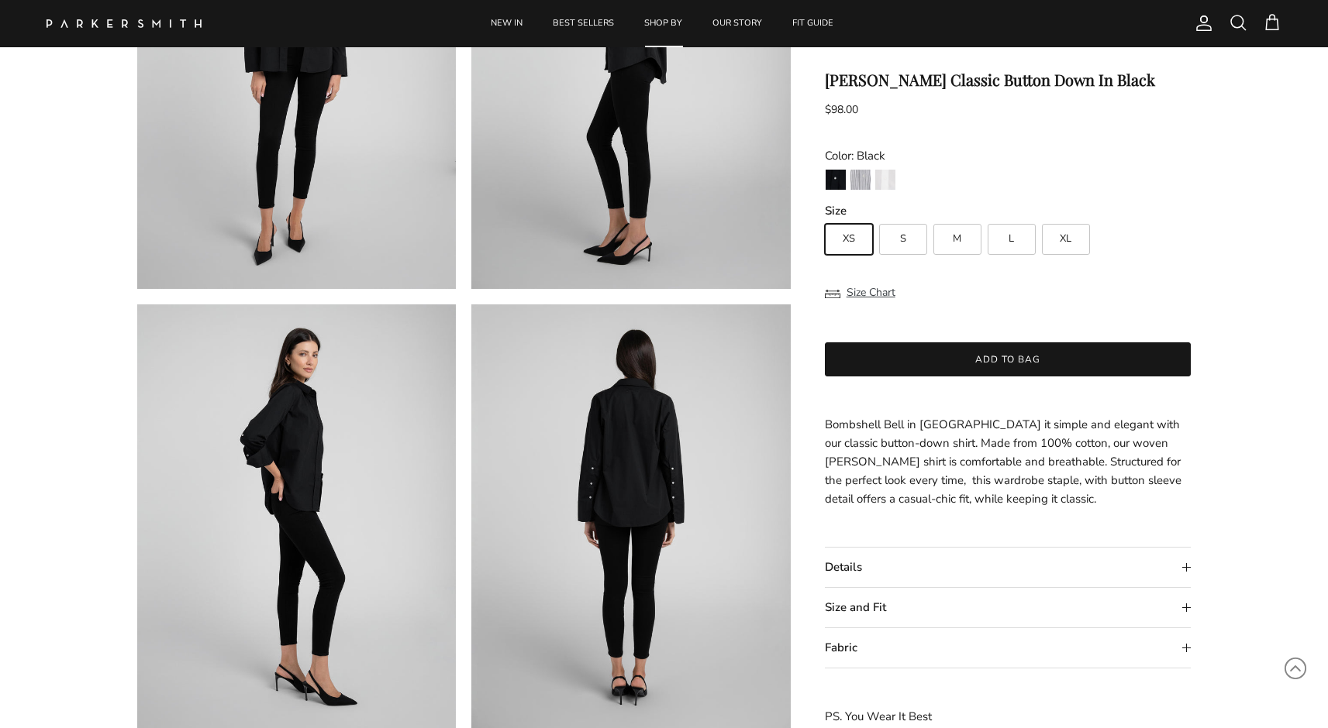
click at [843, 560] on summary "Details" at bounding box center [1008, 568] width 367 height 40
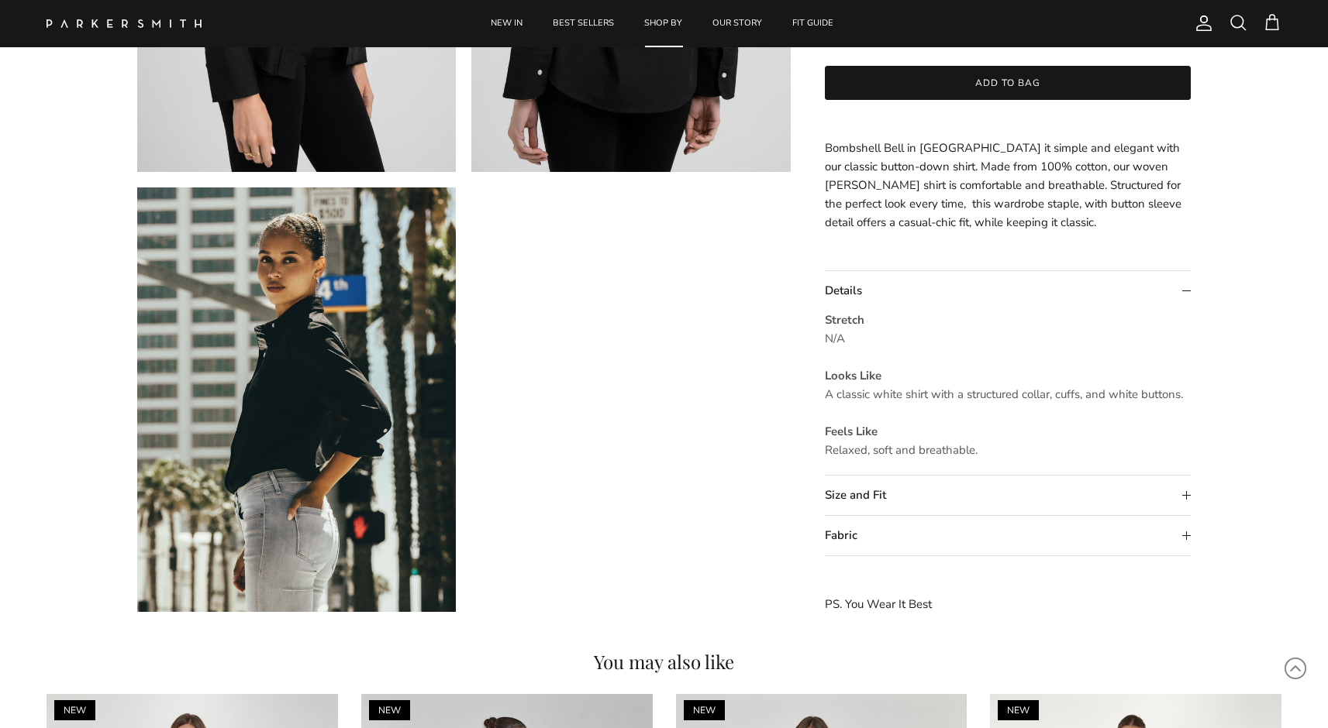
scroll to position [1277, 0]
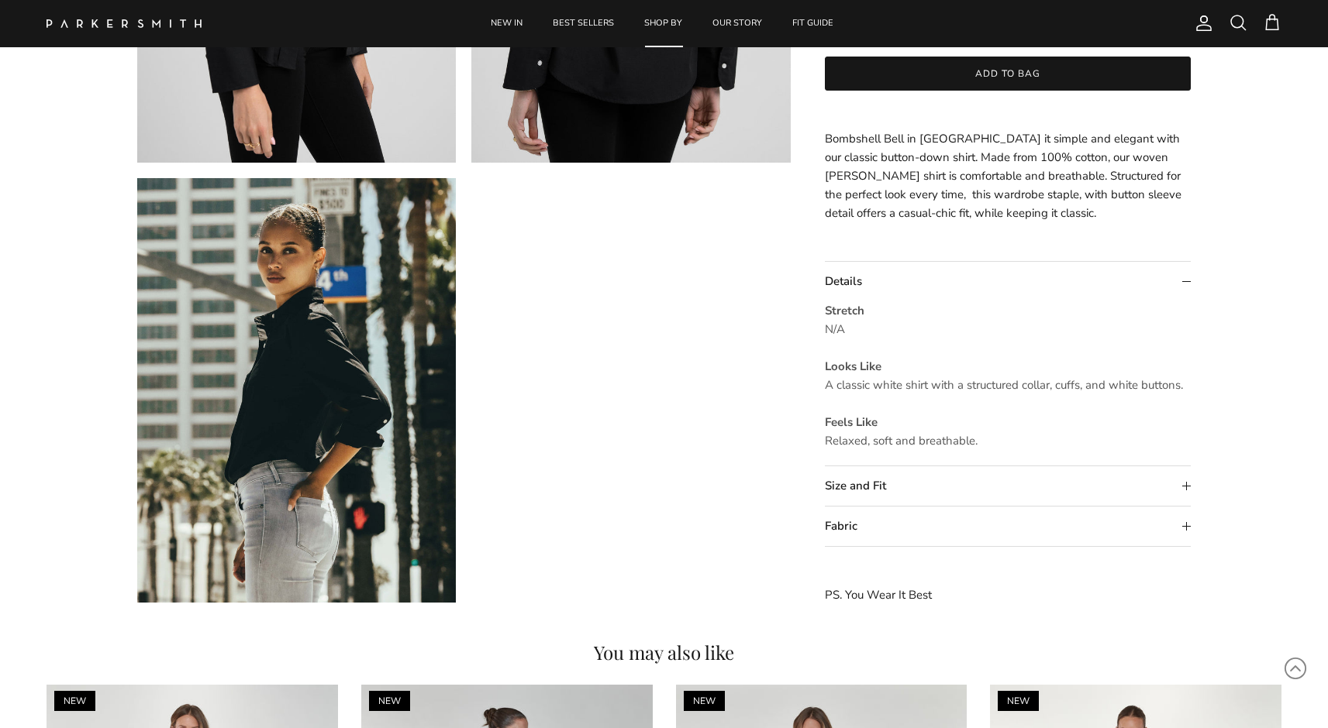
click at [901, 489] on summary "Size and Fit" at bounding box center [1008, 487] width 367 height 40
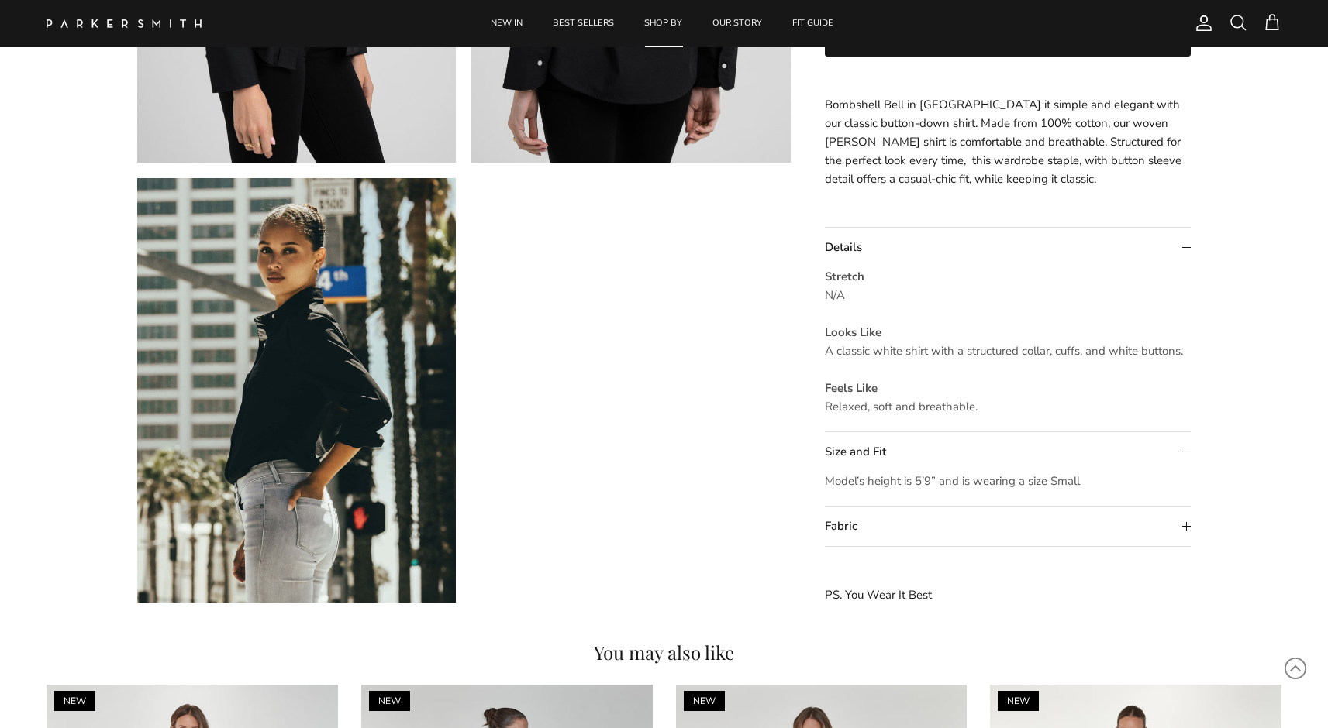
click at [897, 529] on summary "Fabric" at bounding box center [1008, 527] width 367 height 40
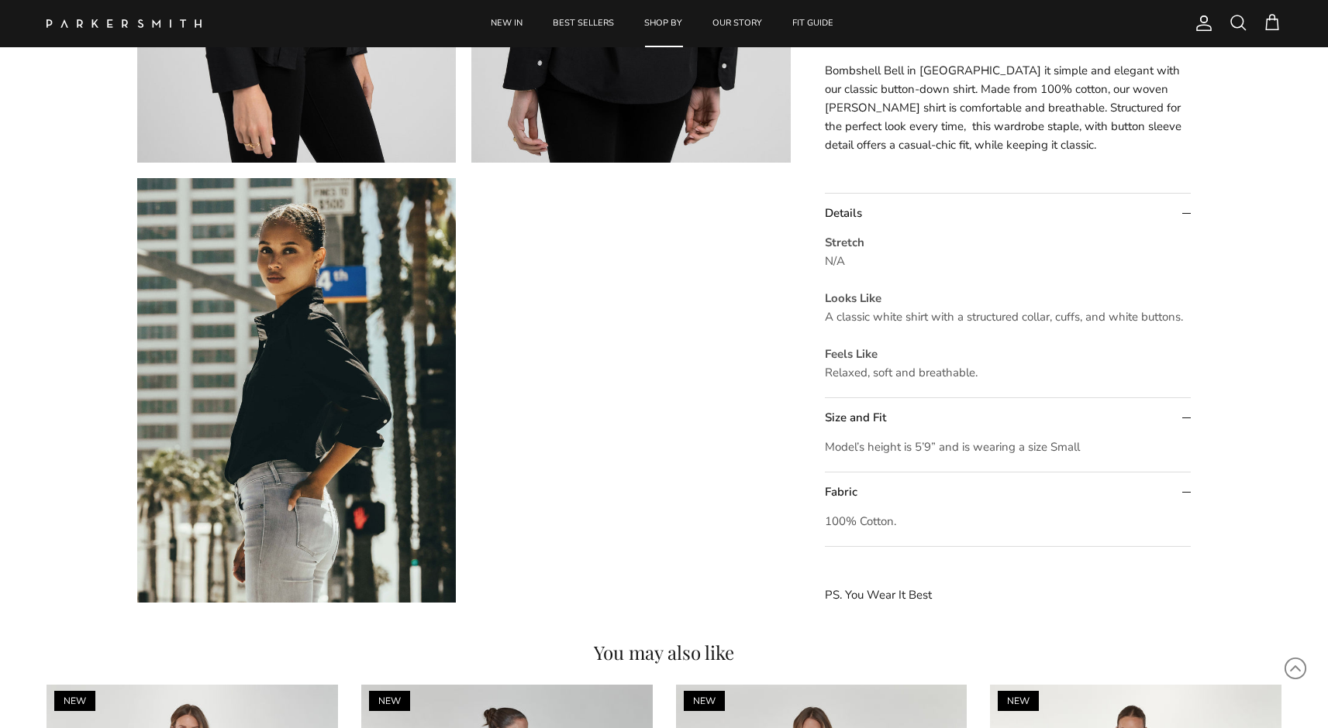
scroll to position [1236, 0]
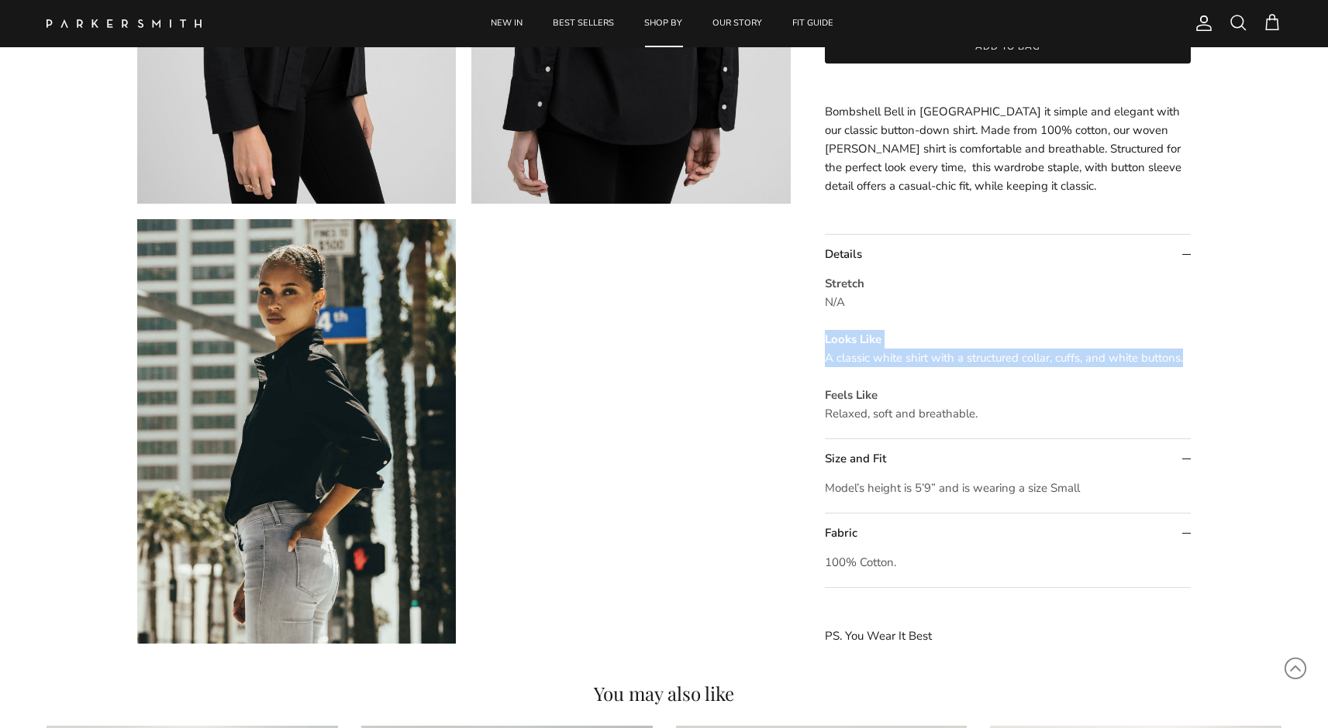
drag, startPoint x: 821, startPoint y: 338, endPoint x: 1210, endPoint y: 355, distance: 388.6
copy p "Looks Like A classic white shirt with a structured collar, cuffs, and white but…"
click at [875, 349] on p "Stretch N/A Looks Like A classic white shirt with a structured collar, cuffs, a…" at bounding box center [1008, 348] width 367 height 149
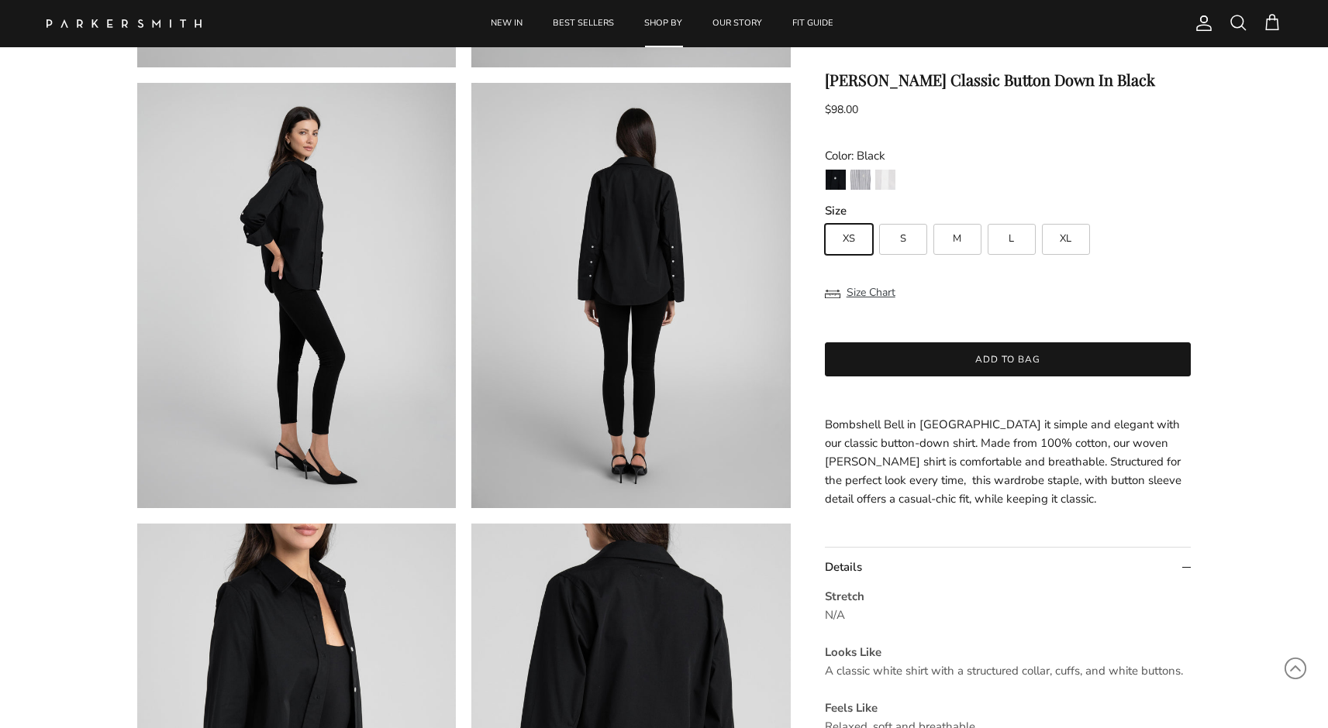
scroll to position [398, 0]
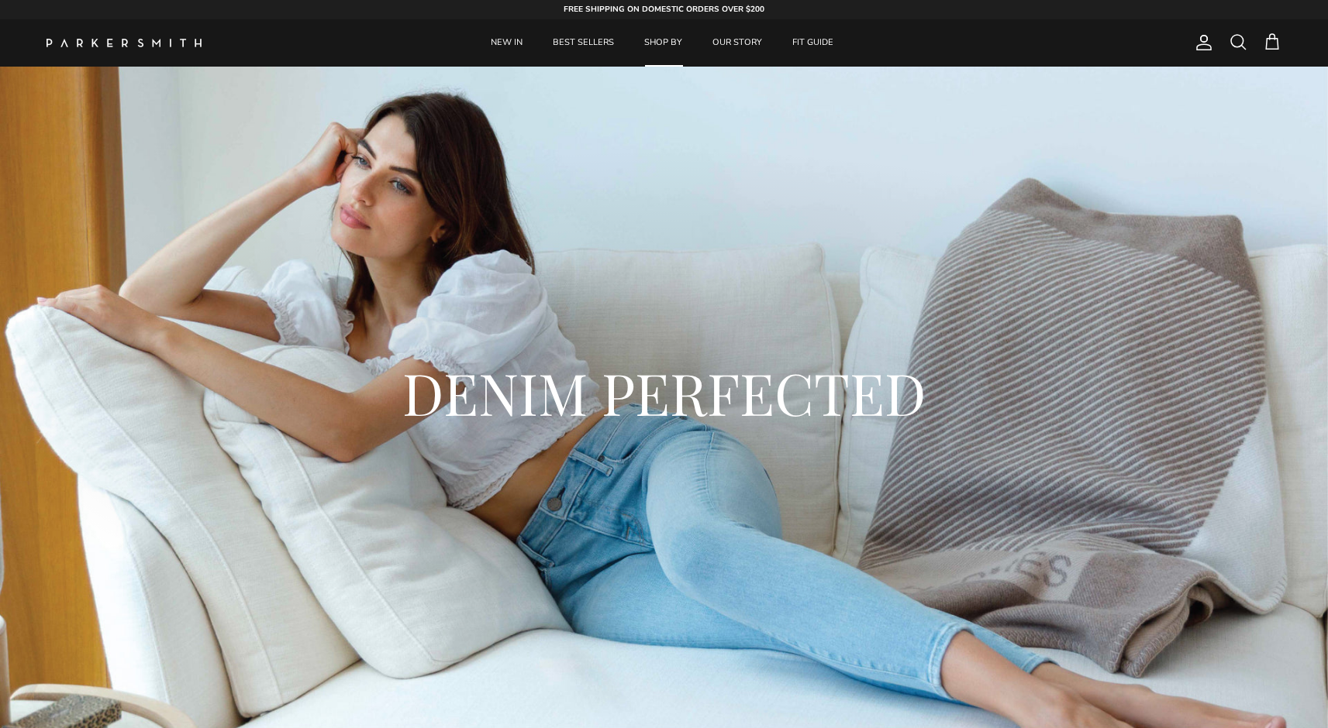
scroll to position [3319, 0]
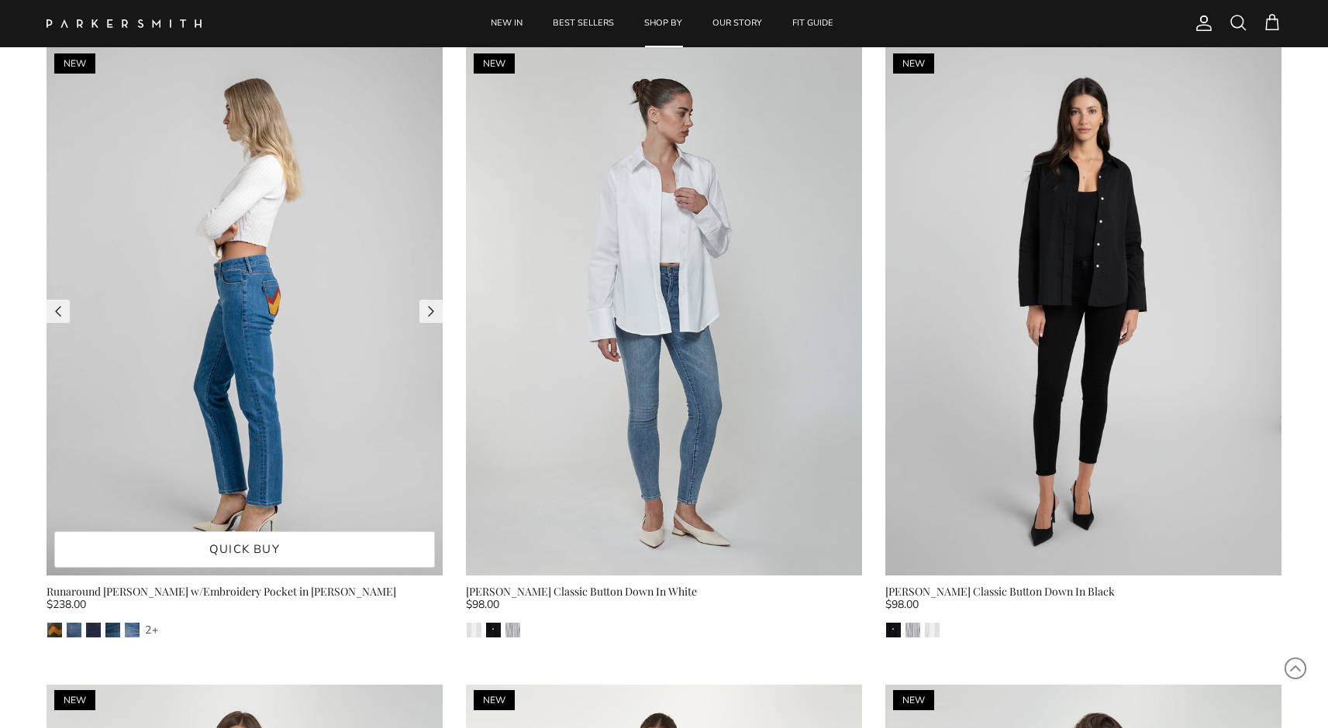
click at [390, 213] on img at bounding box center [244, 311] width 396 height 529
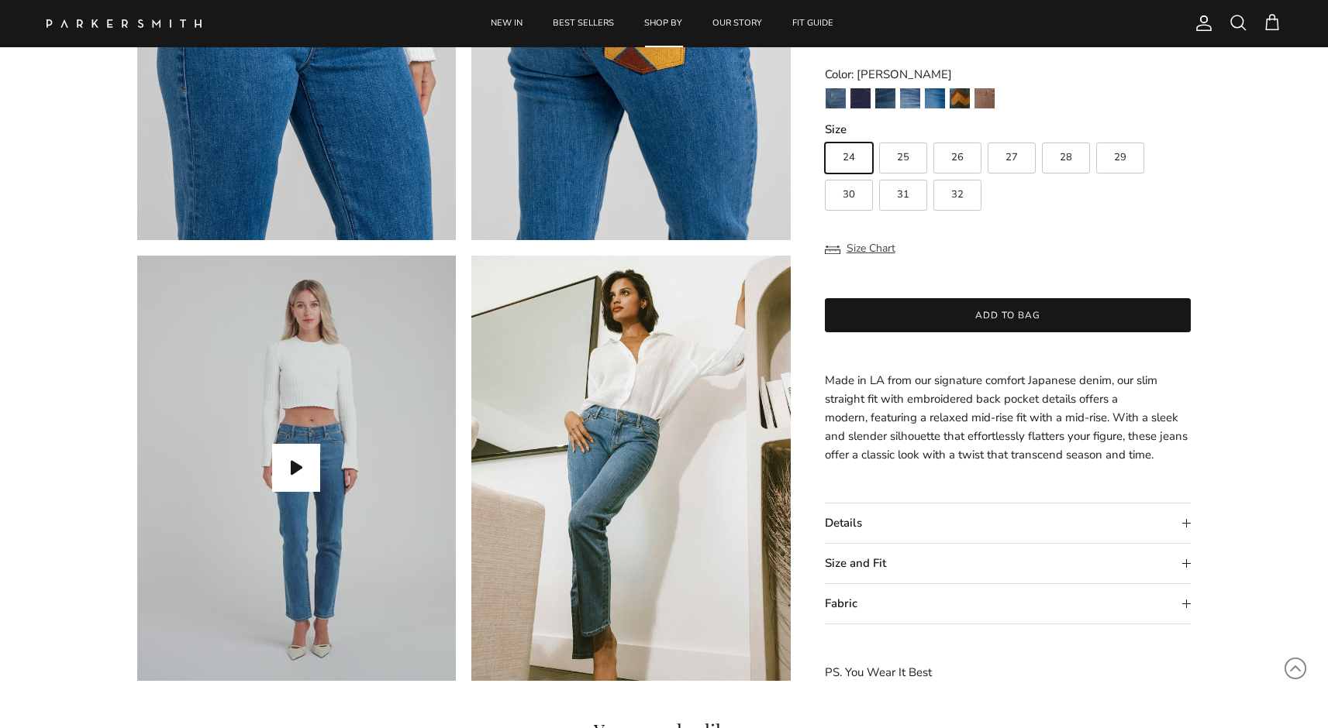
scroll to position [1201, 0]
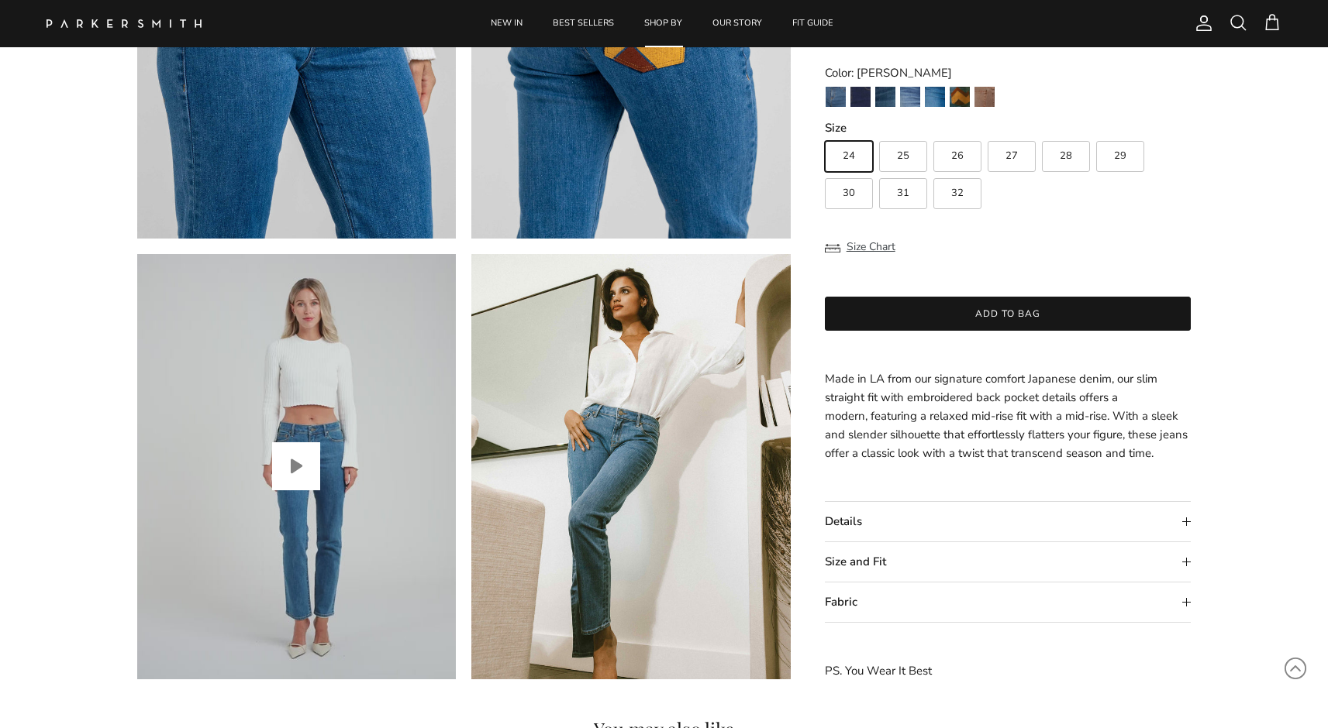
click at [301, 468] on button "Play video" at bounding box center [296, 467] width 48 height 48
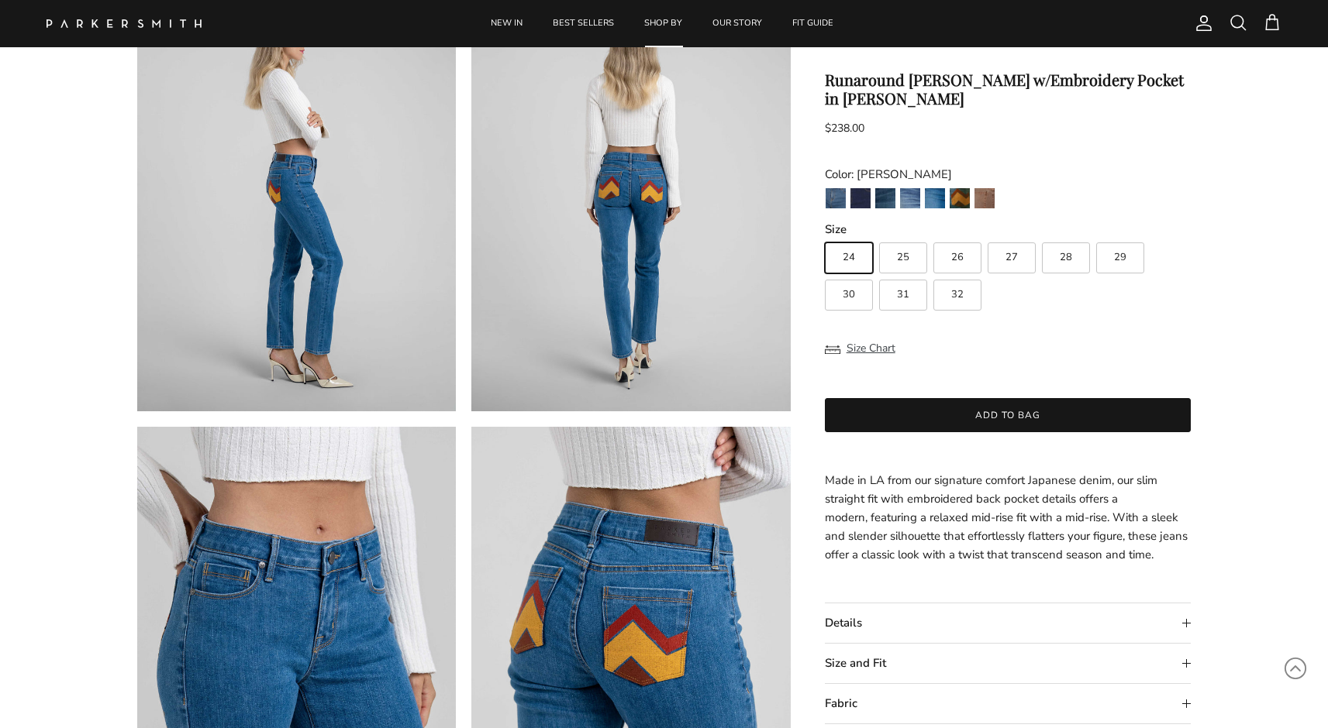
scroll to position [1134, 0]
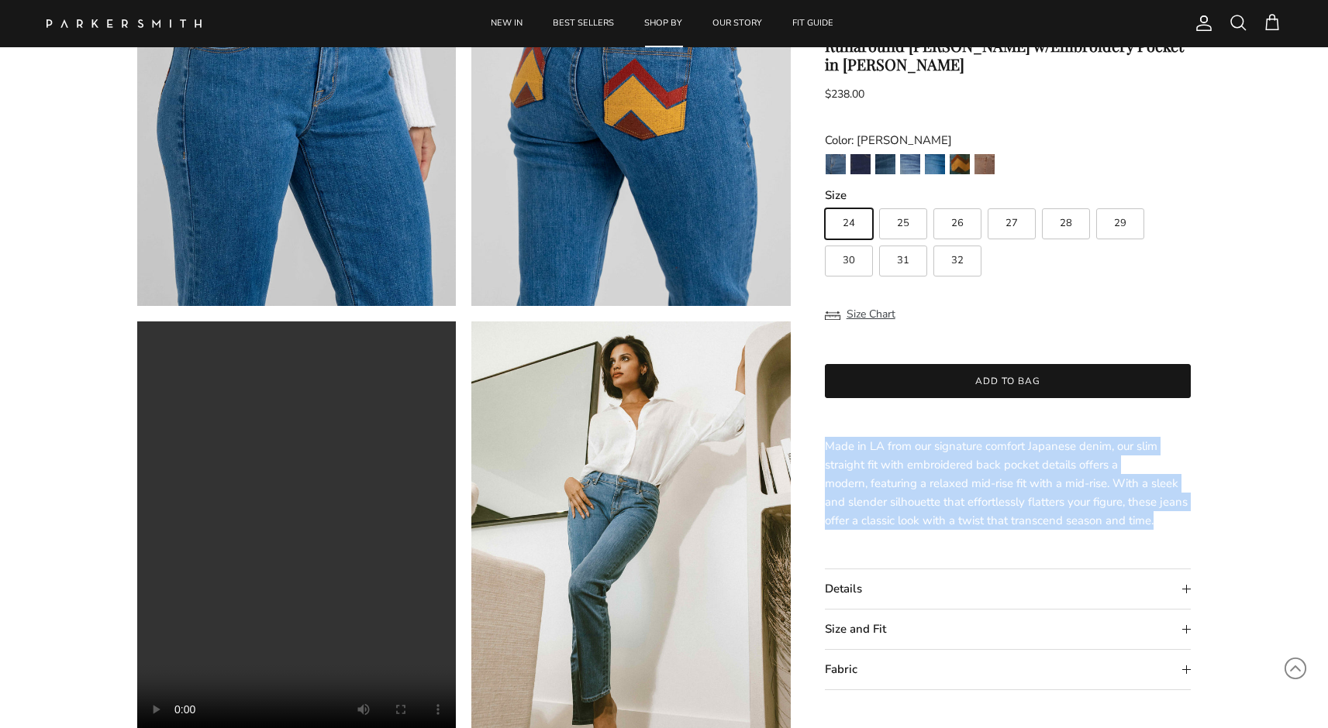
drag, startPoint x: 1182, startPoint y: 516, endPoint x: 823, endPoint y: 444, distance: 366.0
copy p "Made in LA from our signature comfort Japanese denim, our slim straight fit wit…"
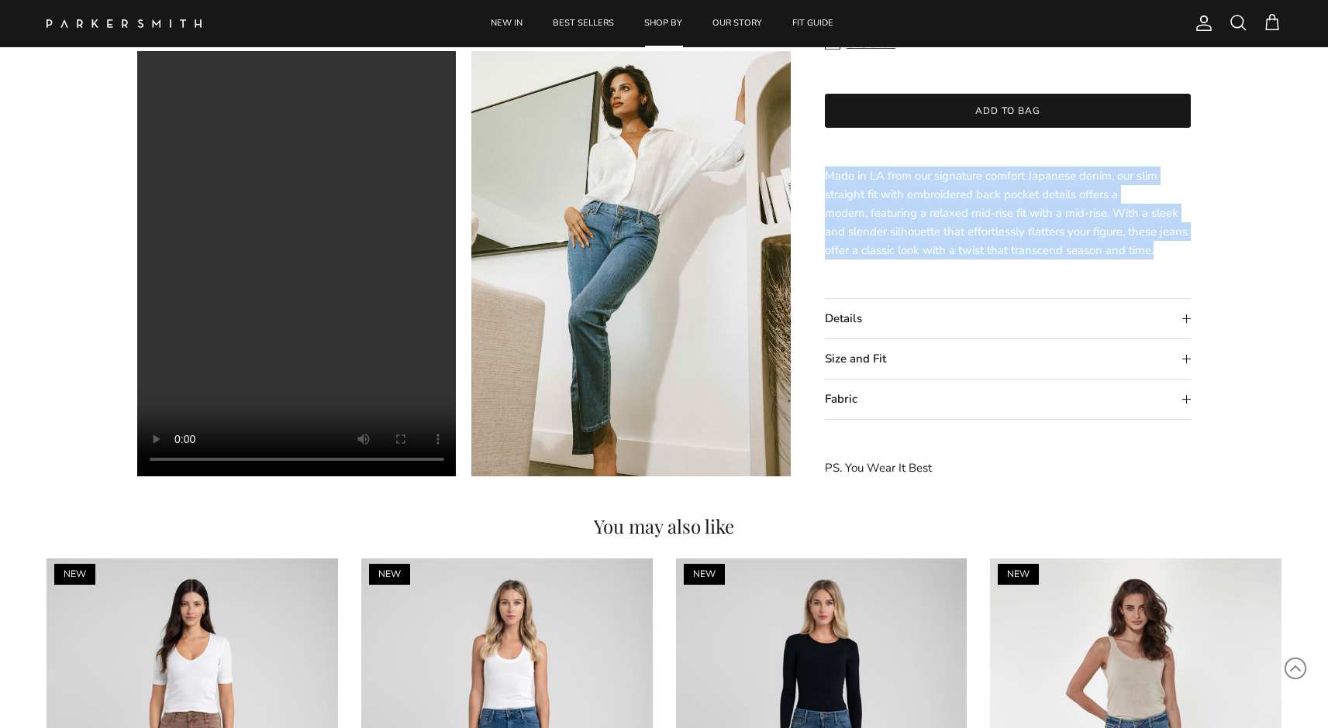
scroll to position [1458, 0]
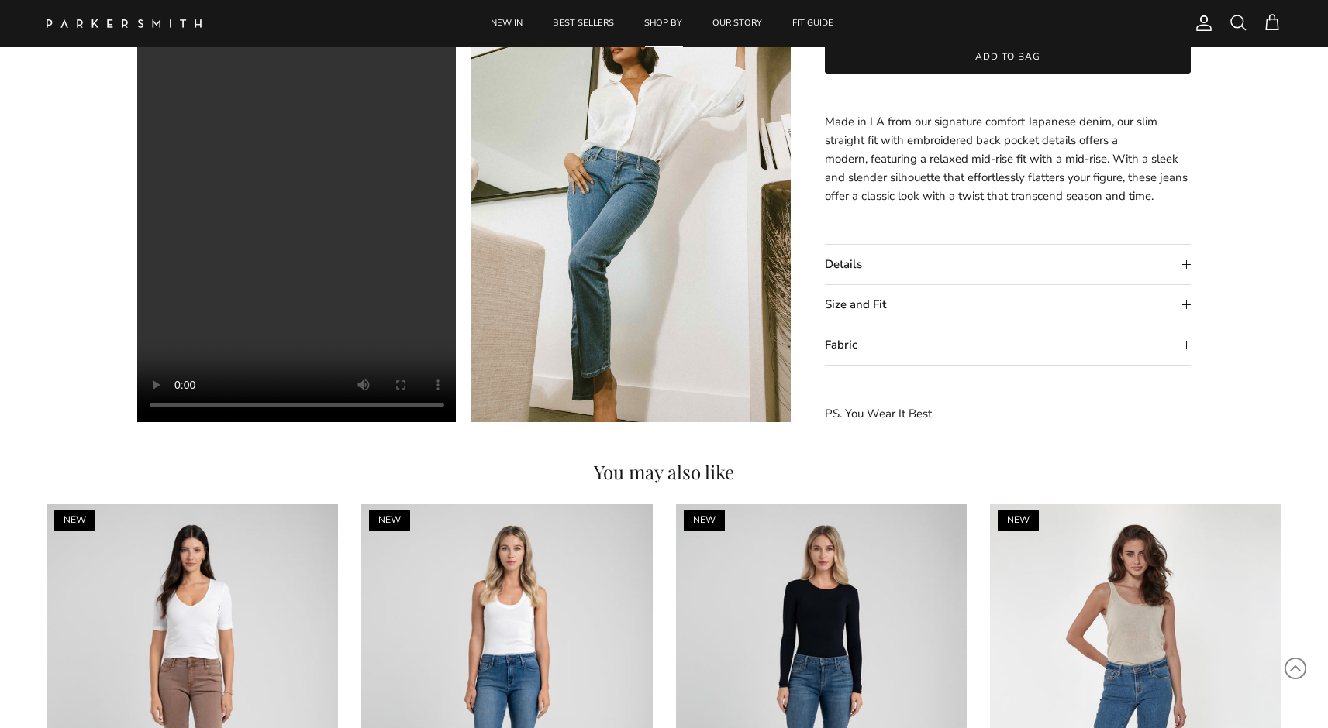
click at [1083, 273] on summary "Details" at bounding box center [1008, 266] width 367 height 40
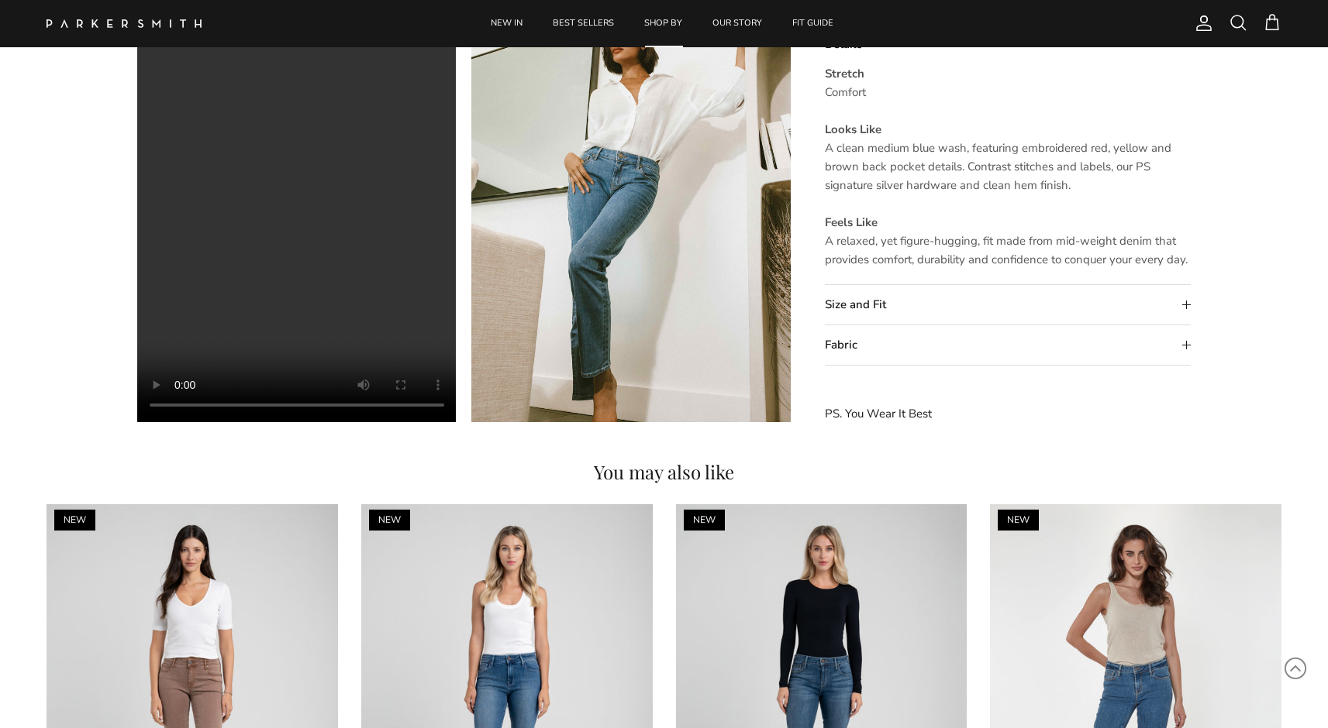
click at [1049, 308] on summary "Size and Fit" at bounding box center [1008, 306] width 367 height 40
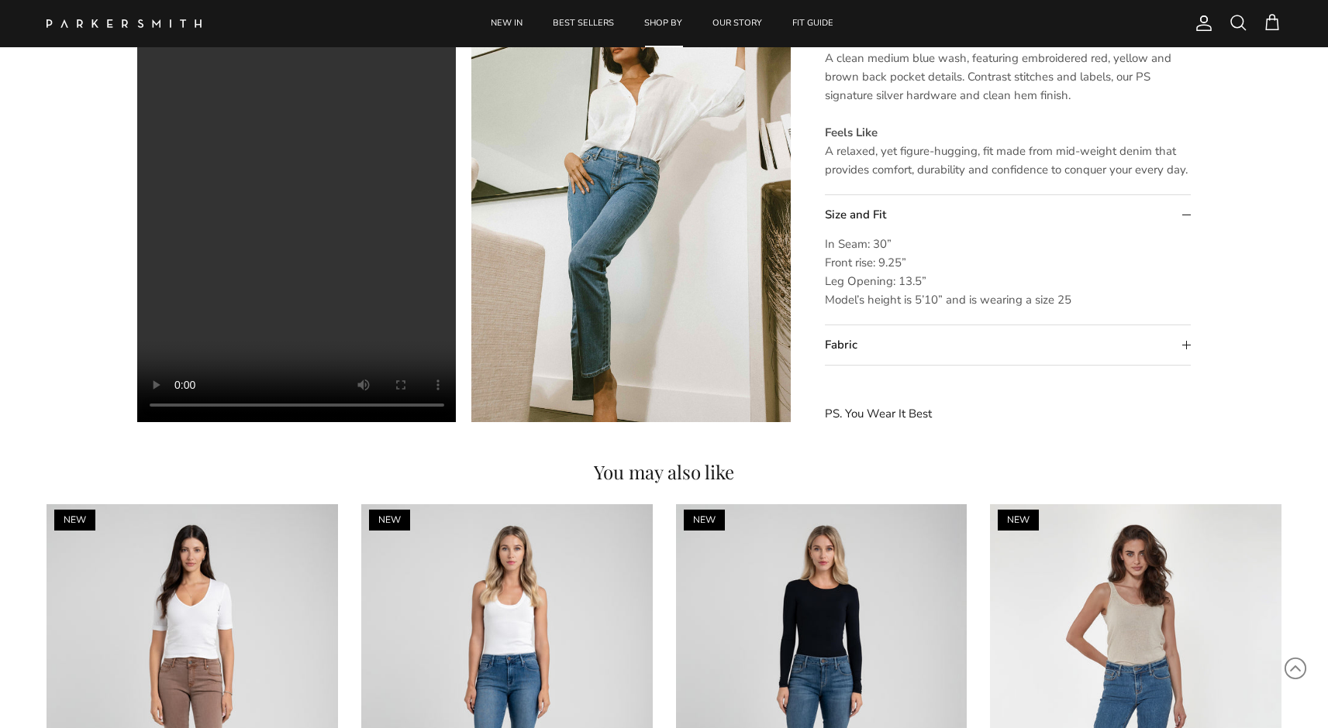
click at [1034, 346] on summary "Fabric" at bounding box center [1008, 346] width 367 height 40
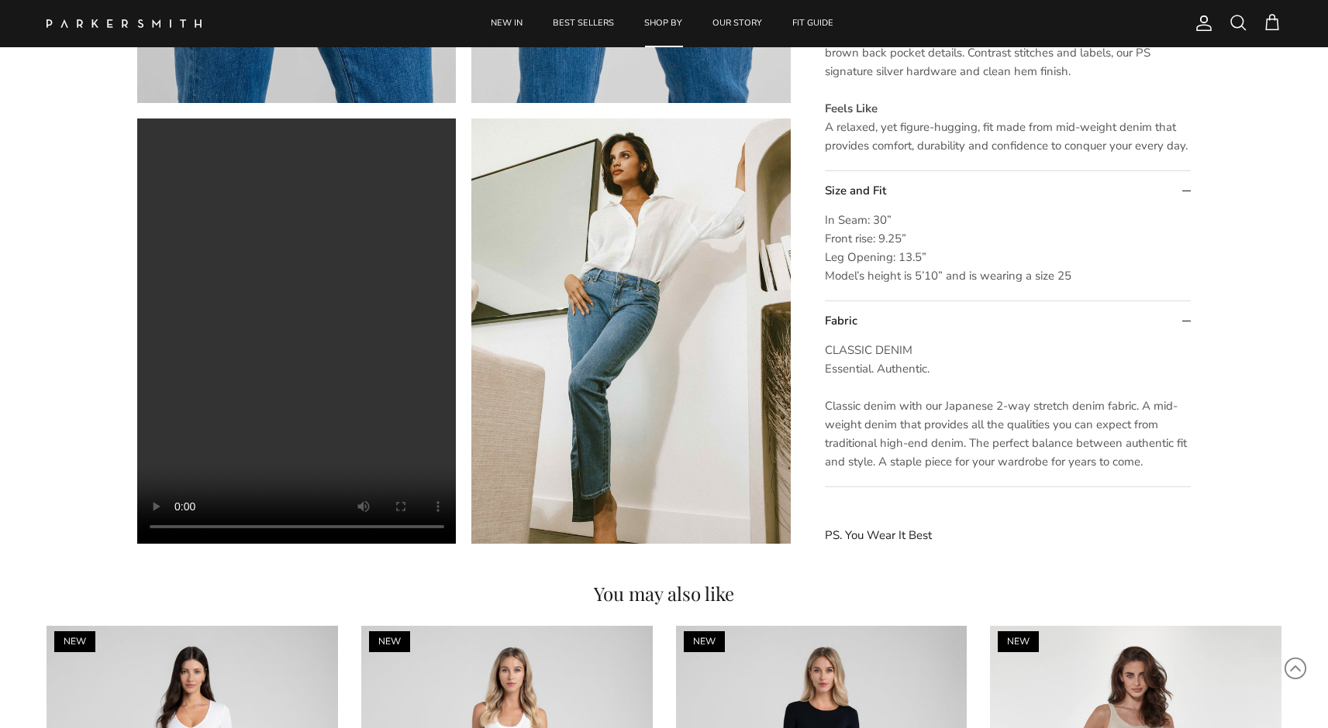
scroll to position [1331, 0]
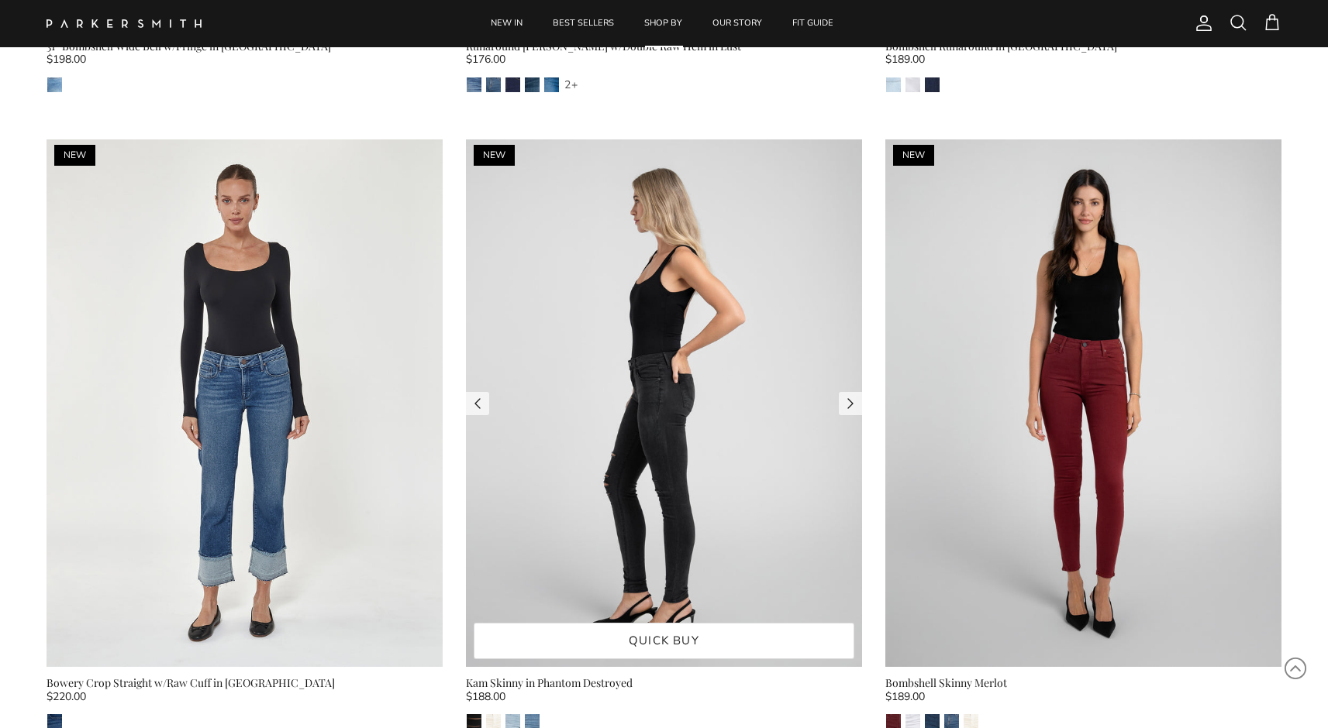
scroll to position [2582, 0]
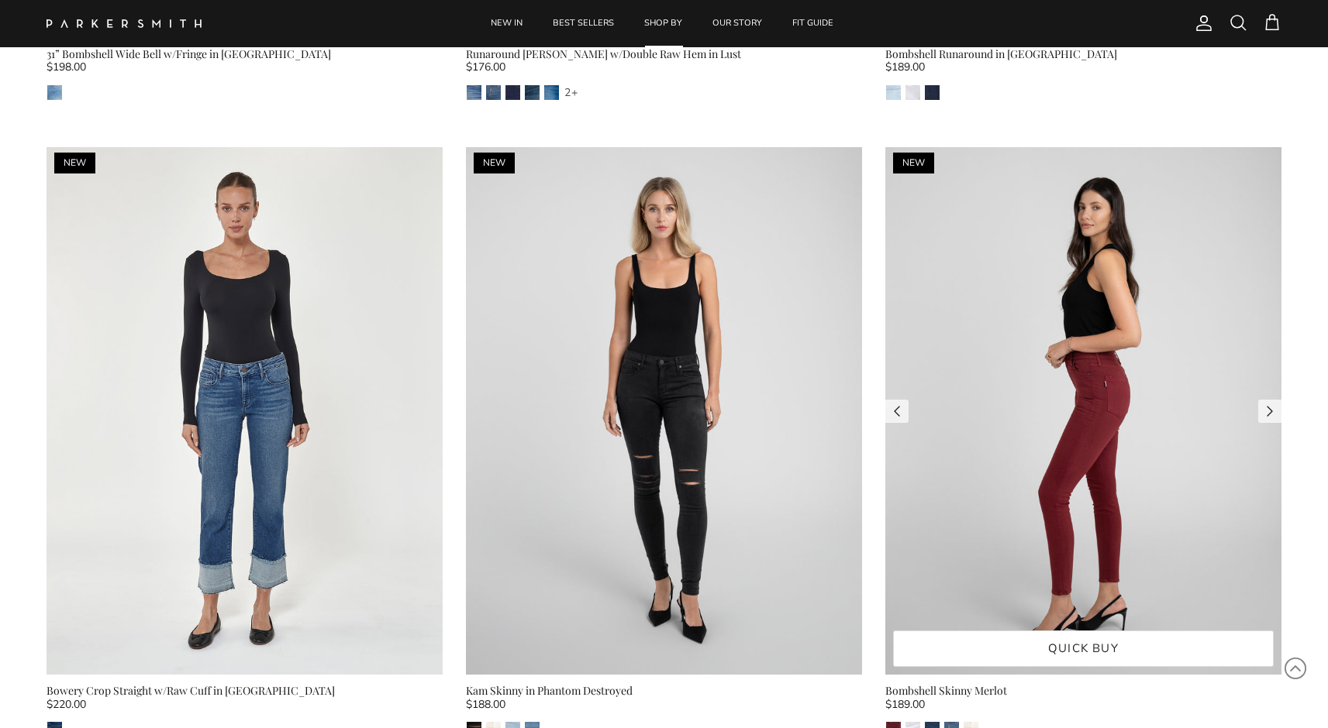
click at [1021, 317] on img at bounding box center [1083, 411] width 396 height 529
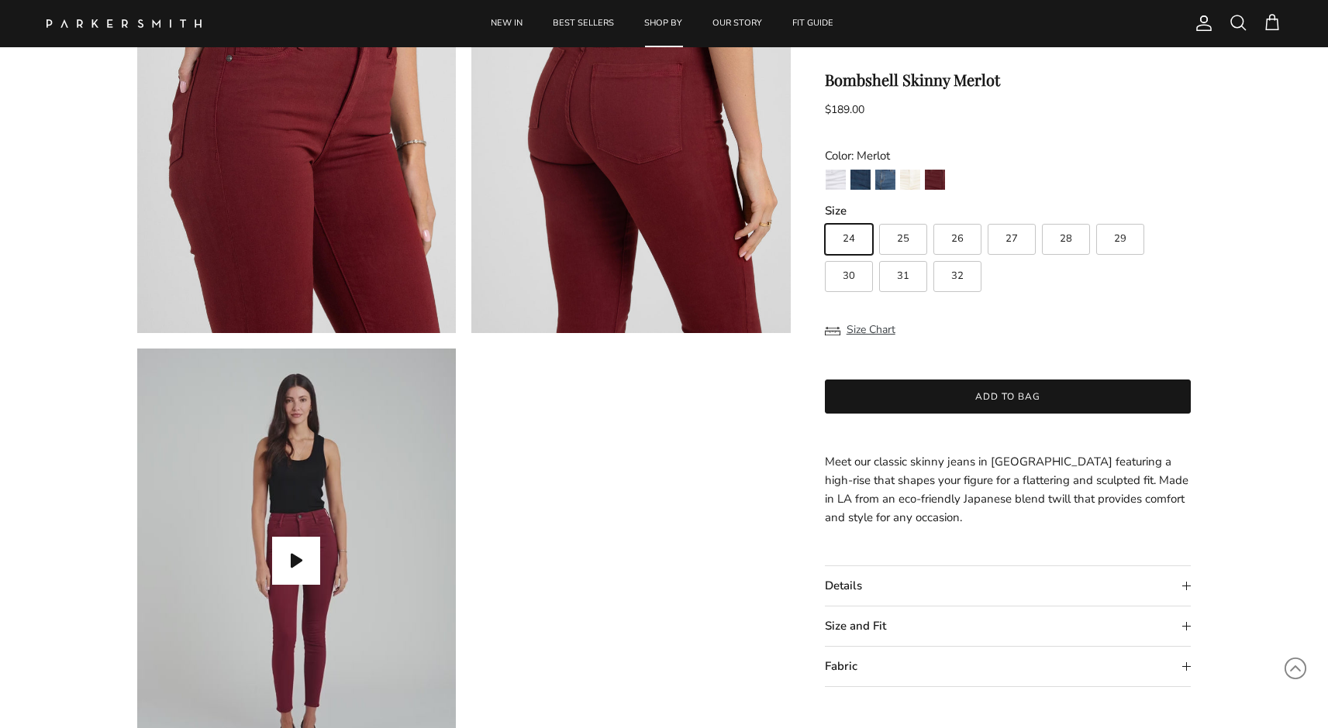
scroll to position [1225, 0]
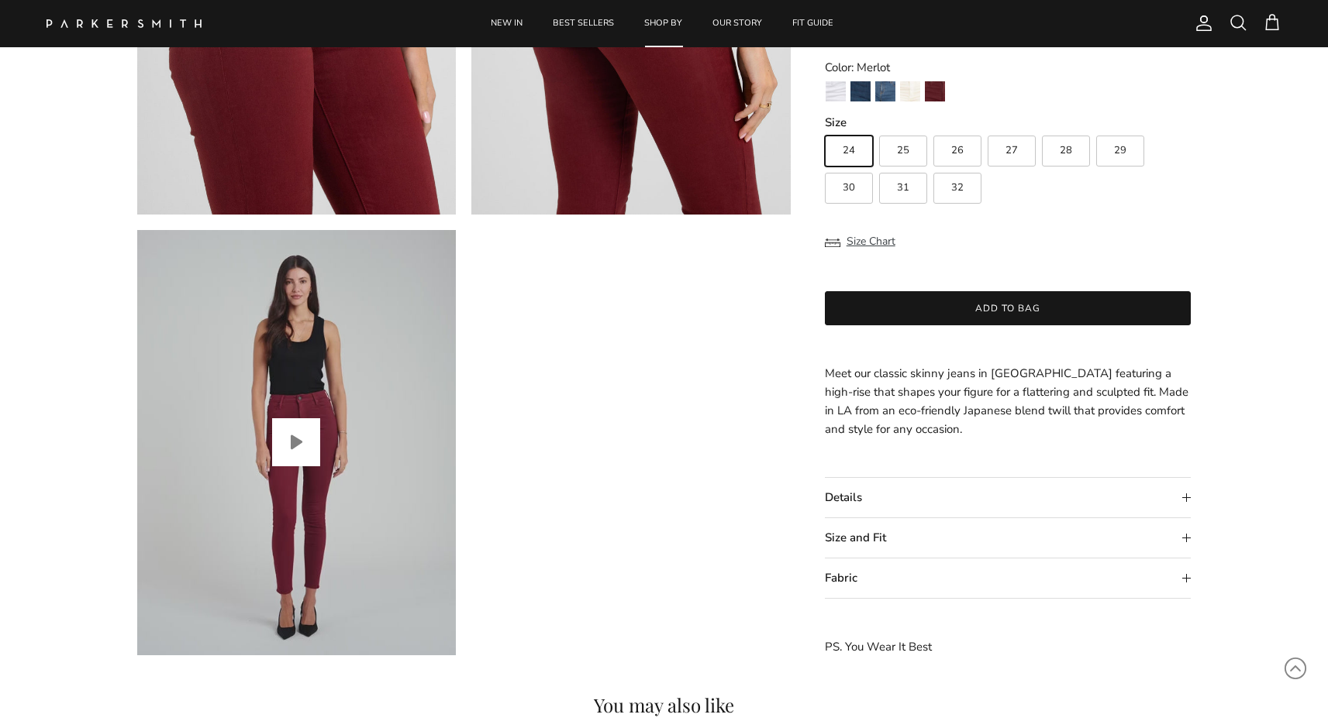
click at [312, 438] on button "Play video" at bounding box center [296, 442] width 48 height 48
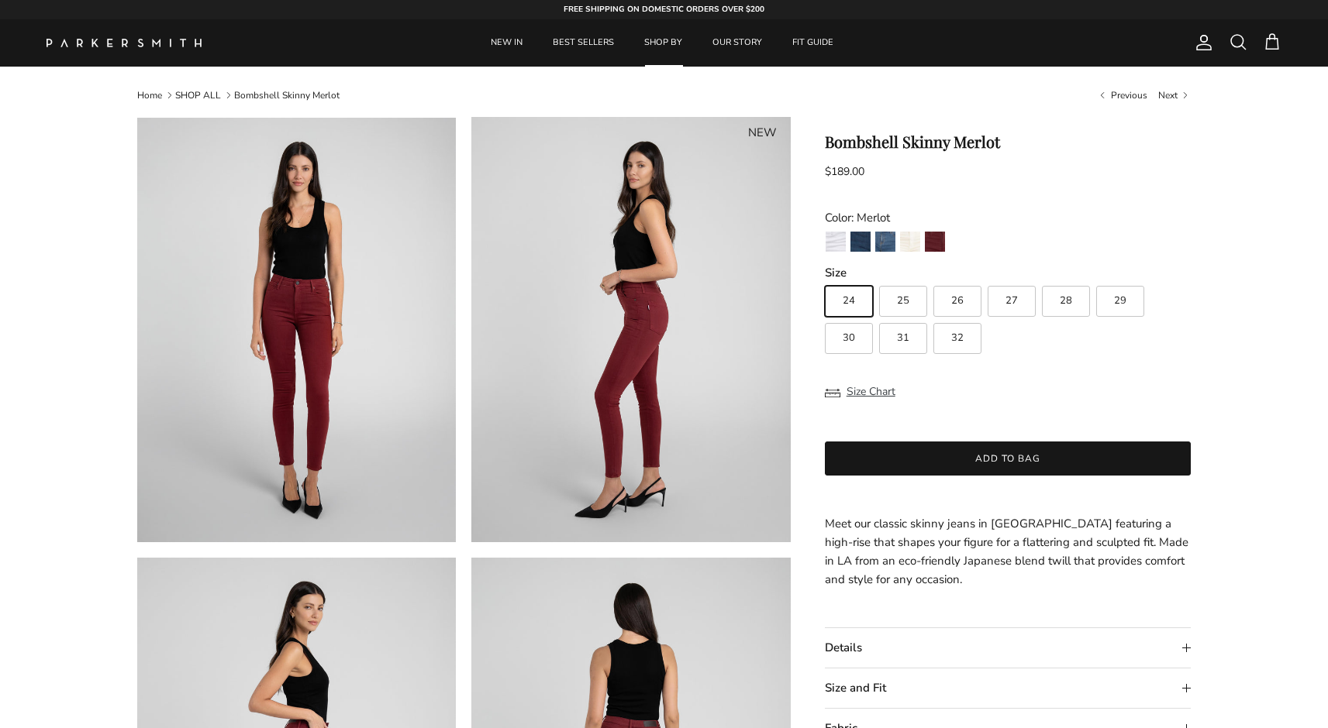
scroll to position [0, 0]
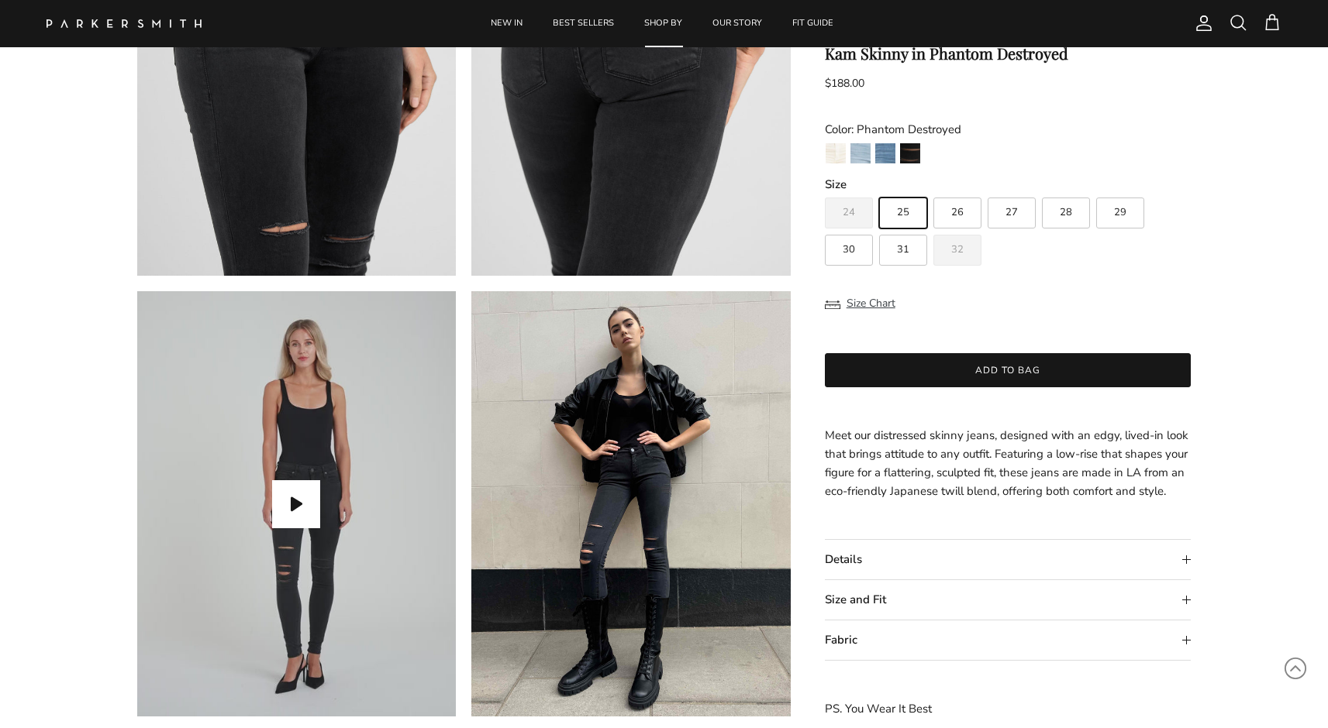
scroll to position [1207, 0]
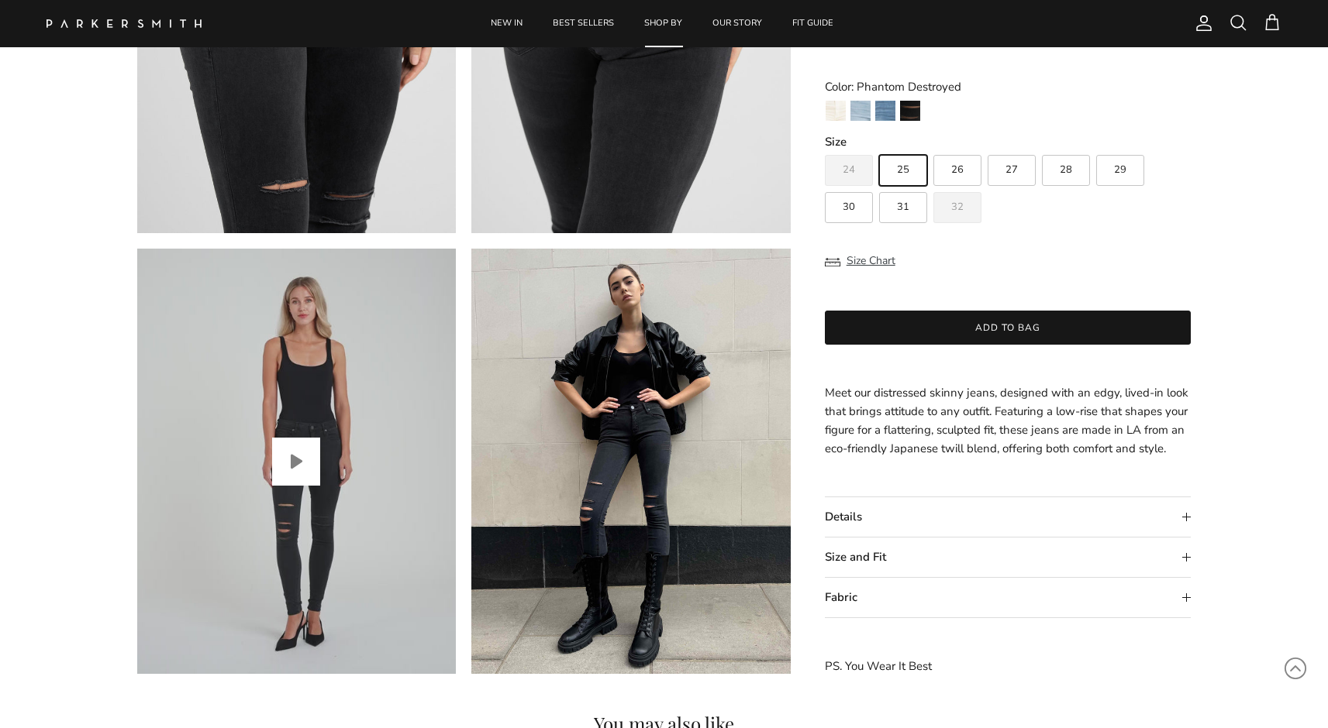
click at [286, 463] on button "Play video" at bounding box center [296, 462] width 48 height 48
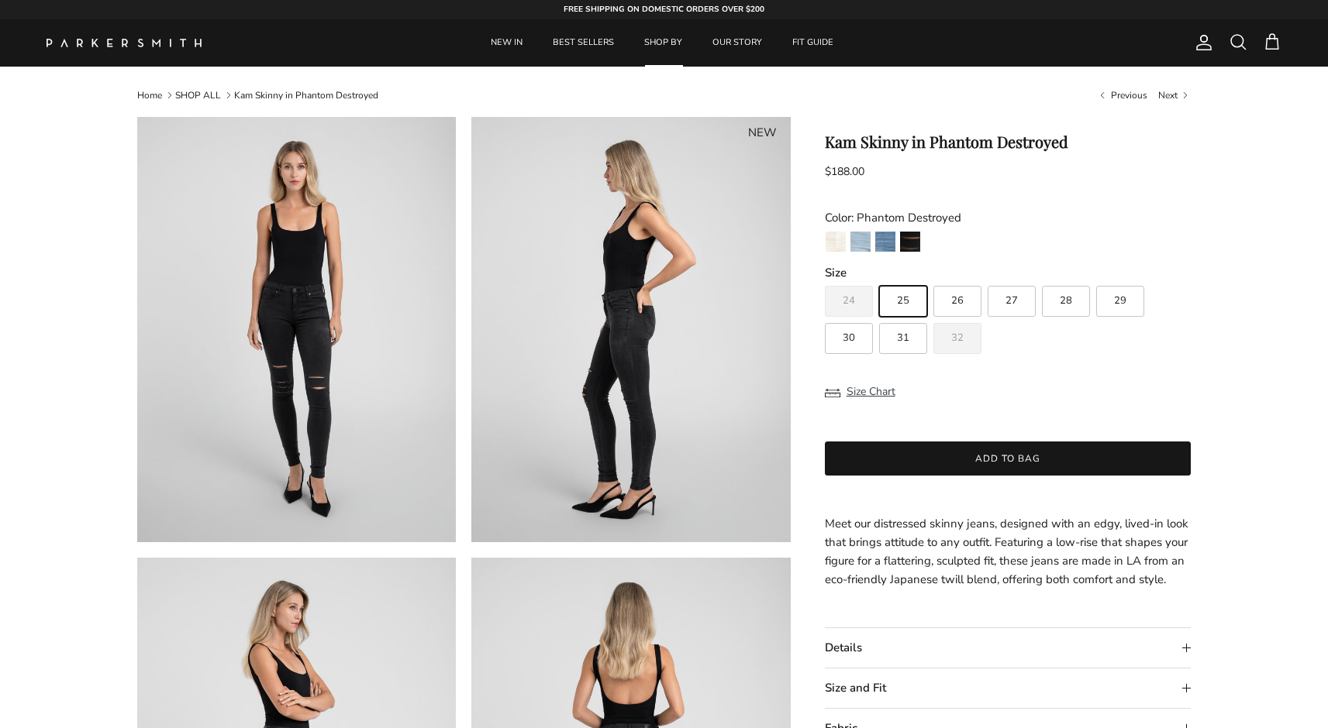
scroll to position [0, 0]
